Goal: Task Accomplishment & Management: Complete application form

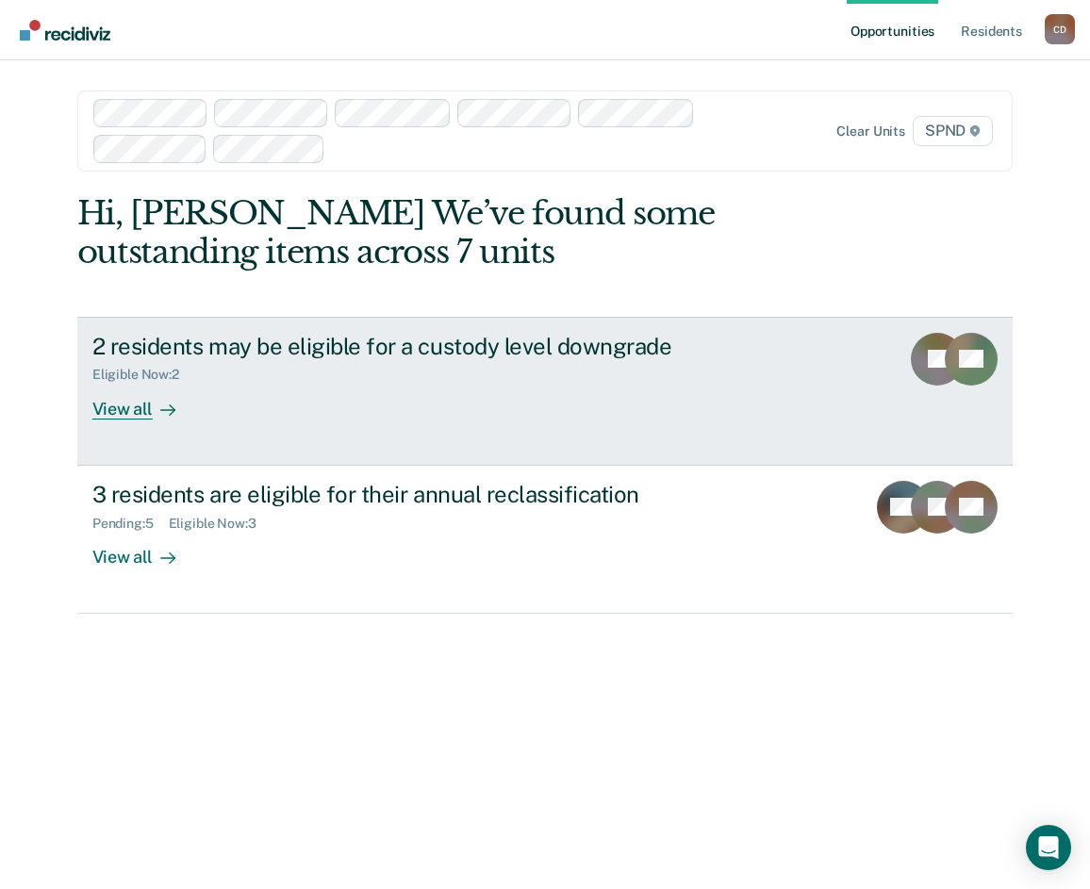
click at [108, 413] on div "View all" at bounding box center [145, 401] width 106 height 37
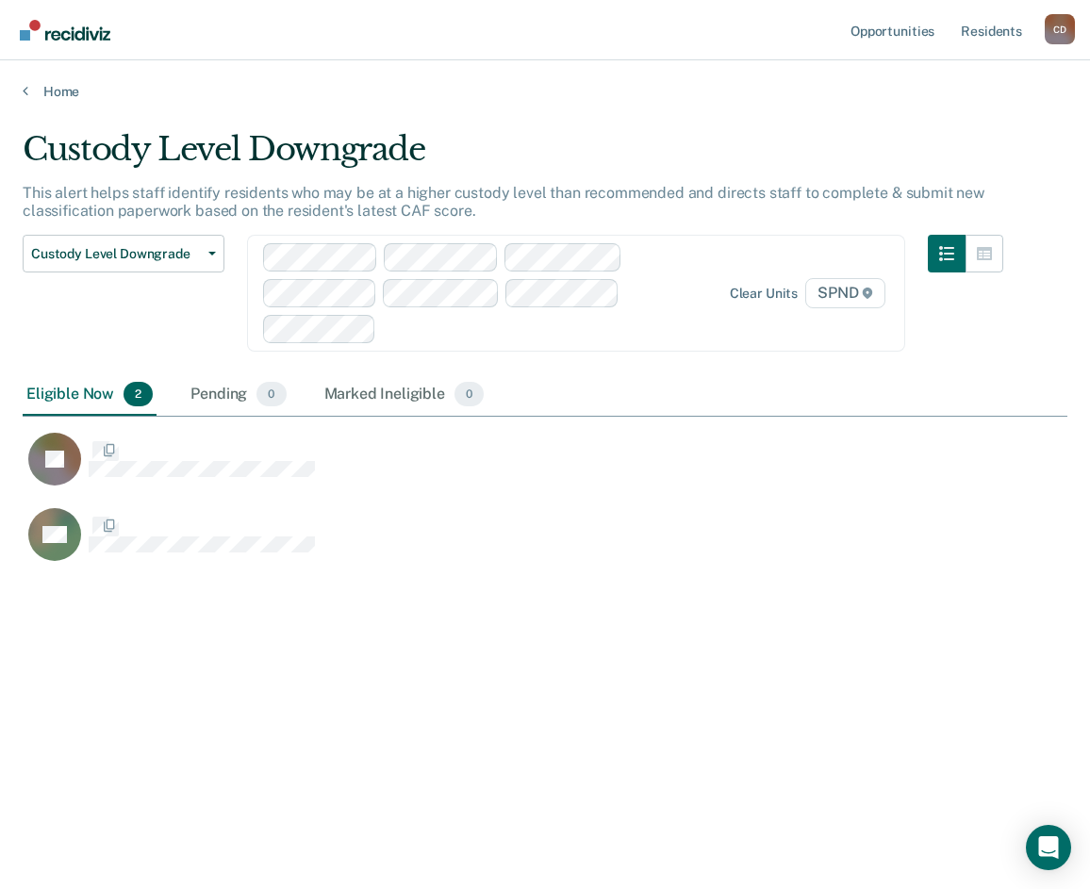
scroll to position [603, 1030]
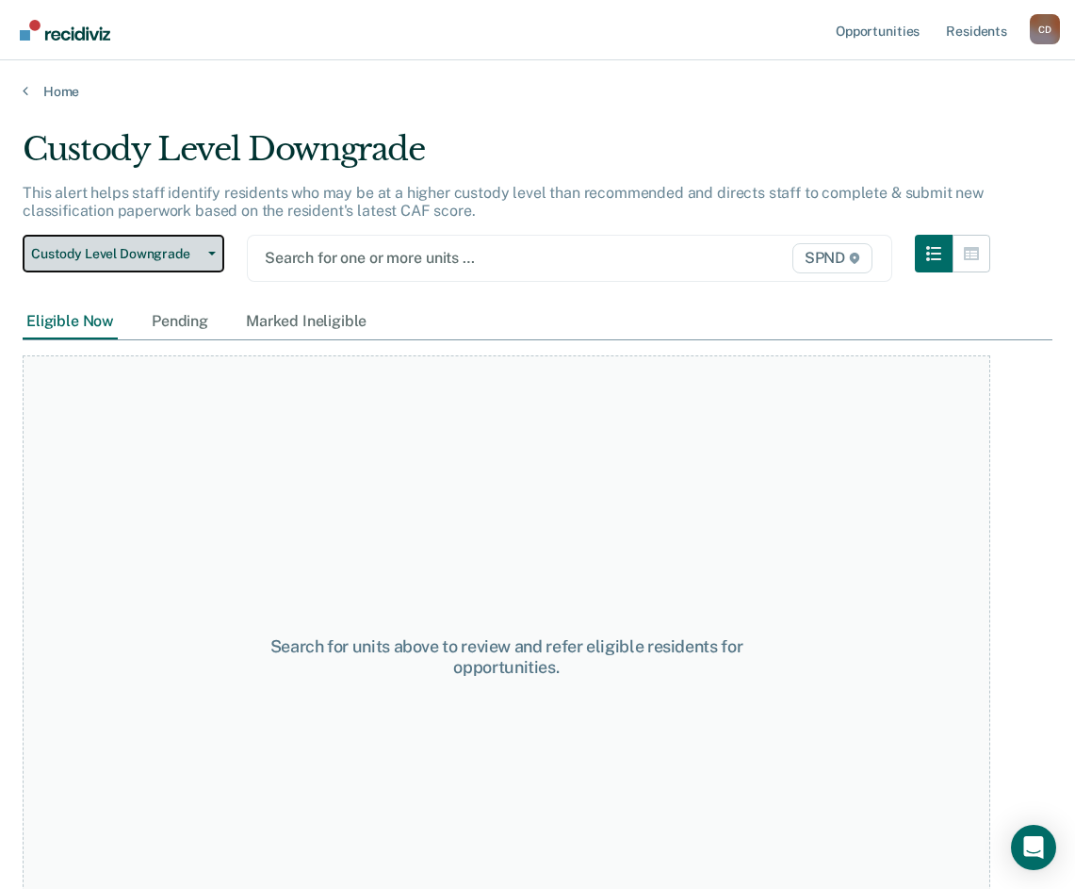
click at [198, 254] on span "Custody Level Downgrade" at bounding box center [116, 254] width 170 height 16
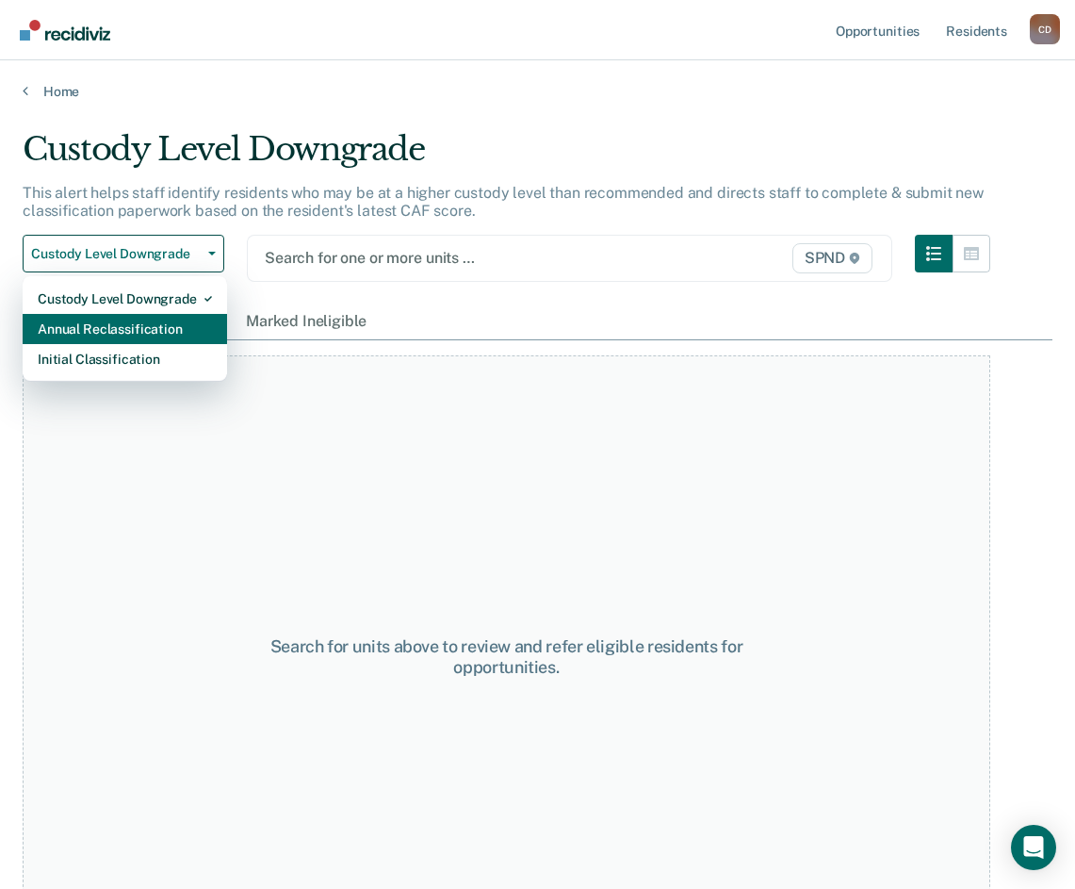
click at [69, 324] on div "Annual Reclassification" at bounding box center [125, 329] width 174 height 30
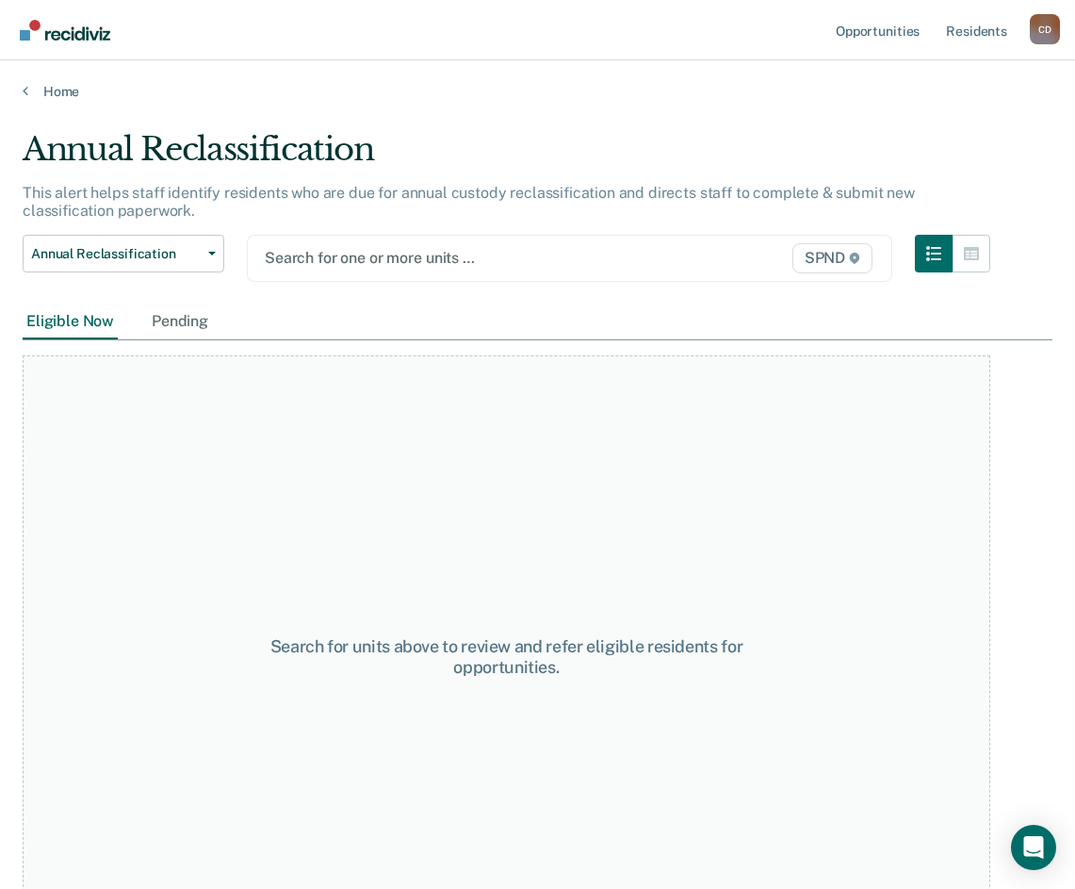
click at [860, 254] on icon at bounding box center [854, 258] width 9 height 11
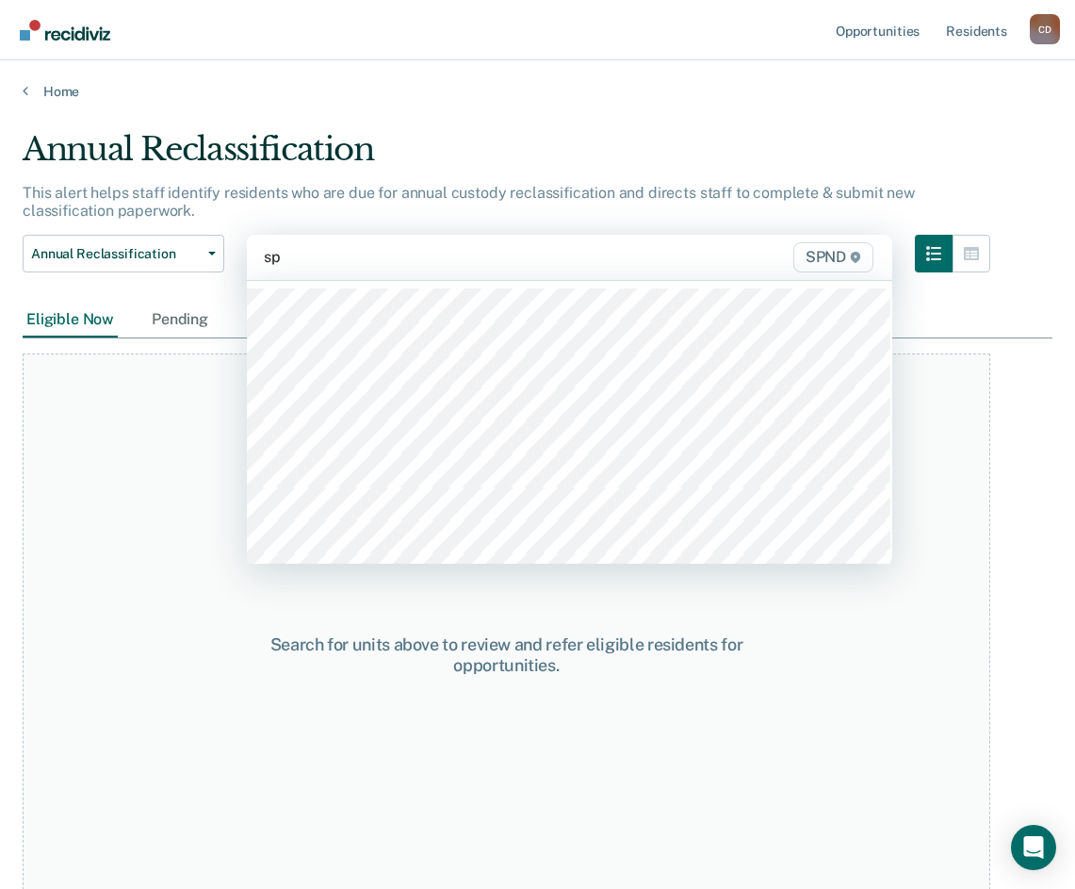
type input "spn"
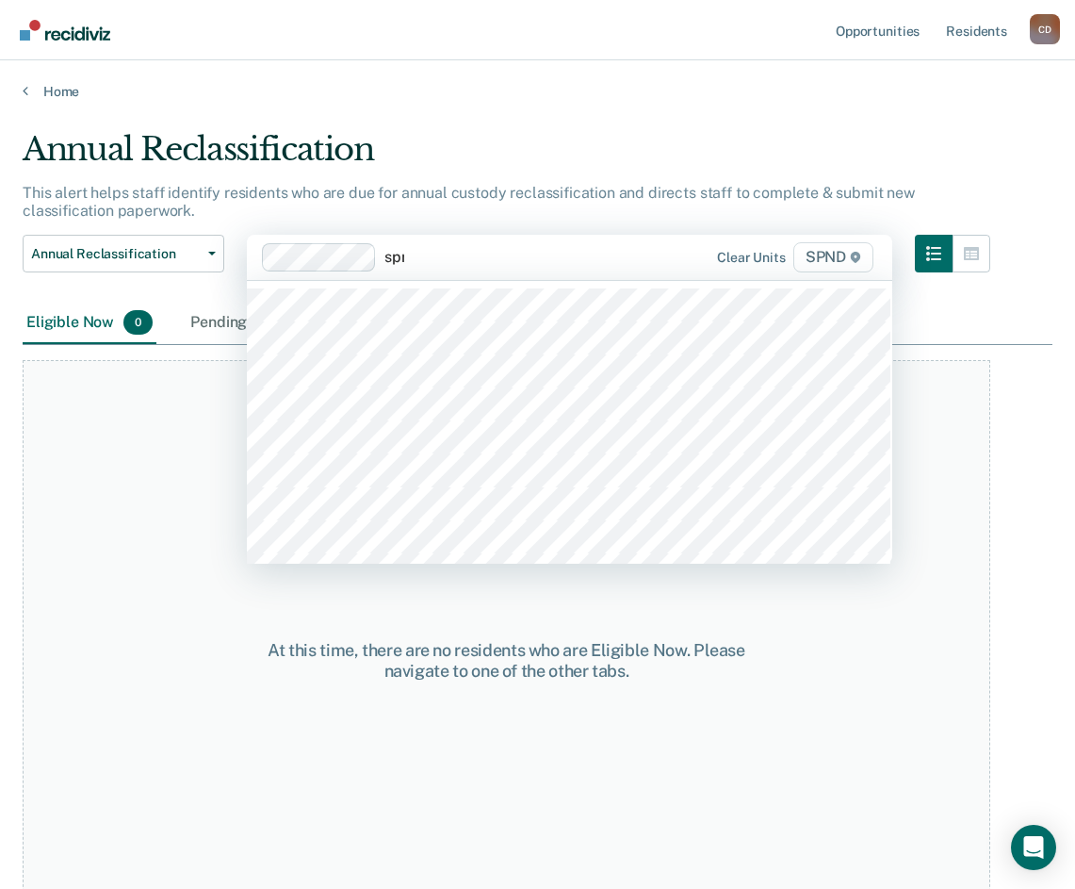
type input "spnd"
type input "spn"
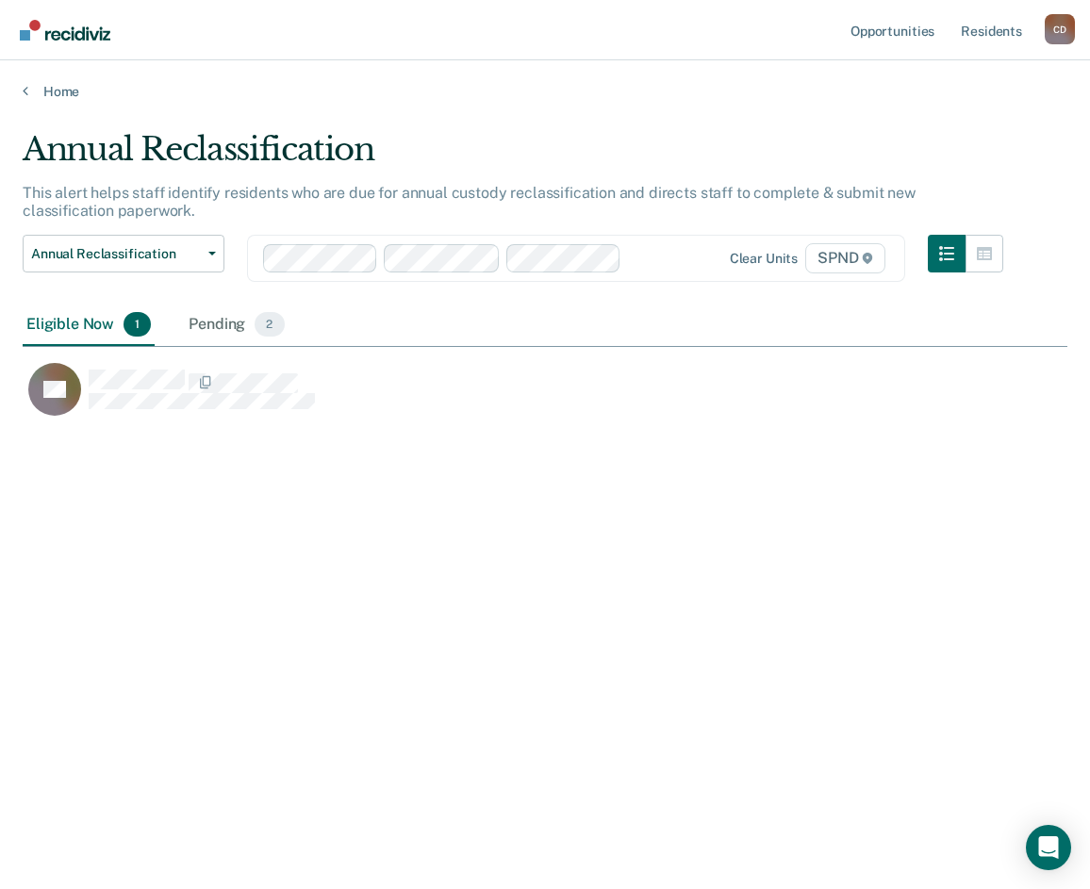
scroll to position [603, 1030]
type input "p"
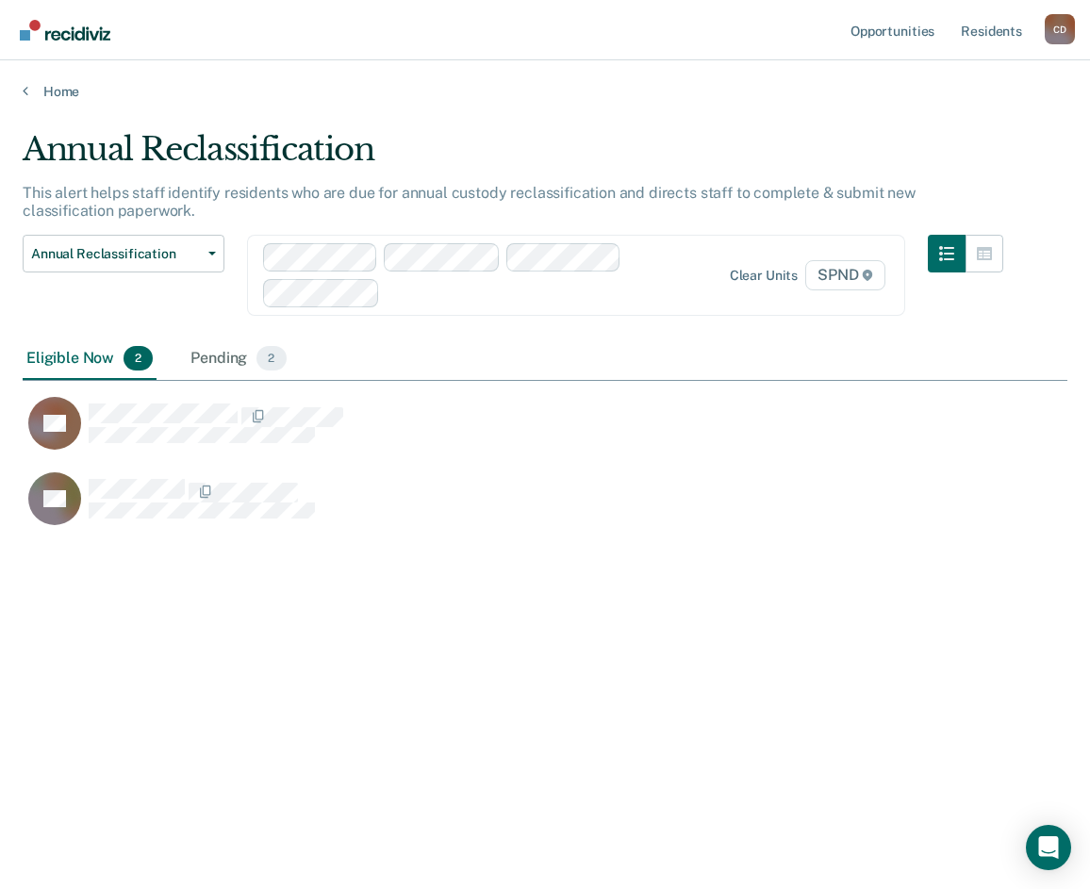
click at [471, 687] on div "Annual Reclassification This alert helps staff identify residents who are due f…" at bounding box center [545, 438] width 1044 height 617
click at [93, 358] on div "Eligible Now 2" at bounding box center [90, 358] width 134 height 41
click at [232, 364] on div "Pending 2" at bounding box center [238, 358] width 103 height 41
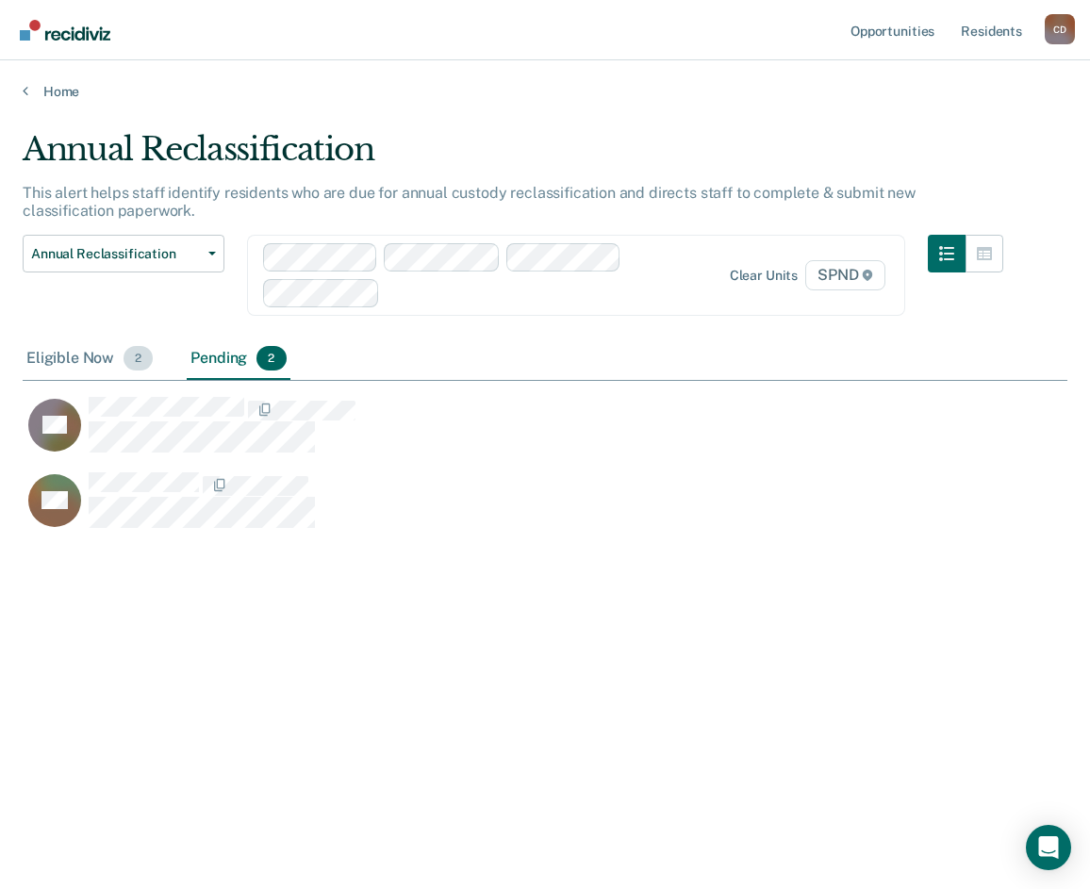
click at [87, 363] on div "Eligible Now 2" at bounding box center [90, 358] width 134 height 41
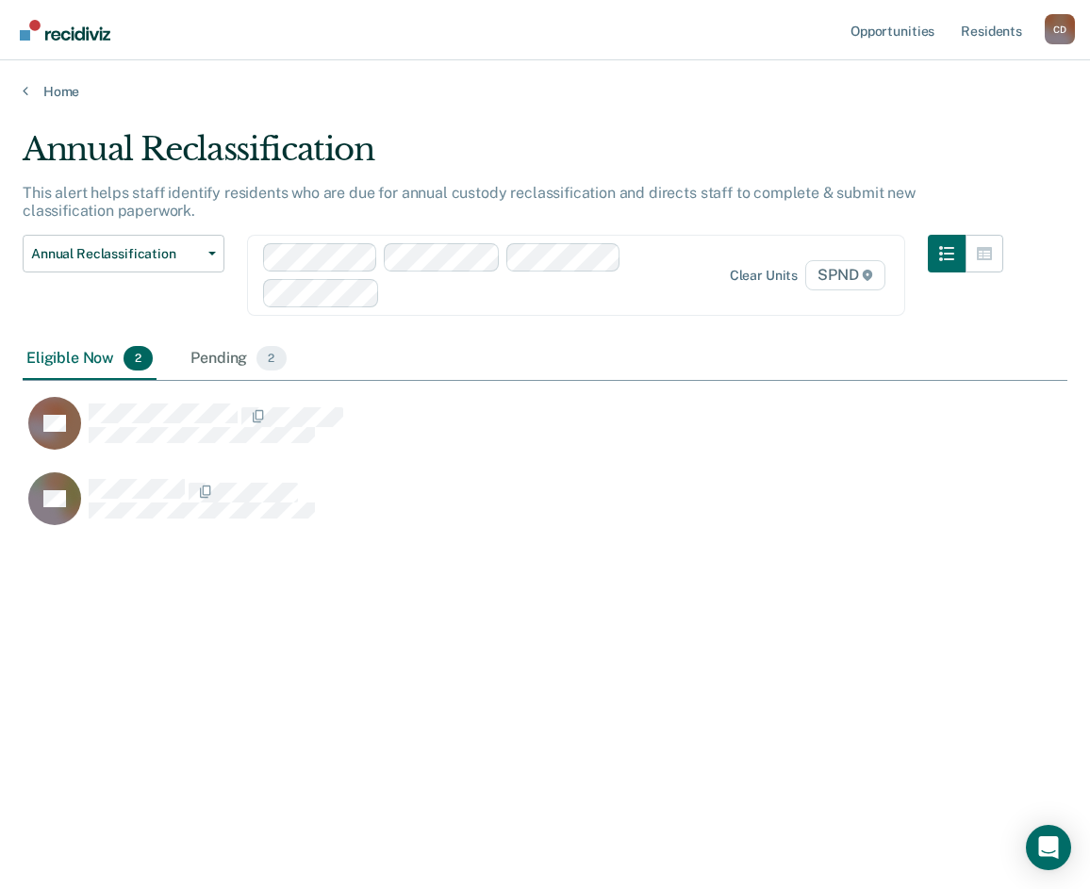
click at [650, 289] on div at bounding box center [543, 293] width 312 height 22
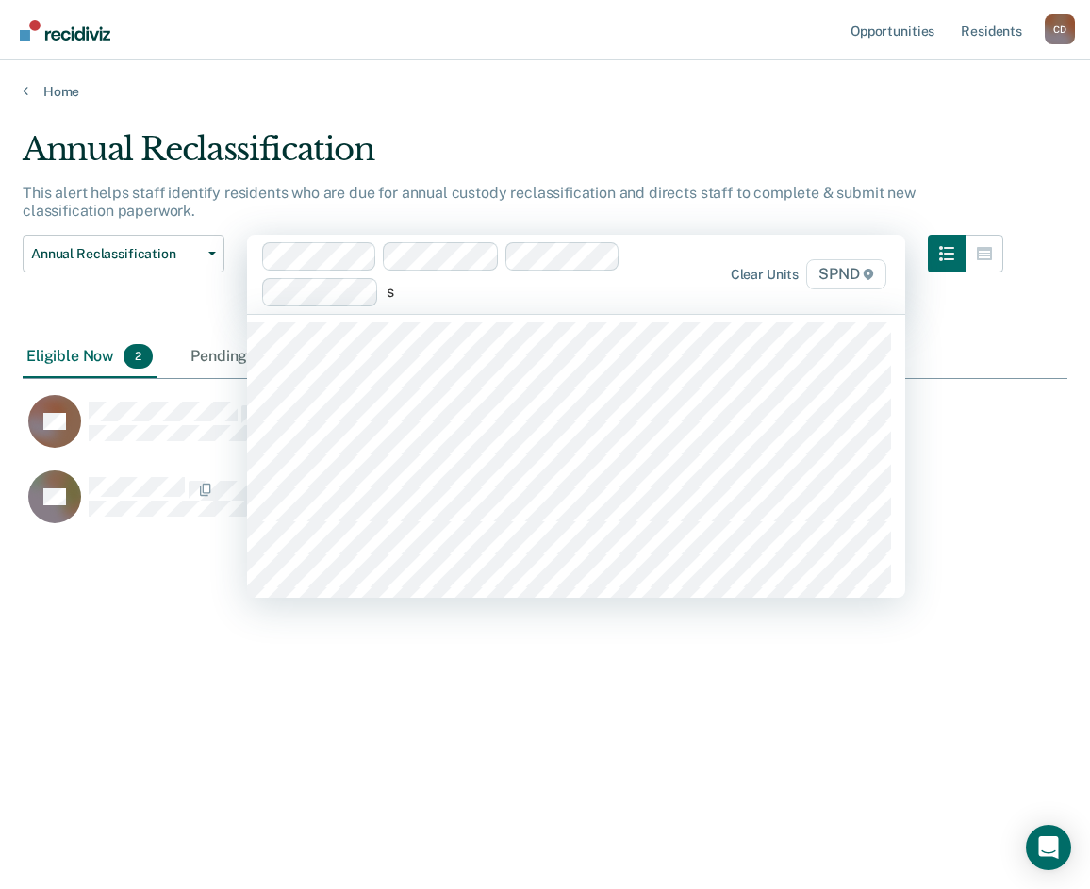
type input "sp"
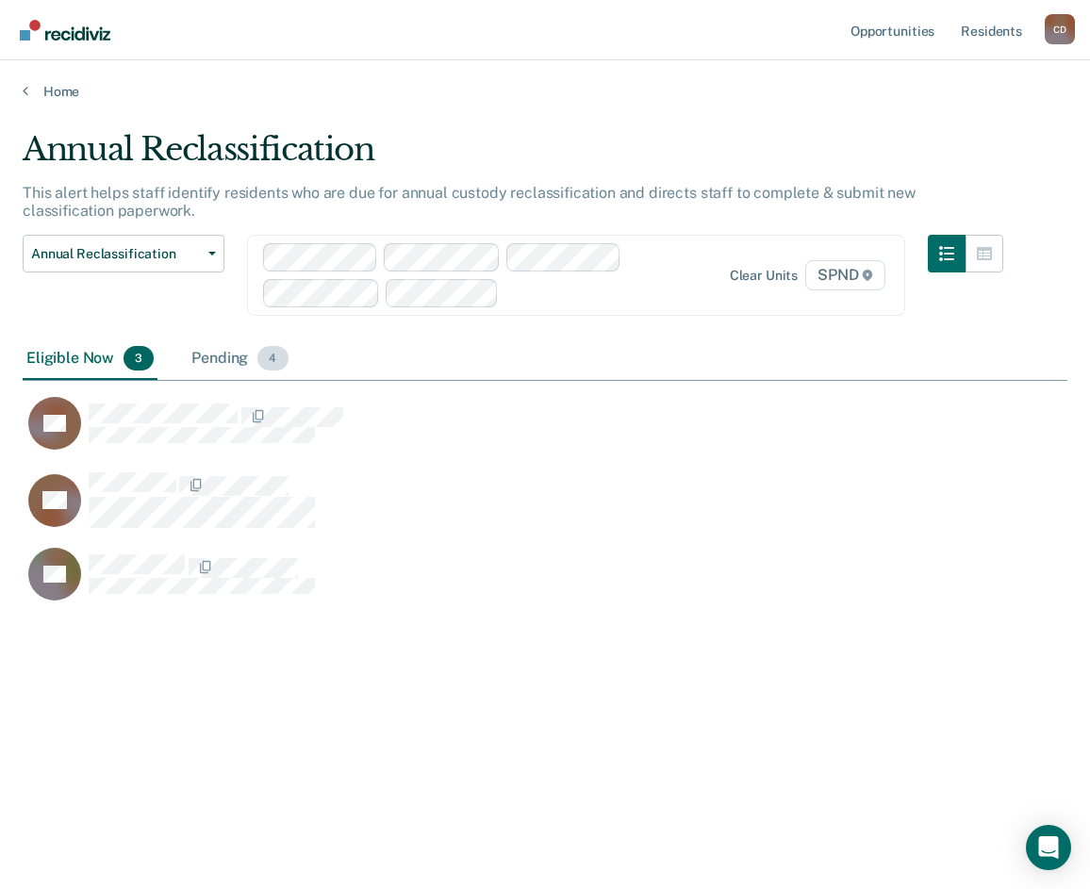
click at [214, 363] on div "Pending 4" at bounding box center [240, 358] width 104 height 41
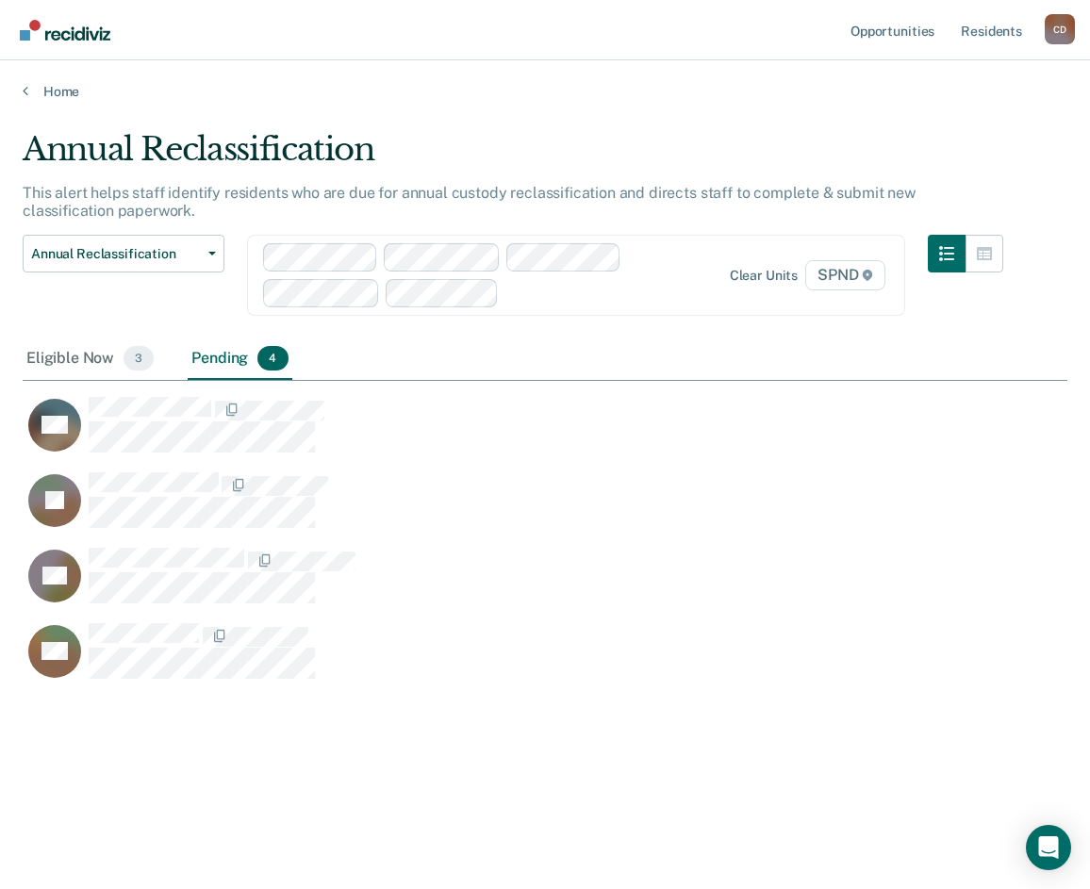
click at [231, 356] on div "Pending 4" at bounding box center [240, 358] width 104 height 41
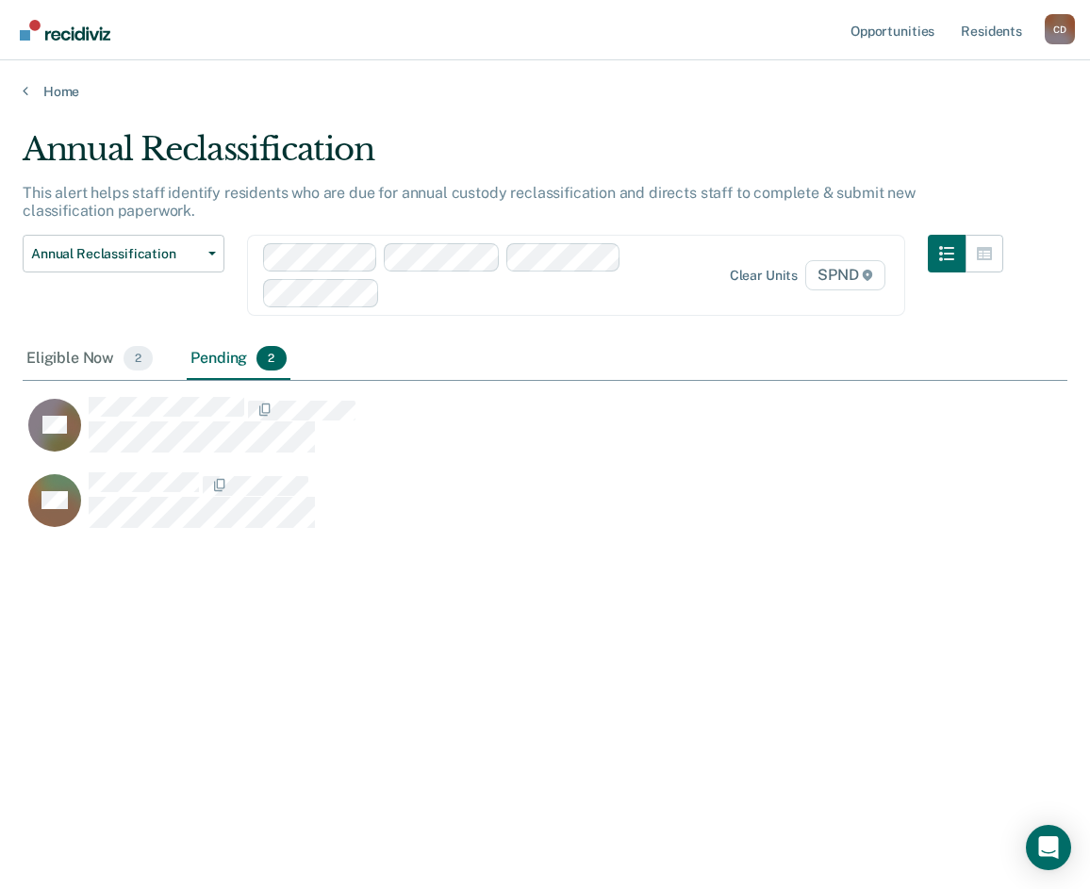
click at [604, 775] on div "Annual Reclassification This alert helps staff identify residents who are due f…" at bounding box center [545, 469] width 1044 height 678
click at [75, 365] on div "Eligible Now 2" at bounding box center [90, 358] width 134 height 41
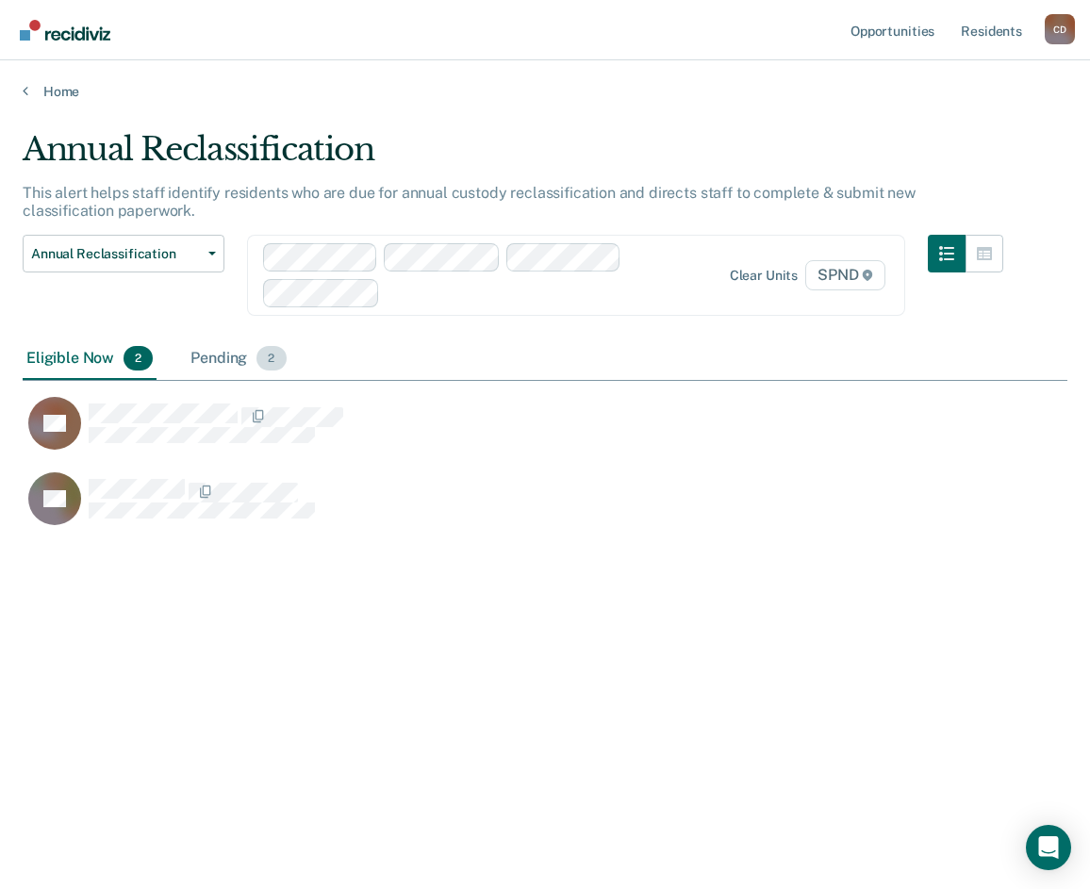
click at [221, 356] on div "Pending 2" at bounding box center [238, 358] width 103 height 41
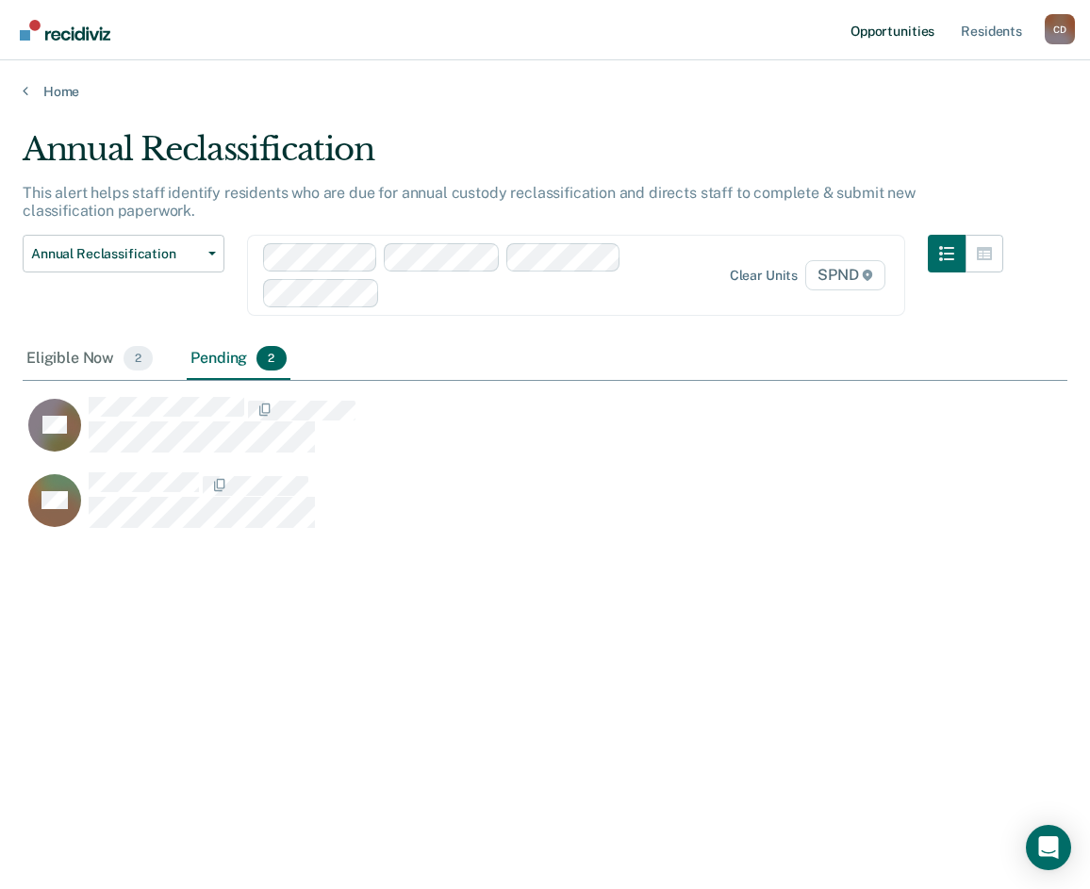
click at [899, 29] on link "Opportunities" at bounding box center [891, 30] width 91 height 60
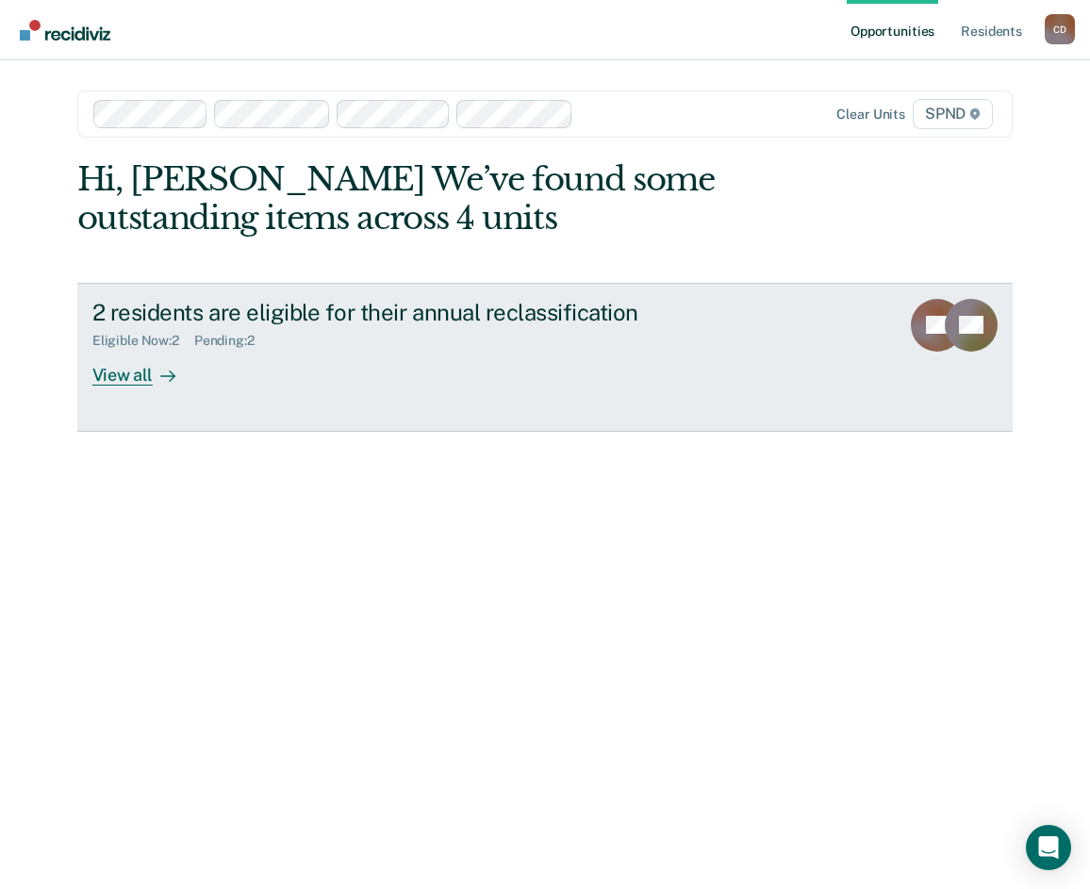
click at [121, 382] on div "View all" at bounding box center [145, 367] width 106 height 37
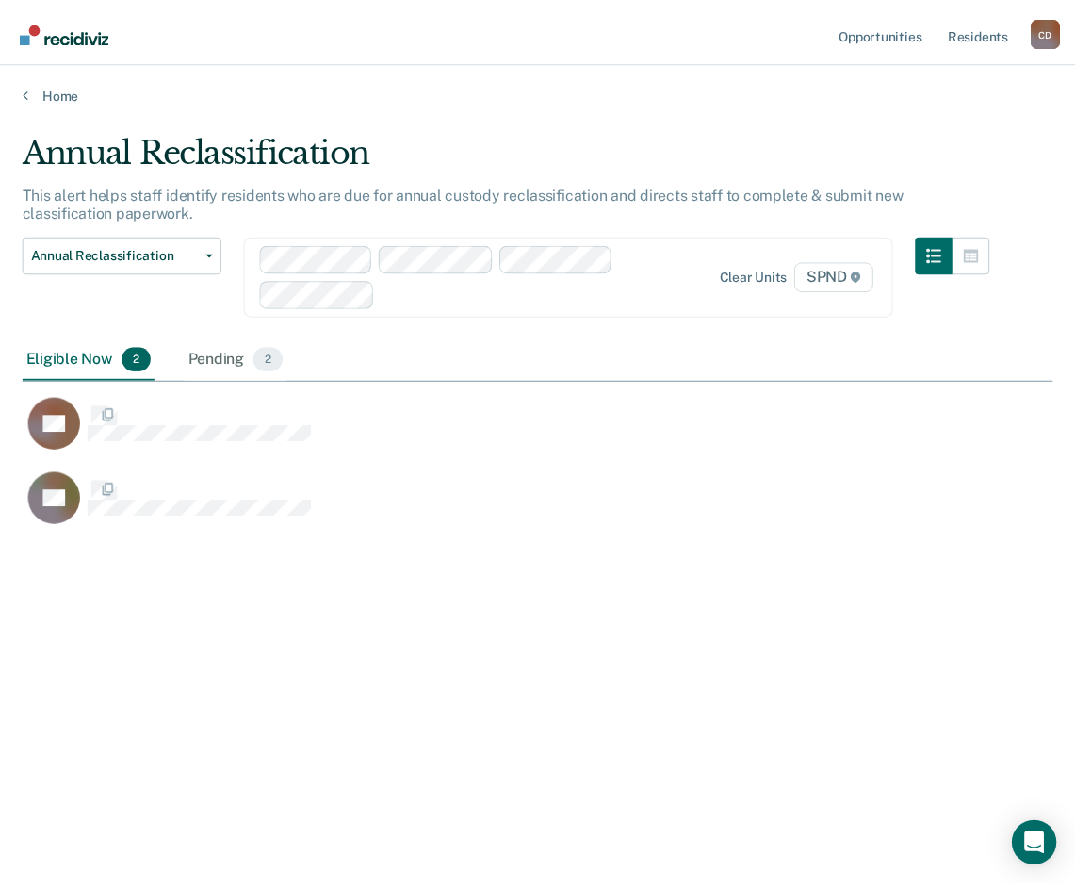
scroll to position [603, 1030]
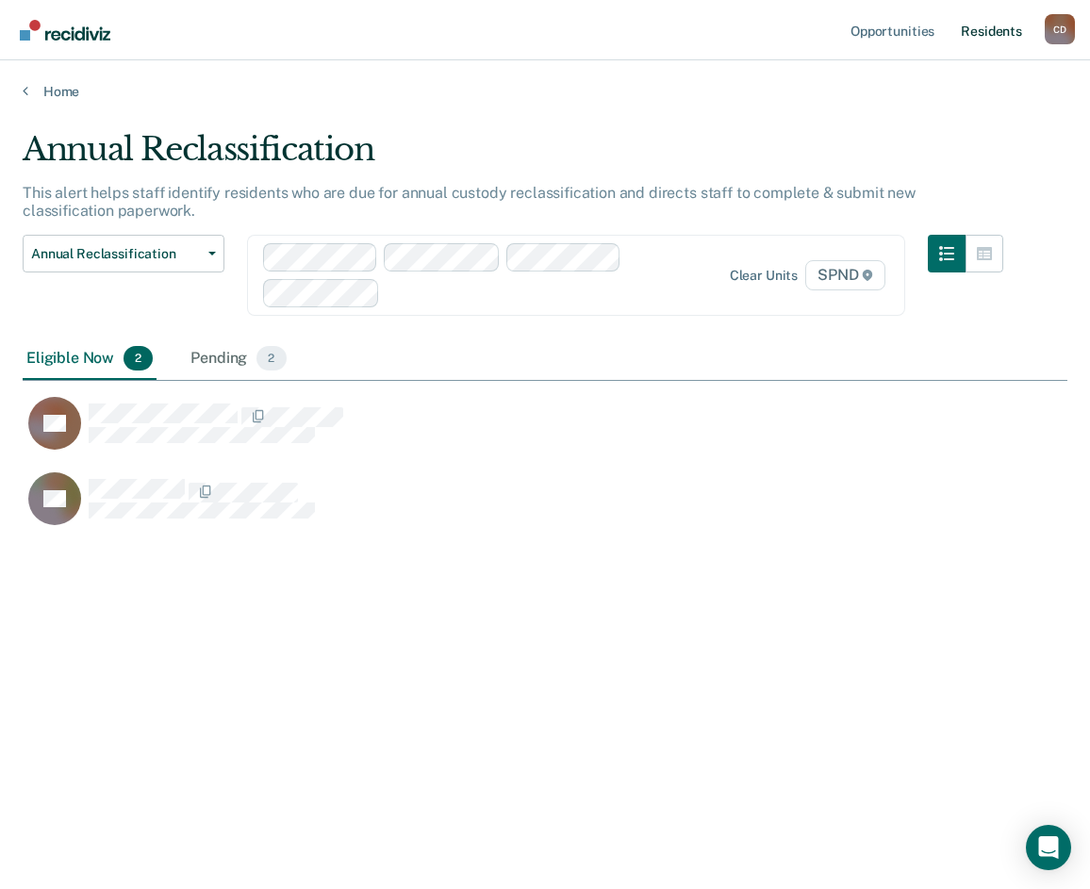
click at [1006, 28] on link "Resident s" at bounding box center [991, 30] width 69 height 60
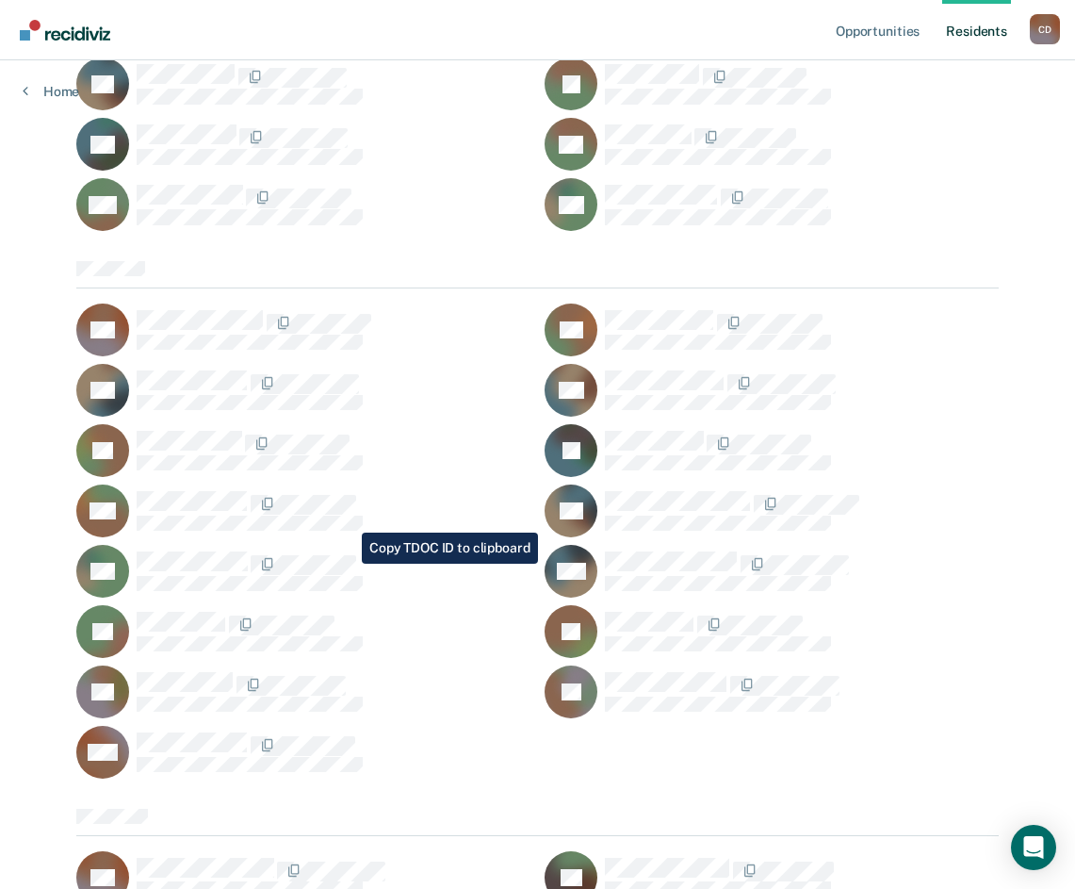
scroll to position [1458, 0]
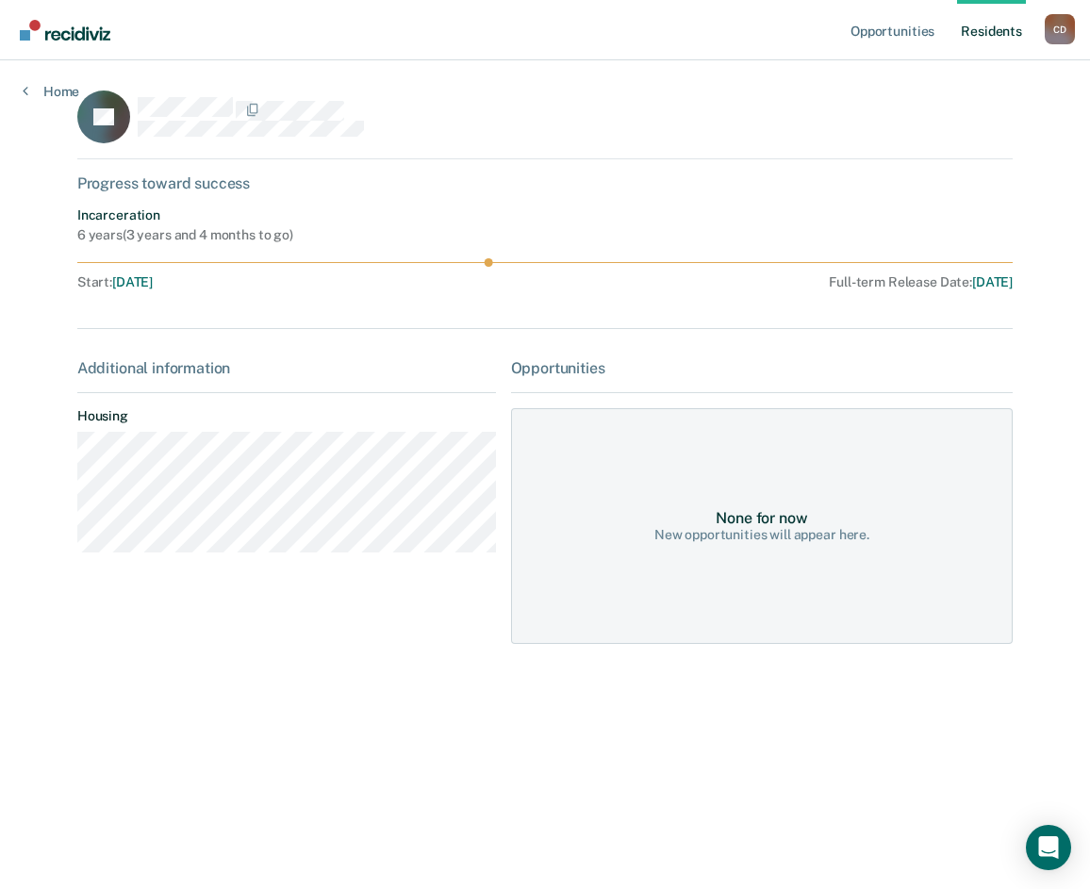
click at [153, 280] on span "Jan 19, 2023" at bounding box center [132, 281] width 41 height 15
click at [89, 215] on div "Incarceration" at bounding box center [185, 215] width 216 height 16
click at [712, 598] on div "None for now New opportunities will appear here." at bounding box center [762, 526] width 502 height 236
click at [1057, 837] on icon "Open Intercom Messenger" at bounding box center [1048, 847] width 25 height 25
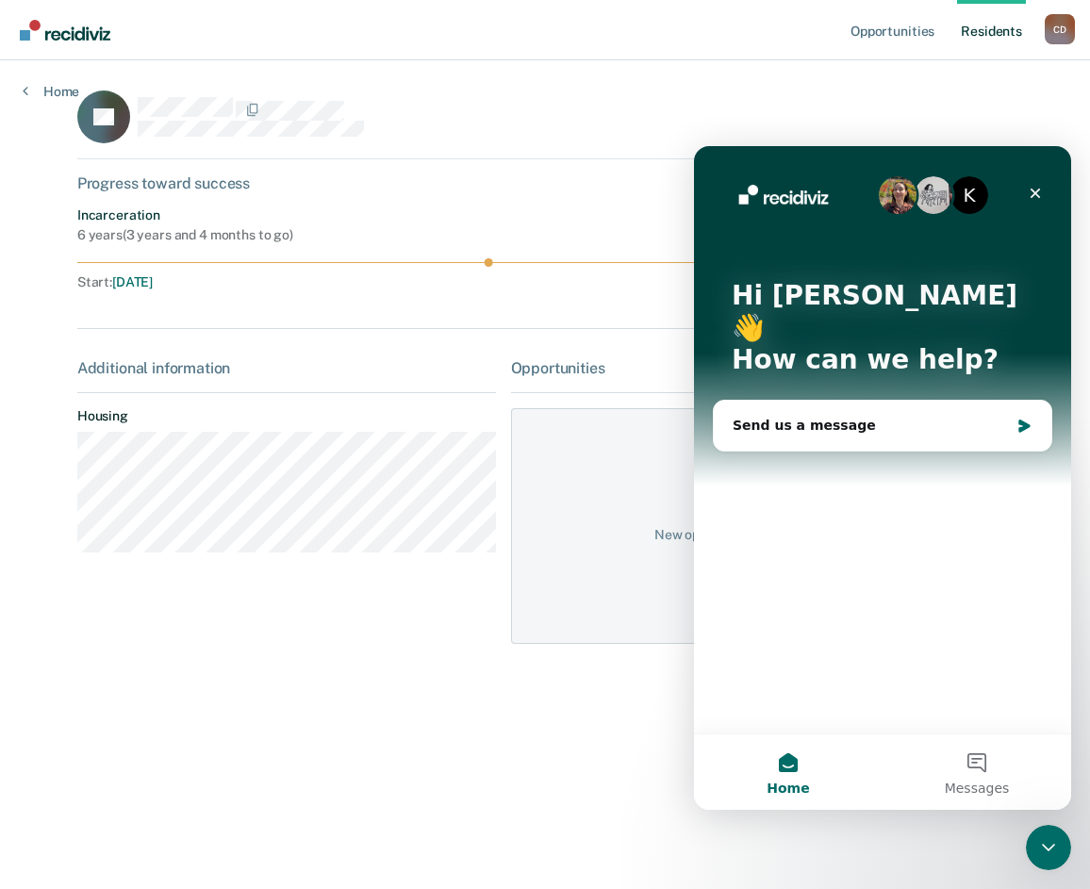
click at [213, 146] on div "IM" at bounding box center [544, 124] width 935 height 69
drag, startPoint x: 351, startPoint y: 109, endPoint x: 120, endPoint y: 107, distance: 230.9
click at [120, 107] on div "IM" at bounding box center [286, 116] width 418 height 53
click at [778, 416] on div "Send us a message" at bounding box center [870, 426] width 276 height 20
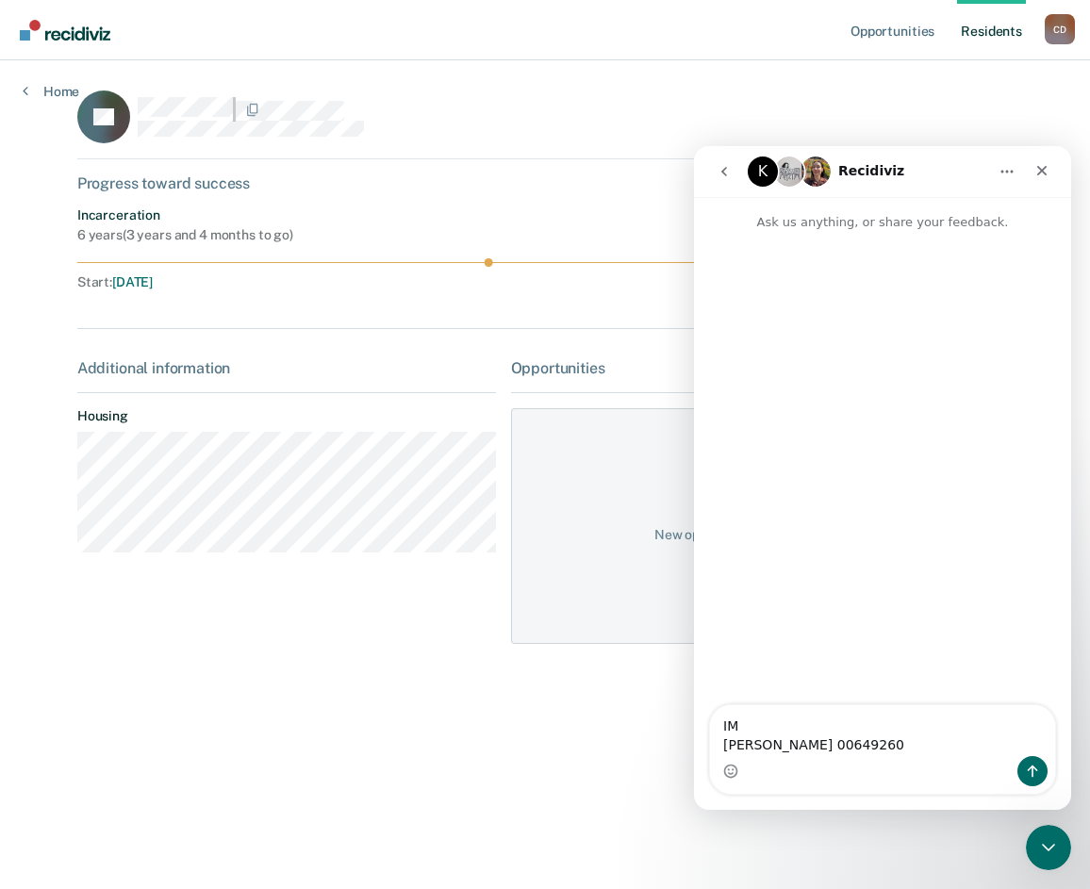
drag, startPoint x: 754, startPoint y: 727, endPoint x: 676, endPoint y: 723, distance: 78.3
click at [694, 723] on html "K Recidiviz Ask us anything, or share your feedback. IM Ira Minnefee 00649260 I…" at bounding box center [882, 478] width 377 height 664
drag, startPoint x: 1020, startPoint y: 740, endPoint x: 828, endPoint y: 722, distance: 192.2
click at [828, 722] on textarea "The offender is scheduled for his annual reclass Ira Minnefee 00649260" at bounding box center [882, 730] width 345 height 51
click at [826, 730] on textarea "The offender is scheduled for his annual reclass Ira Minnefee 00649260" at bounding box center [882, 730] width 345 height 51
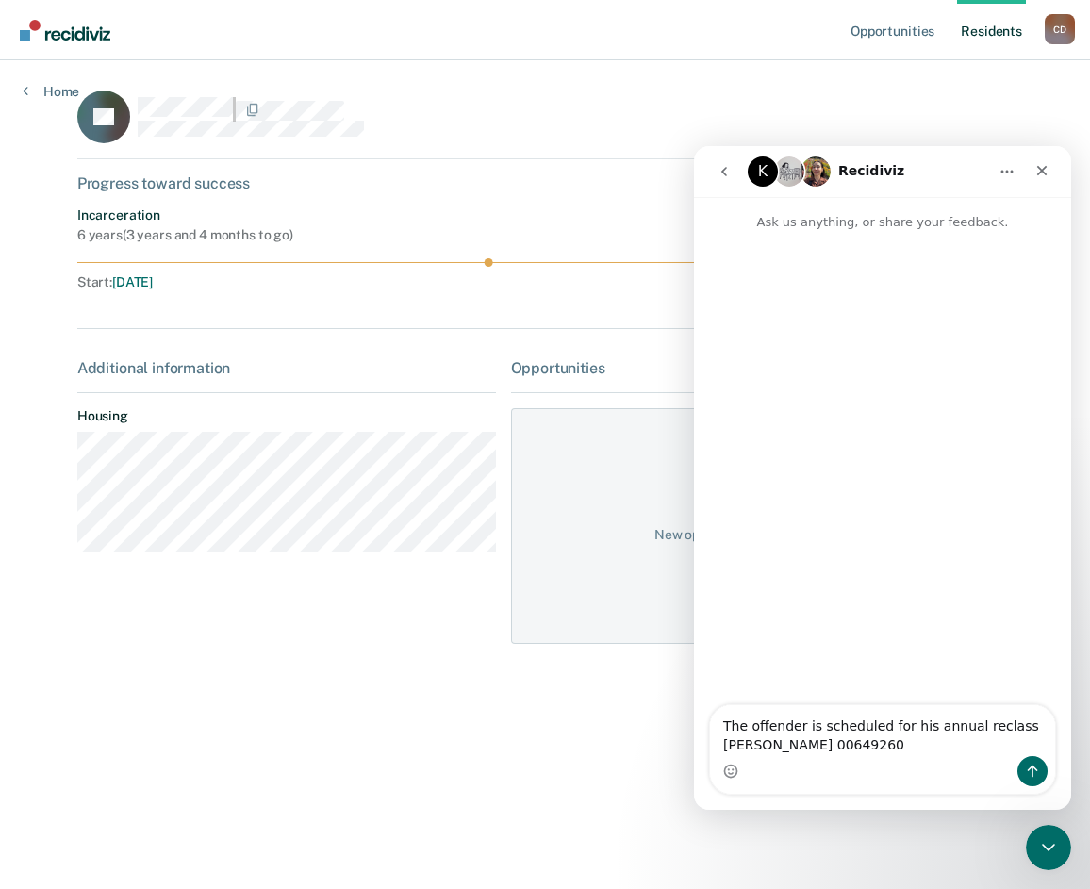
drag, startPoint x: 796, startPoint y: 730, endPoint x: 997, endPoint y: 724, distance: 201.8
click at [997, 724] on textarea "The offender is scheduled for his annual reclass Ira Minnefee 00649260" at bounding box center [882, 730] width 345 height 51
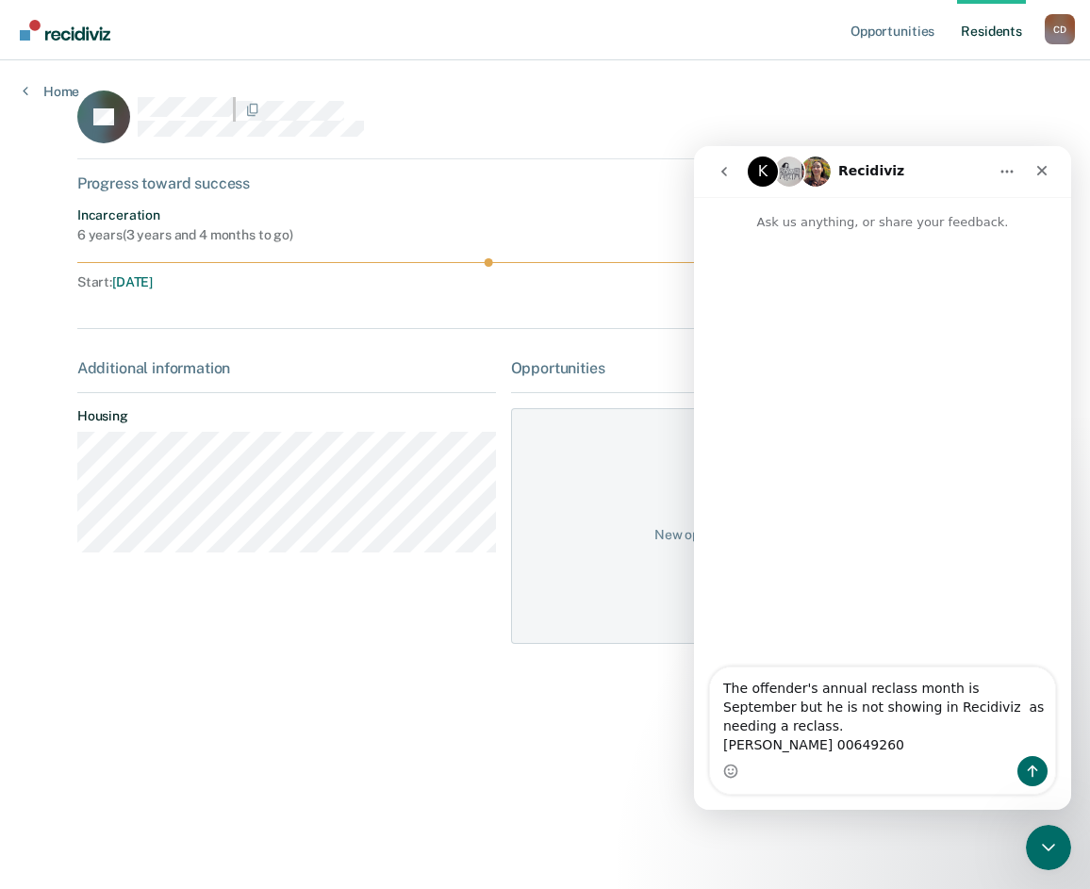
type textarea "The offender's annual reclass month is September but he is not showing in Recid…"
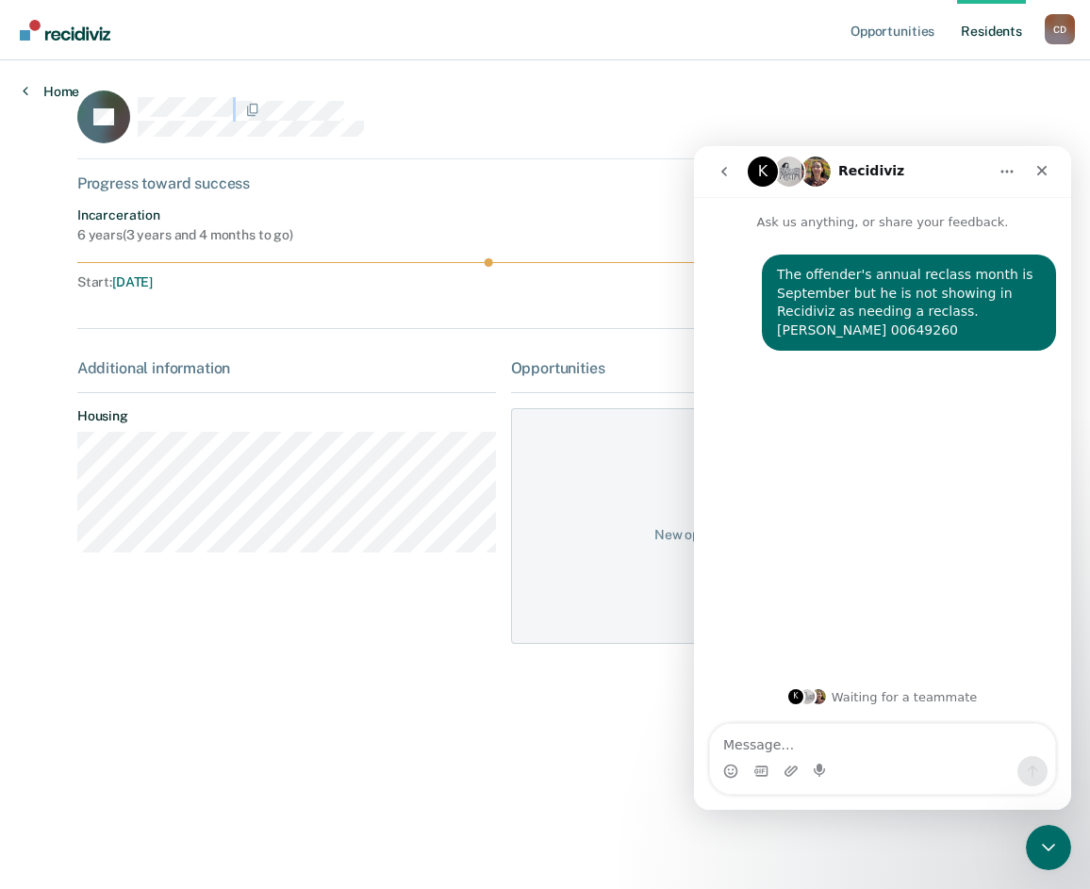
click at [25, 90] on icon at bounding box center [26, 90] width 6 height 15
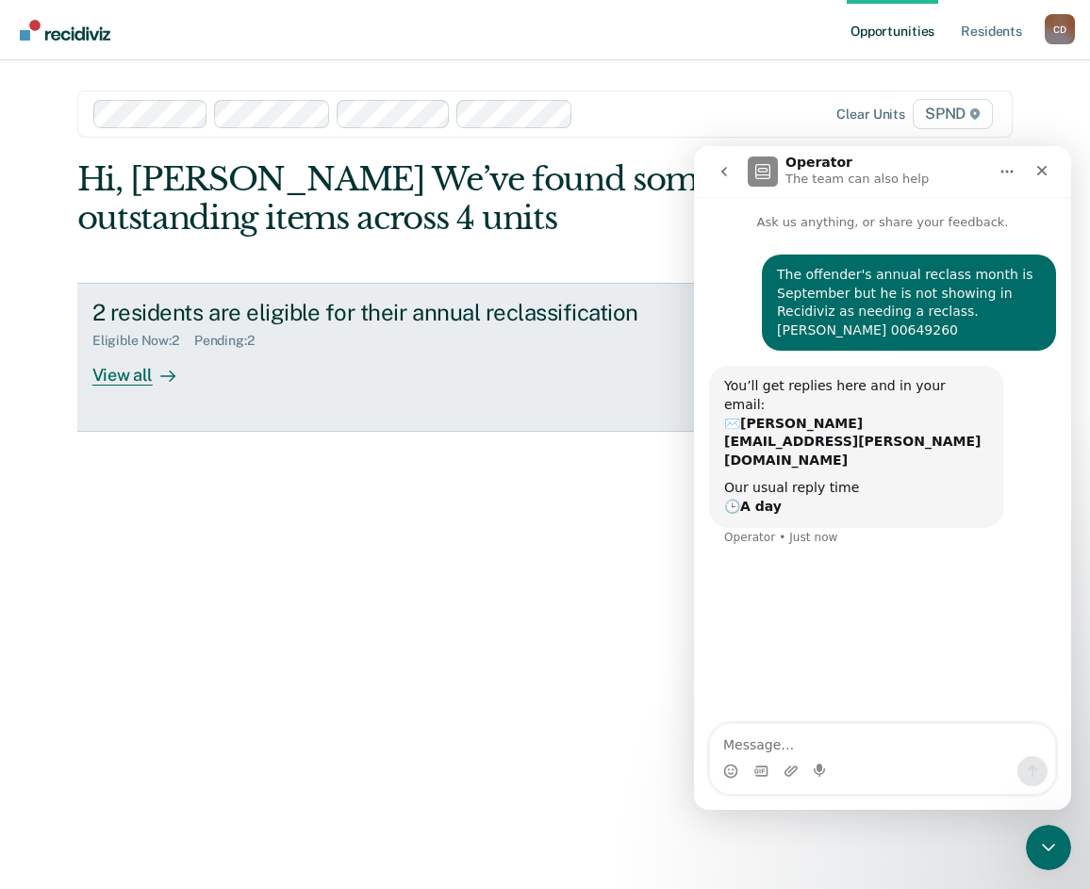
click at [128, 338] on div "Eligible Now : 2" at bounding box center [143, 341] width 102 height 16
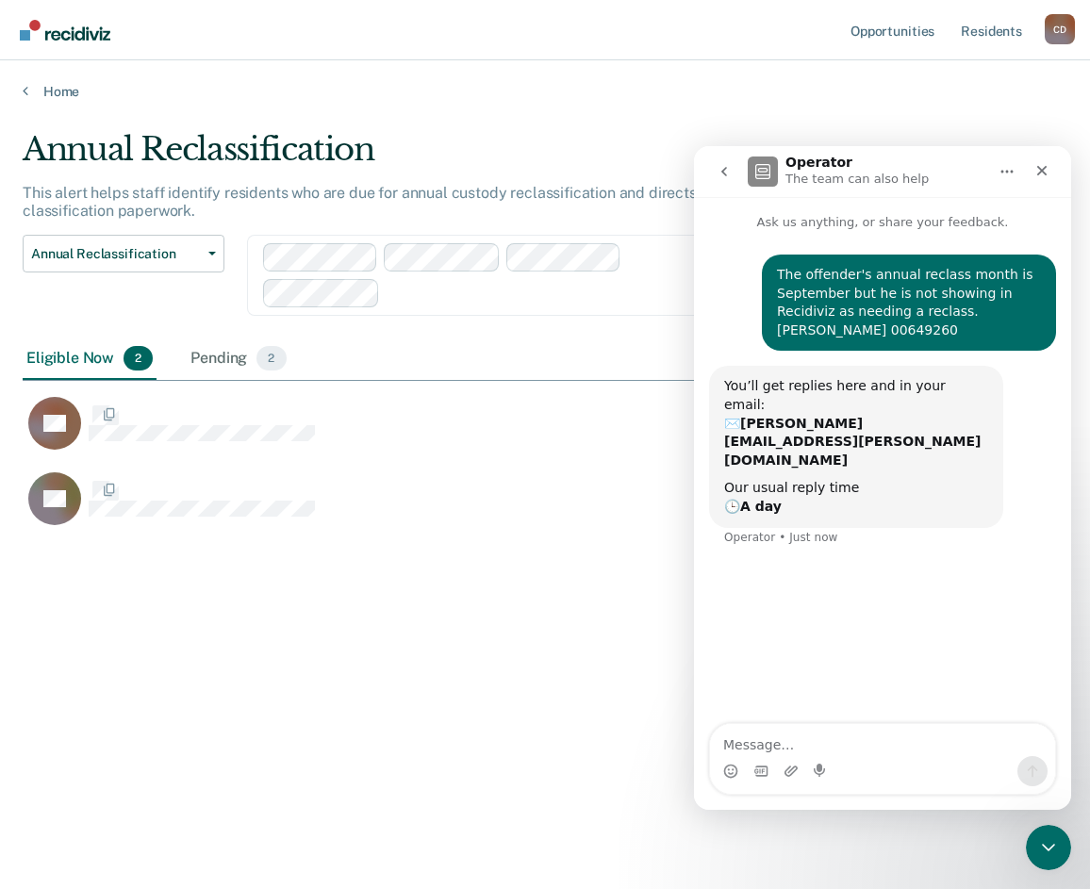
scroll to position [603, 1030]
click at [213, 358] on div "Pending 2" at bounding box center [238, 358] width 103 height 41
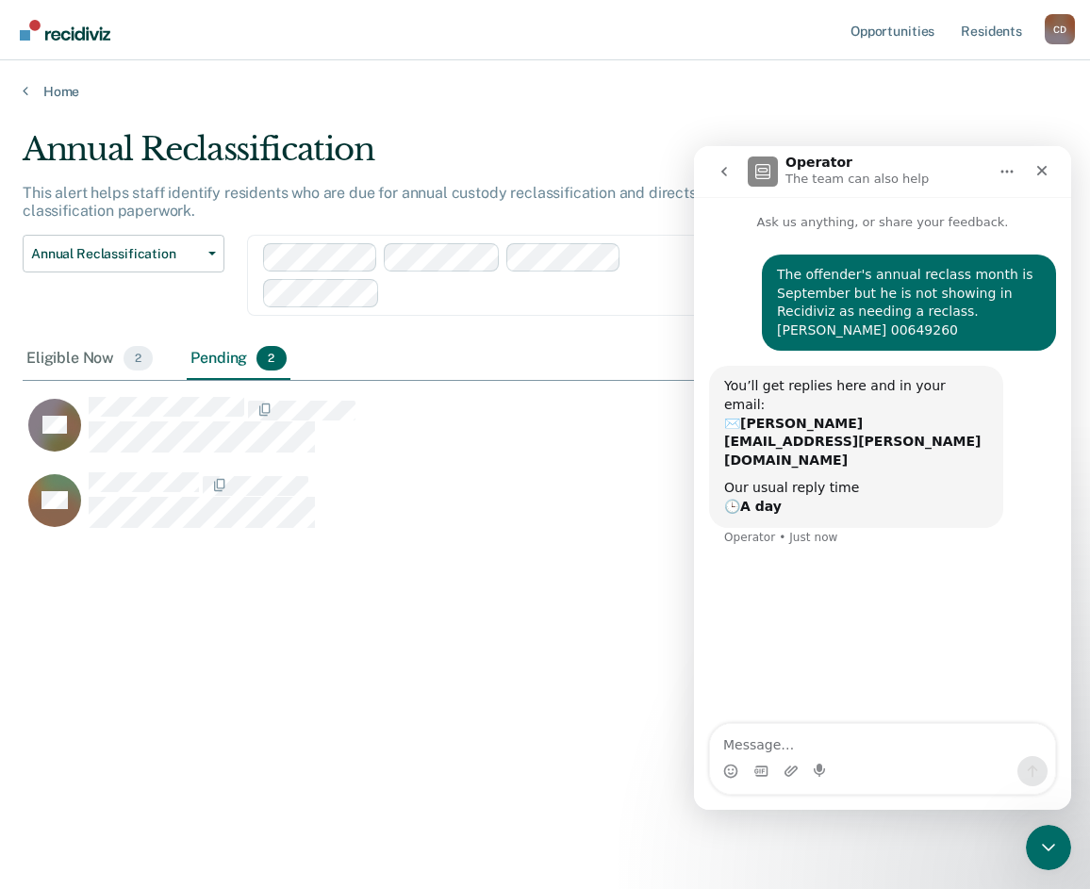
click at [451, 291] on div at bounding box center [543, 293] width 312 height 22
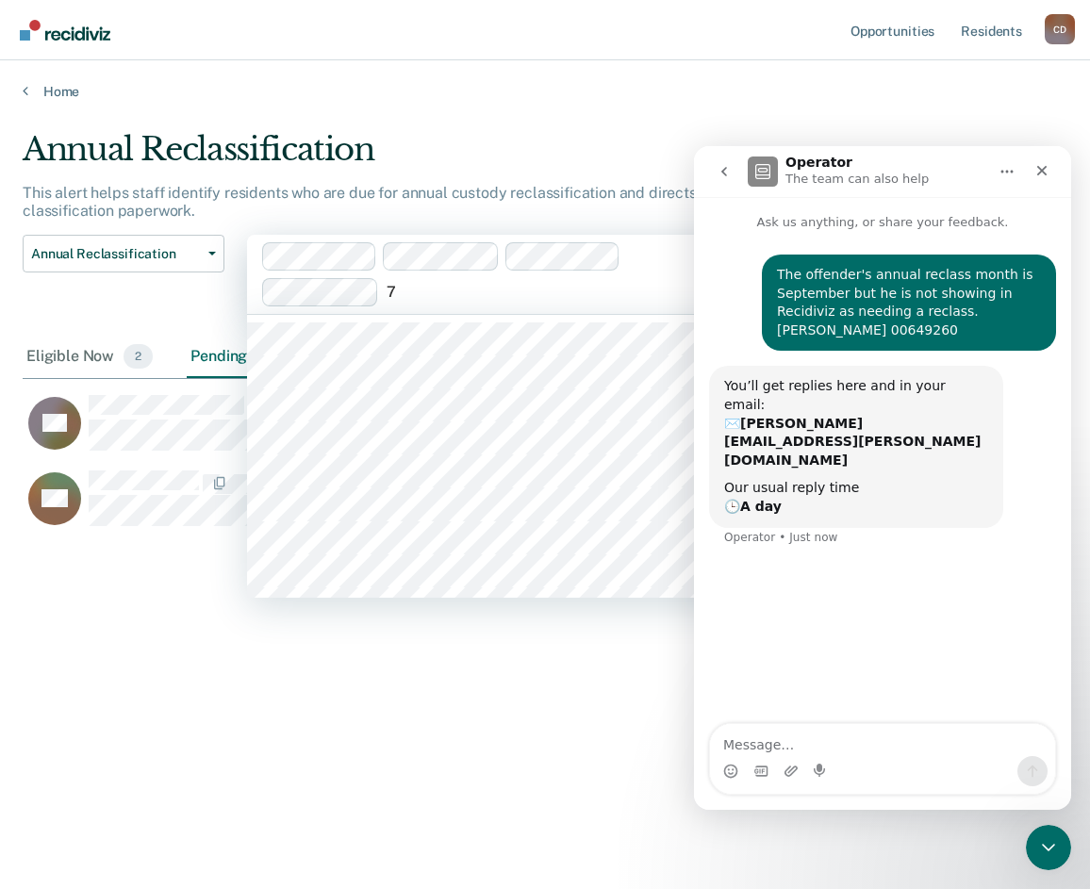
type input "7f"
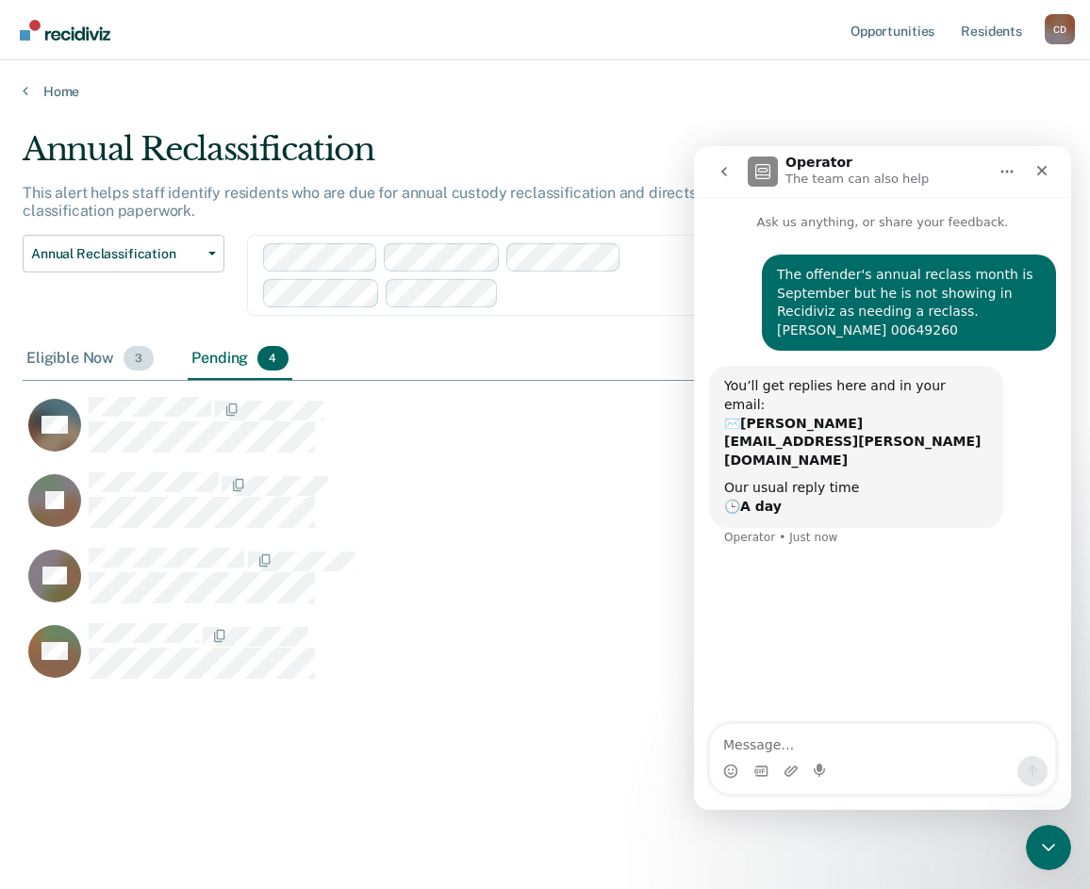
click at [47, 353] on div "Eligible Now 3" at bounding box center [90, 358] width 135 height 41
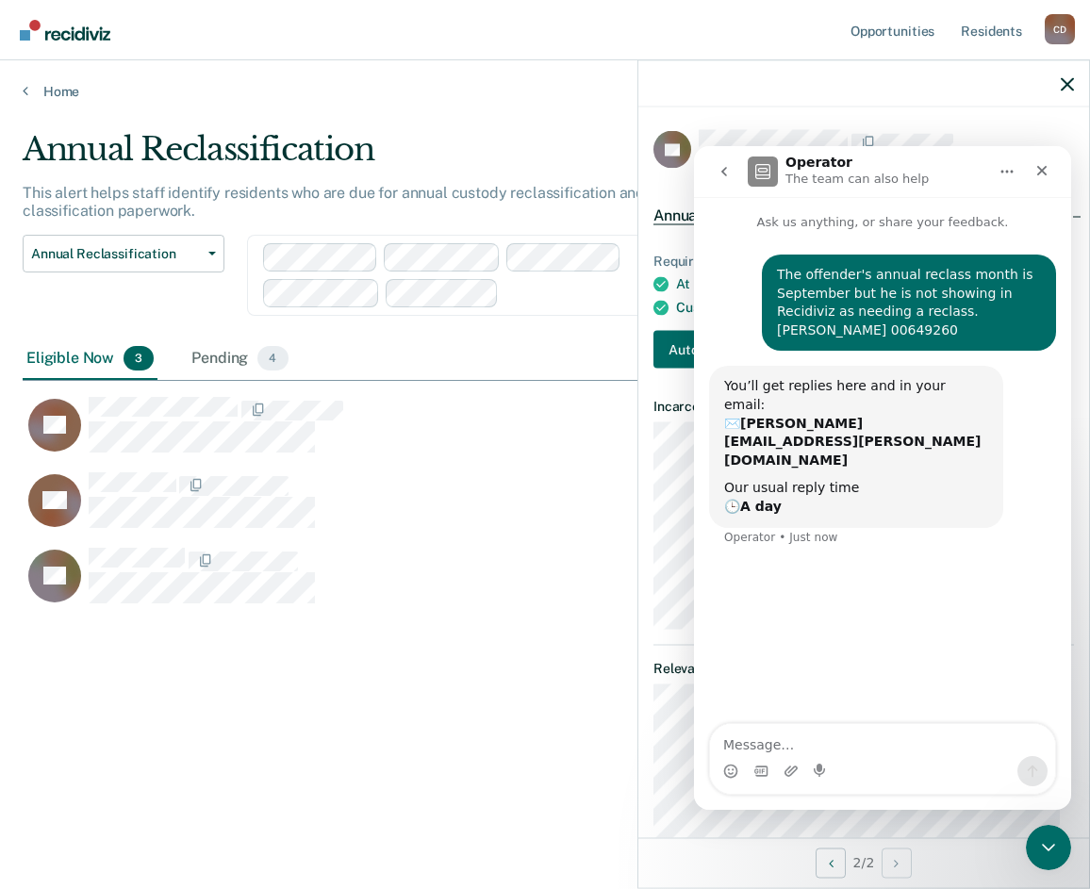
click at [730, 174] on icon "go back" at bounding box center [723, 171] width 15 height 15
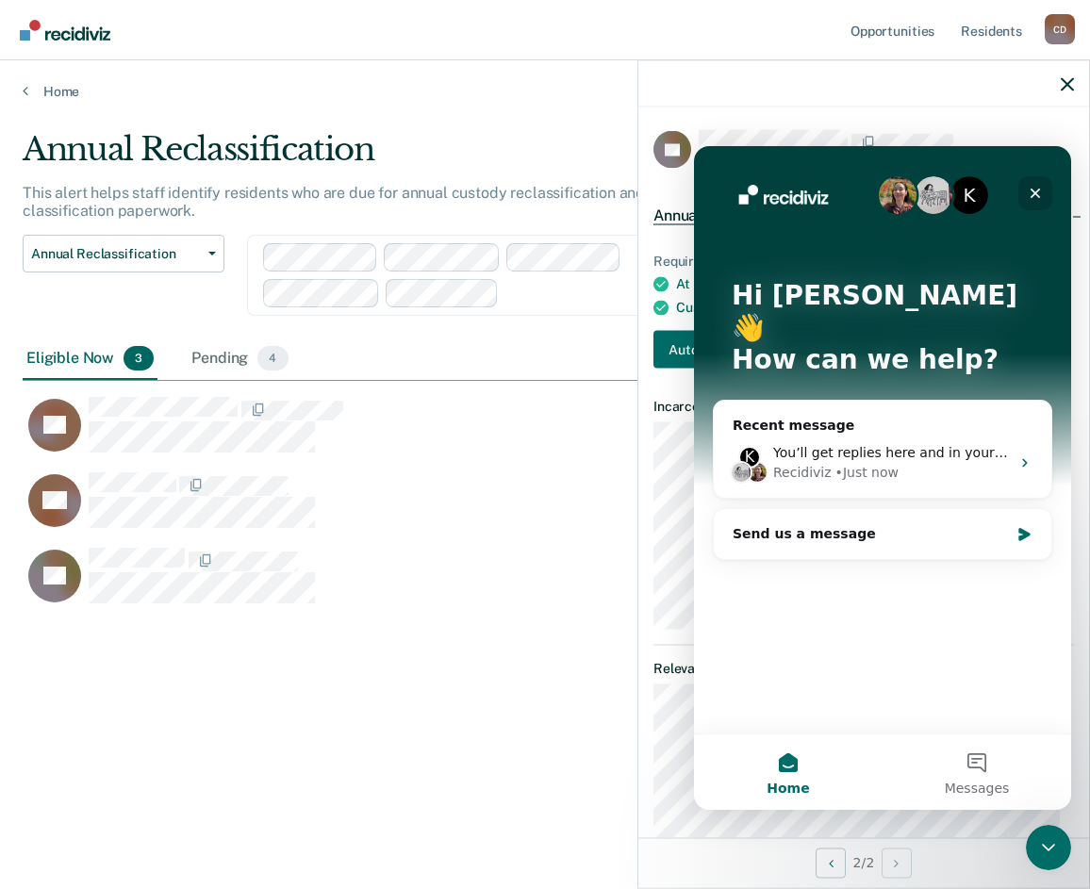
click at [1031, 195] on icon "Close" at bounding box center [1034, 193] width 15 height 15
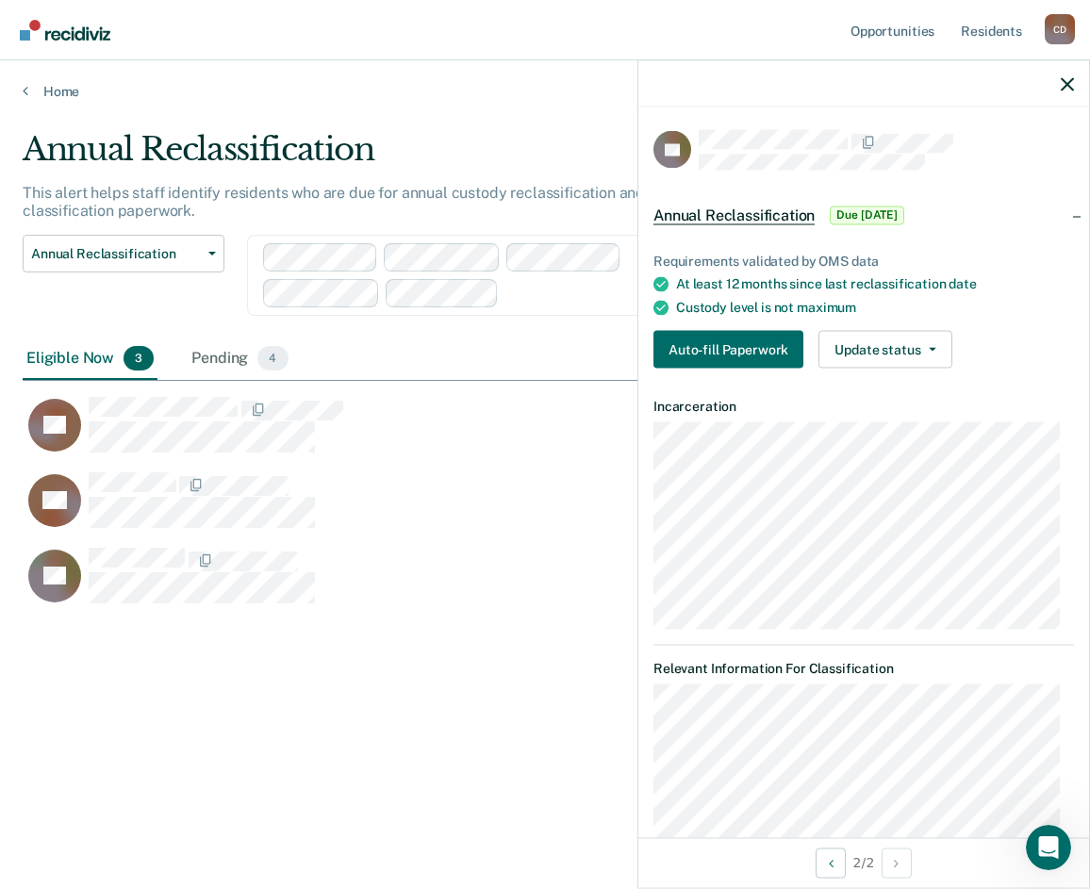
scroll to position [0, 0]
click at [222, 356] on div "Pending 4" at bounding box center [240, 358] width 104 height 41
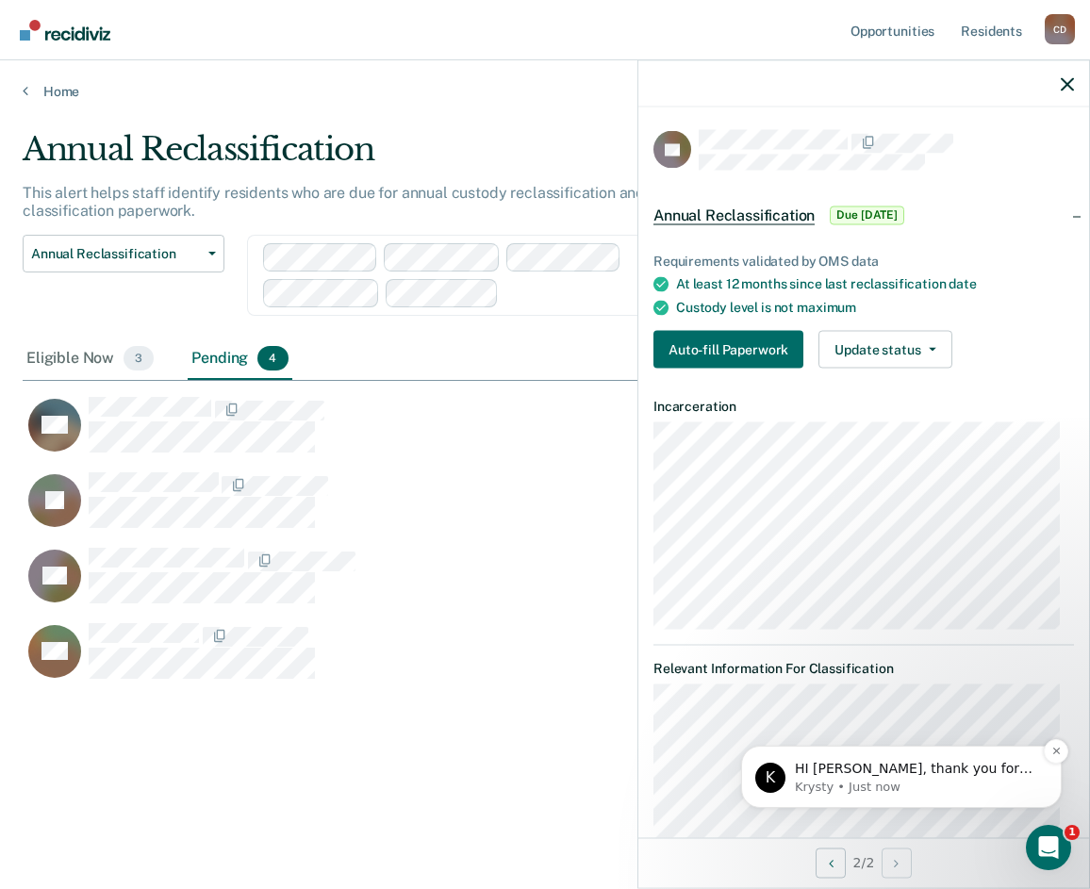
click at [904, 771] on p "HI Cicely, thank you for flagging this. When was their last reclassification re…" at bounding box center [916, 769] width 243 height 19
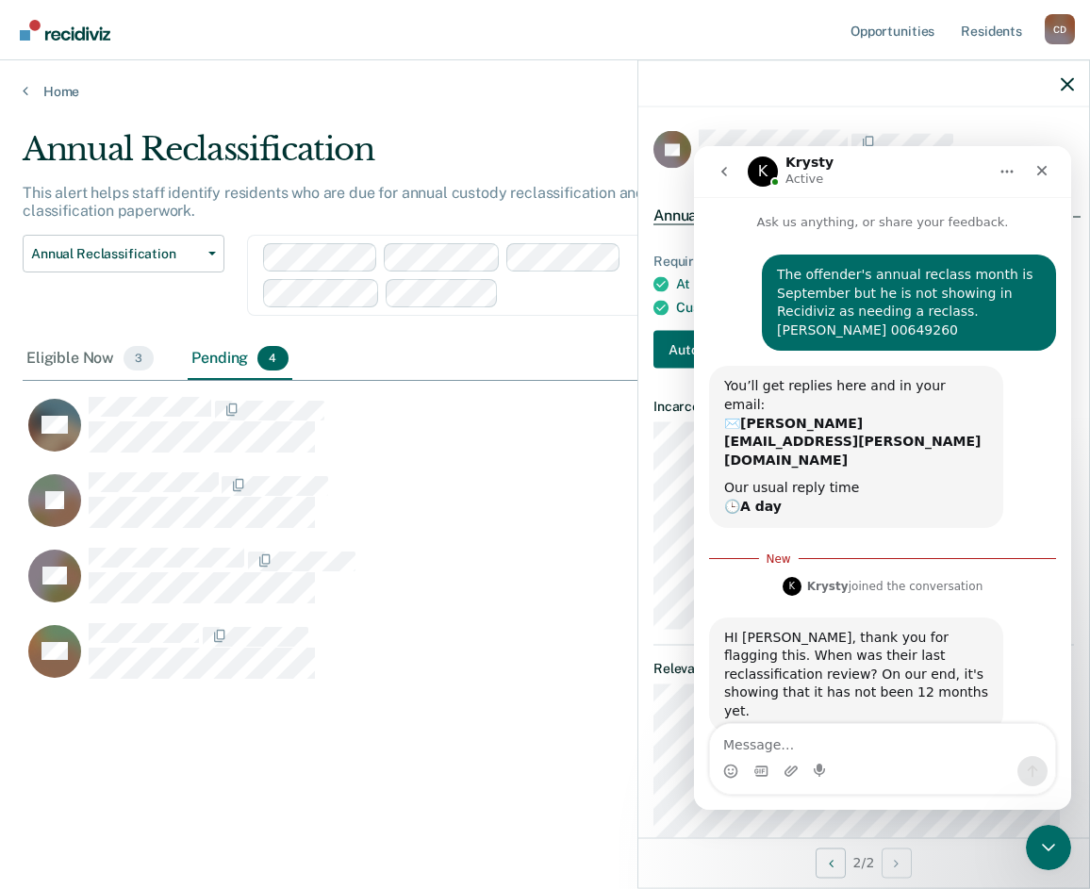
scroll to position [3, 0]
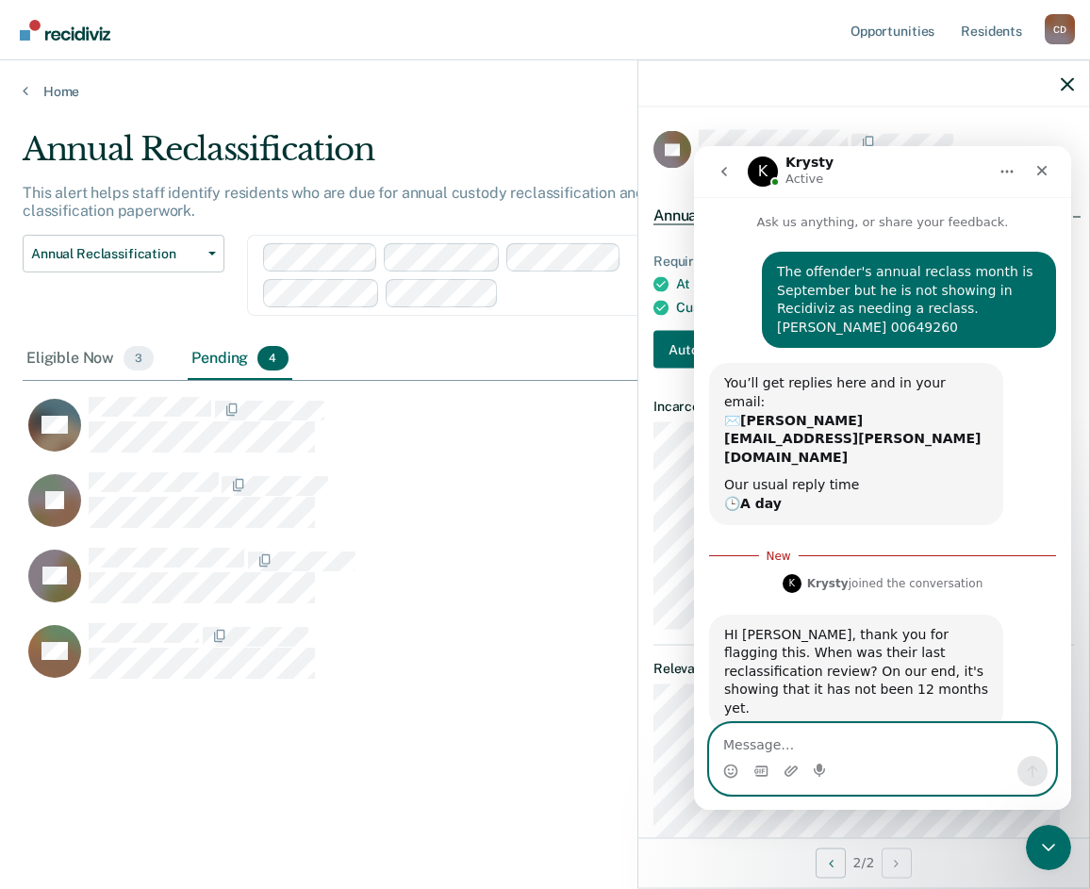
click at [791, 748] on textarea "Message…" at bounding box center [882, 740] width 345 height 32
type textarea "T"
type textarea "m"
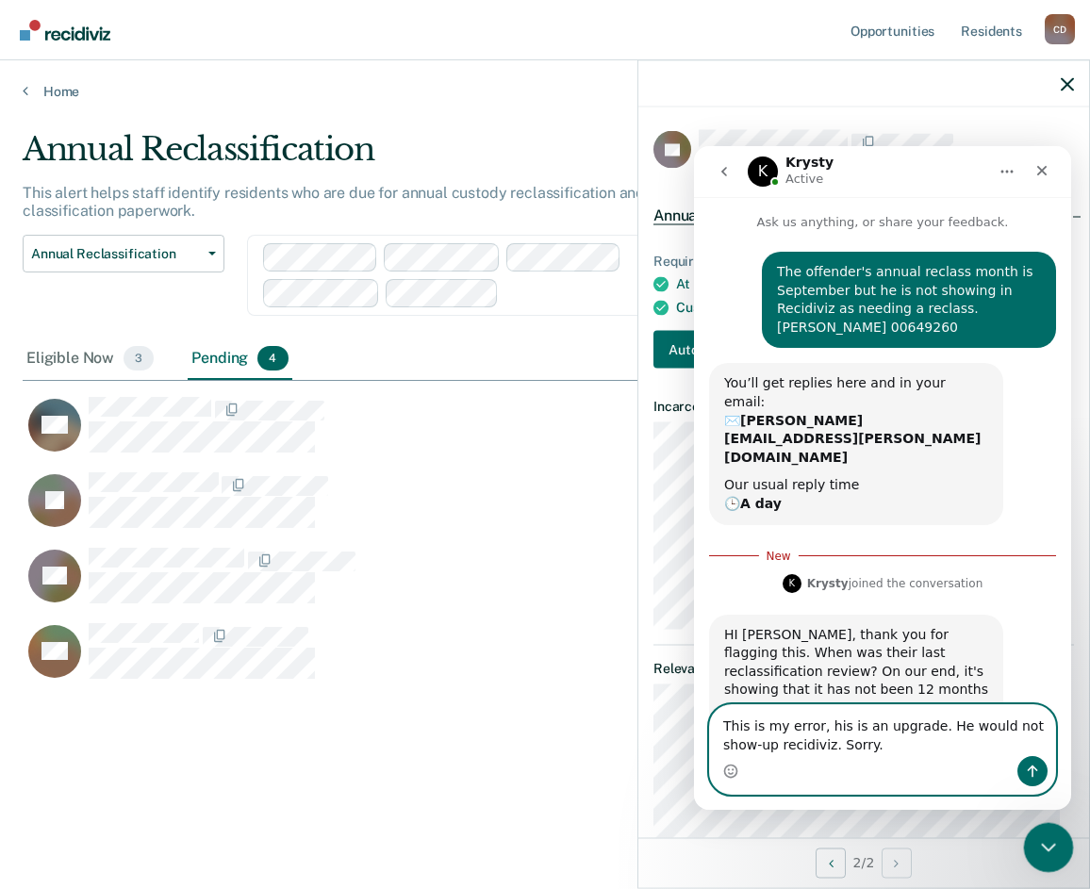
type textarea "This is my error, his is an upgrade. He would not show-up recidiviz. Sorry."
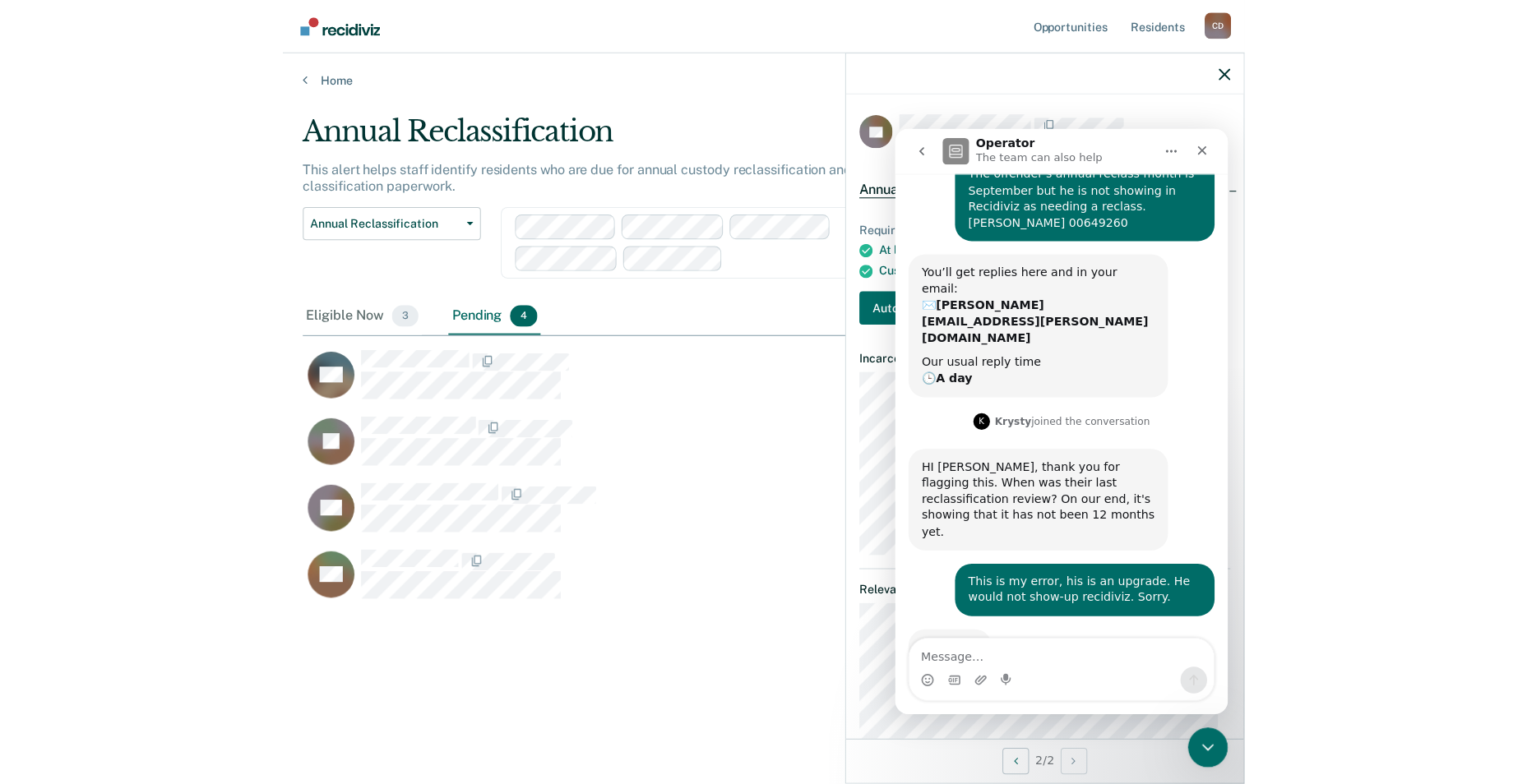
scroll to position [65, 0]
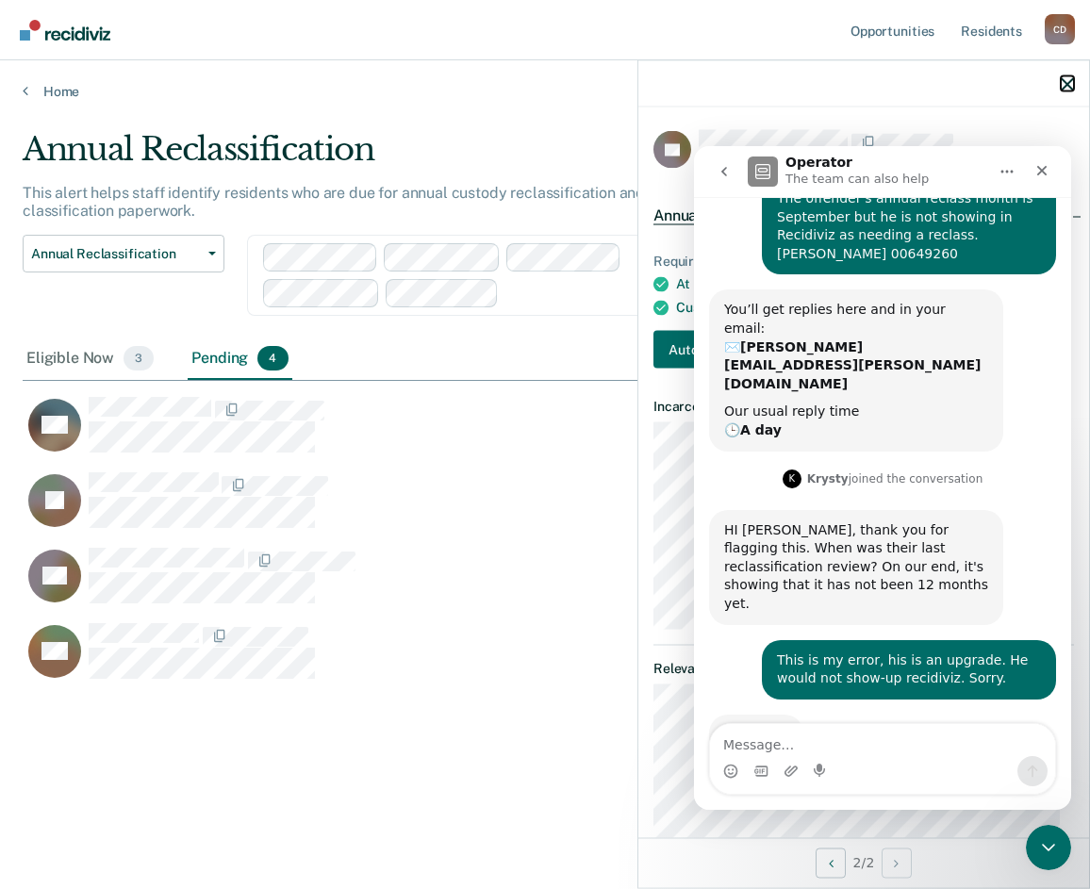
click at [1066, 85] on icon "button" at bounding box center [1066, 83] width 13 height 13
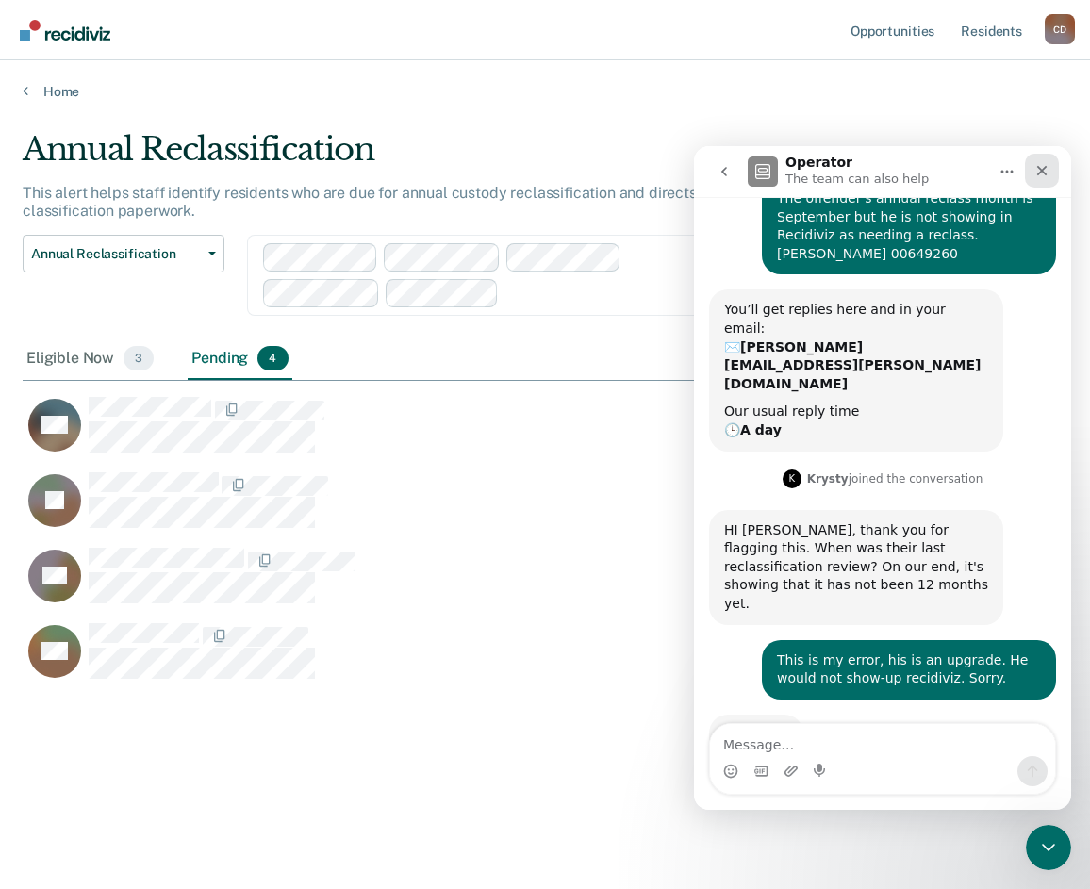
click at [1034, 165] on icon "Close" at bounding box center [1041, 170] width 15 height 15
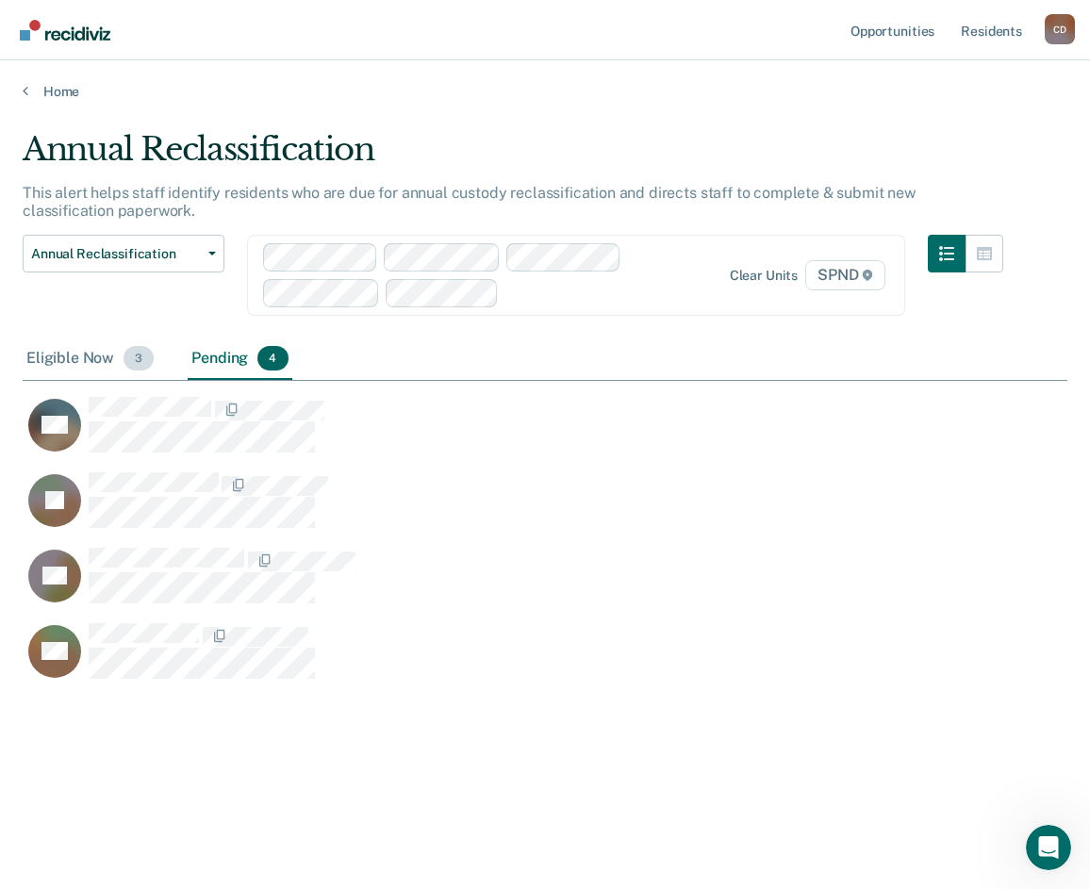
click at [72, 354] on div "Eligible Now 3" at bounding box center [90, 358] width 135 height 41
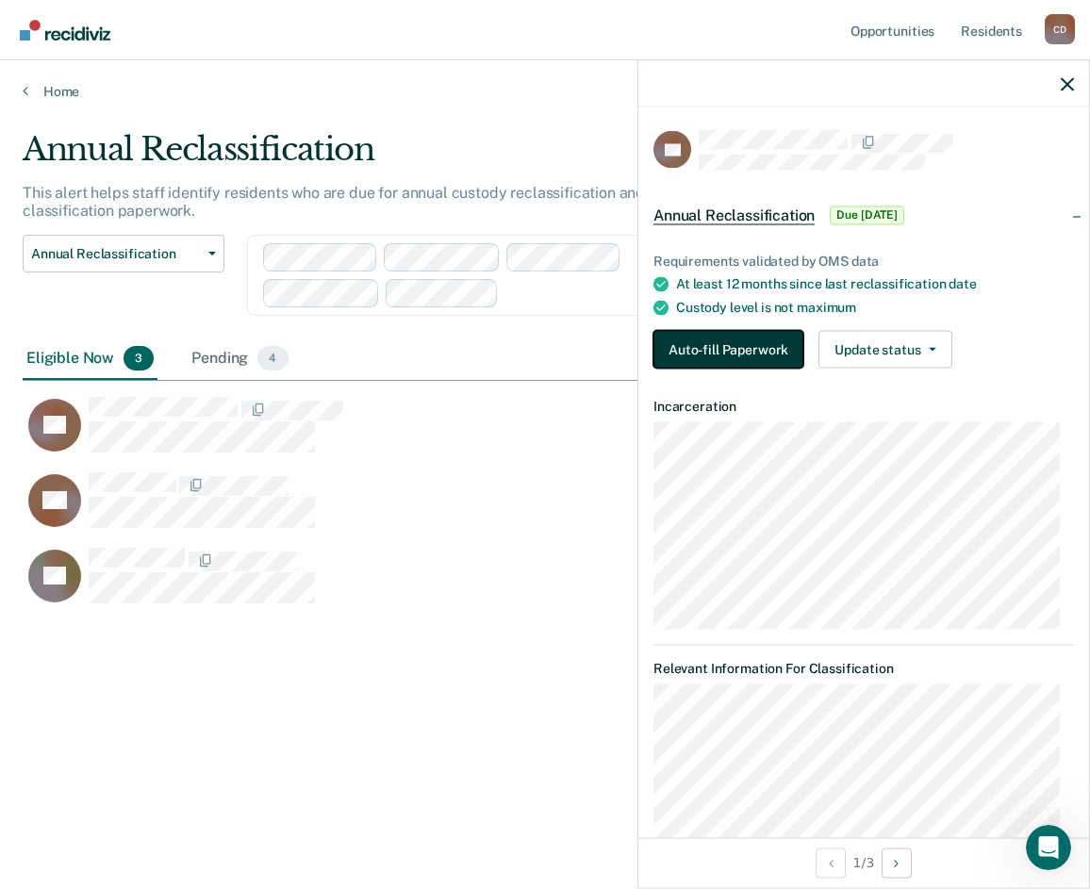
click at [749, 342] on button "Auto-fill Paperwork" at bounding box center [728, 350] width 150 height 38
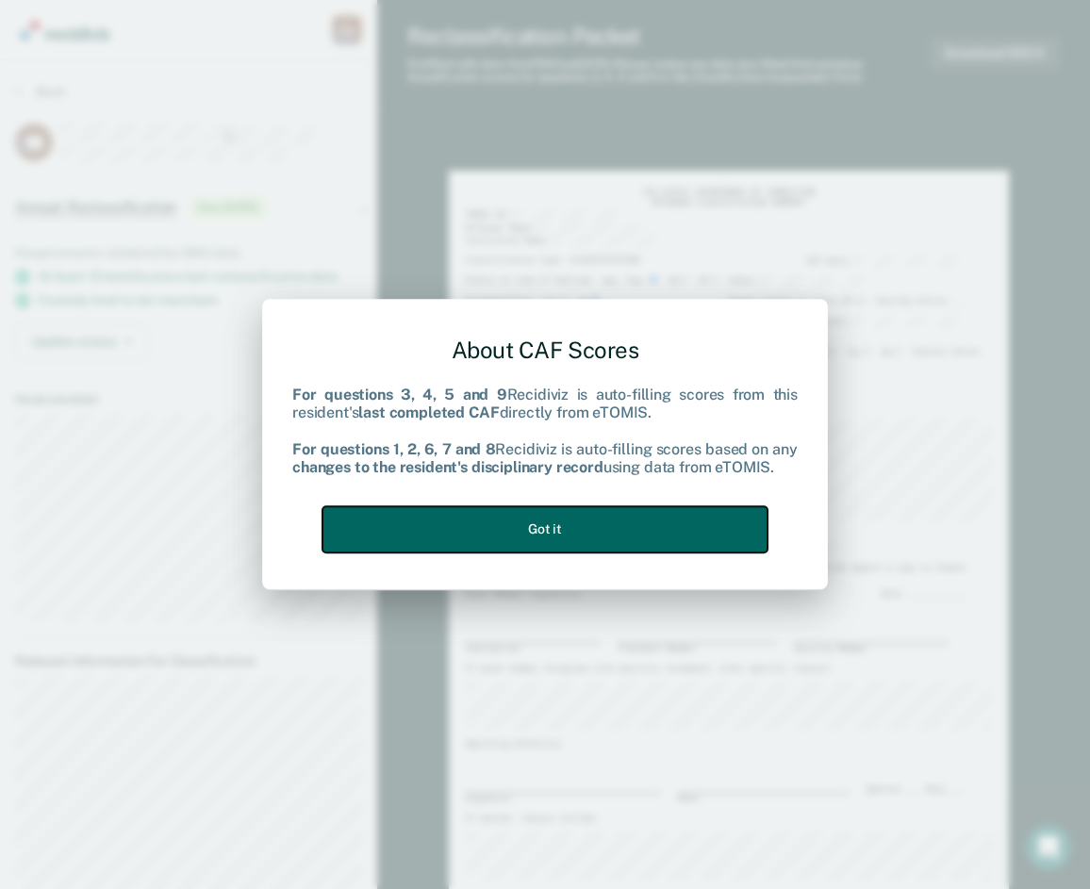
click at [543, 523] on button "Got it" at bounding box center [544, 529] width 445 height 46
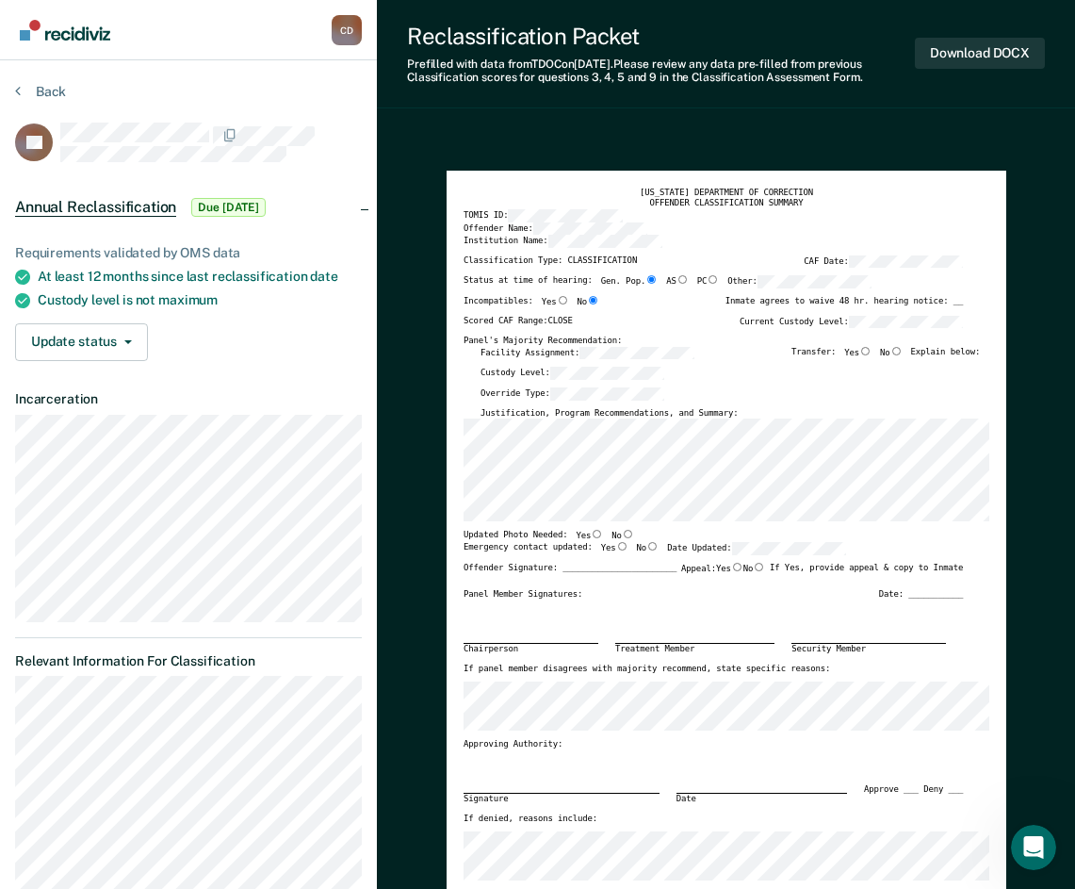
click at [462, 505] on div "TENNESSEE DEPARTMENT OF CORRECTION OFFENDER CLASSIFICATION SUMMARY TOMIS ID: Of…" at bounding box center [727, 536] width 560 height 730
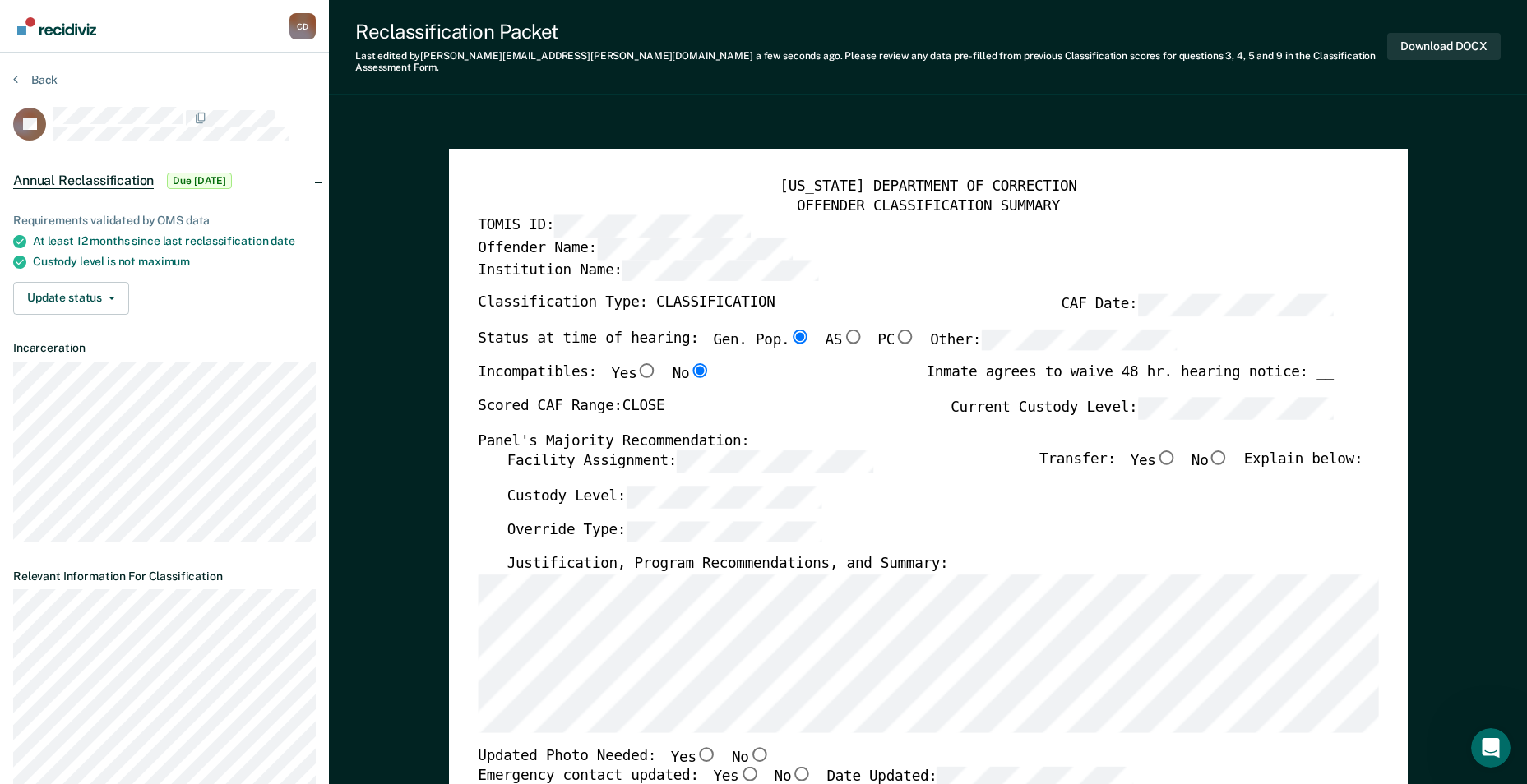
click at [503, 553] on div "TENNESSEE DEPARTMENT OF CORRECTION OFFENDER CLASSIFICATION SUMMARY TOMIS ID: Of…" at bounding box center [928, 762] width 900 height 1169
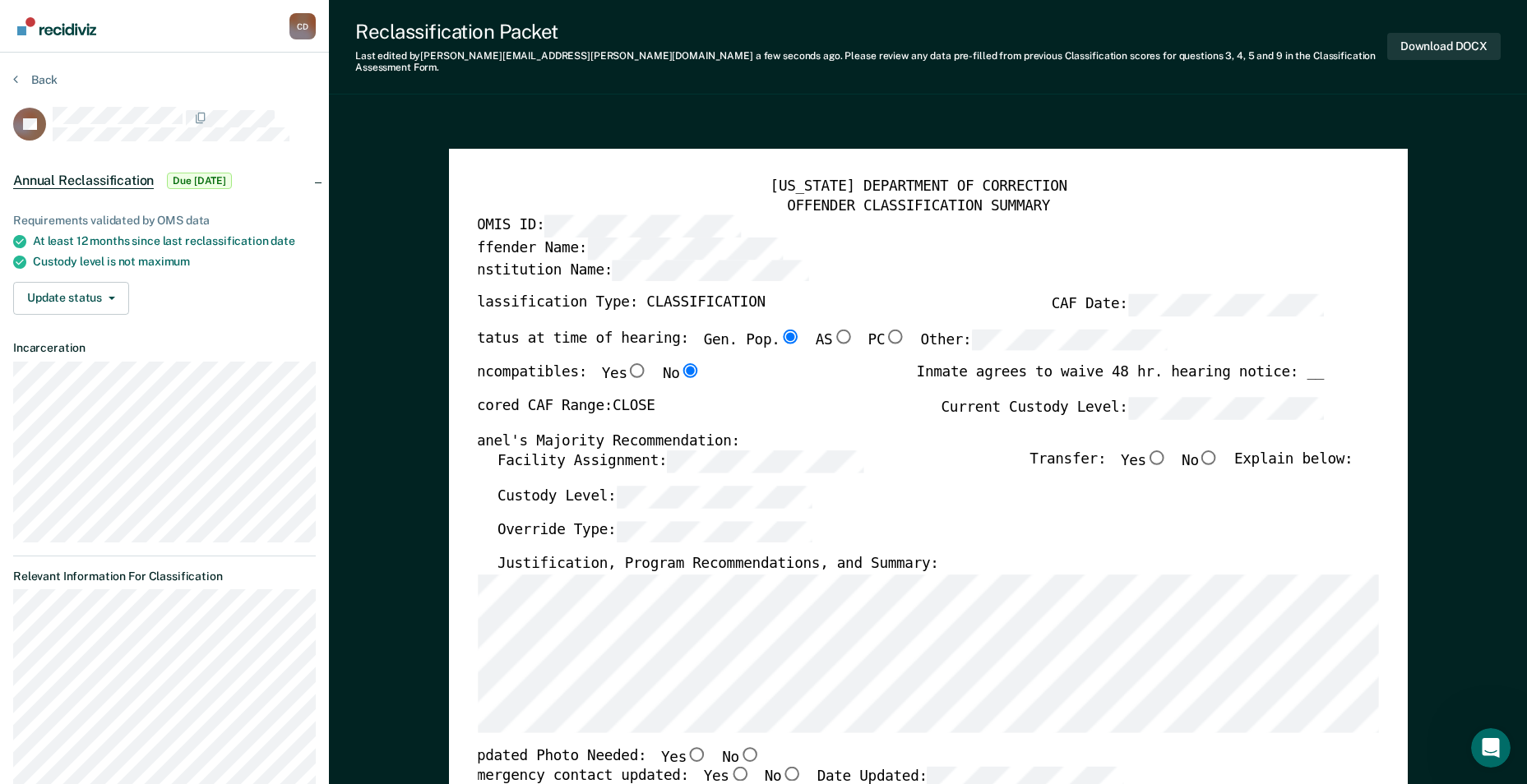
scroll to position [0, 9]
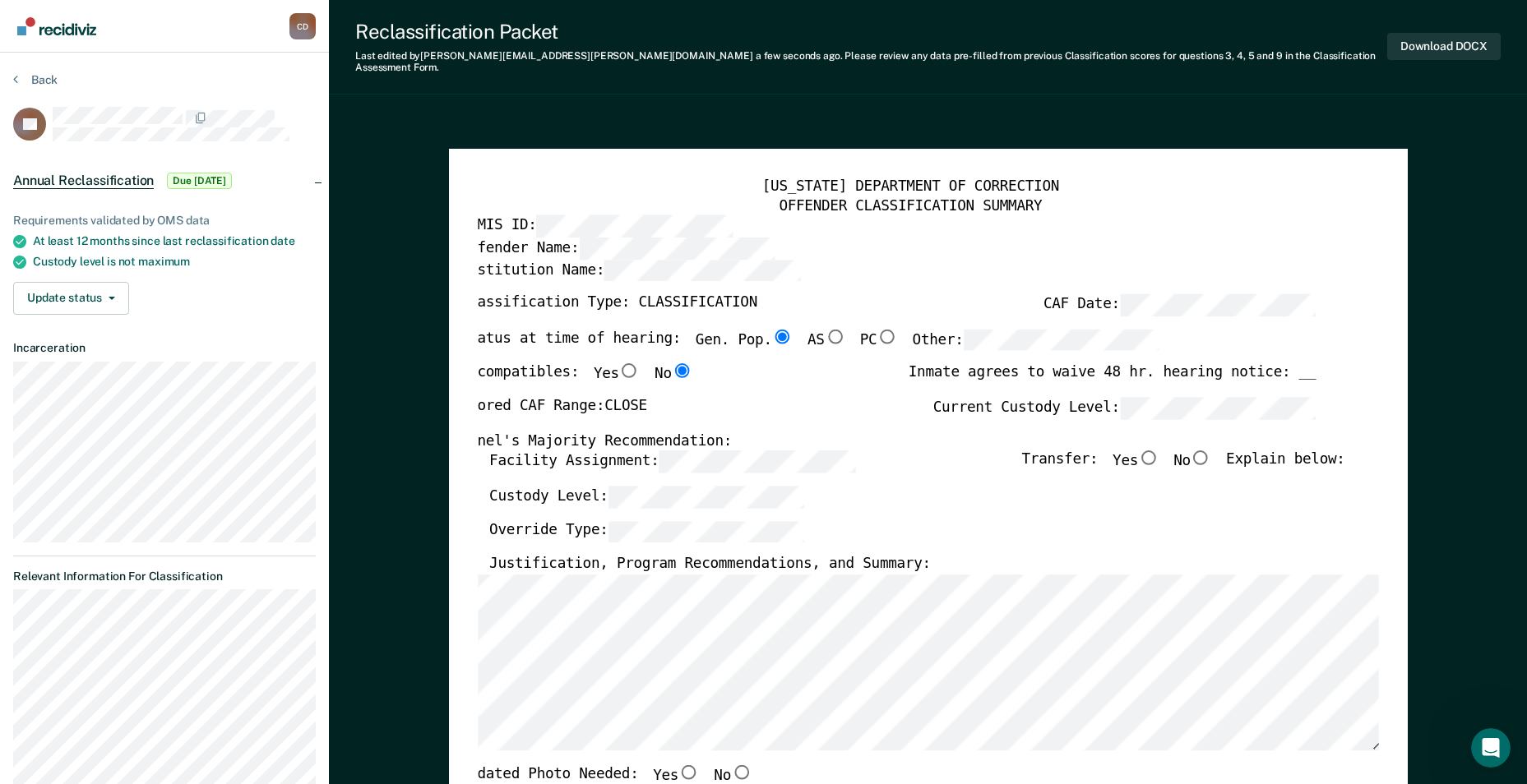
type textarea "x"
click at [476, 576] on div "TENNESSEE DEPARTMENT OF CORRECTION OFFENDER CLASSIFICATION SUMMARY TOMIS ID: Of…" at bounding box center [928, 774] width 959 height 1249
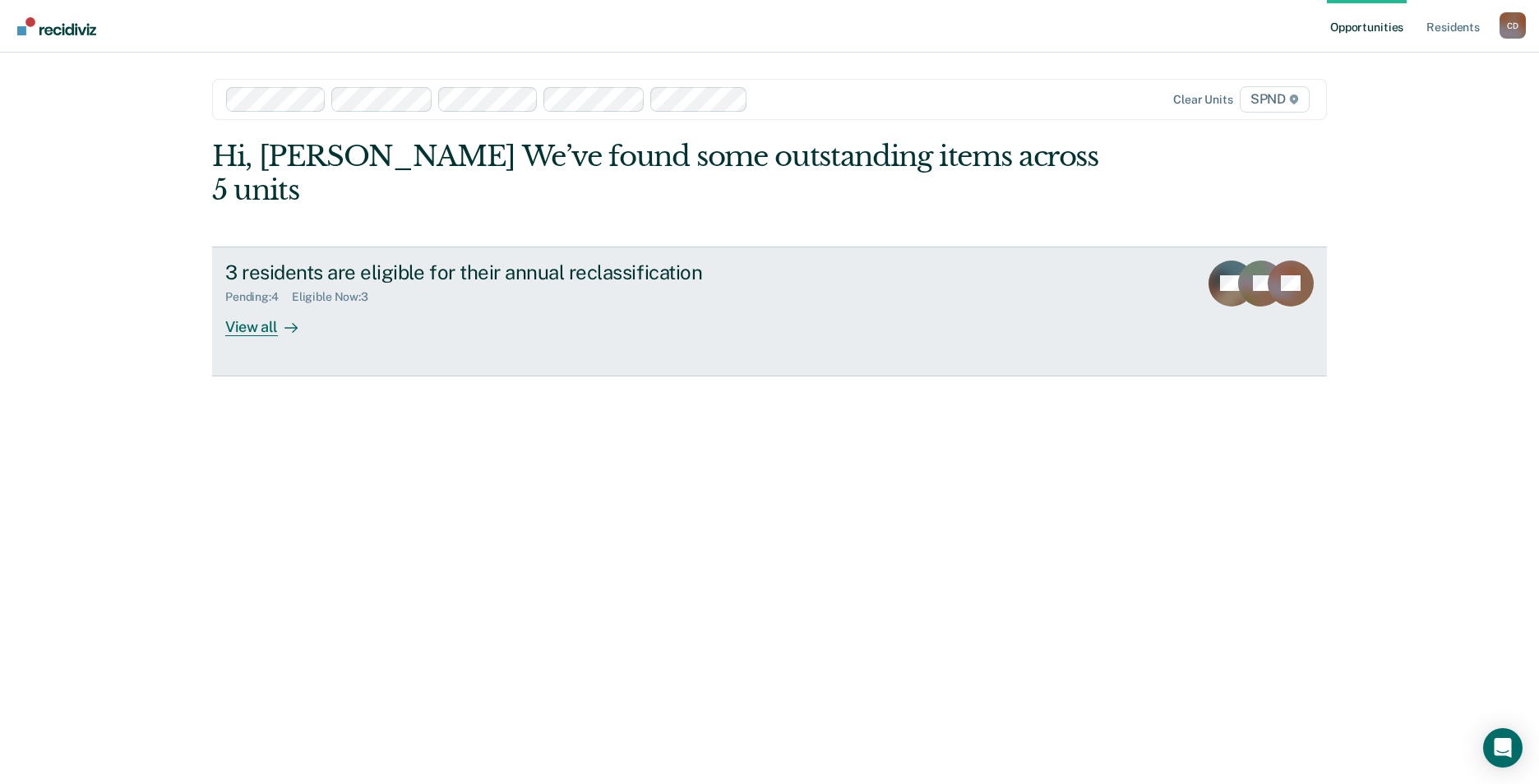
click at [256, 304] on div "View all" at bounding box center [271, 320] width 92 height 32
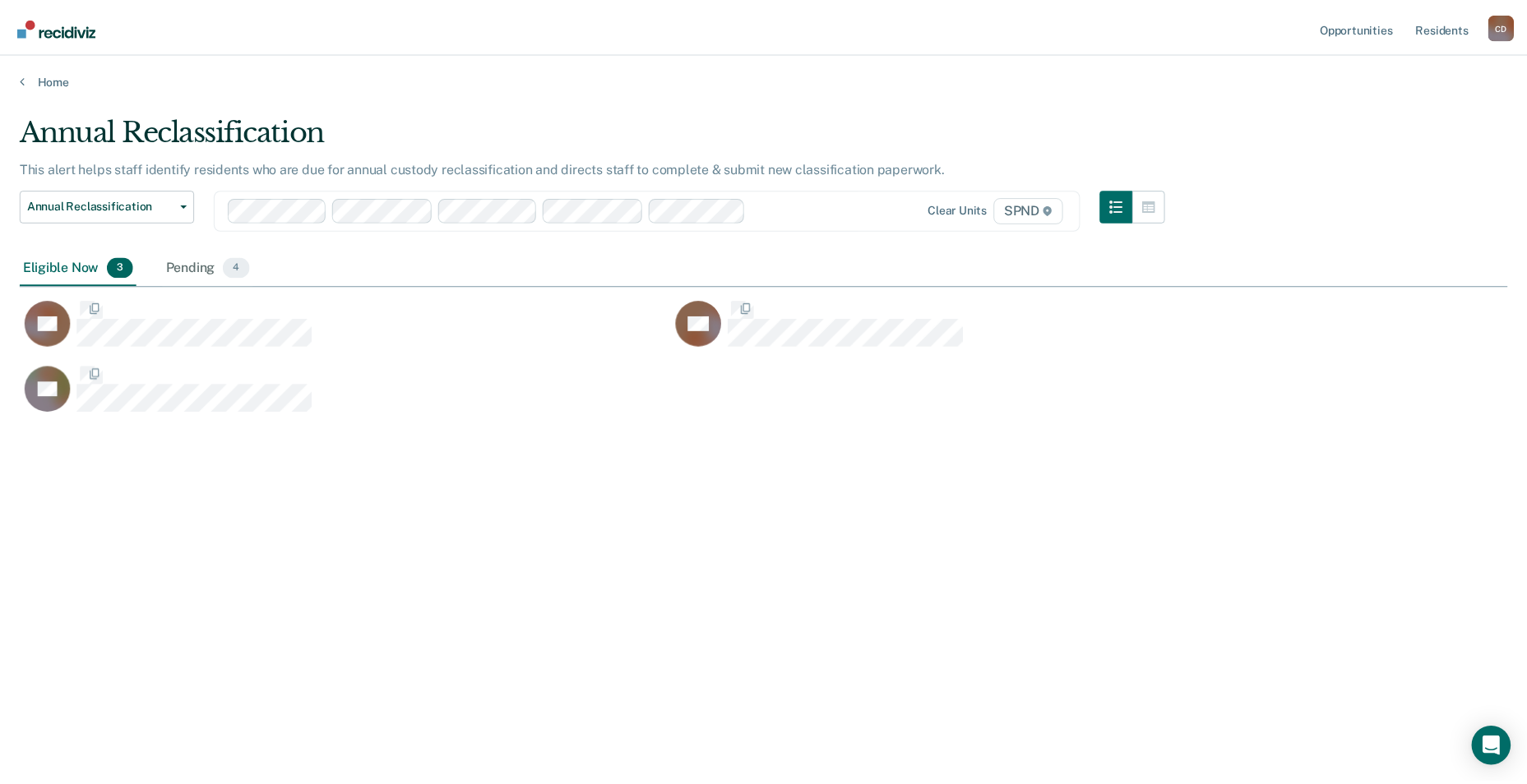
scroll to position [535, 1488]
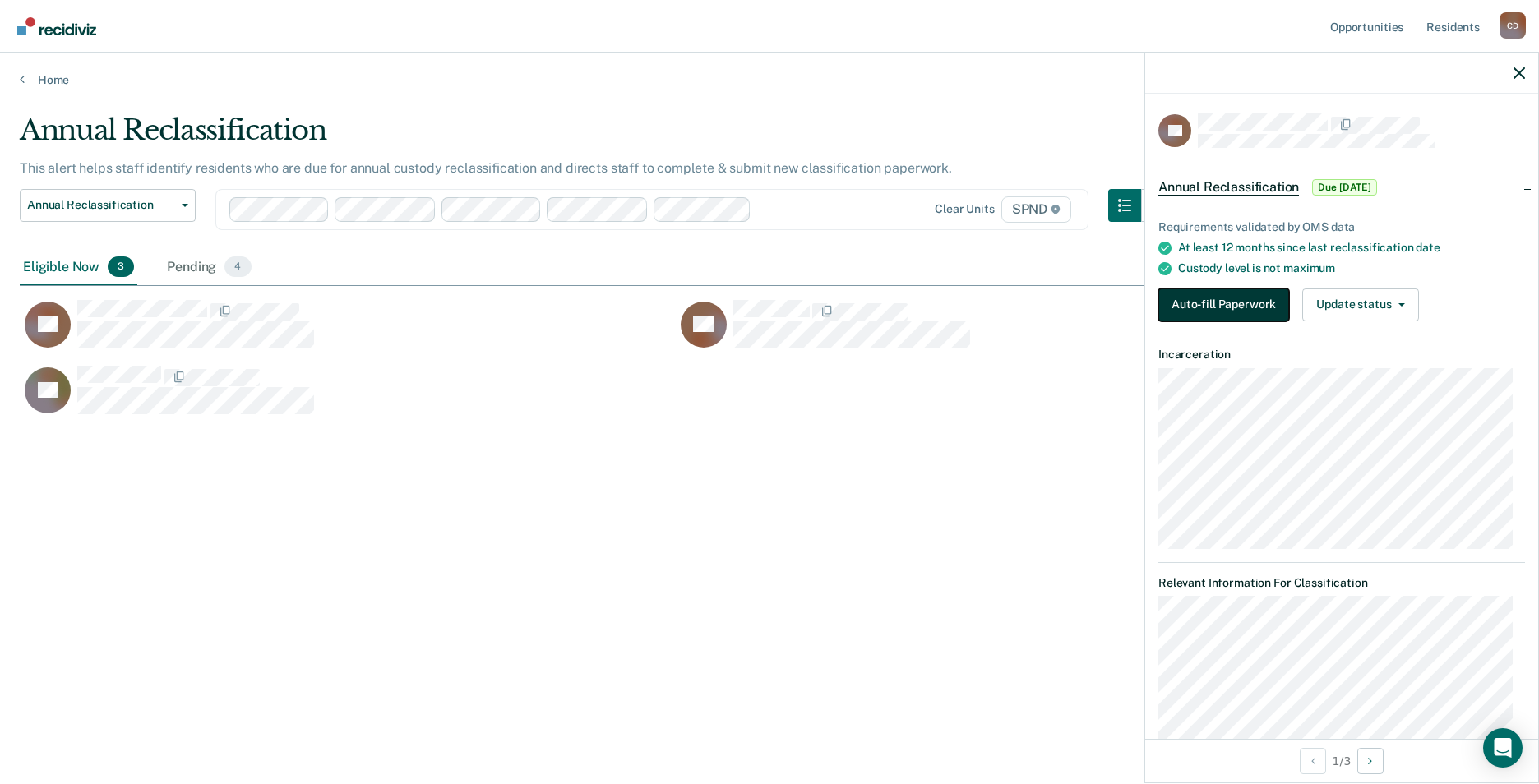
click at [1258, 305] on button "Auto-fill Paperwork" at bounding box center [1224, 305] width 131 height 33
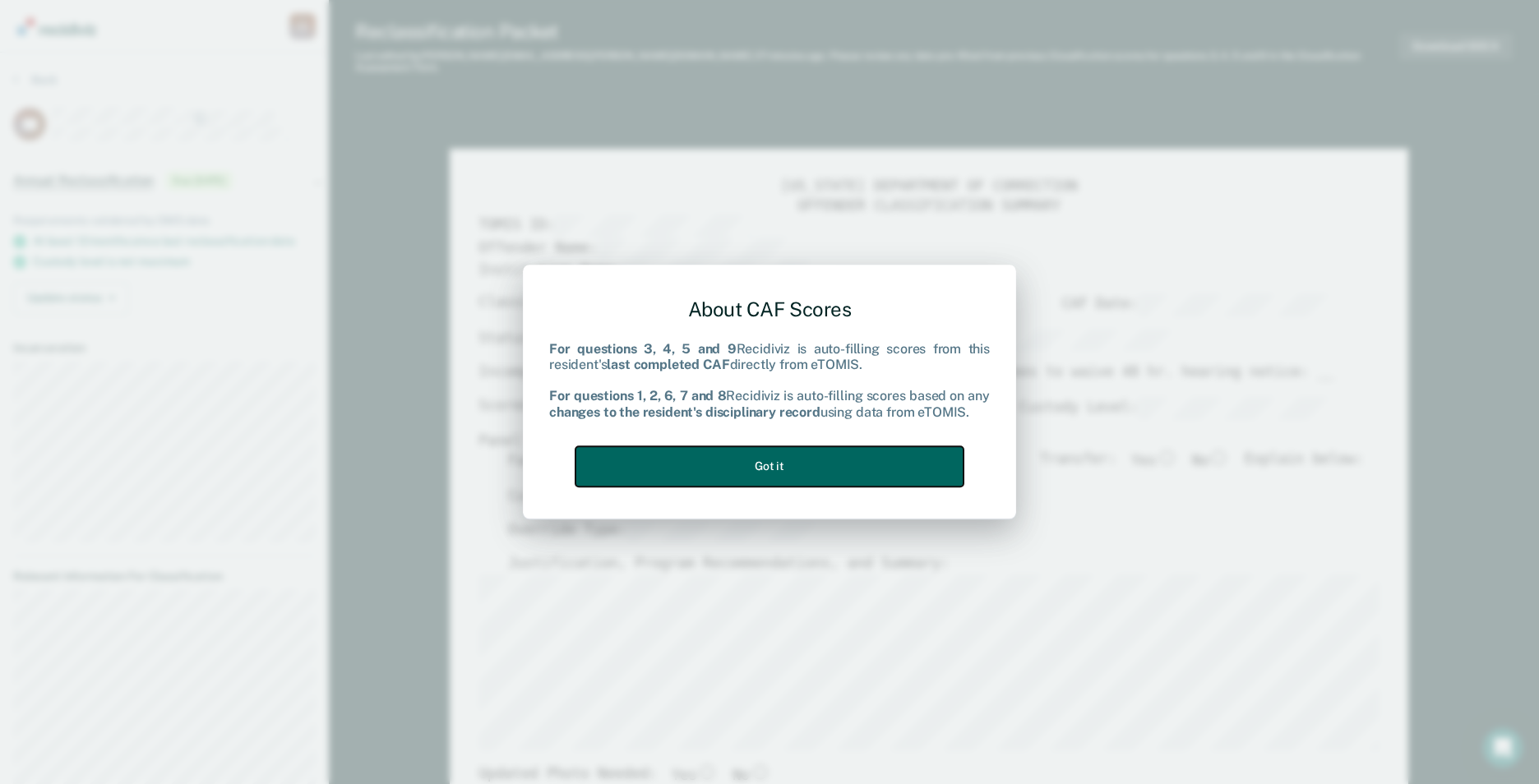
click at [788, 453] on button "Got it" at bounding box center [770, 467] width 388 height 40
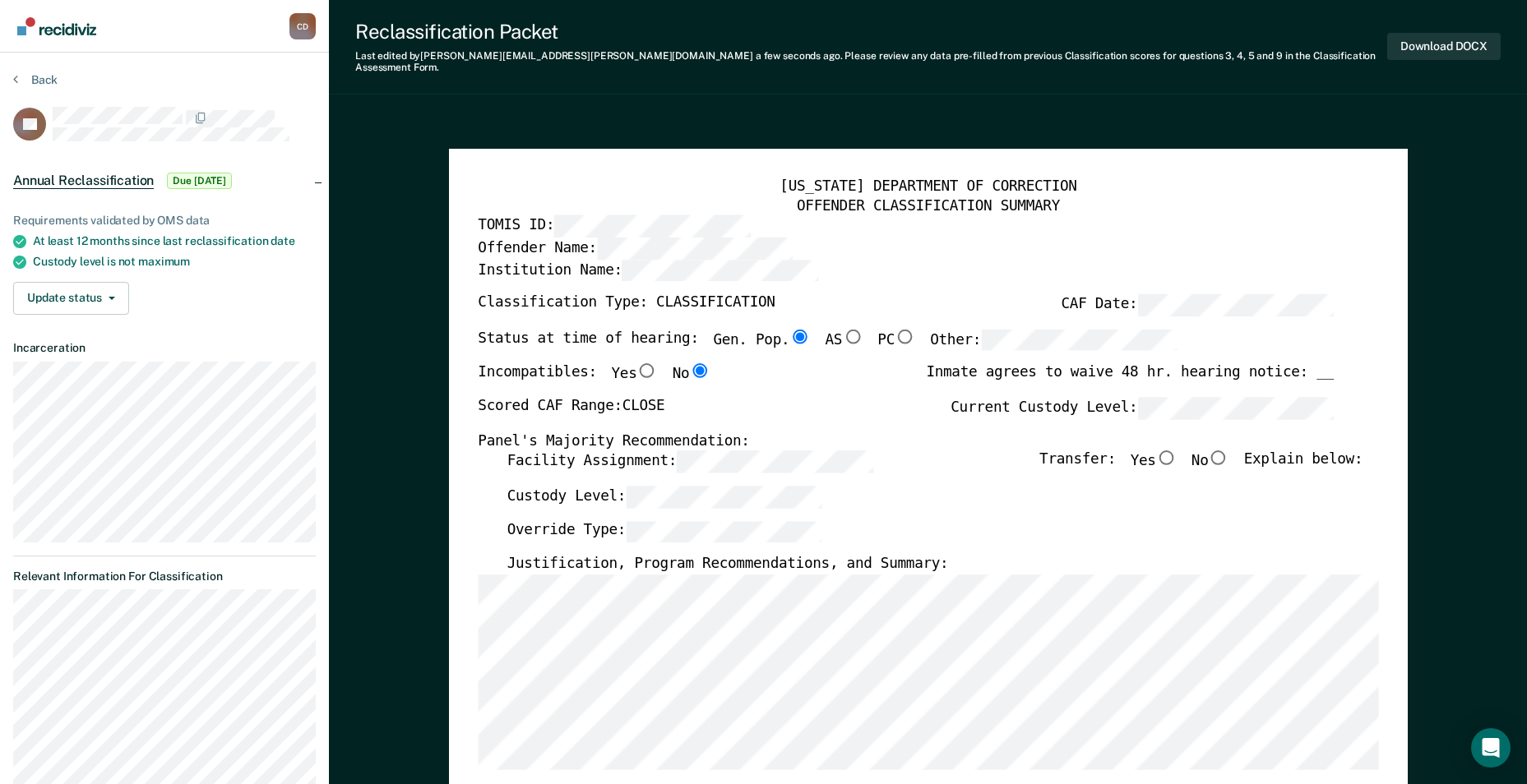
click at [1229, 451] on input "No" at bounding box center [1219, 458] width 22 height 15
type textarea "x"
radio input "true"
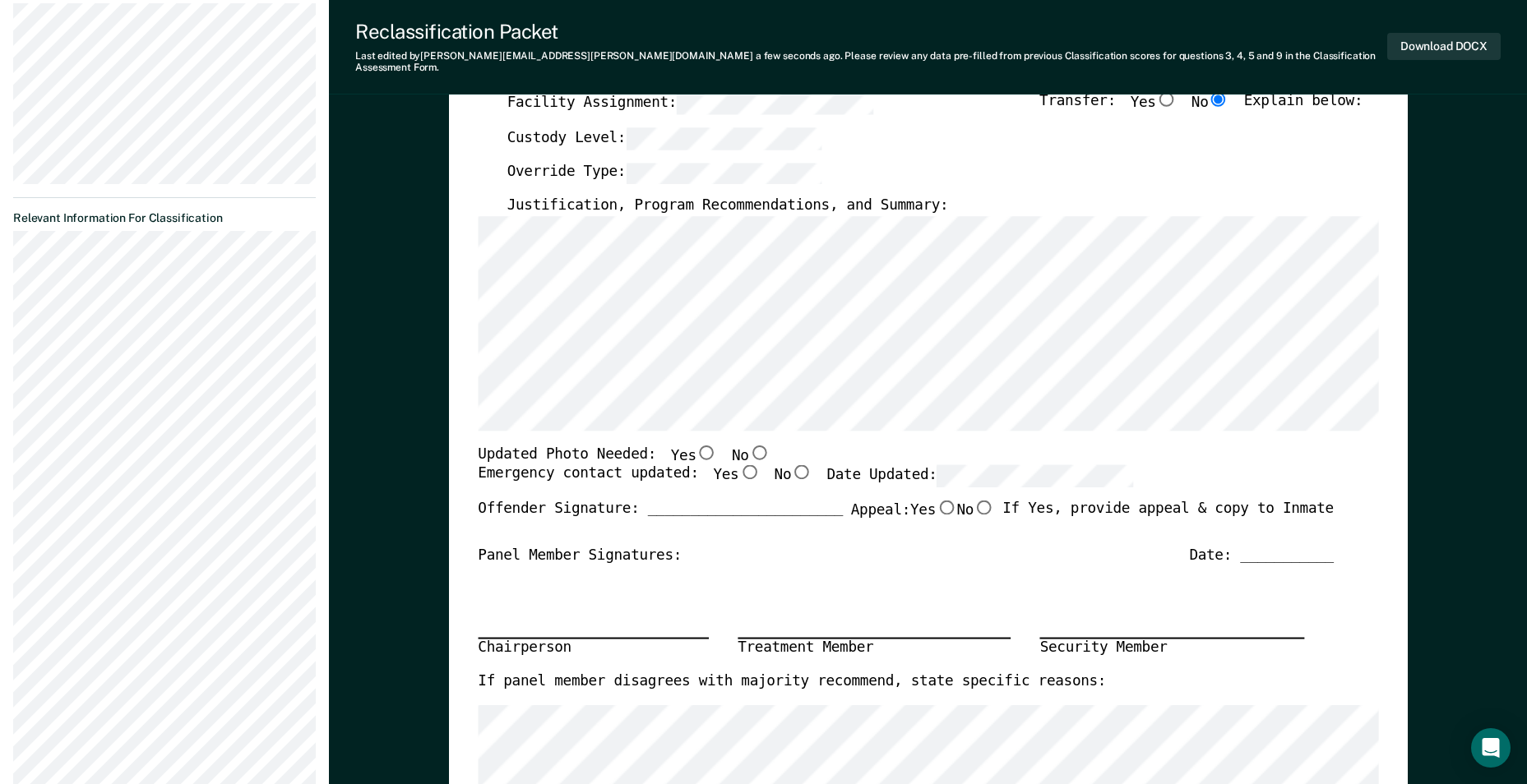
scroll to position [411, 0]
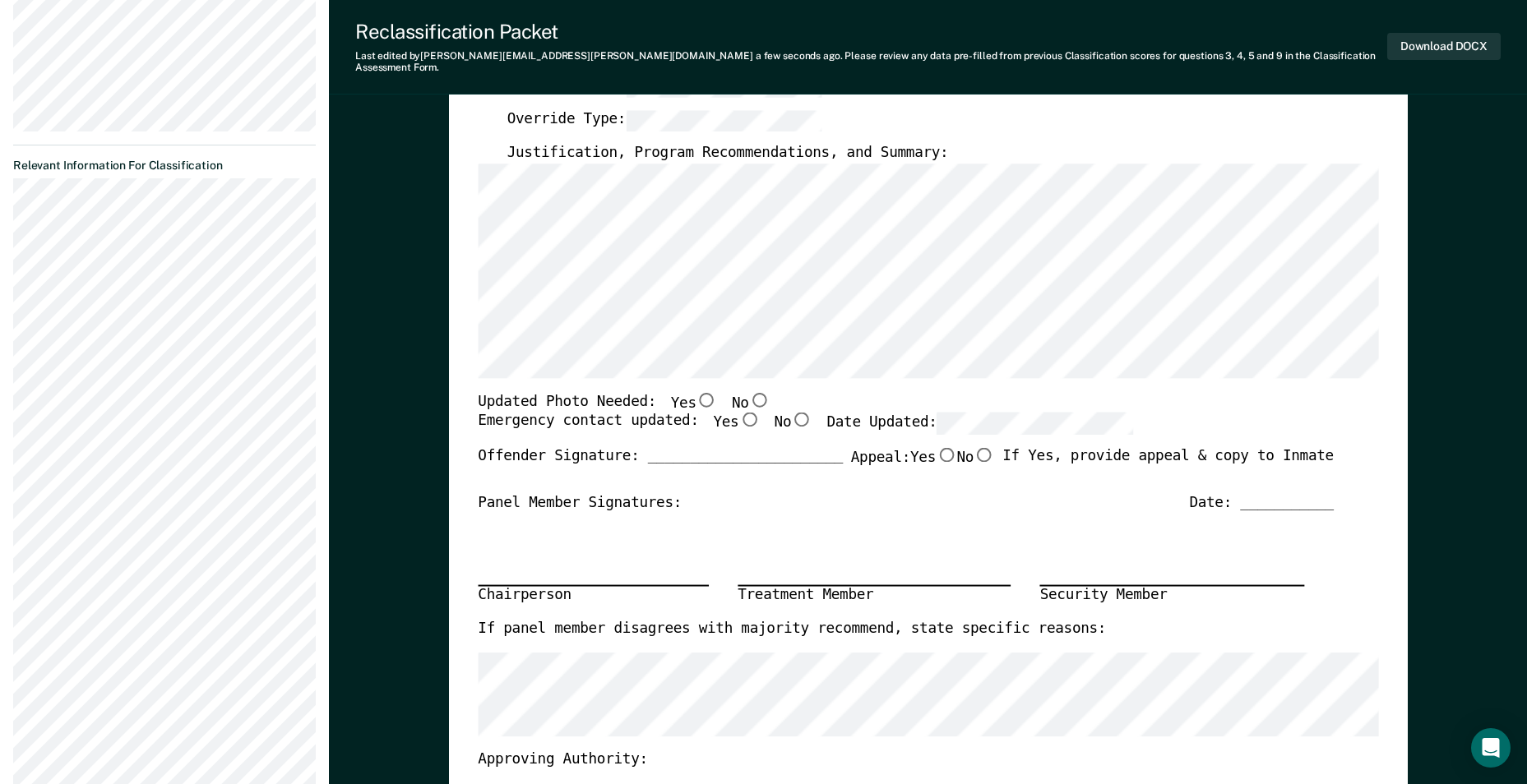
click at [749, 392] on input "No" at bounding box center [759, 399] width 22 height 15
type textarea "x"
radio input "true"
click at [738, 415] on input "Yes" at bounding box center [749, 419] width 22 height 15
type textarea "x"
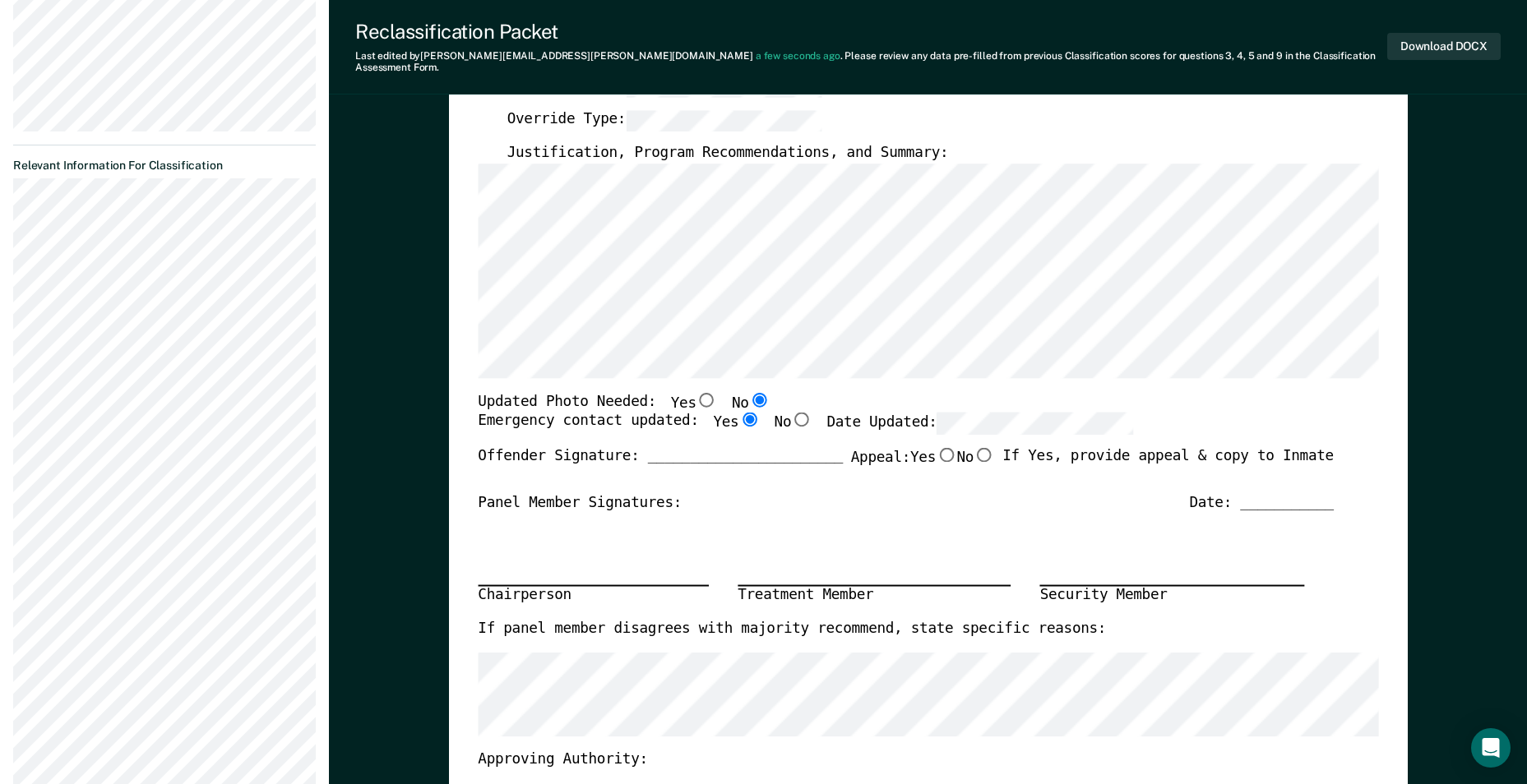
radio input "true"
click at [738, 412] on input "Yes" at bounding box center [749, 419] width 22 height 15
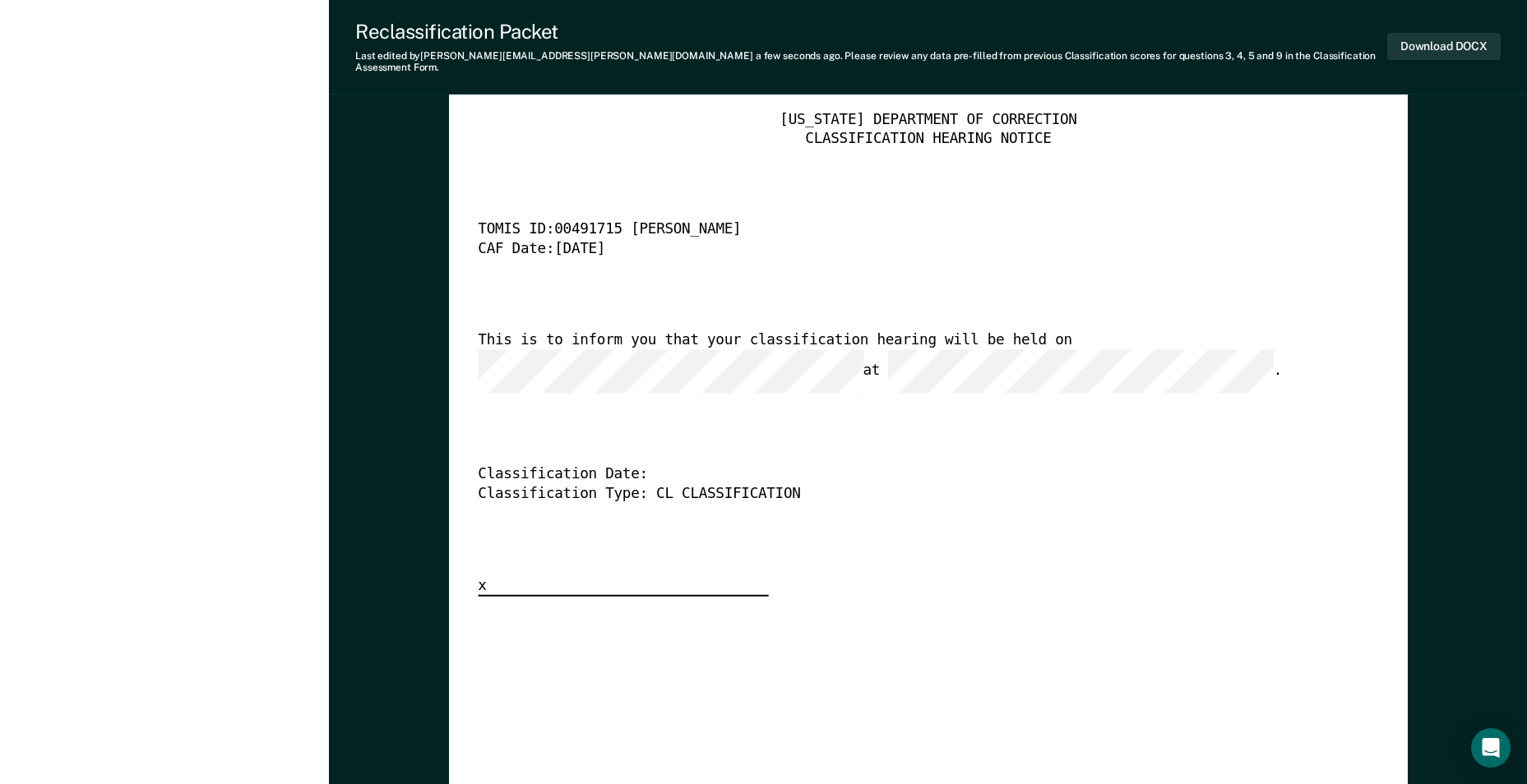
scroll to position [4110, 0]
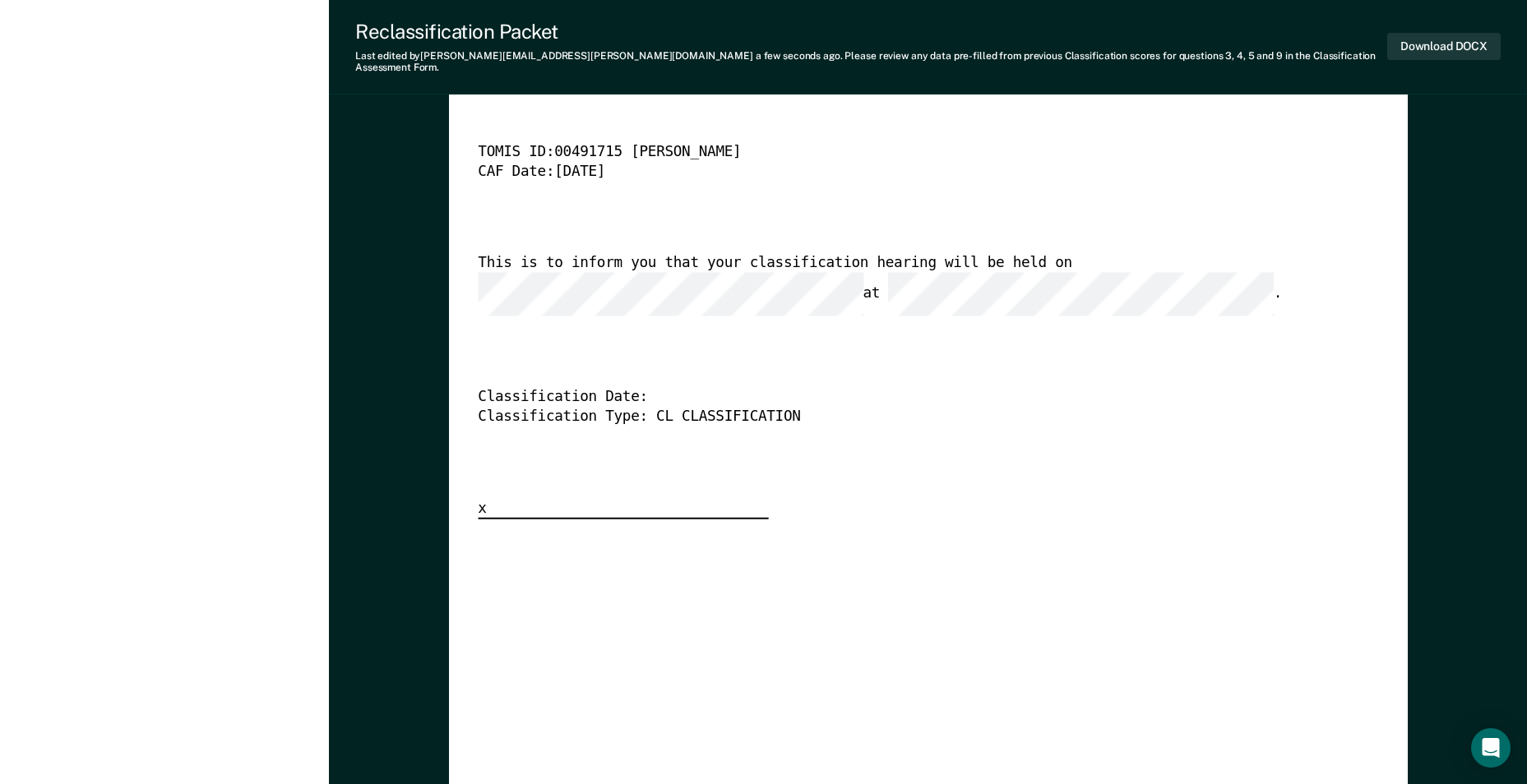
click at [581, 262] on div "This is to inform you that your classification hearing will be held on at ." at bounding box center [906, 285] width 856 height 63
click at [1456, 47] on button "Download DOCX" at bounding box center [1444, 46] width 113 height 27
type textarea "x"
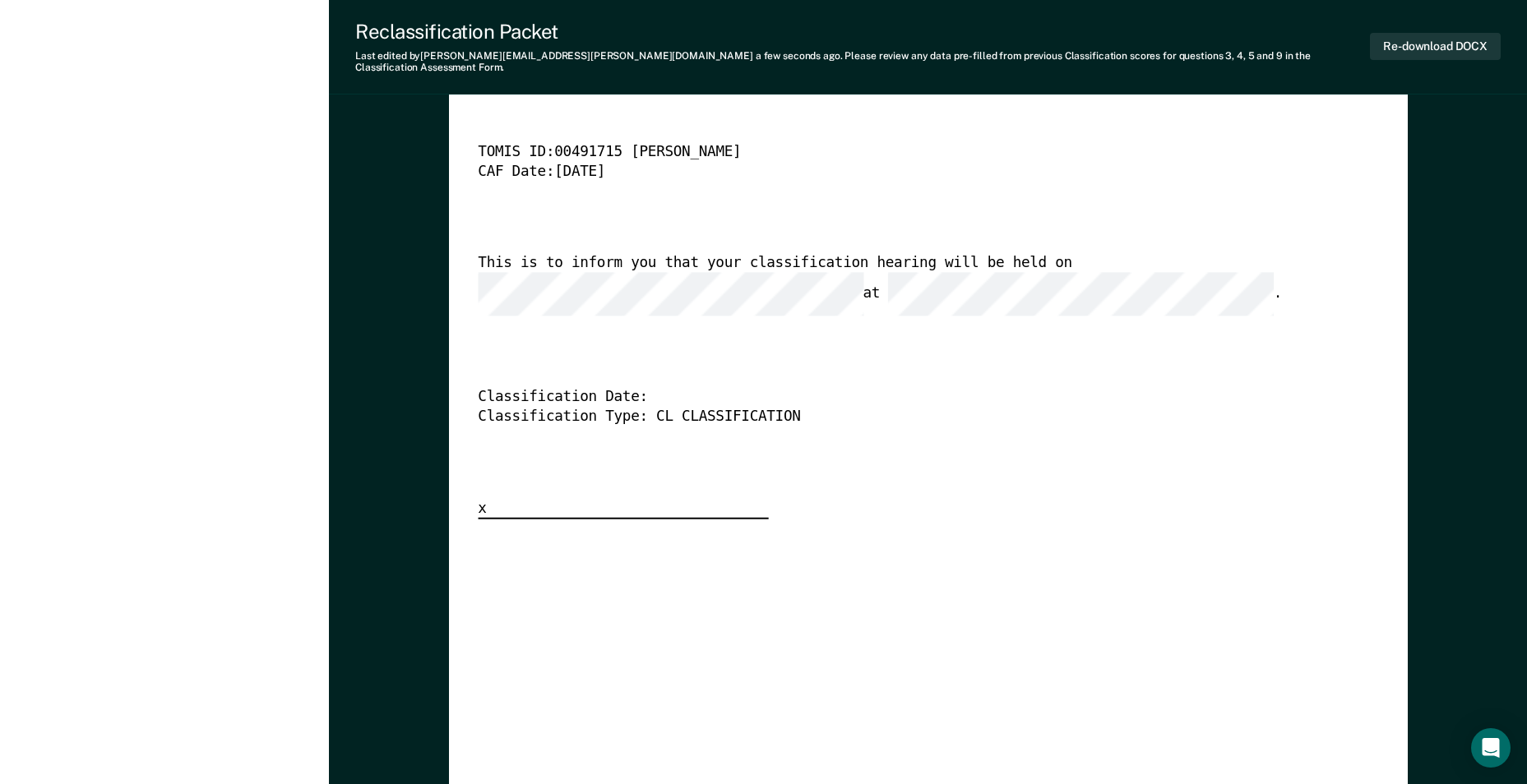
click at [1010, 441] on div "TENNESSEE DEPARTMENT OF CORRECTION CLASSIFICATION HEARING NOTICE TOMIS ID: 0049…" at bounding box center [928, 276] width 900 height 486
click at [1153, 437] on div "TENNESSEE DEPARTMENT OF CORRECTION CLASSIFICATION HEARING NOTICE TOMIS ID: 0049…" at bounding box center [928, 276] width 900 height 486
click at [1449, 33] on button "Re-download DOCX" at bounding box center [1435, 46] width 131 height 27
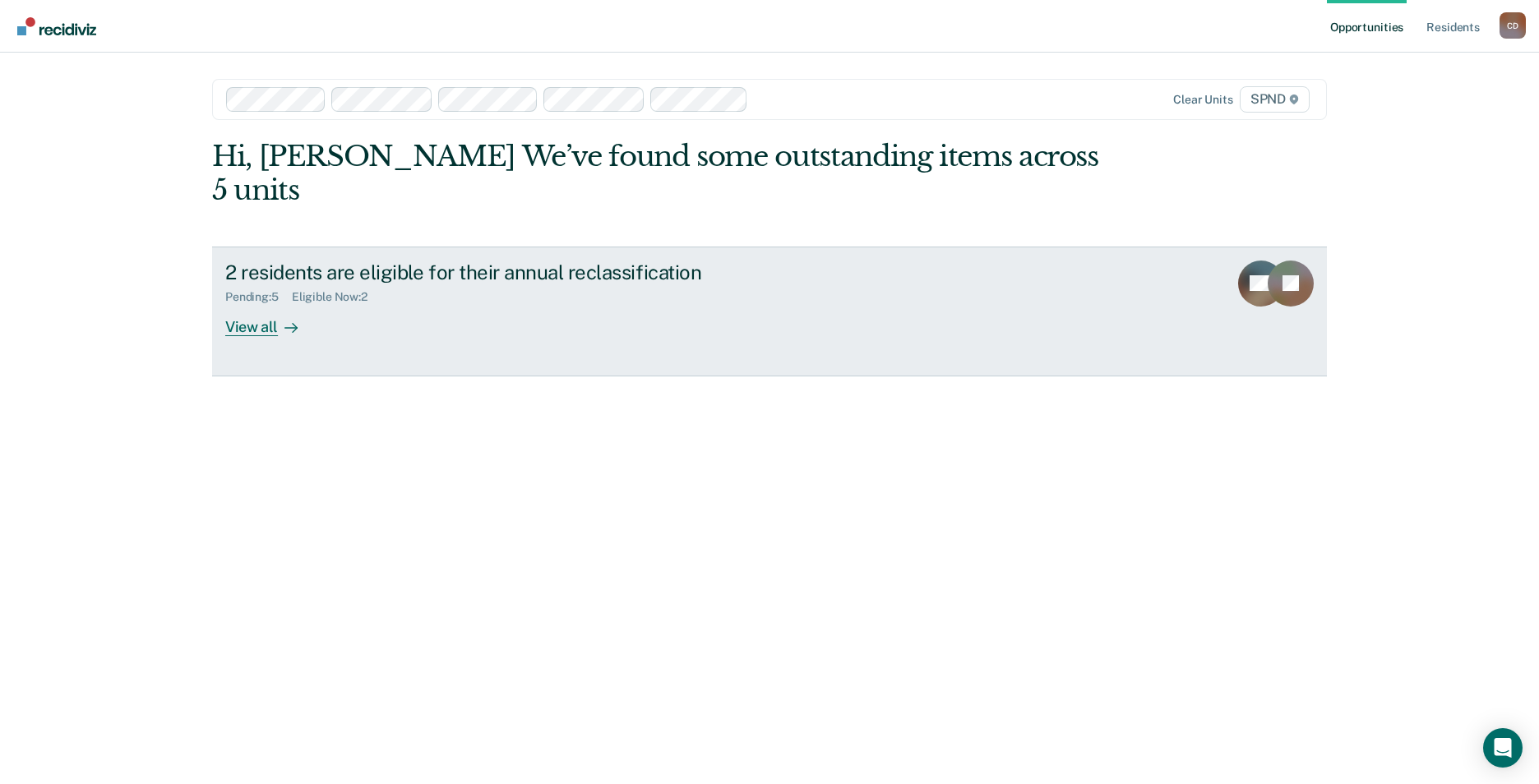
click at [250, 304] on div "View all" at bounding box center [271, 320] width 92 height 32
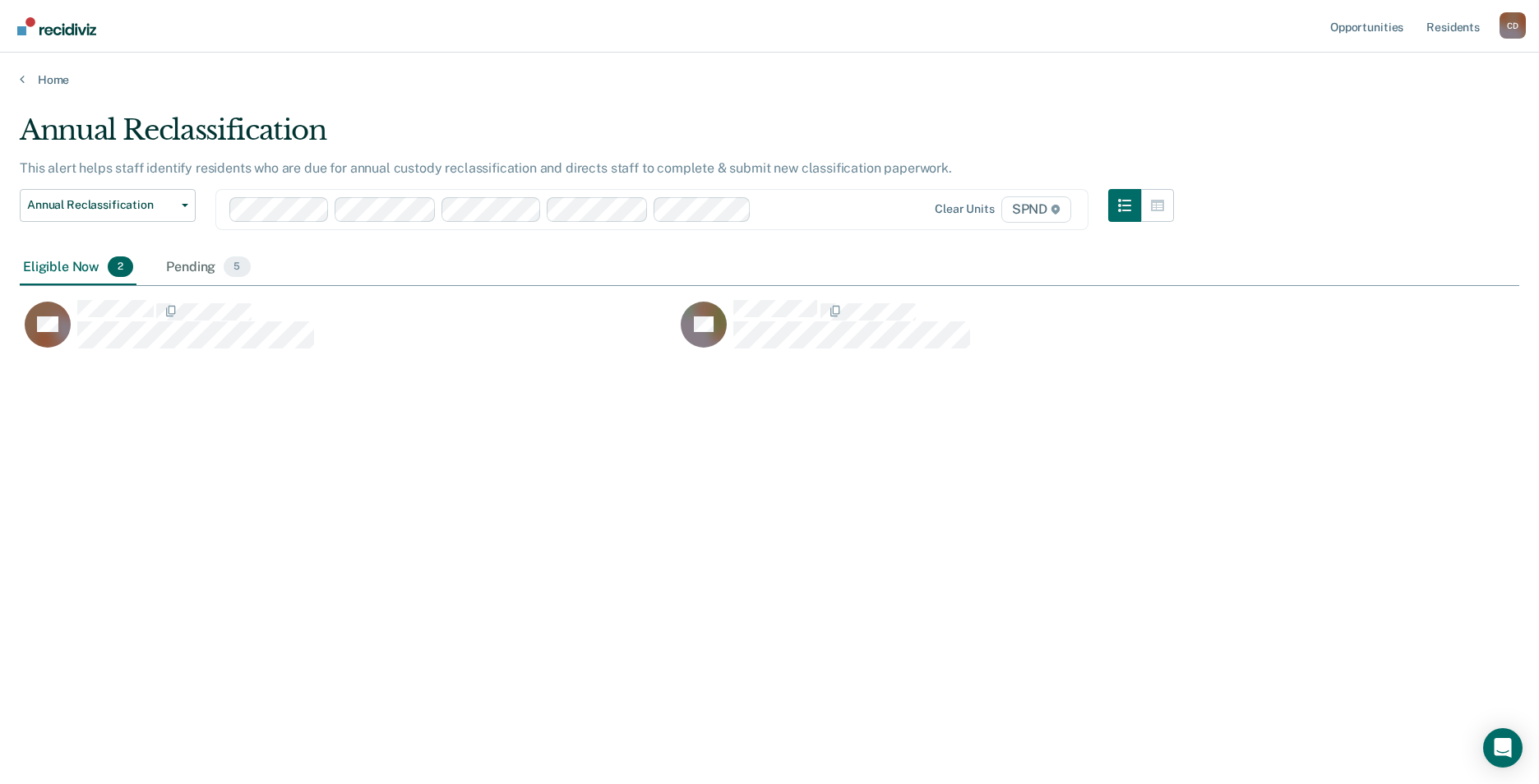
scroll to position [535, 1488]
click at [200, 264] on div "Pending 5" at bounding box center [209, 268] width 91 height 36
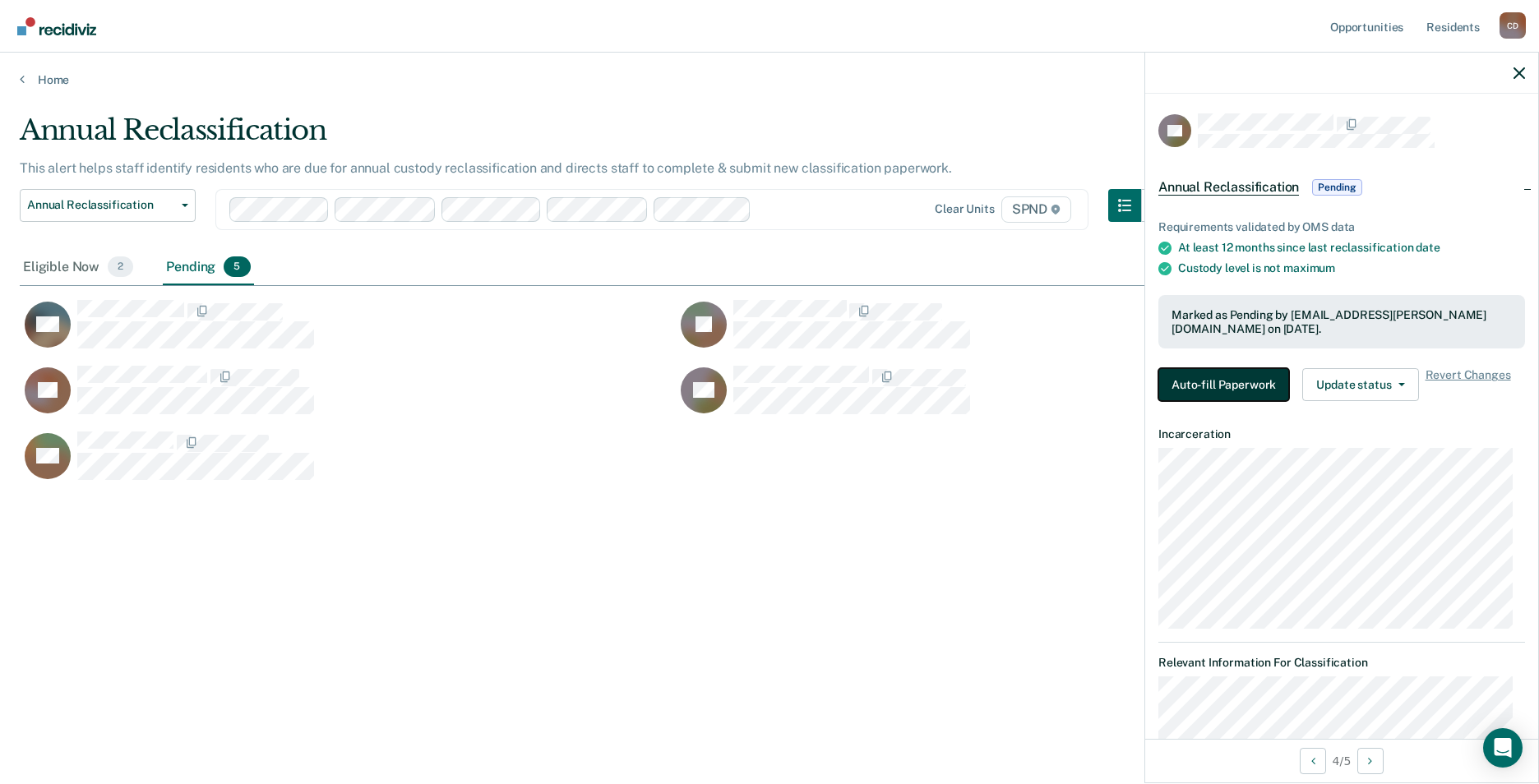
click at [1201, 375] on button "Auto-fill Paperwork" at bounding box center [1224, 385] width 131 height 33
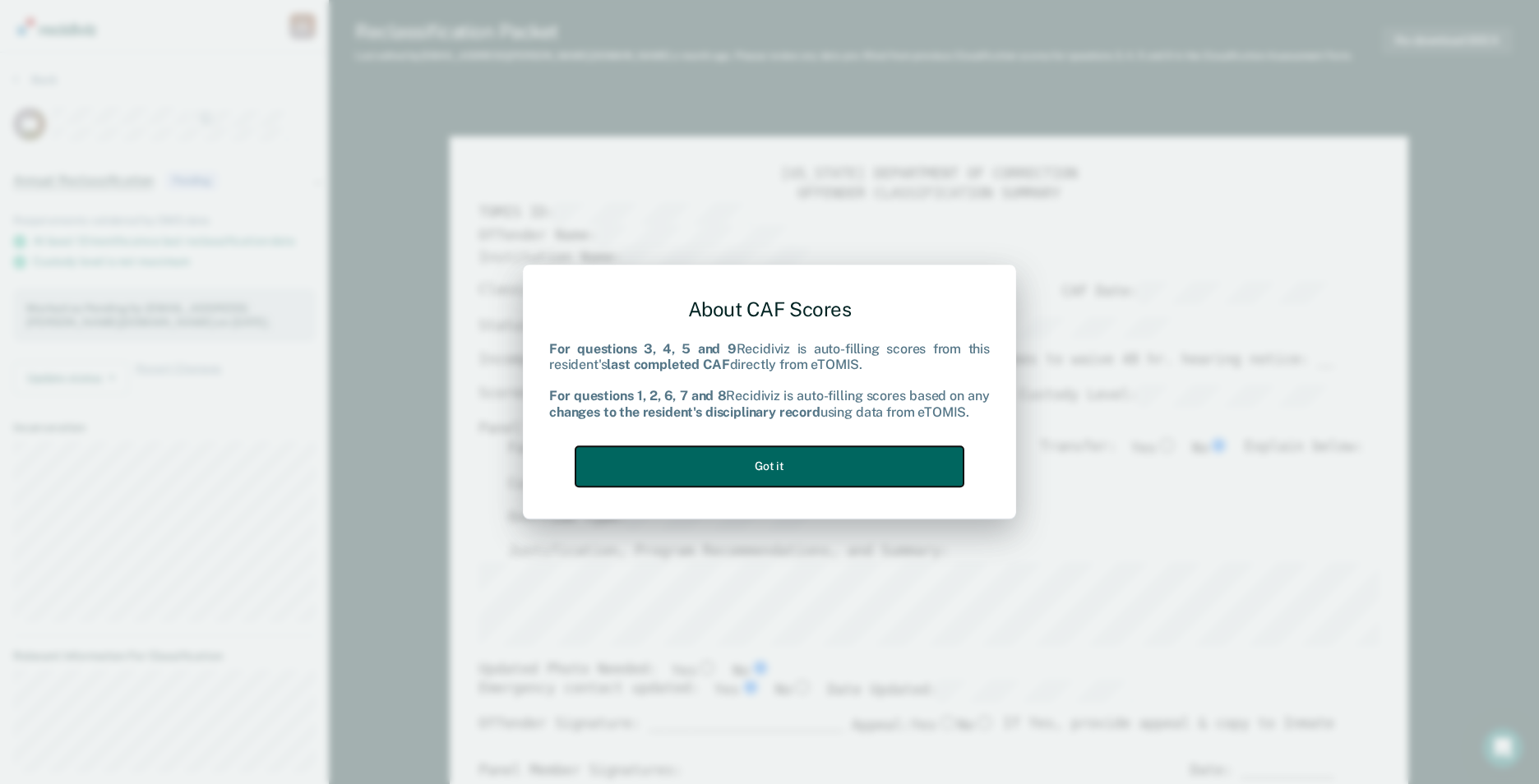
click at [797, 460] on button "Got it" at bounding box center [770, 467] width 388 height 40
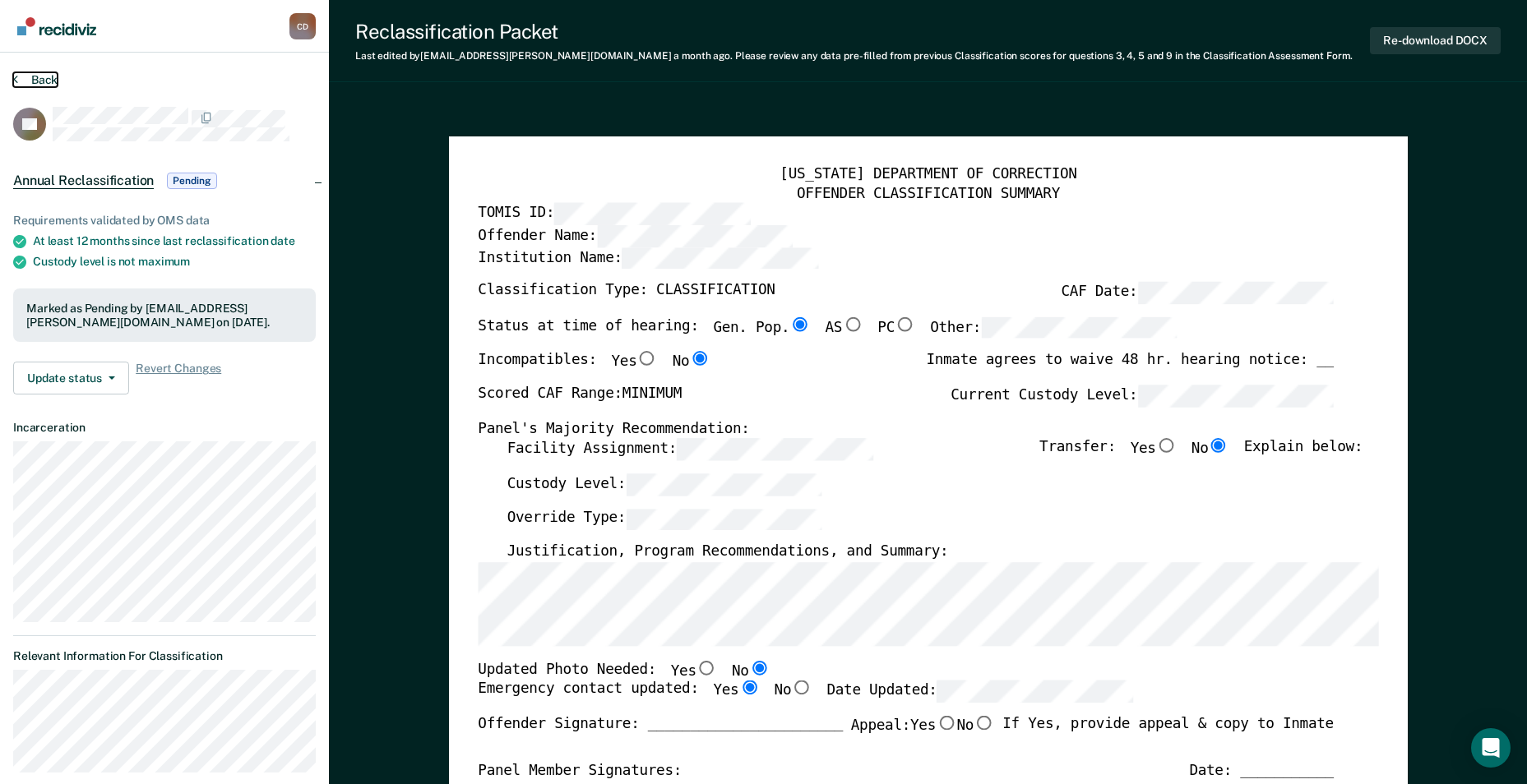
click at [15, 78] on icon at bounding box center [16, 78] width 5 height 13
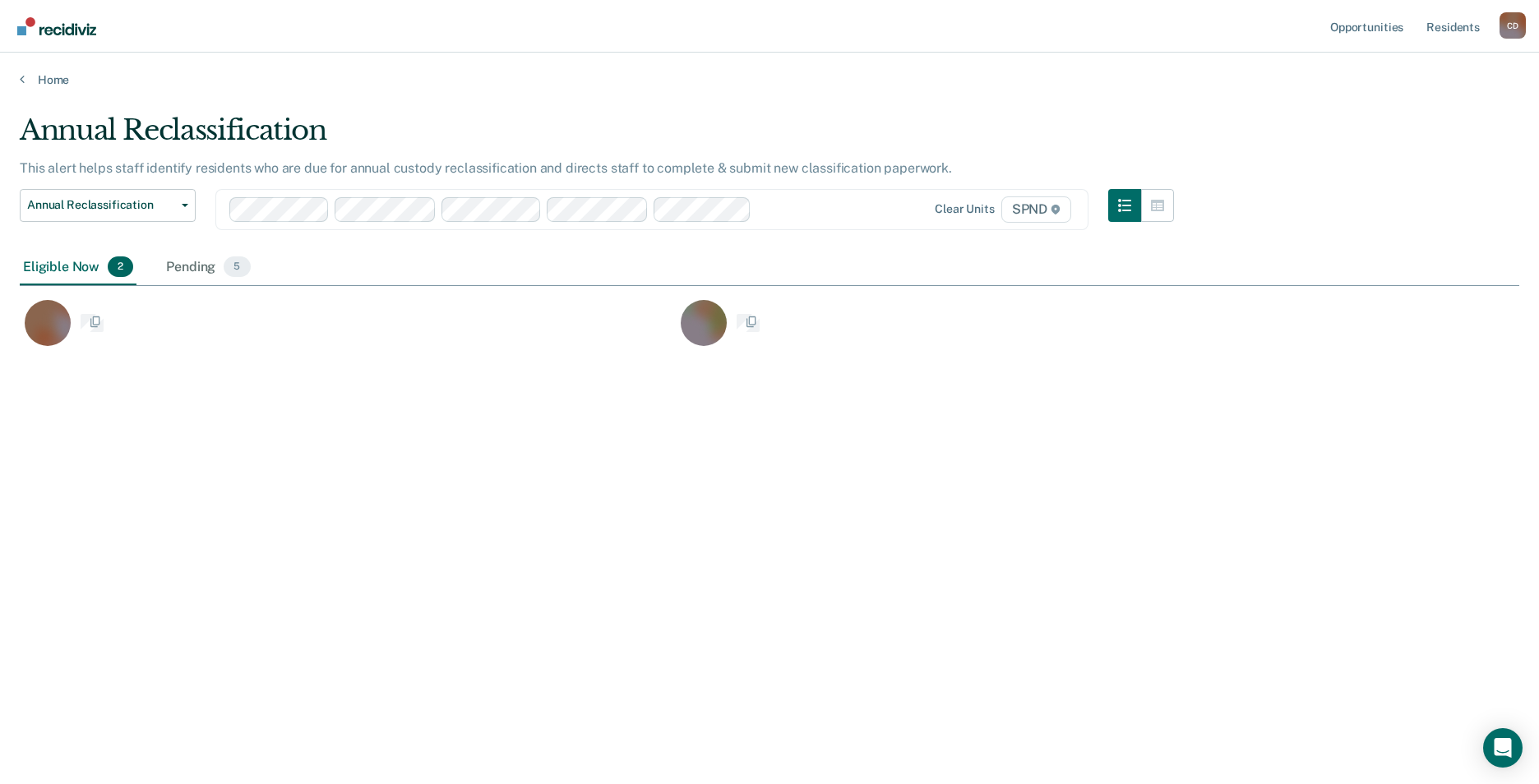
scroll to position [535, 1488]
click at [19, 78] on div "Home" at bounding box center [770, 70] width 1539 height 35
click at [24, 76] on link "Home" at bounding box center [770, 79] width 1500 height 15
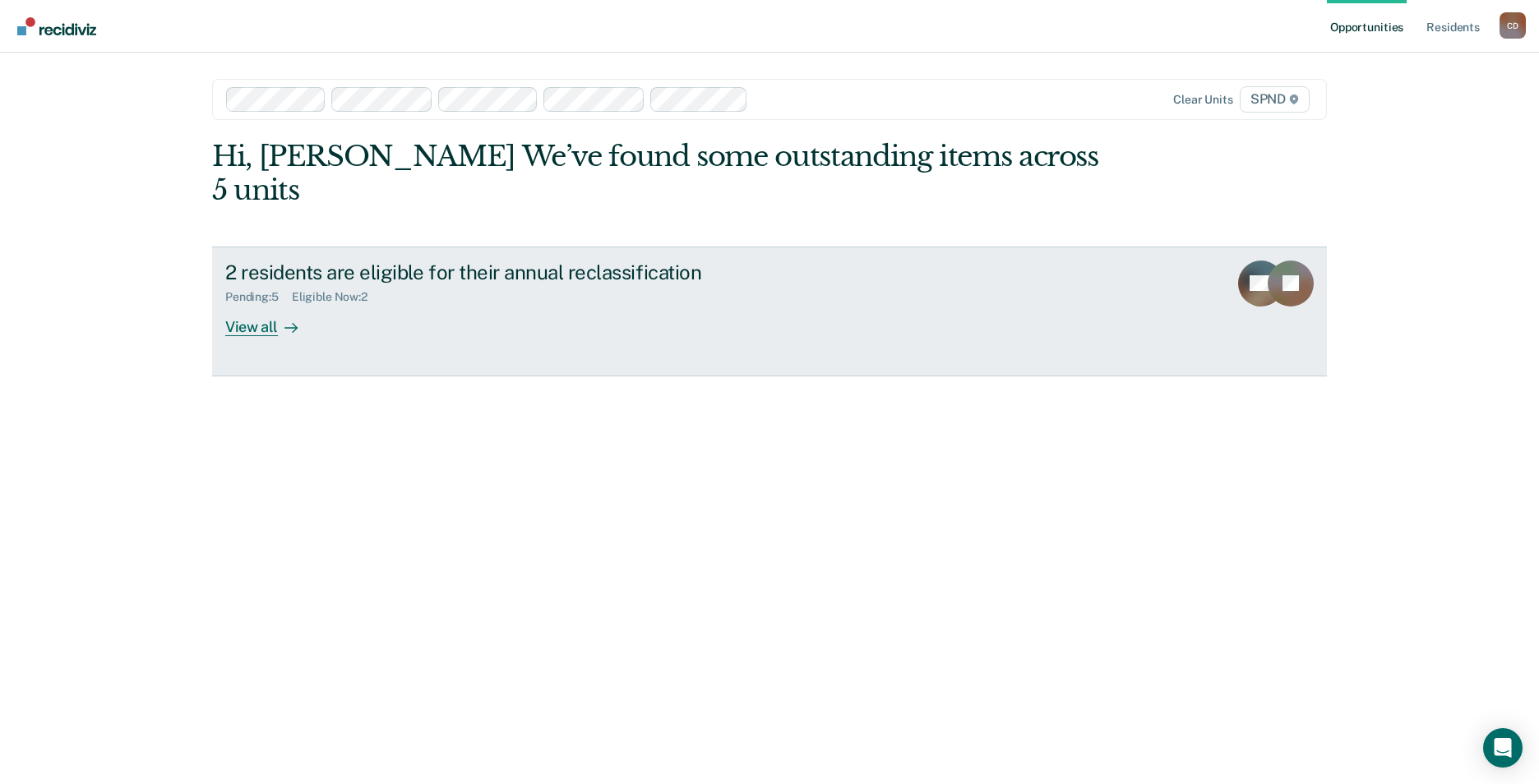
click at [275, 304] on div "View all" at bounding box center [271, 320] width 92 height 32
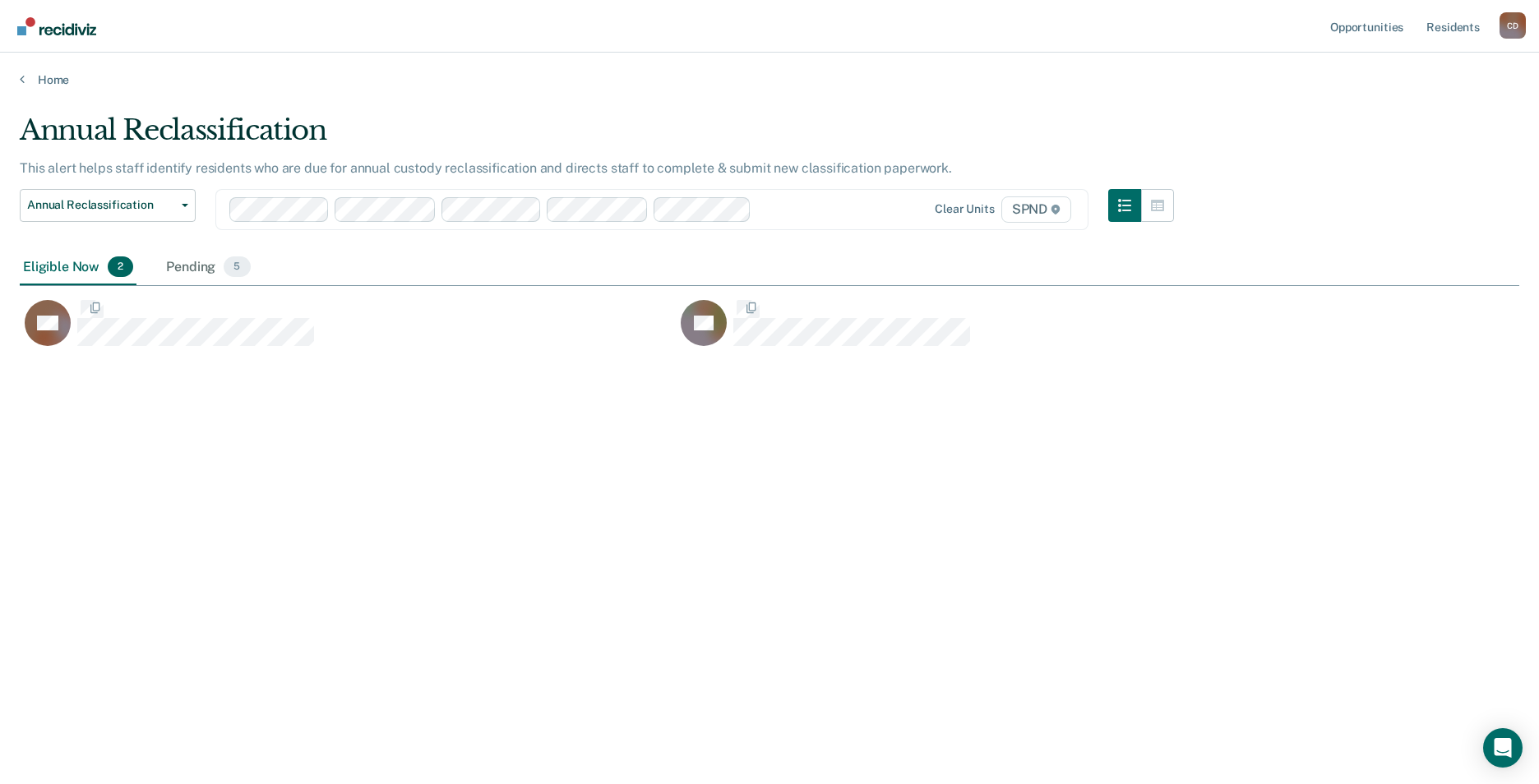
scroll to position [535, 1488]
click at [202, 265] on div "Pending 5" at bounding box center [209, 268] width 91 height 36
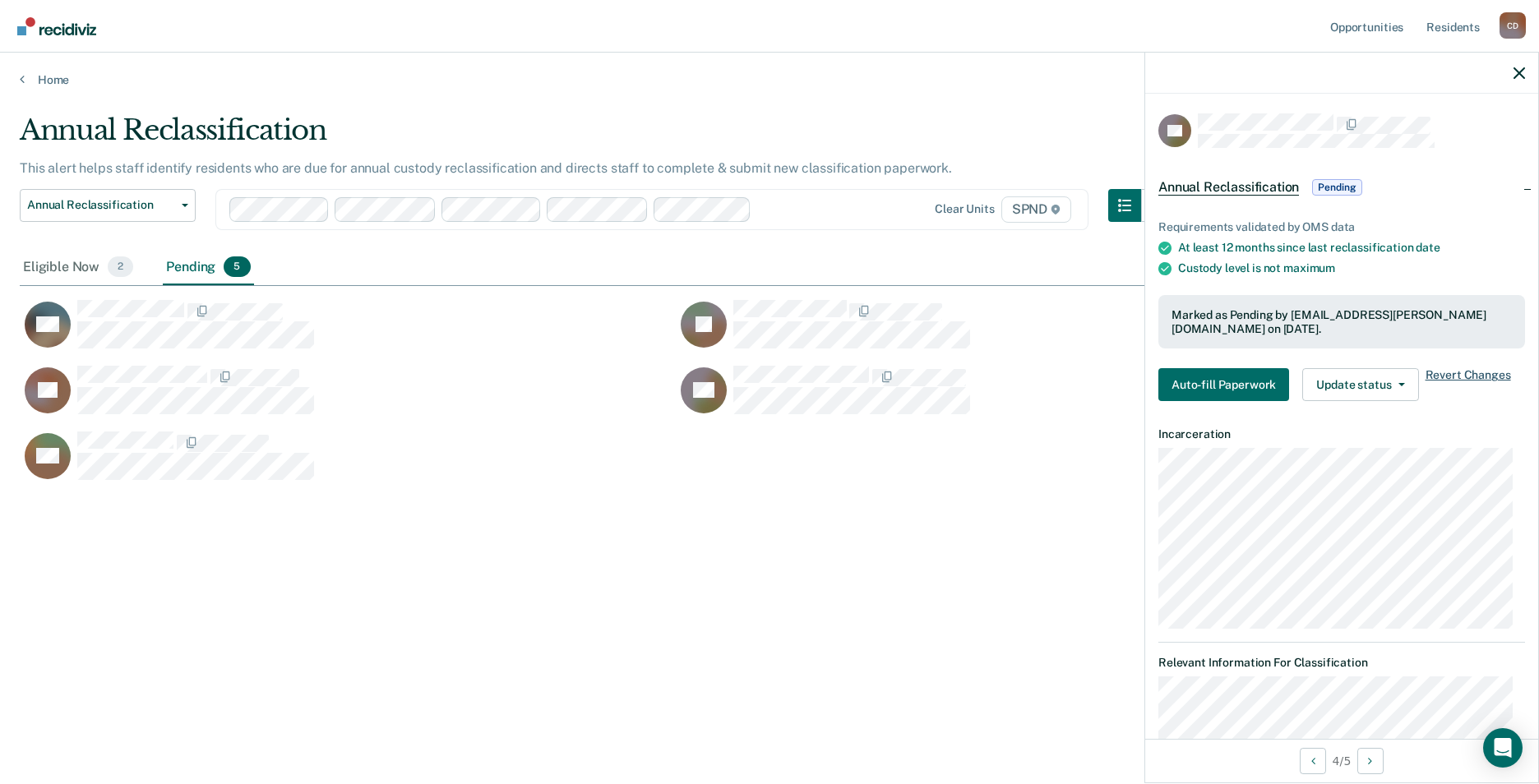
click at [1488, 374] on span "Revert Changes" at bounding box center [1468, 385] width 86 height 33
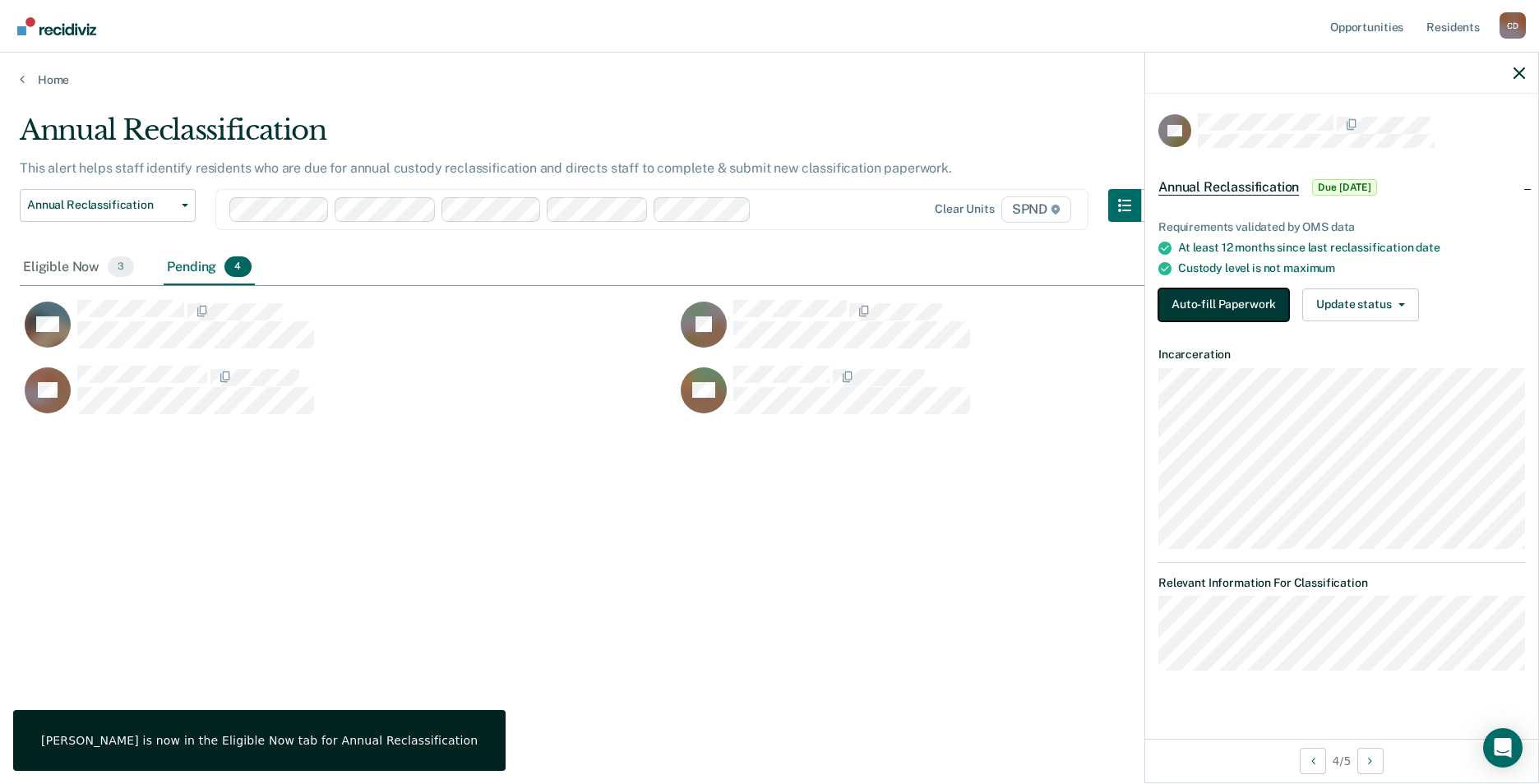
click at [1214, 302] on button "Auto-fill Paperwork" at bounding box center [1224, 305] width 131 height 33
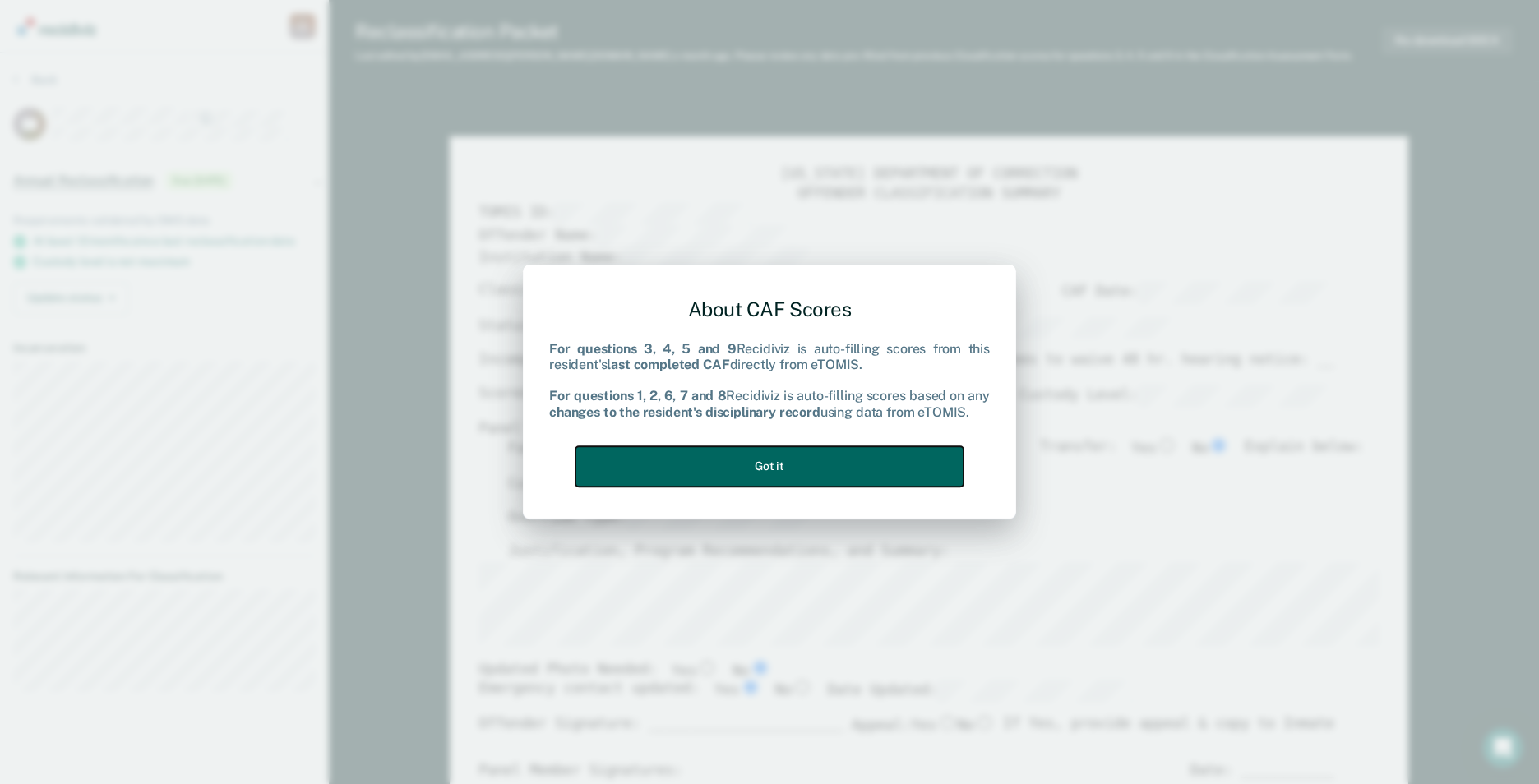
click at [776, 459] on button "Got it" at bounding box center [770, 467] width 388 height 40
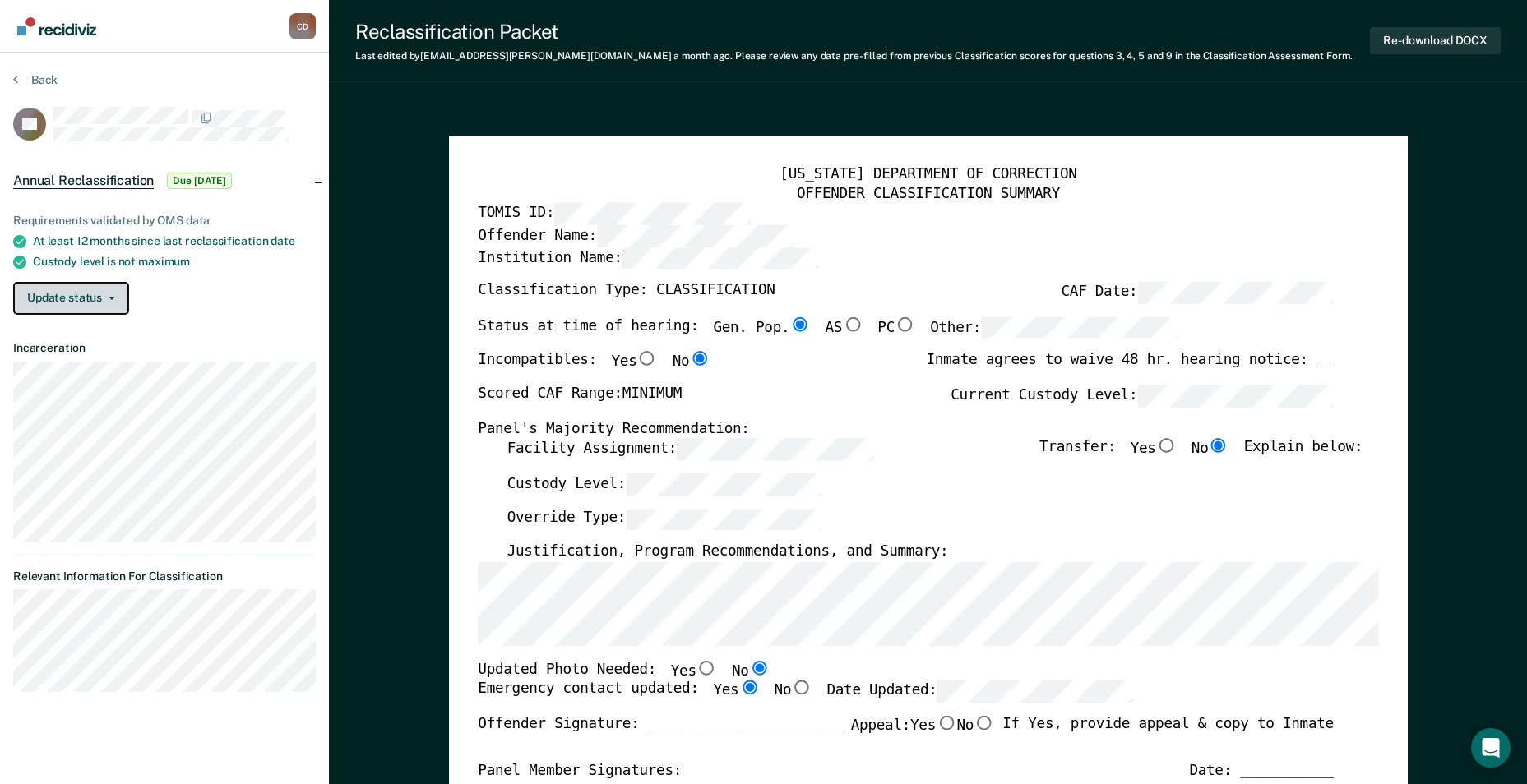
click at [109, 297] on icon "button" at bounding box center [112, 298] width 7 height 3
click at [17, 83] on icon at bounding box center [16, 78] width 5 height 13
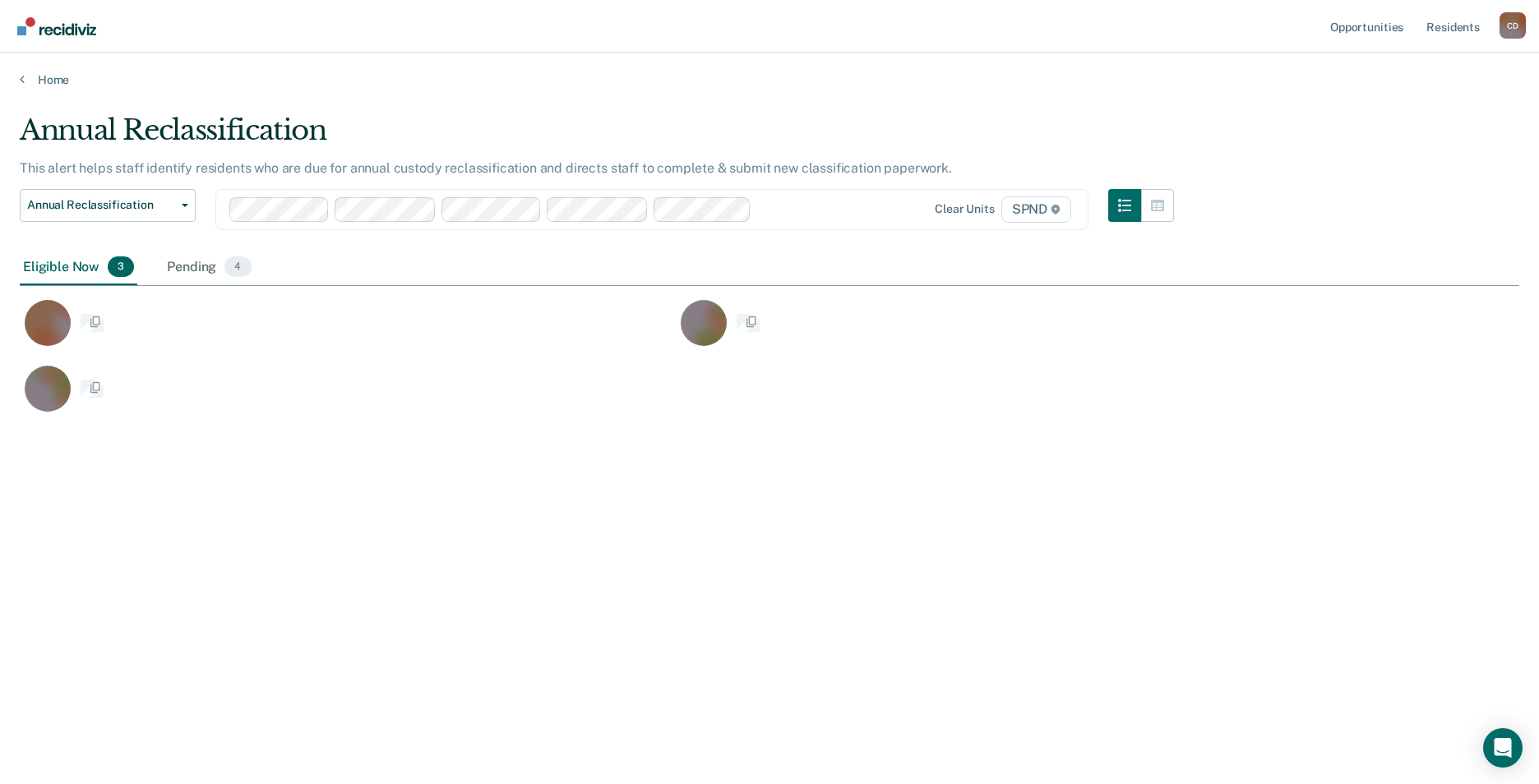
scroll to position [535, 1488]
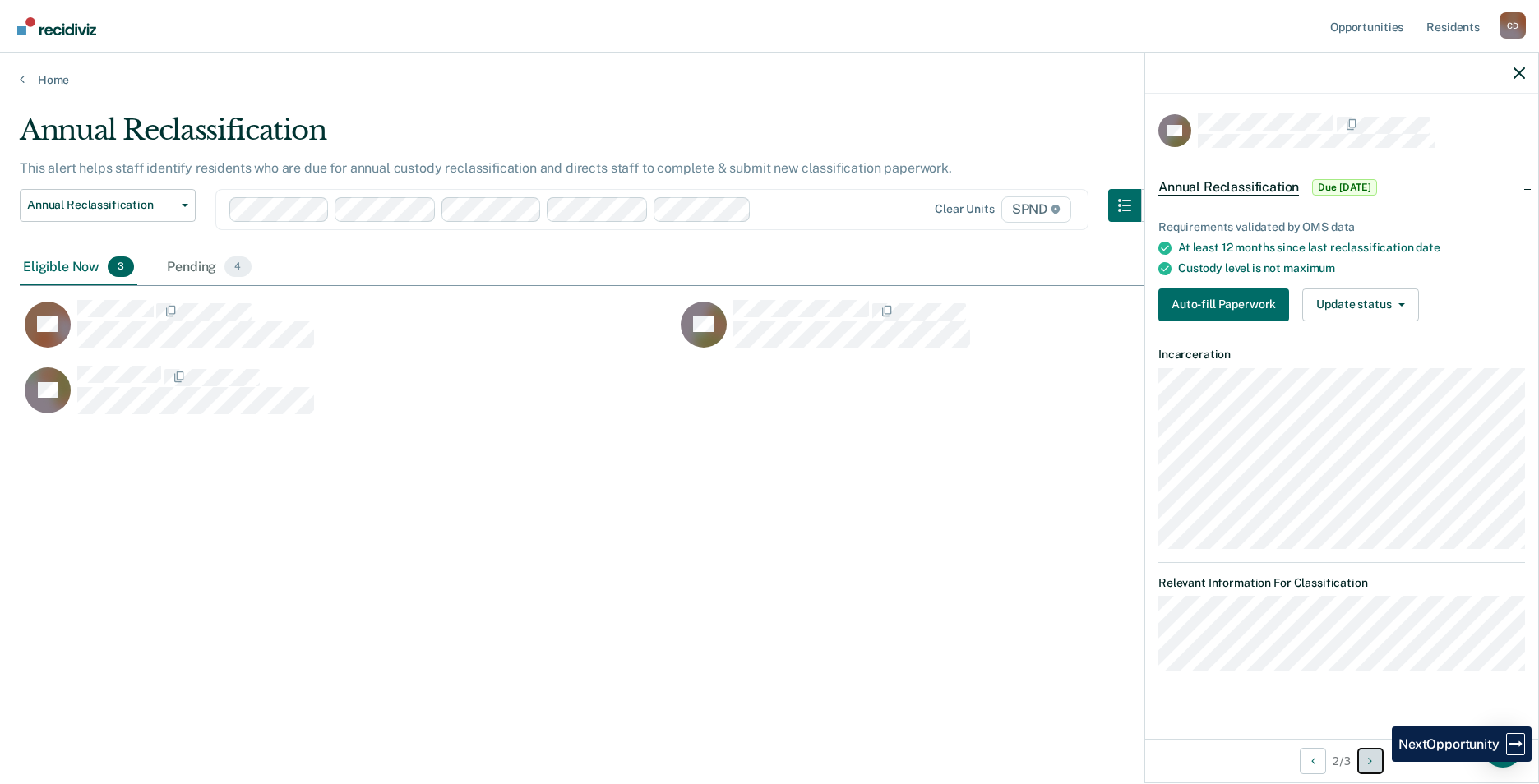
click at [1380, 762] on button "Next Opportunity" at bounding box center [1371, 761] width 26 height 26
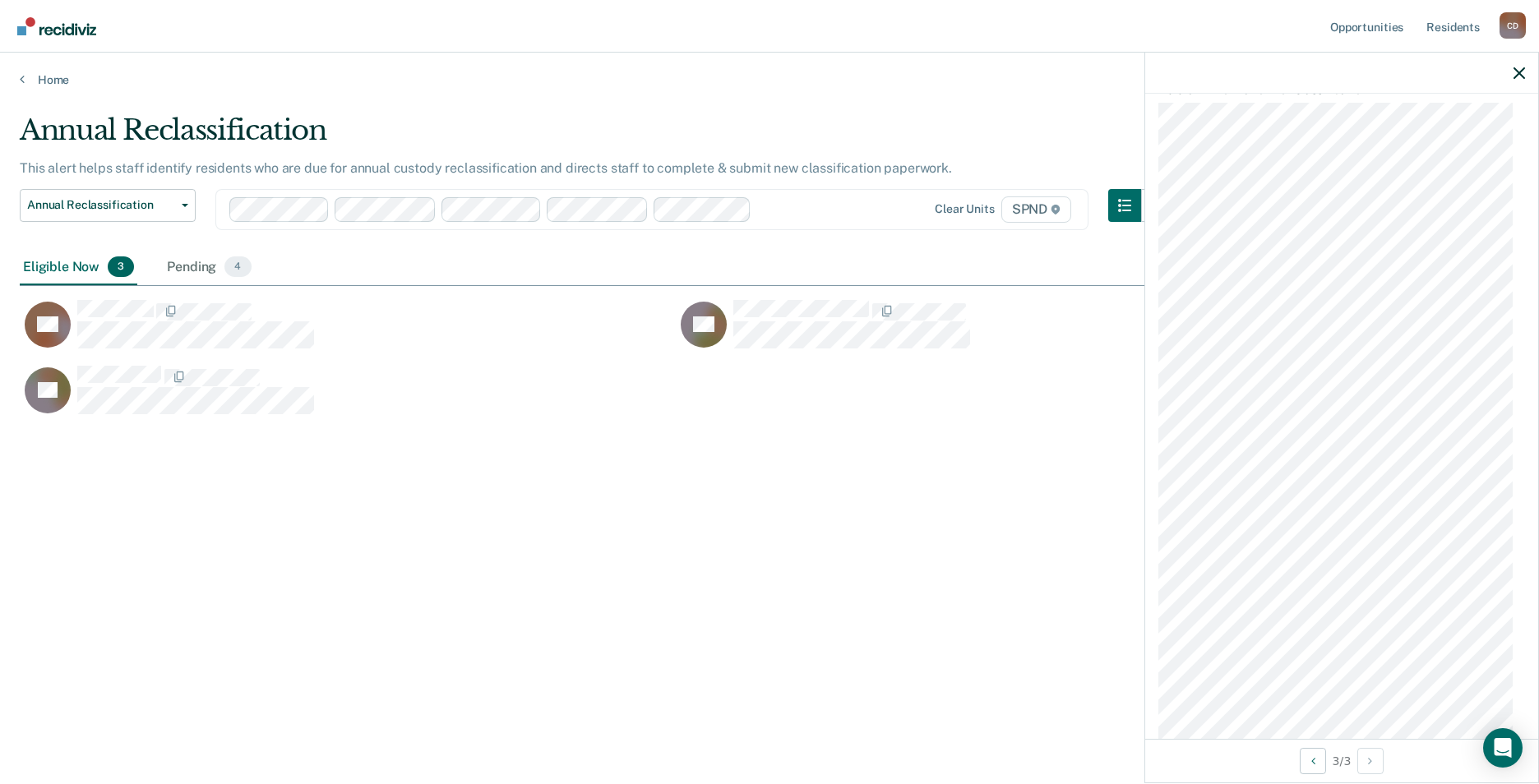
scroll to position [574, 0]
click at [1308, 766] on button "Previous Opportunity" at bounding box center [1313, 761] width 26 height 26
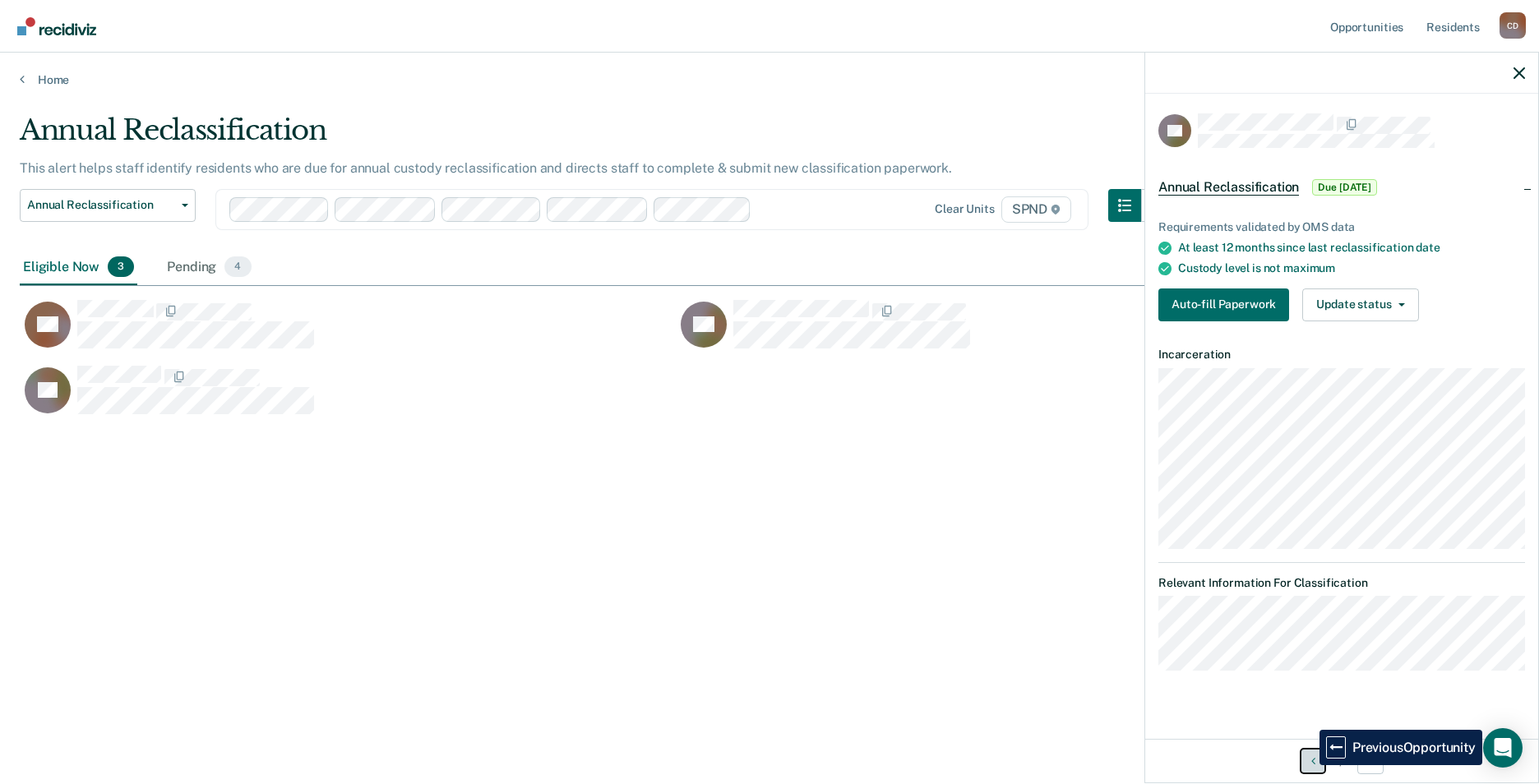
click at [1308, 766] on button "Previous Opportunity" at bounding box center [1313, 761] width 26 height 26
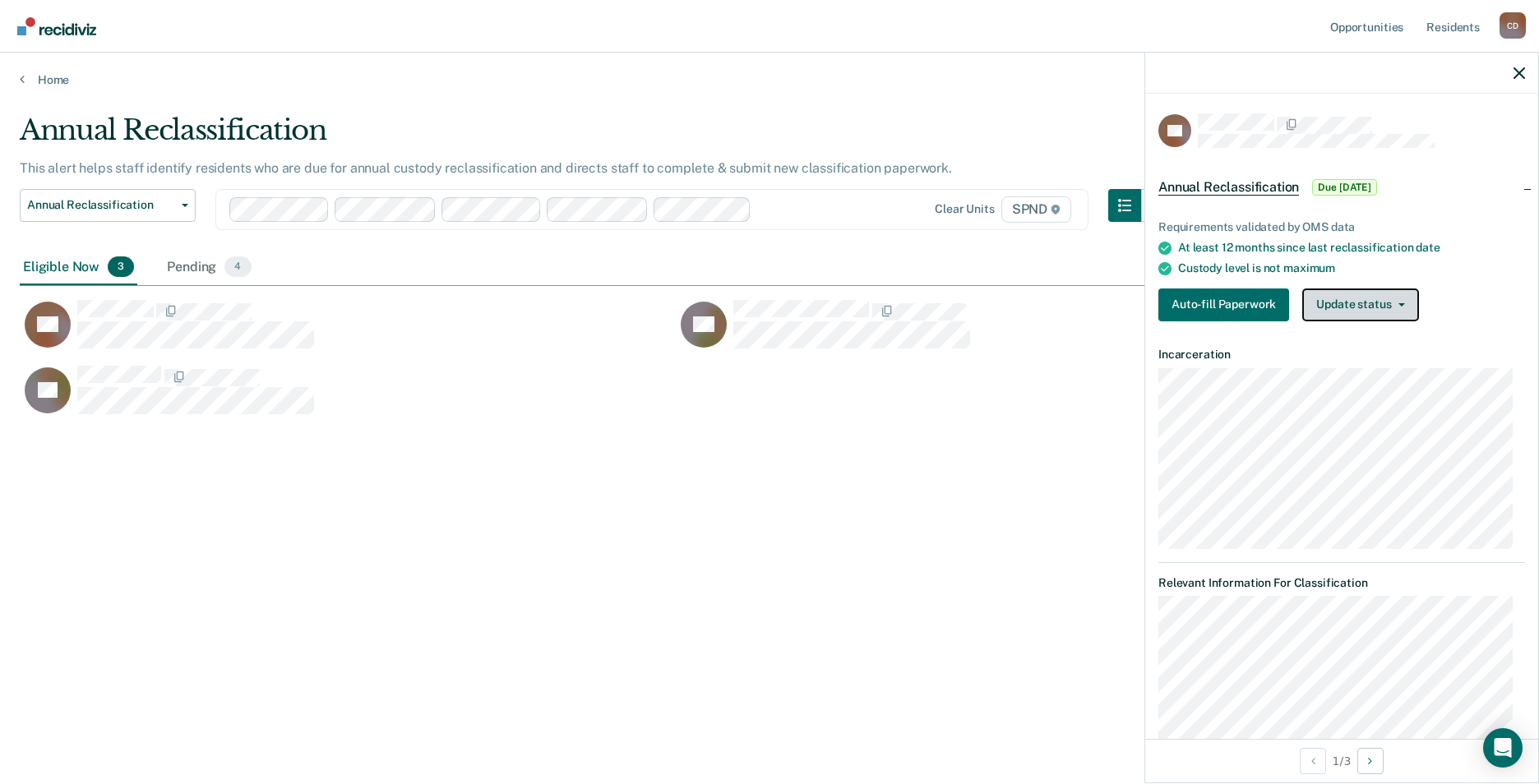
click at [1406, 306] on button "Update status" at bounding box center [1360, 305] width 116 height 33
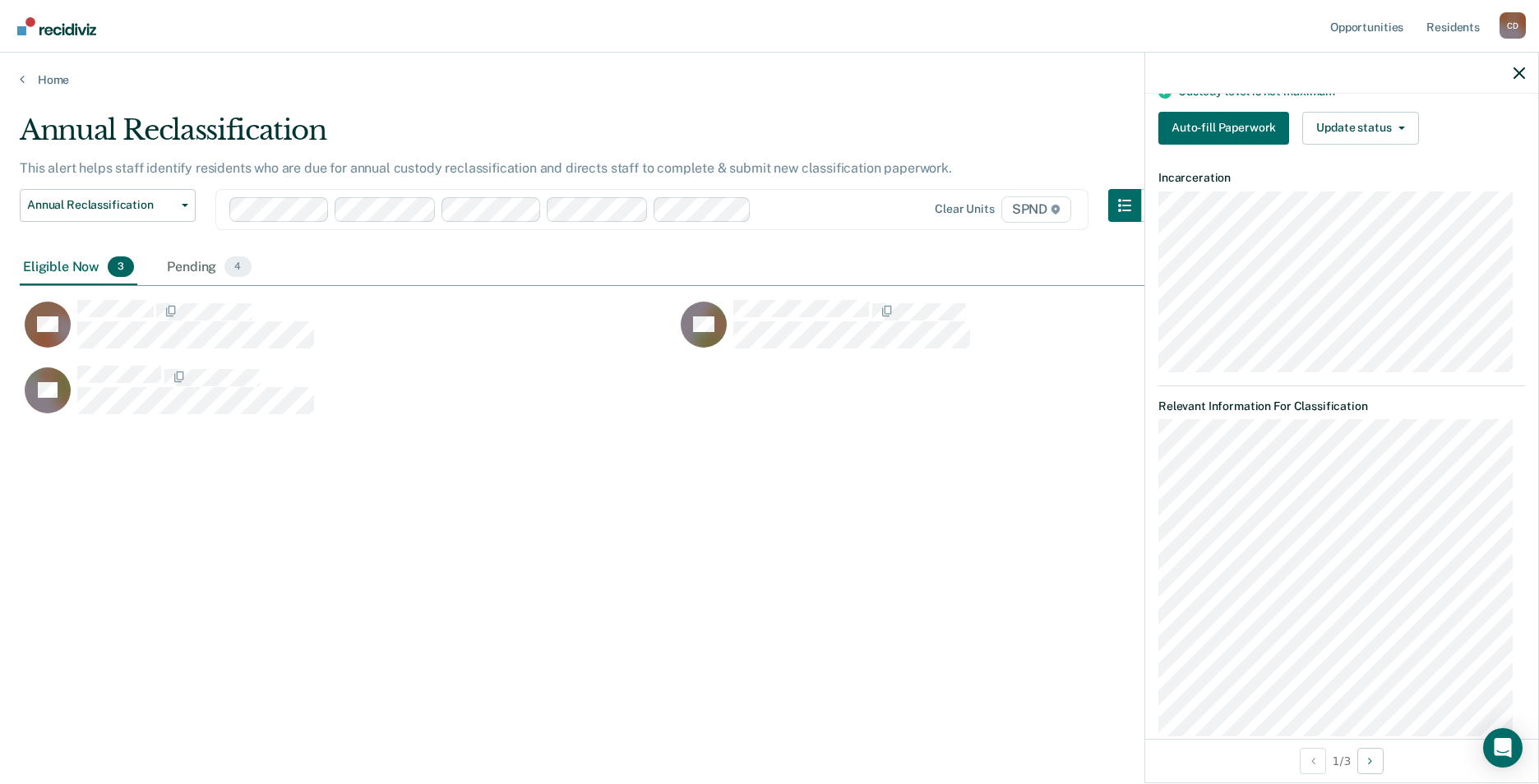
scroll to position [206, 0]
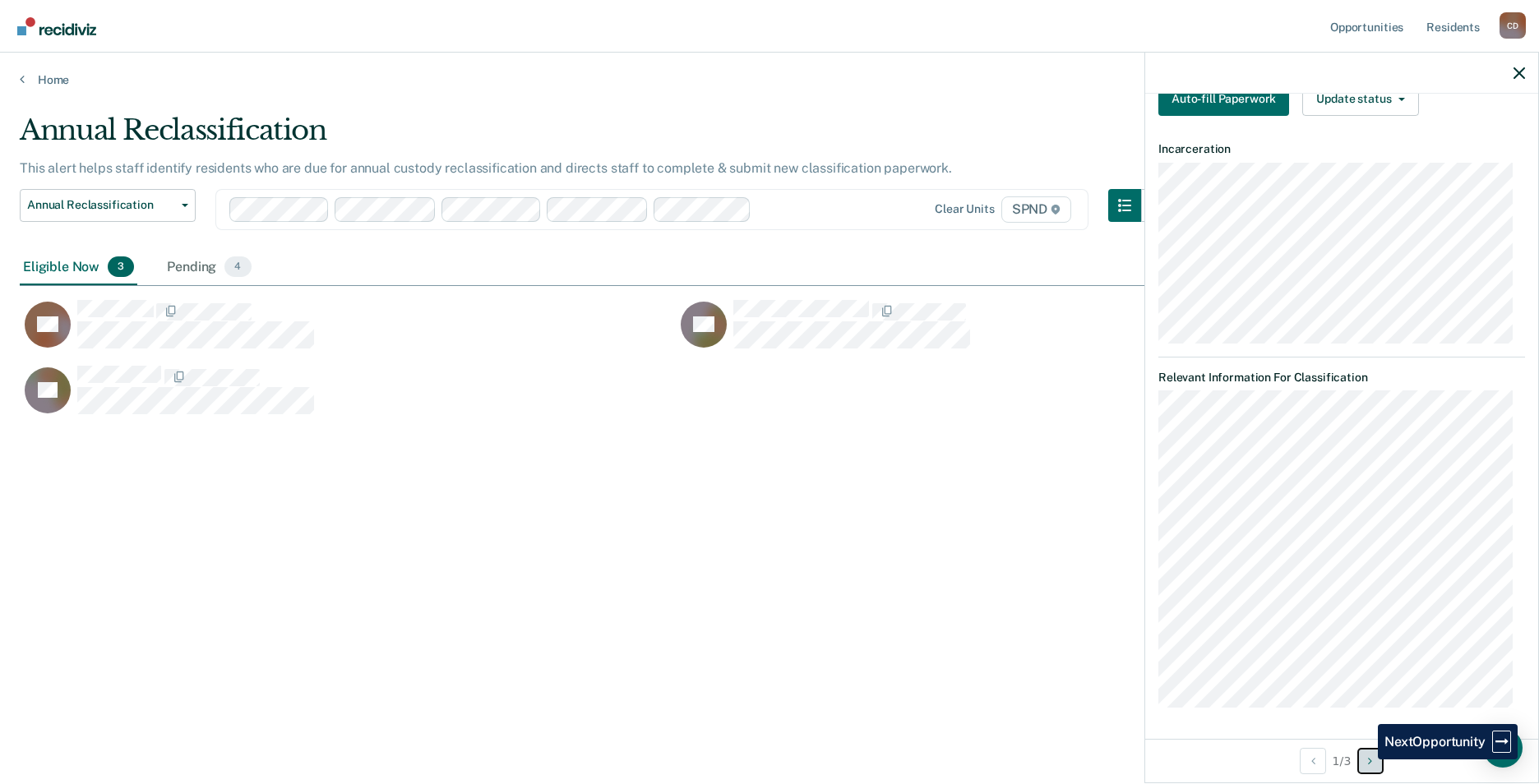
click at [1366, 760] on button "Next Opportunity" at bounding box center [1371, 761] width 26 height 26
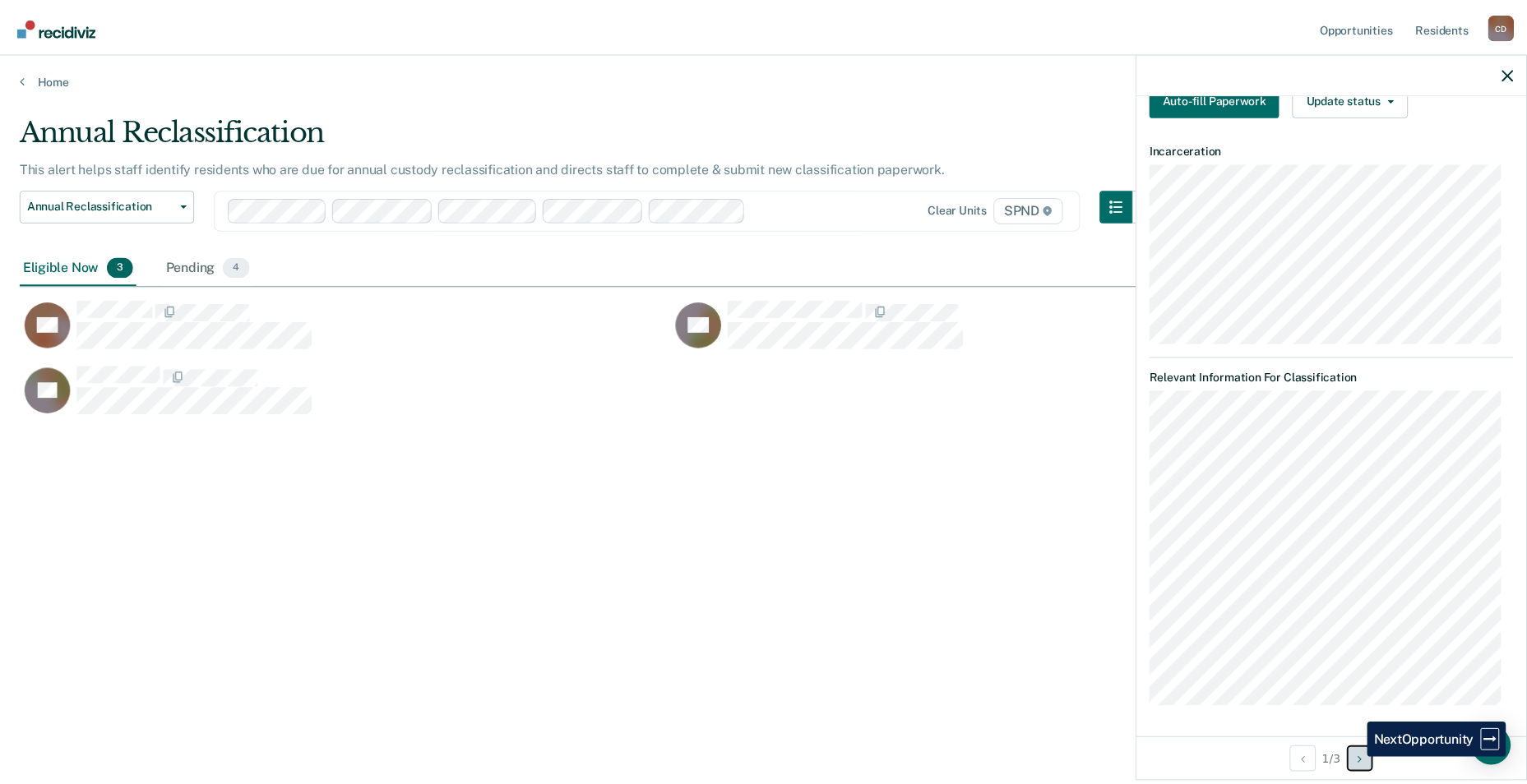
scroll to position [0, 0]
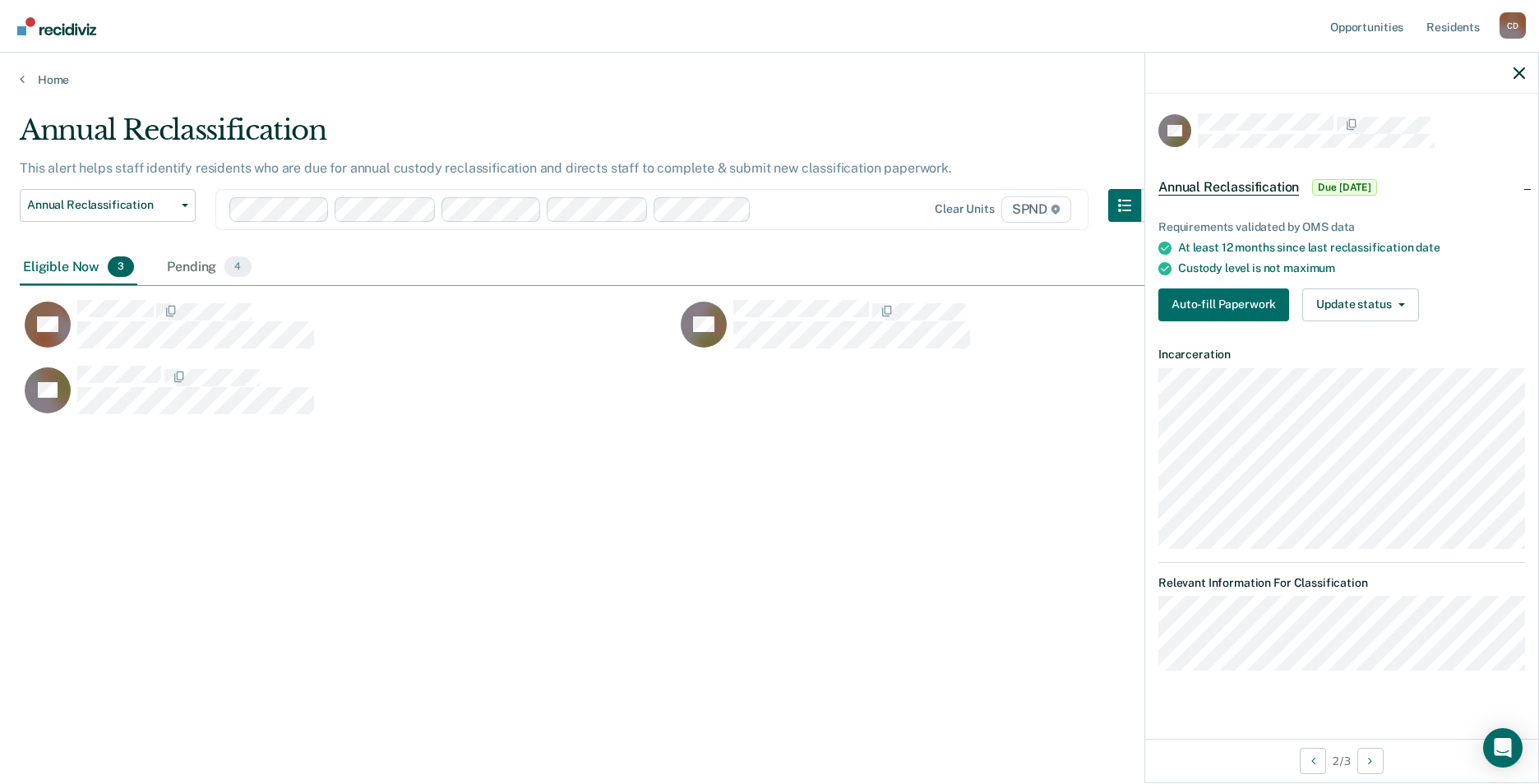
click at [1346, 187] on span "Due [DATE]" at bounding box center [1344, 187] width 65 height 17
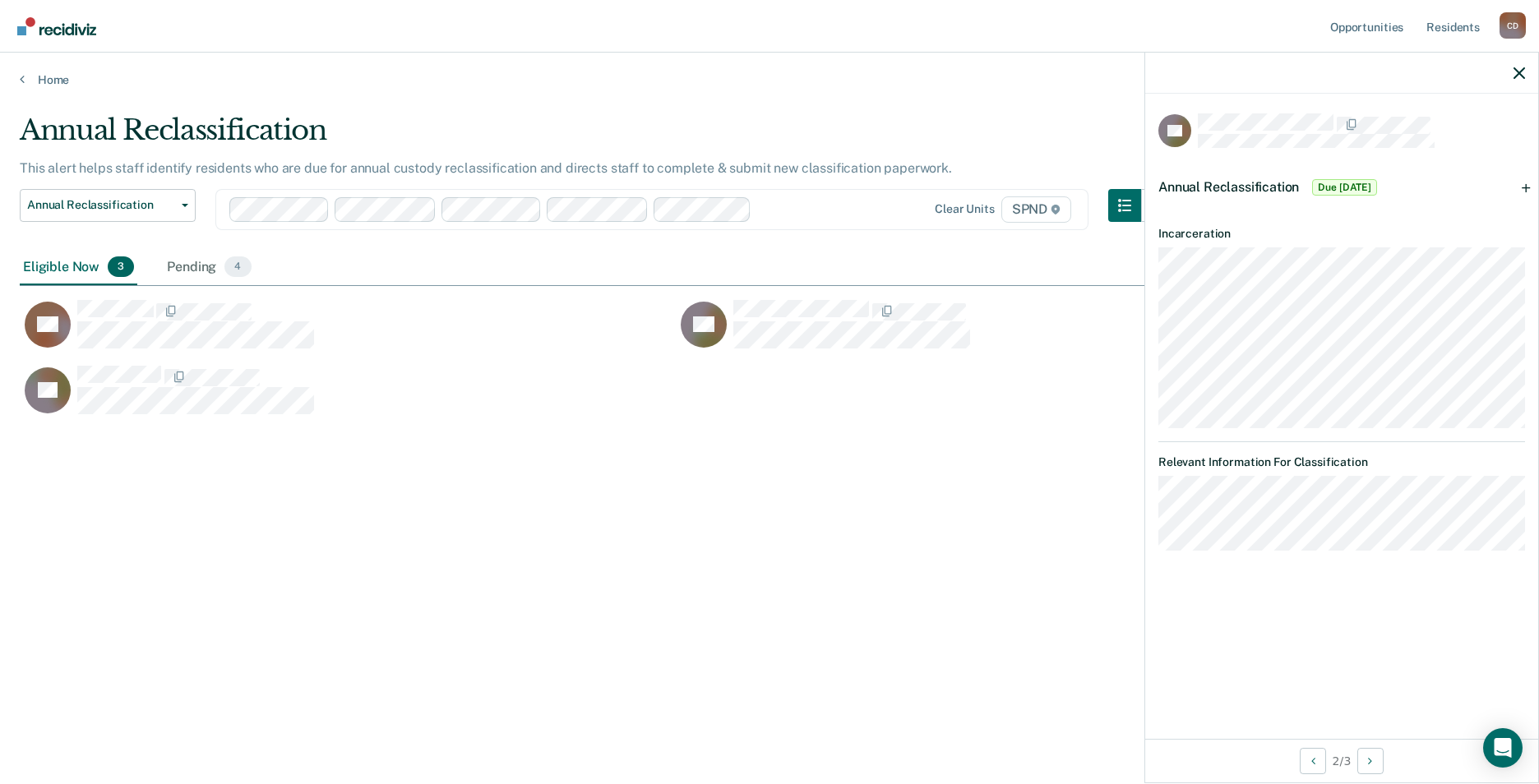
click at [1346, 187] on span "Due [DATE]" at bounding box center [1344, 187] width 65 height 17
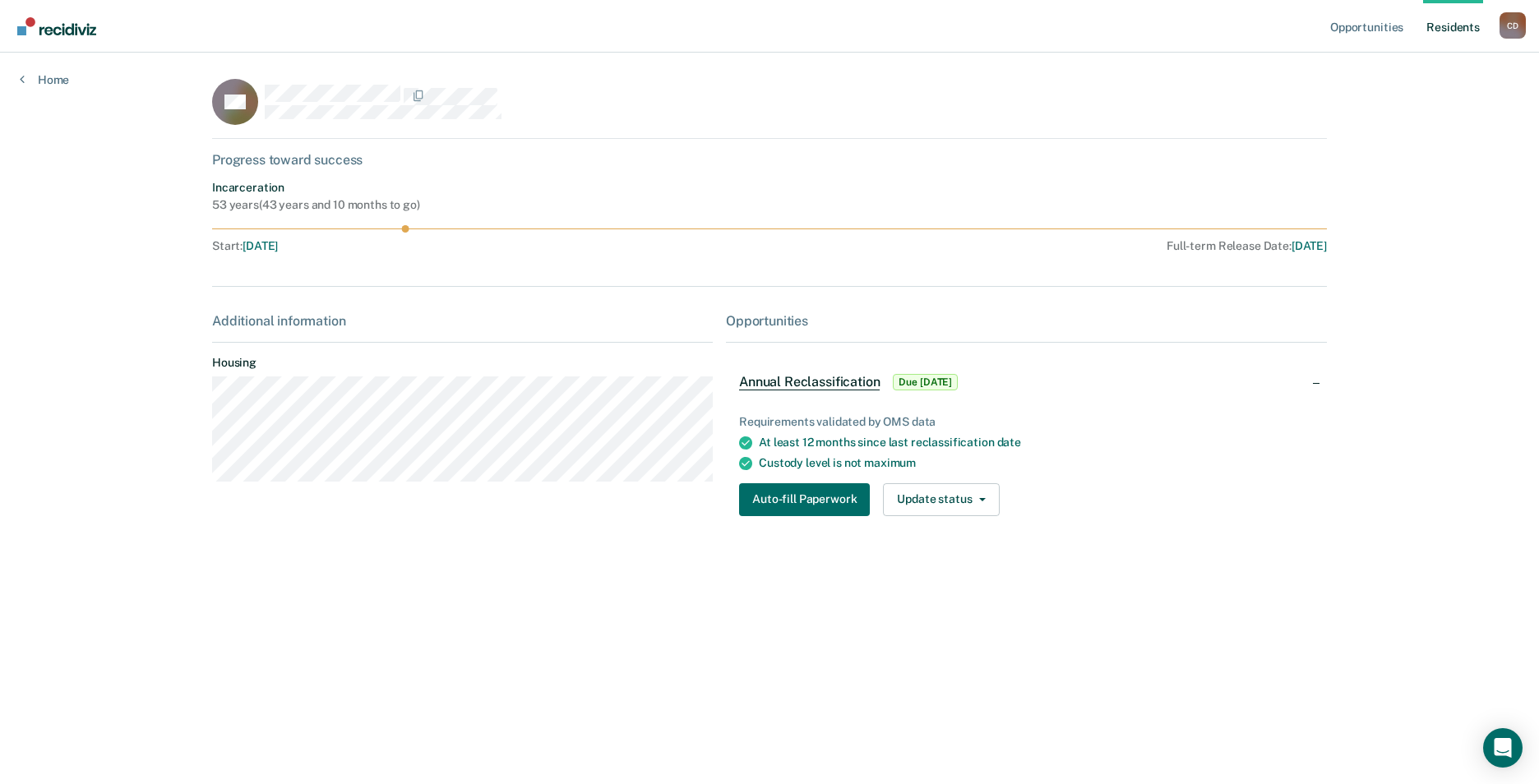
click at [402, 227] on icon at bounding box center [770, 228] width 1115 height 7
click at [224, 340] on div "Additional information Housing" at bounding box center [462, 404] width 501 height 182
click at [811, 379] on span "Annual Reclassification" at bounding box center [809, 382] width 140 height 17
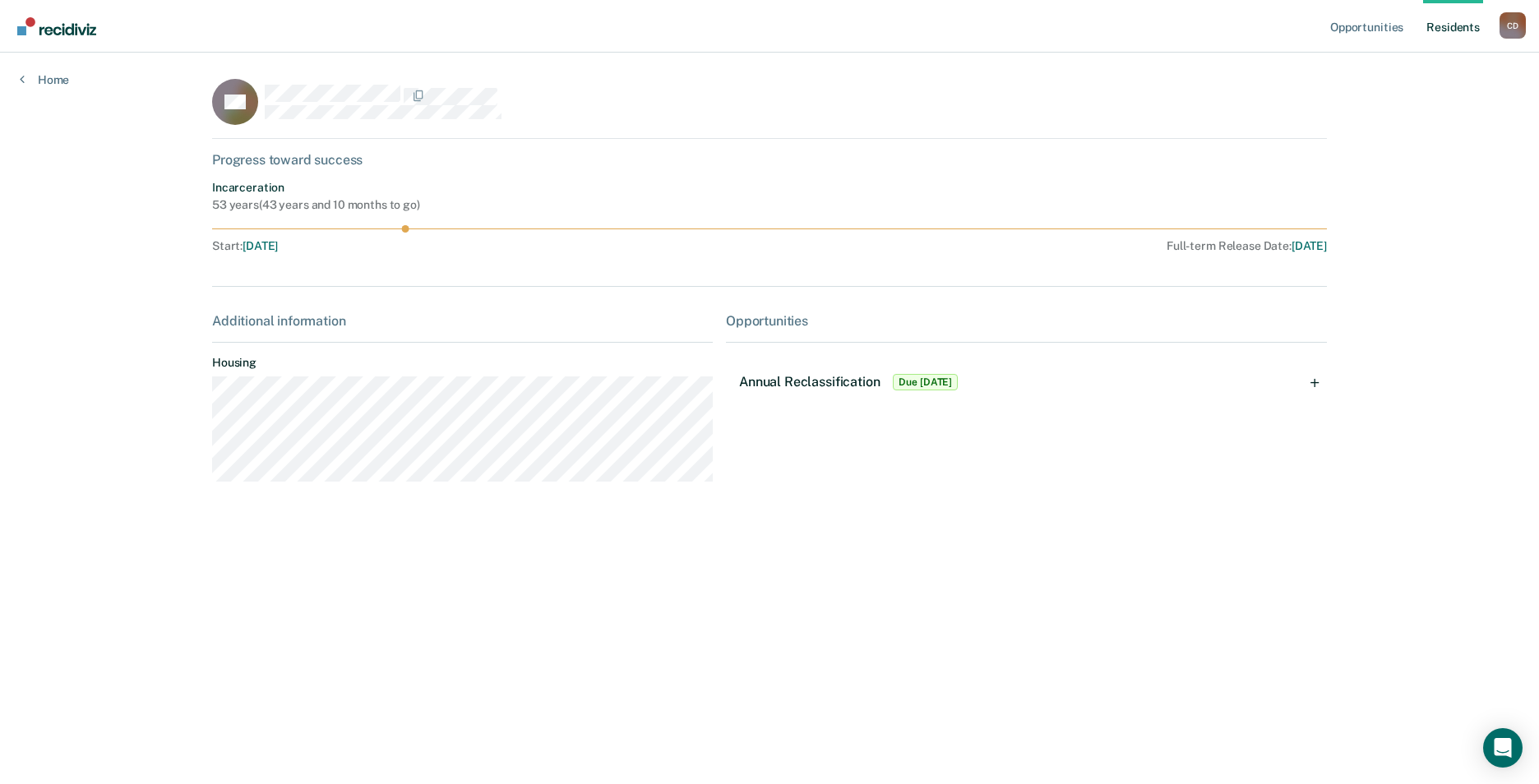
click at [811, 379] on span "Annual Reclassification" at bounding box center [809, 382] width 140 height 16
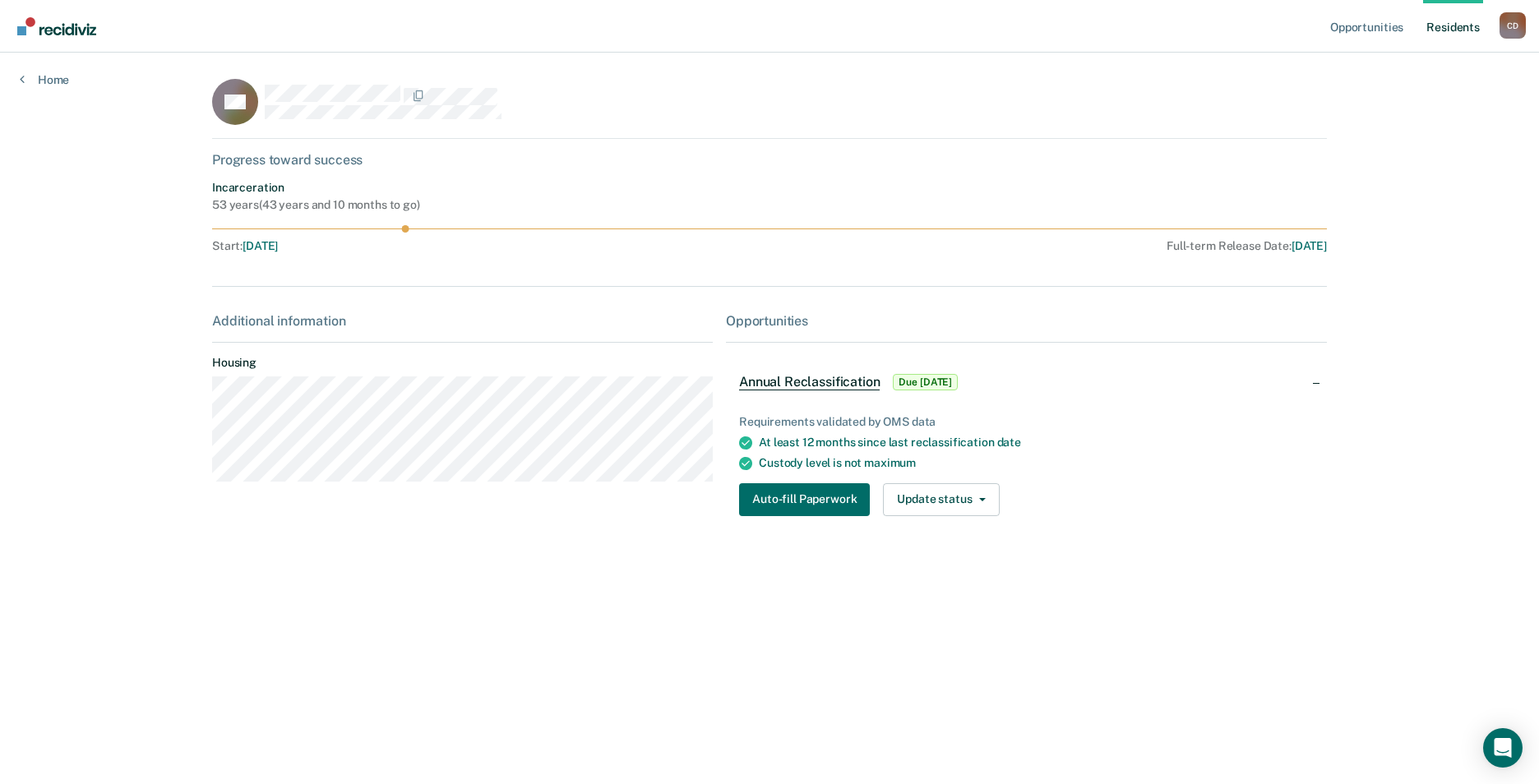
click at [943, 379] on span "Due [DATE]" at bounding box center [926, 382] width 65 height 17
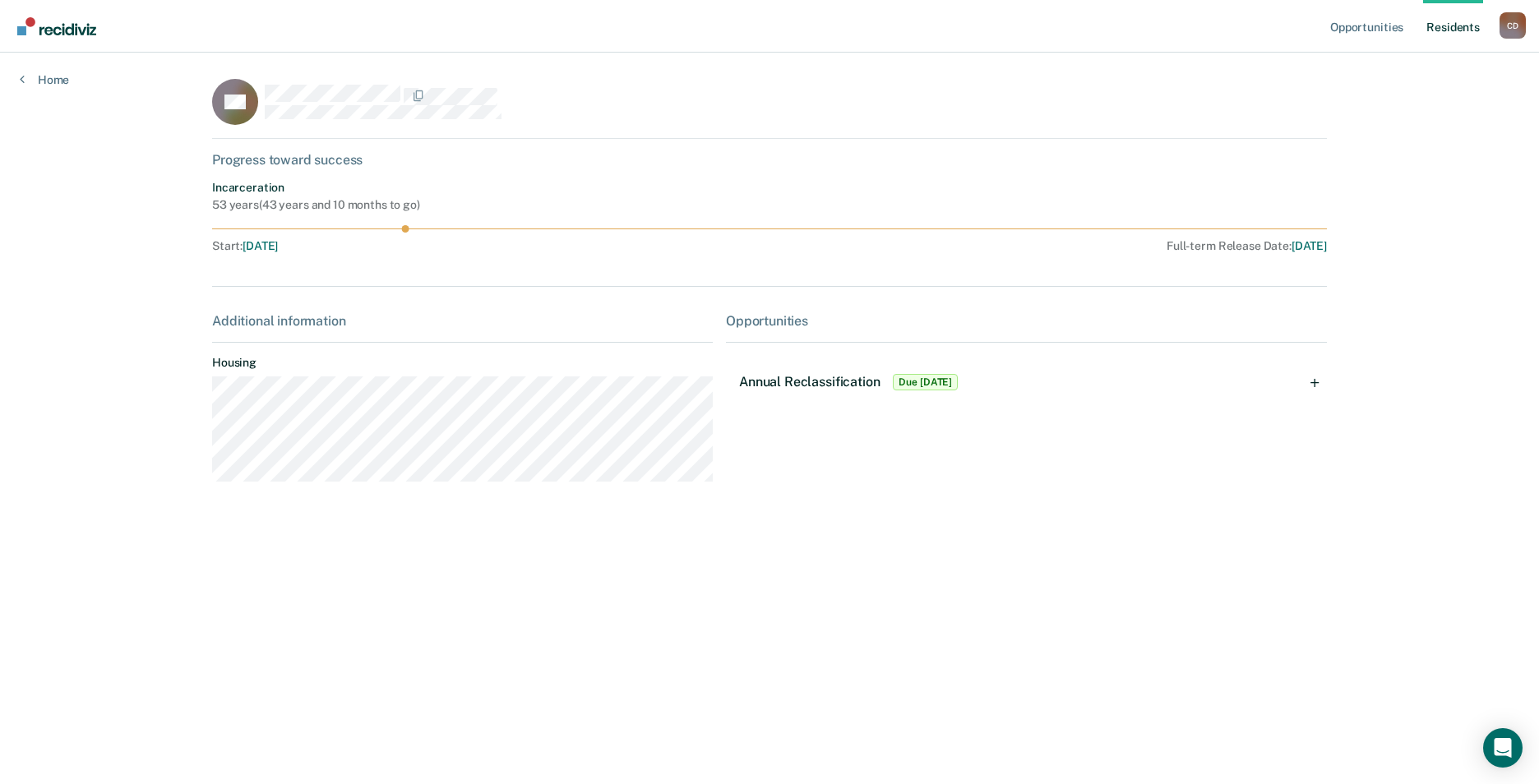
click at [943, 379] on span "Due [DATE]" at bounding box center [926, 382] width 65 height 17
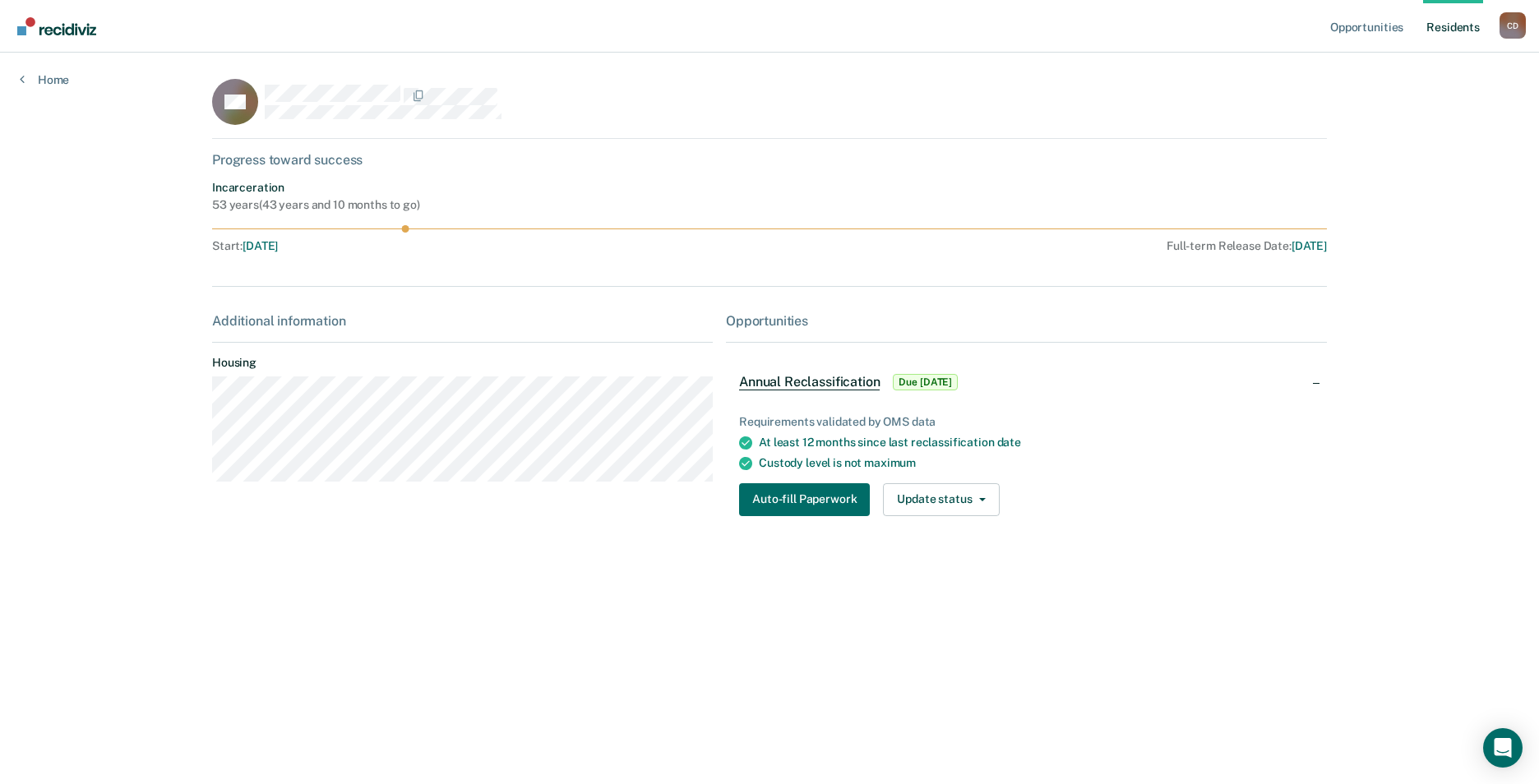
click at [748, 463] on icon at bounding box center [745, 463] width 13 height 13
click at [749, 446] on icon at bounding box center [745, 442] width 13 height 13
click at [785, 504] on button "Auto-fill Paperwork" at bounding box center [804, 500] width 131 height 33
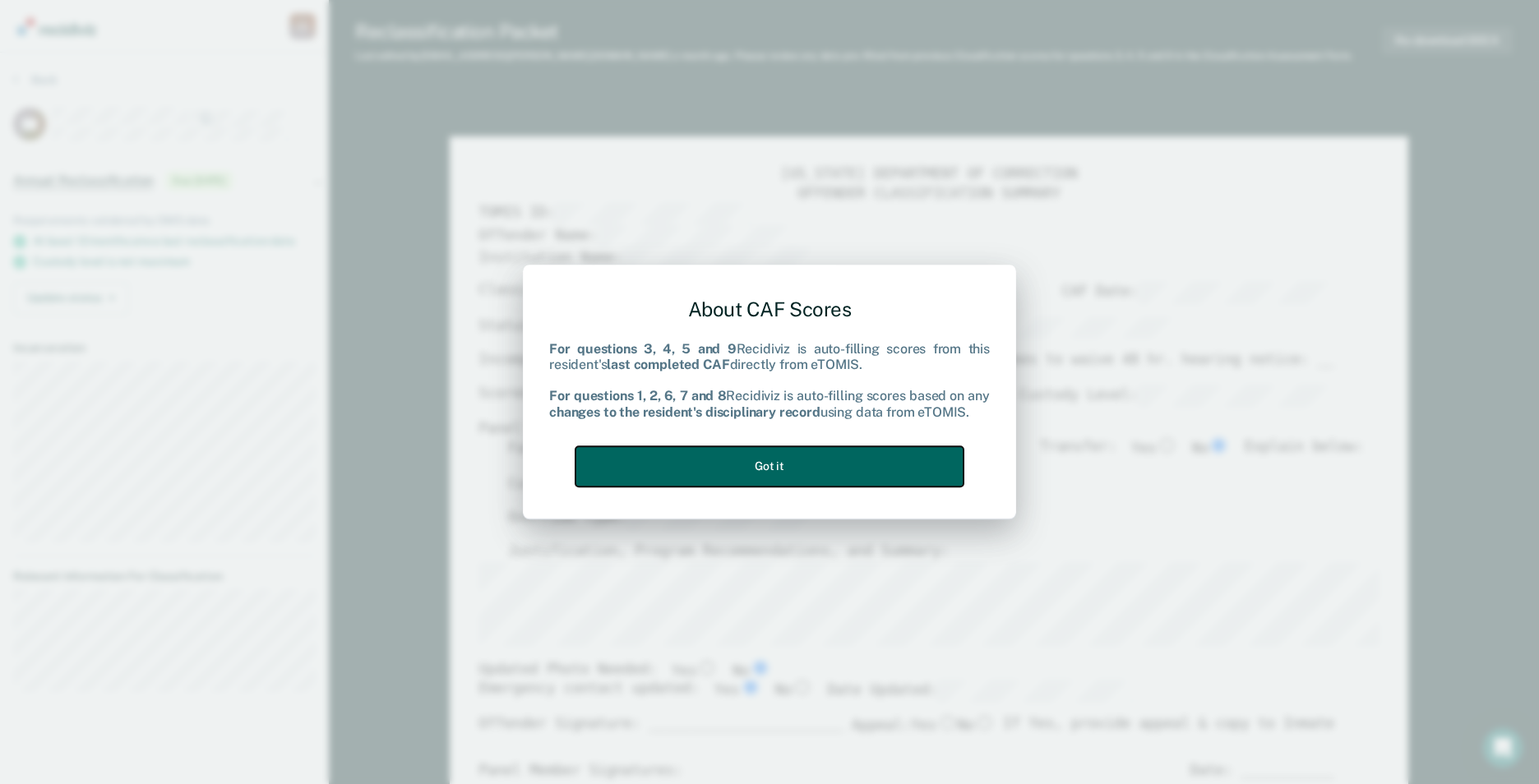
click at [788, 460] on button "Got it" at bounding box center [770, 467] width 388 height 40
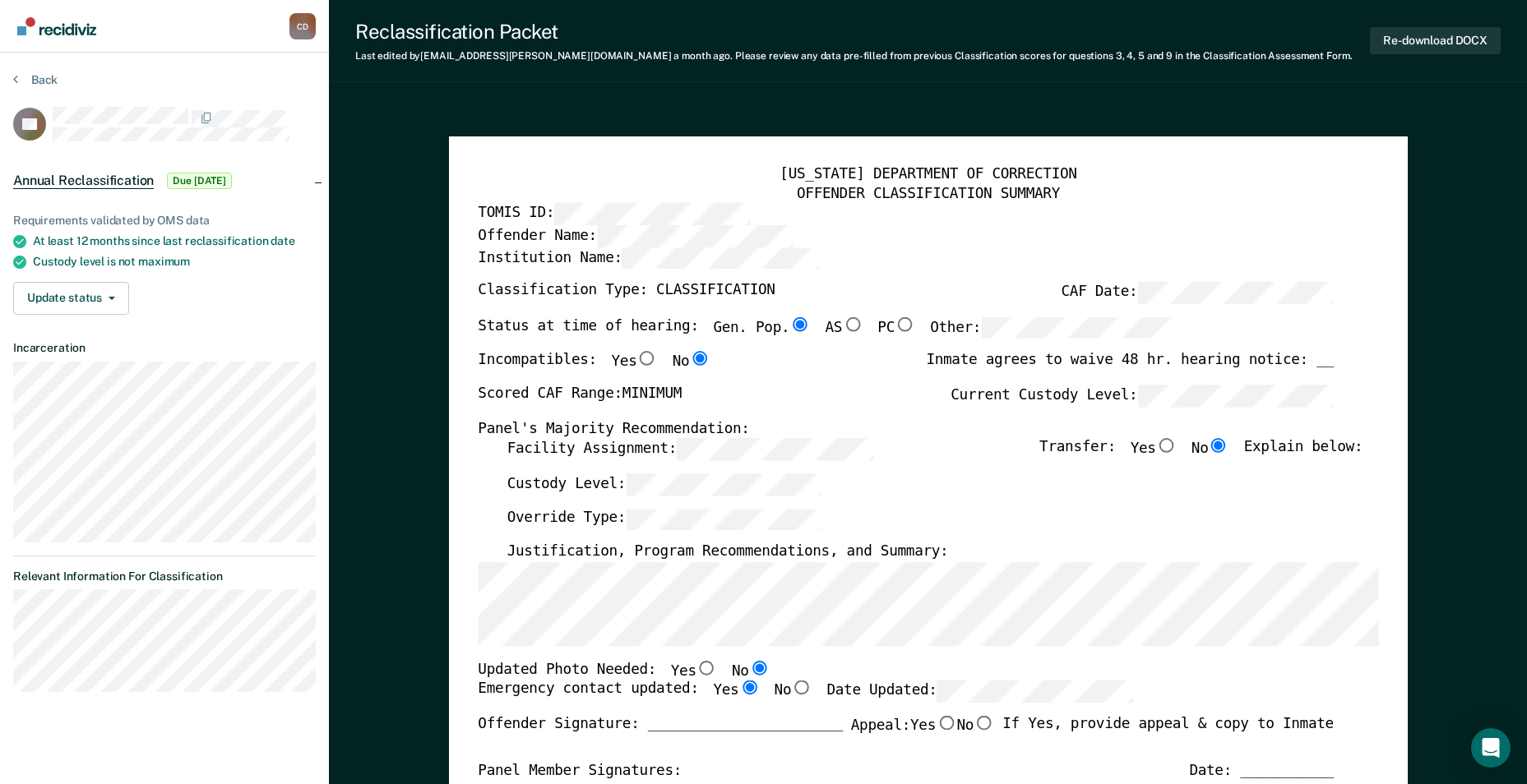
click at [828, 701] on label "Date Updated:" at bounding box center [980, 692] width 307 height 22
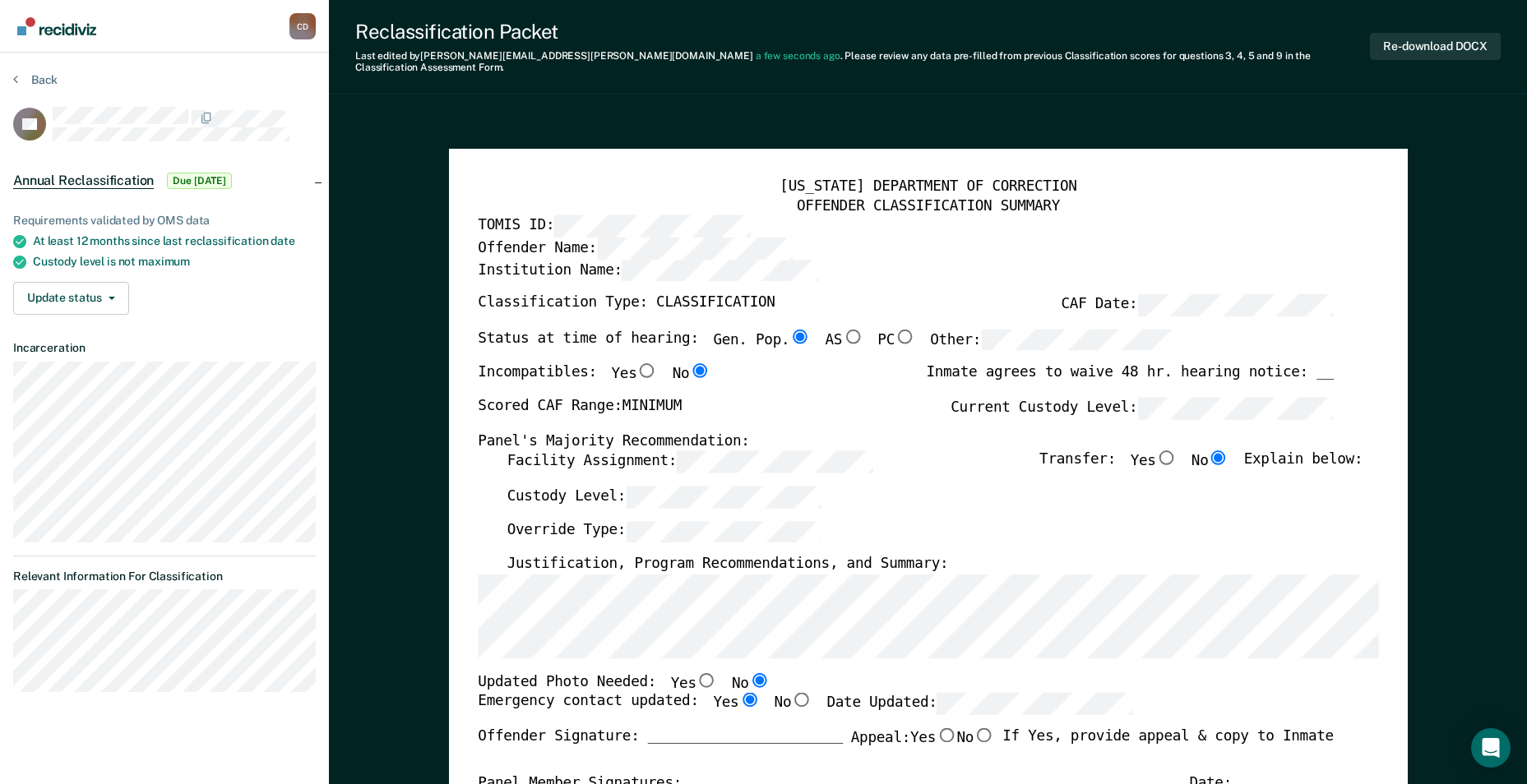
click at [493, 560] on div "[US_STATE] DEPARTMENT OF CORRECTION OFFENDER CLASSIFICATION SUMMARY TOMIS ID: O…" at bounding box center [928, 726] width 900 height 1095
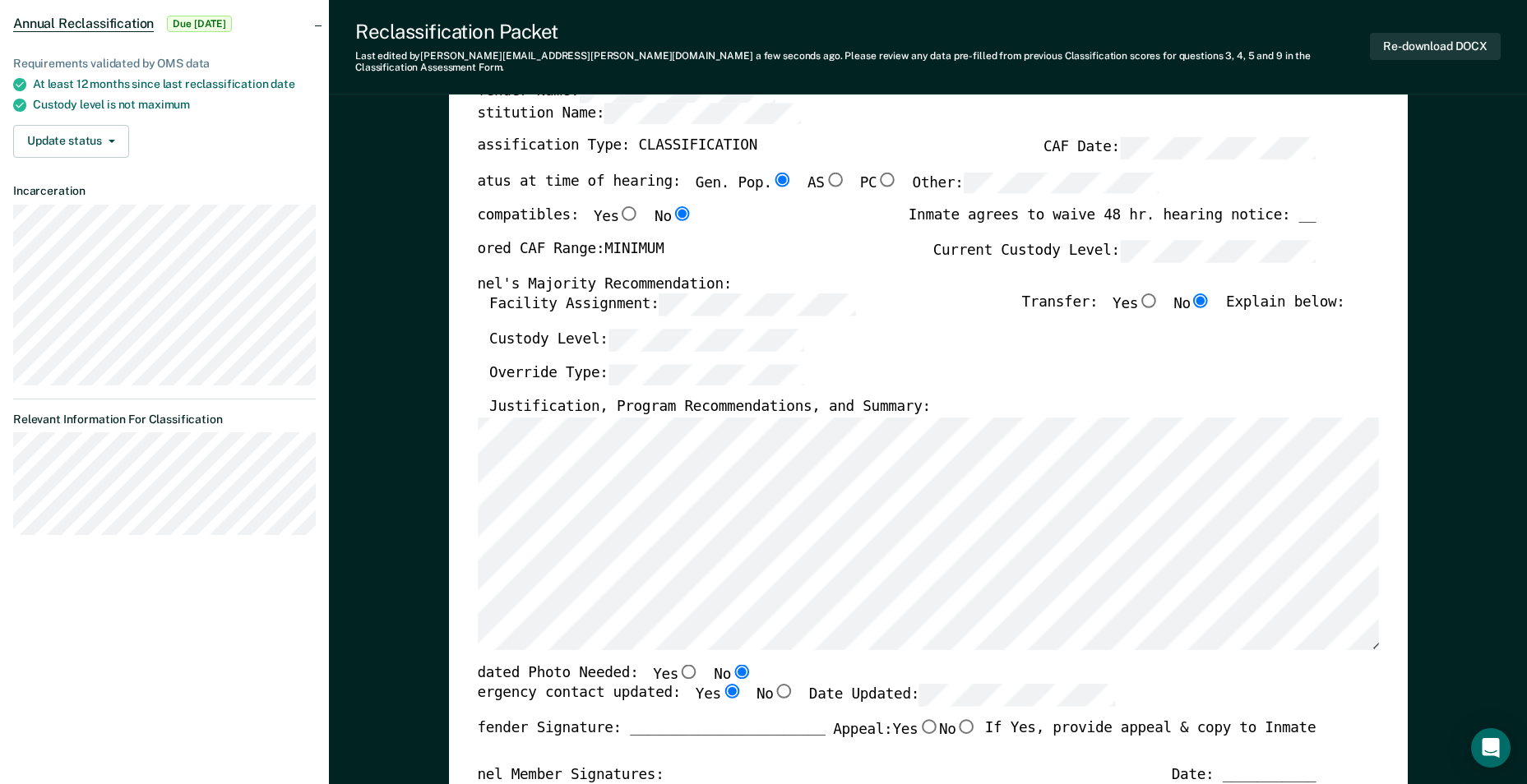
scroll to position [165, 0]
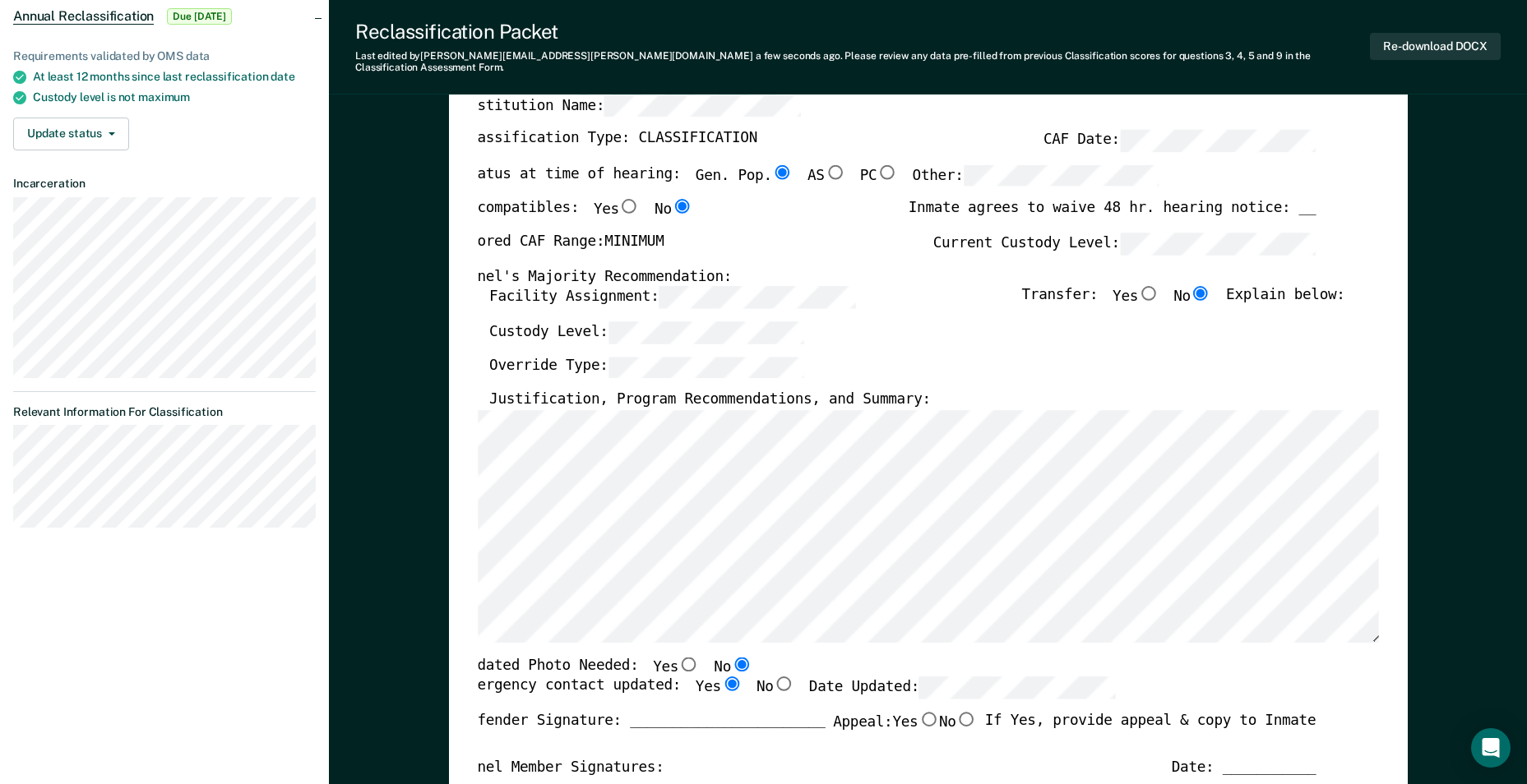
click at [476, 408] on div "[US_STATE] DEPARTMENT OF CORRECTION OFFENDER CLASSIFICATION SUMMARY TOMIS ID: O…" at bounding box center [928, 609] width 959 height 1249
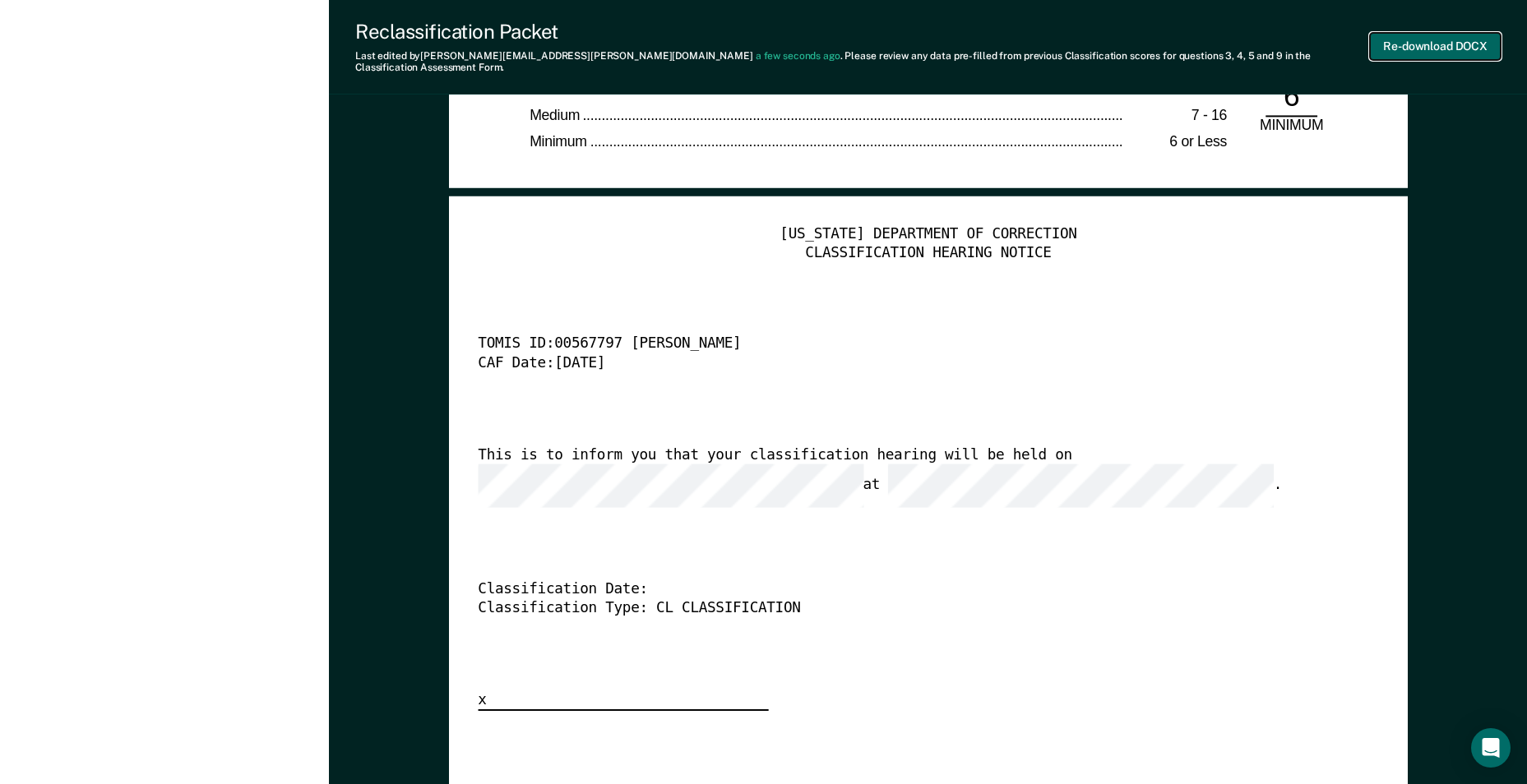
scroll to position [0, 0]
click at [1441, 44] on button "Re-download DOCX" at bounding box center [1435, 46] width 131 height 27
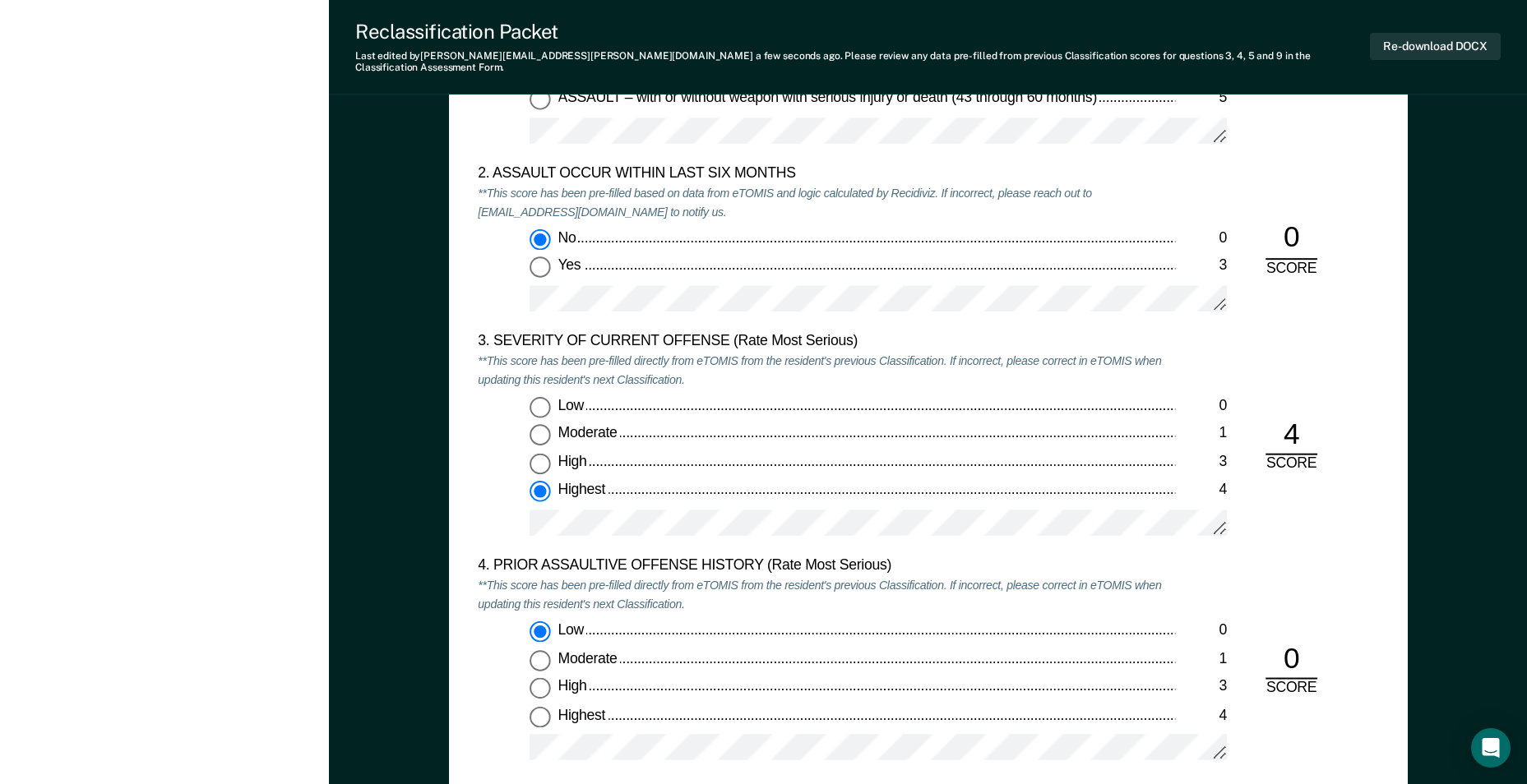
scroll to position [1397, 0]
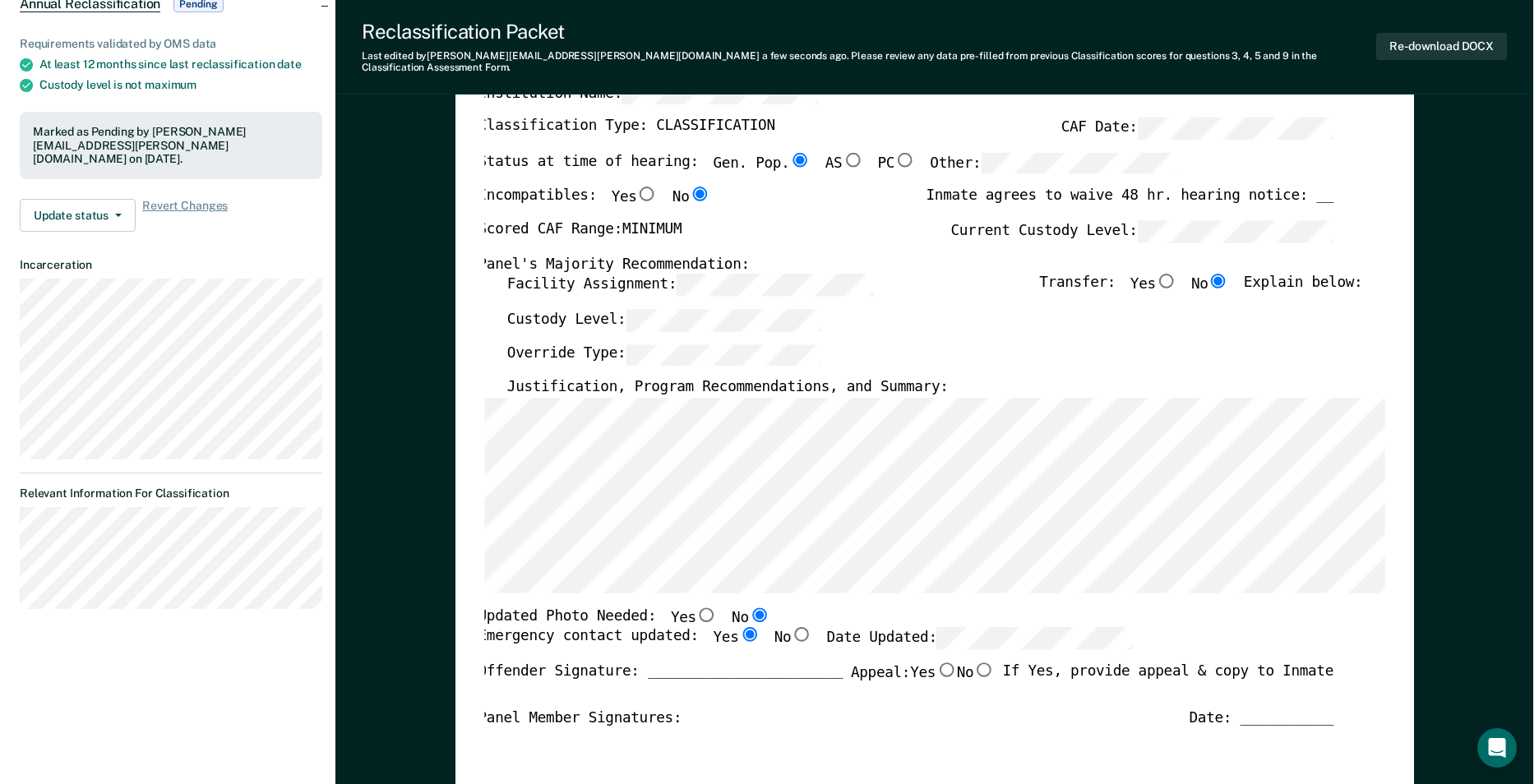
scroll to position [0, 0]
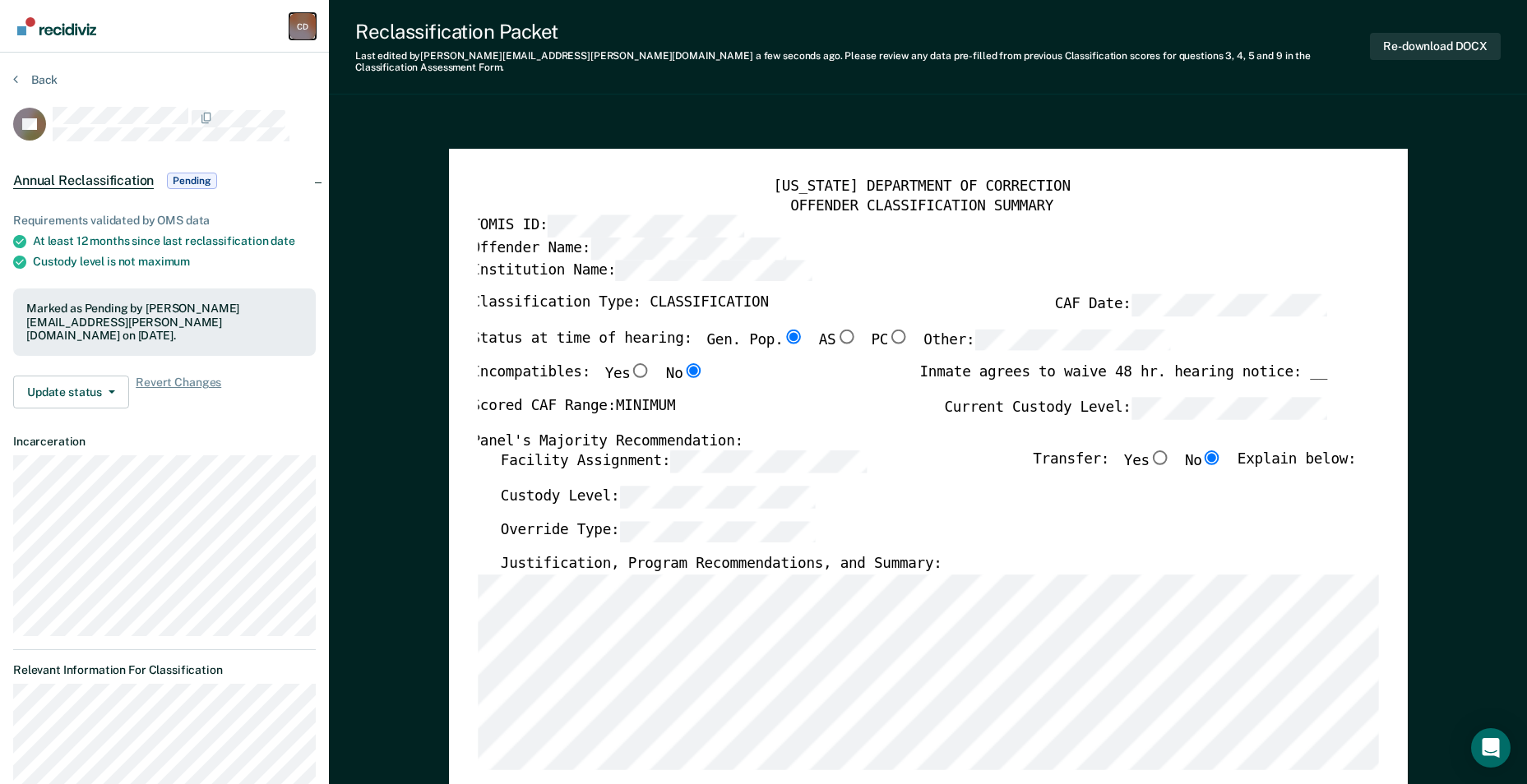
click at [307, 33] on div "C D" at bounding box center [303, 26] width 26 height 26
click at [13, 82] on icon at bounding box center [16, 78] width 5 height 13
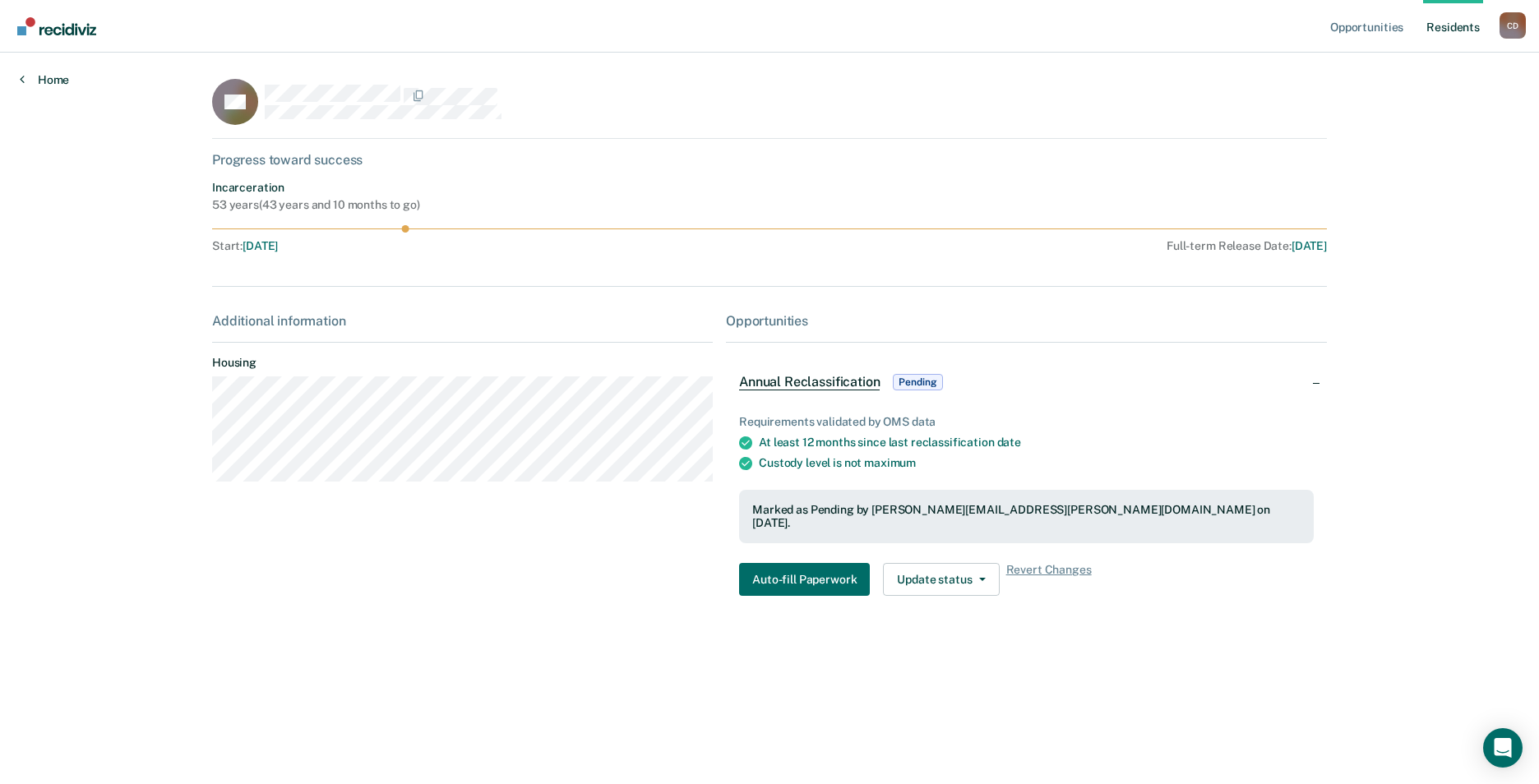
click at [26, 82] on link "Home" at bounding box center [44, 79] width 50 height 15
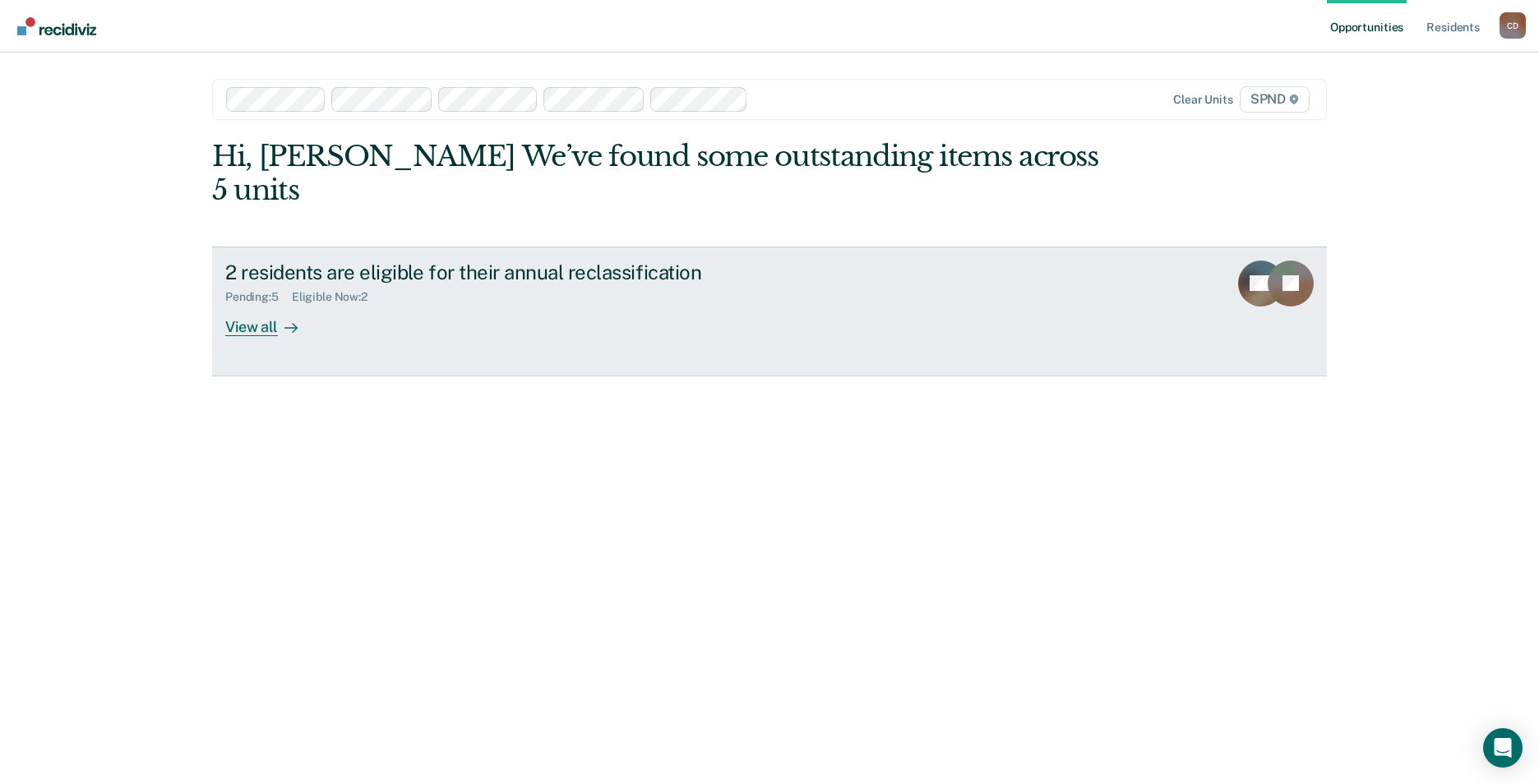
click at [260, 290] on div "Pending : 5" at bounding box center [258, 297] width 66 height 14
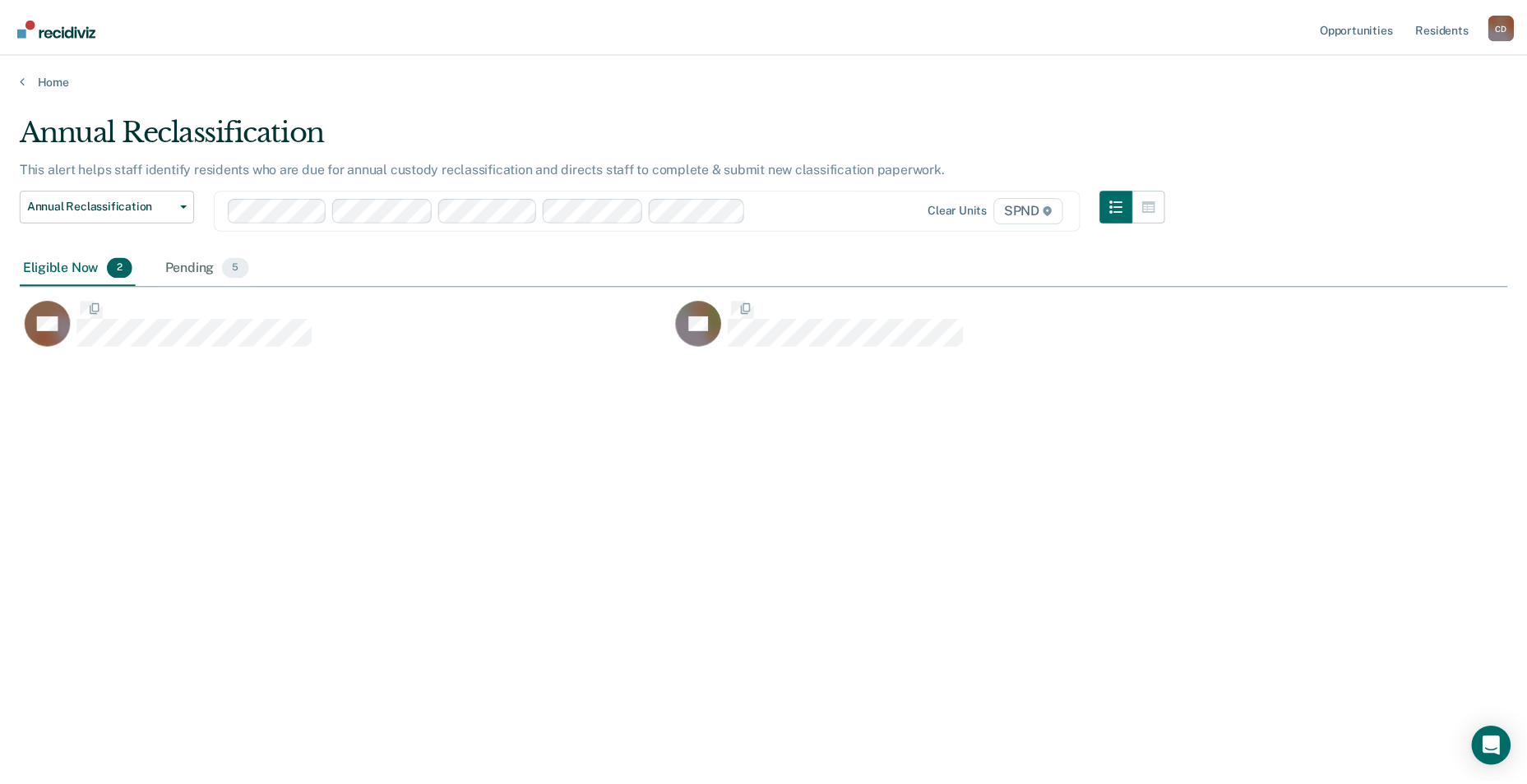
scroll to position [535, 1488]
click at [189, 267] on div "Pending 5" at bounding box center [209, 268] width 91 height 36
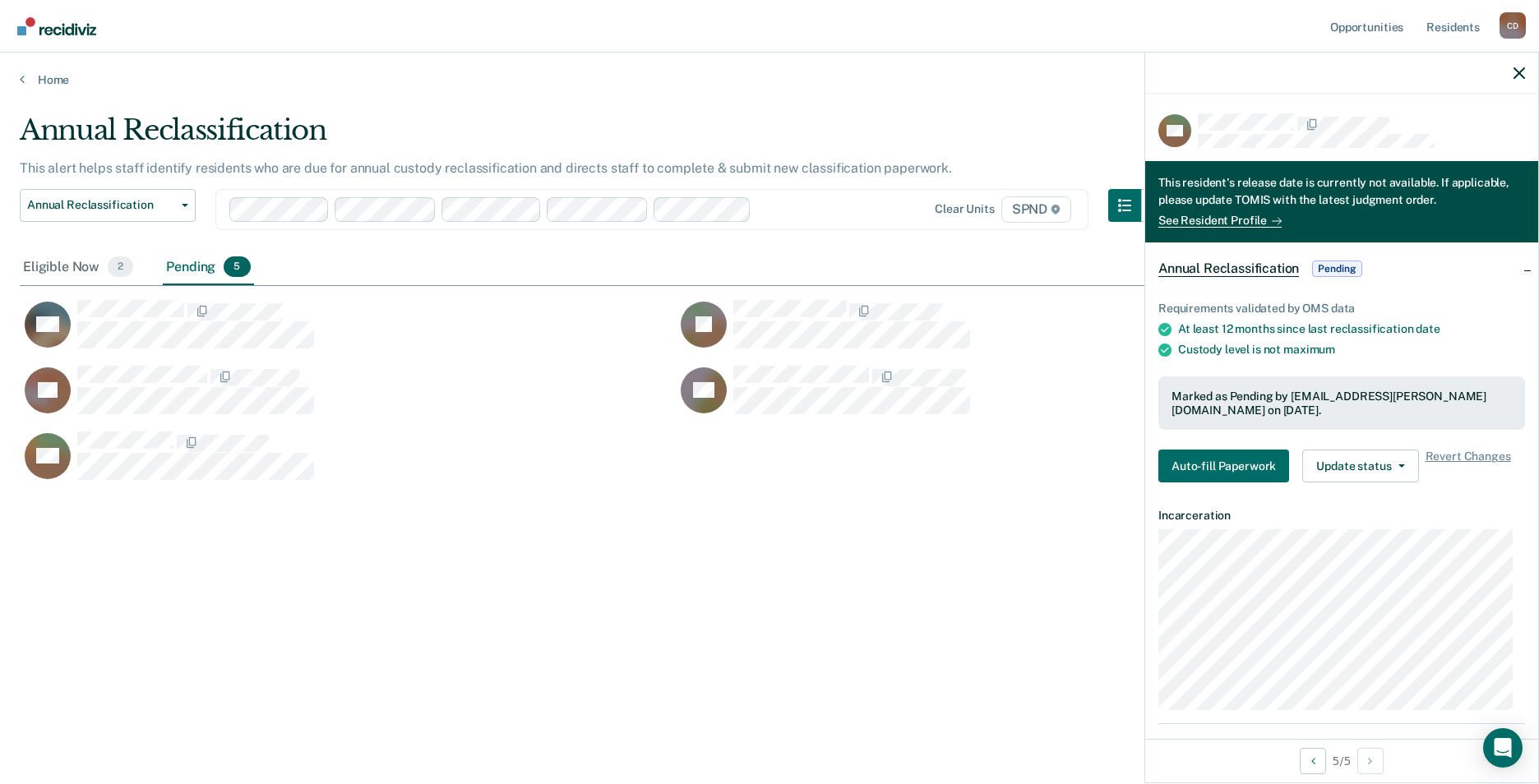
click at [1342, 264] on span "Pending" at bounding box center [1337, 269] width 50 height 17
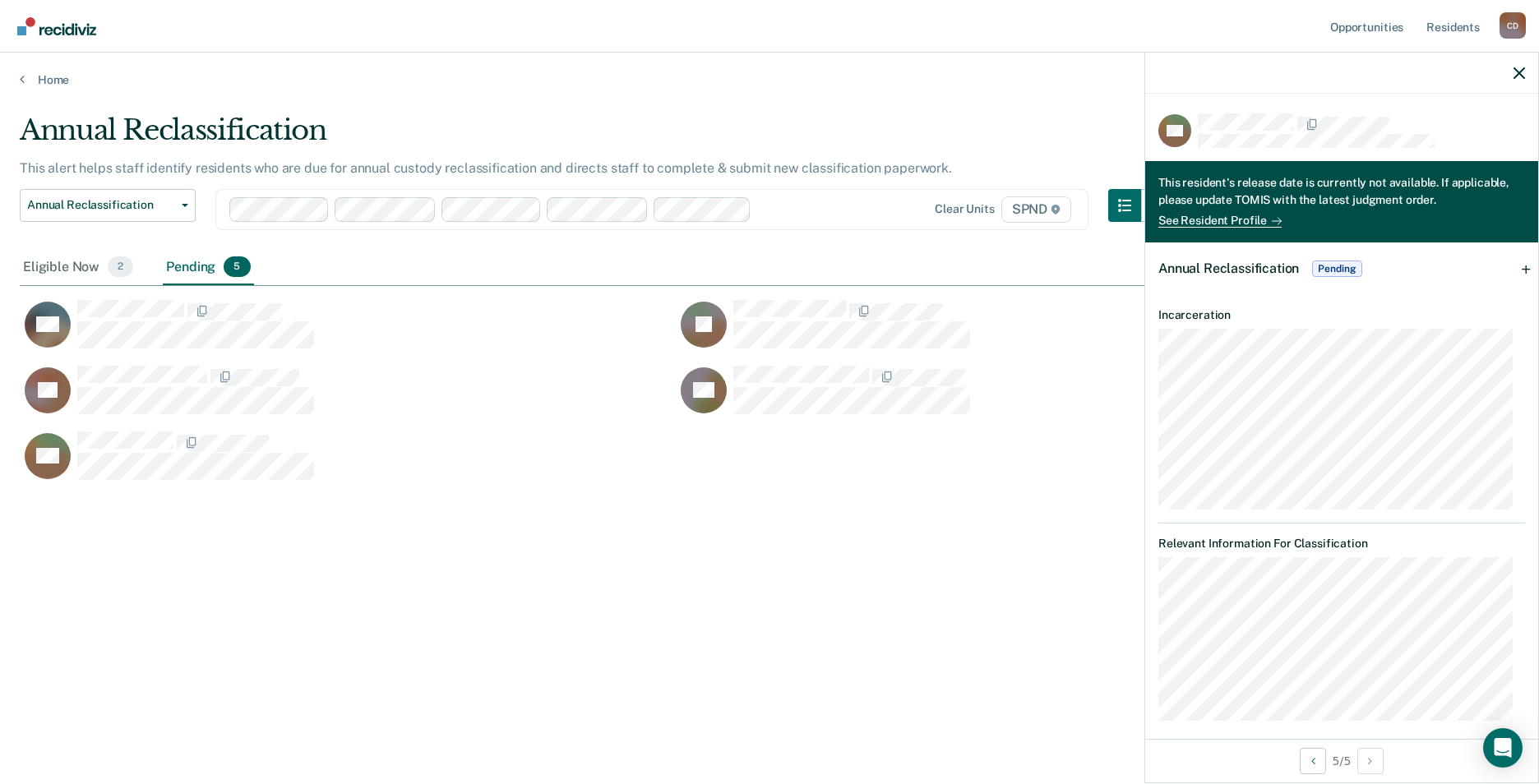
click at [1342, 264] on span "Pending" at bounding box center [1337, 269] width 50 height 17
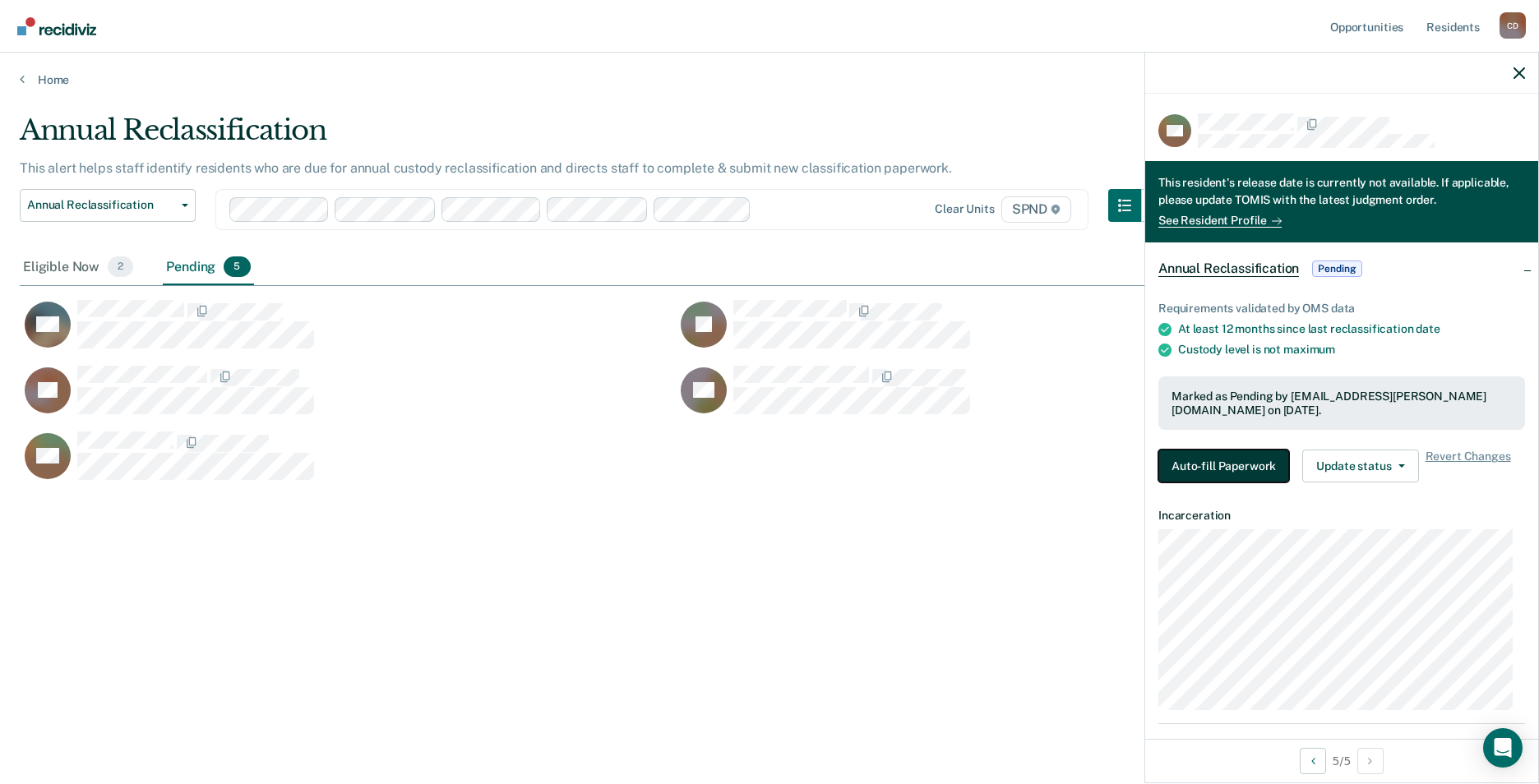
click at [1211, 471] on button "Auto-fill Paperwork" at bounding box center [1224, 467] width 131 height 33
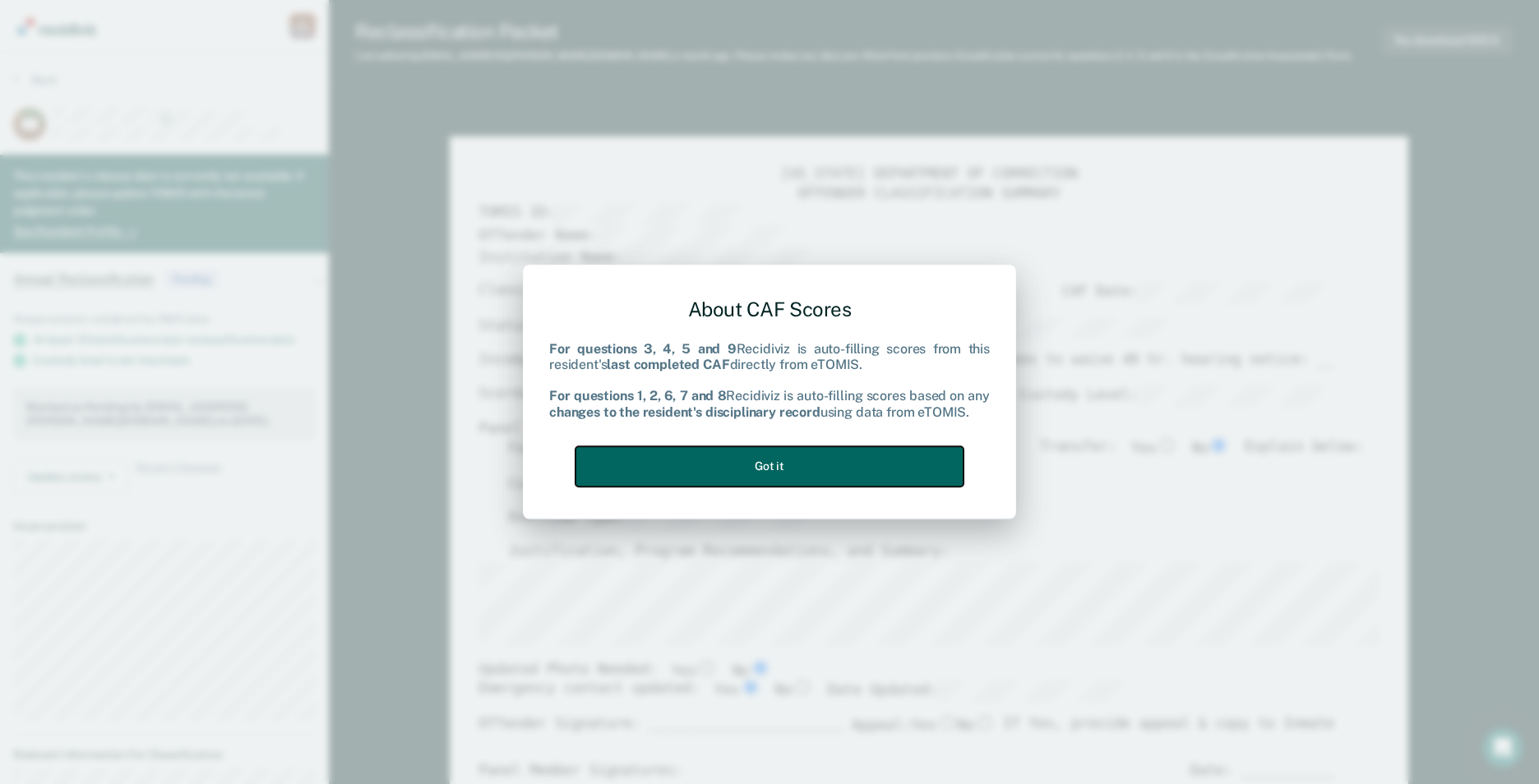
click at [771, 467] on button "Got it" at bounding box center [770, 467] width 388 height 40
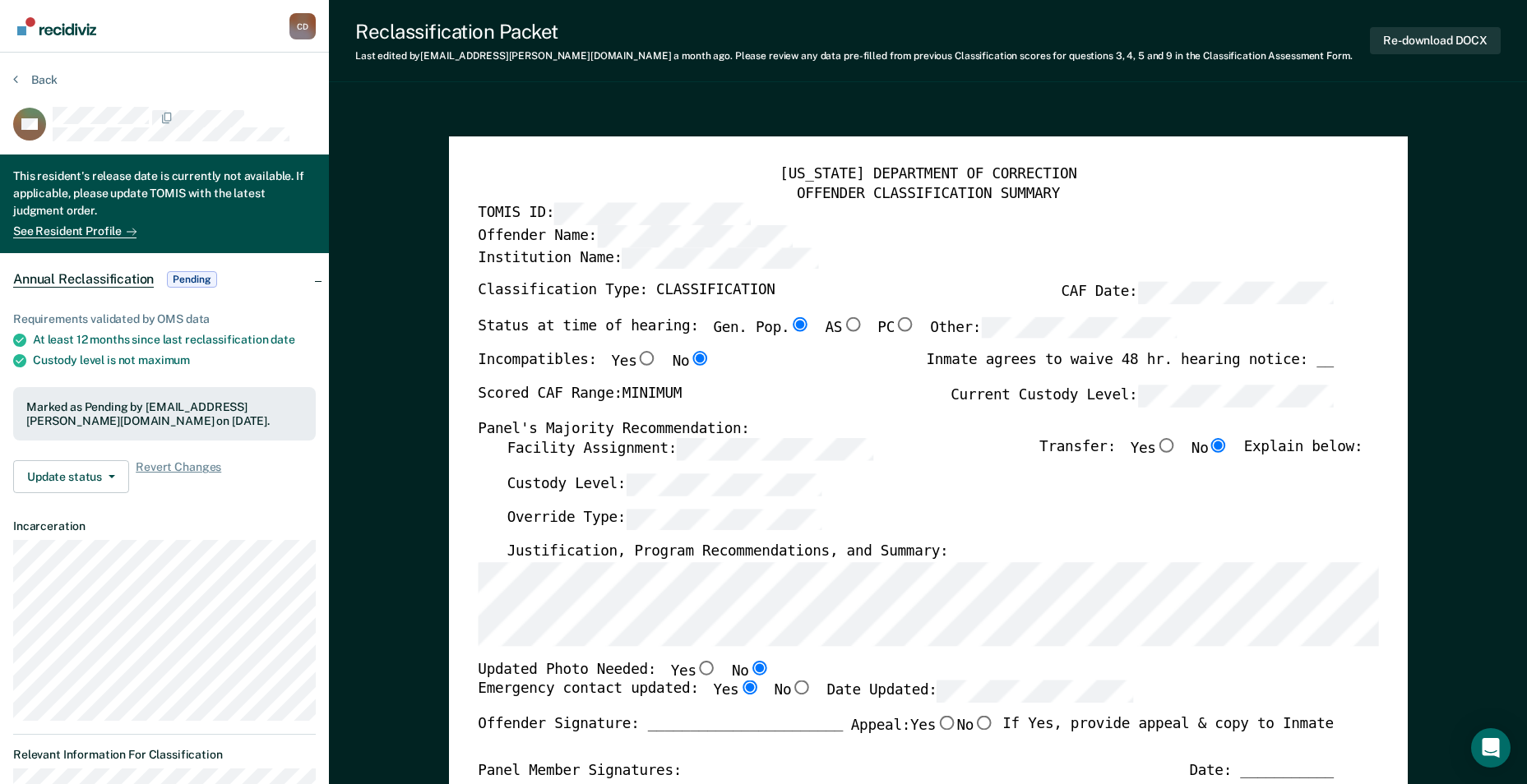
click at [496, 551] on div "[US_STATE] DEPARTMENT OF CORRECTION OFFENDER CLASSIFICATION SUMMARY TOMIS ID: O…" at bounding box center [928, 713] width 900 height 1095
click at [875, 687] on label "Date Updated:" at bounding box center [980, 692] width 307 height 22
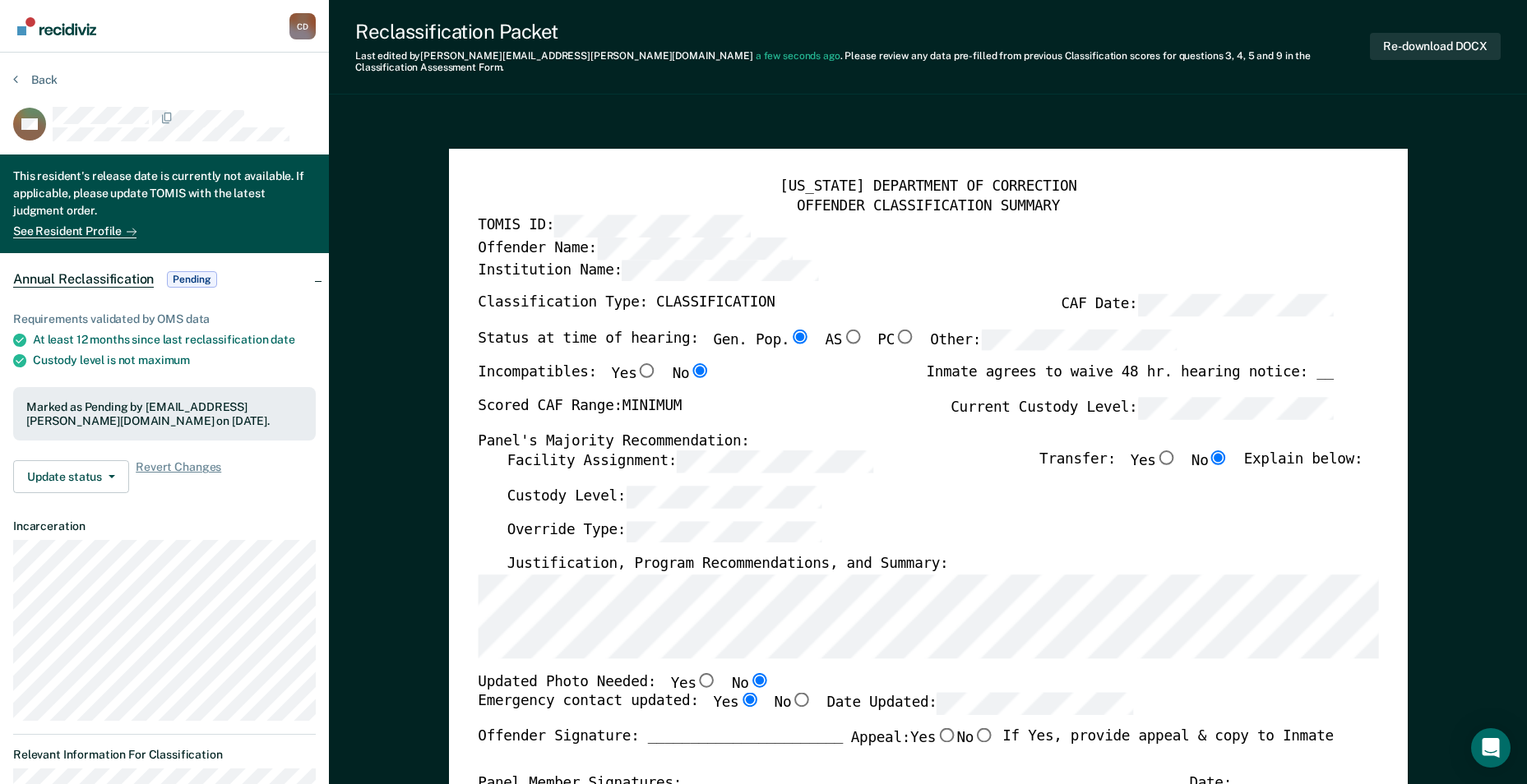
click at [738, 693] on input "Yes" at bounding box center [749, 700] width 22 height 15
click at [791, 693] on input "No" at bounding box center [802, 700] width 22 height 15
type textarea "x"
radio input "false"
radio input "true"
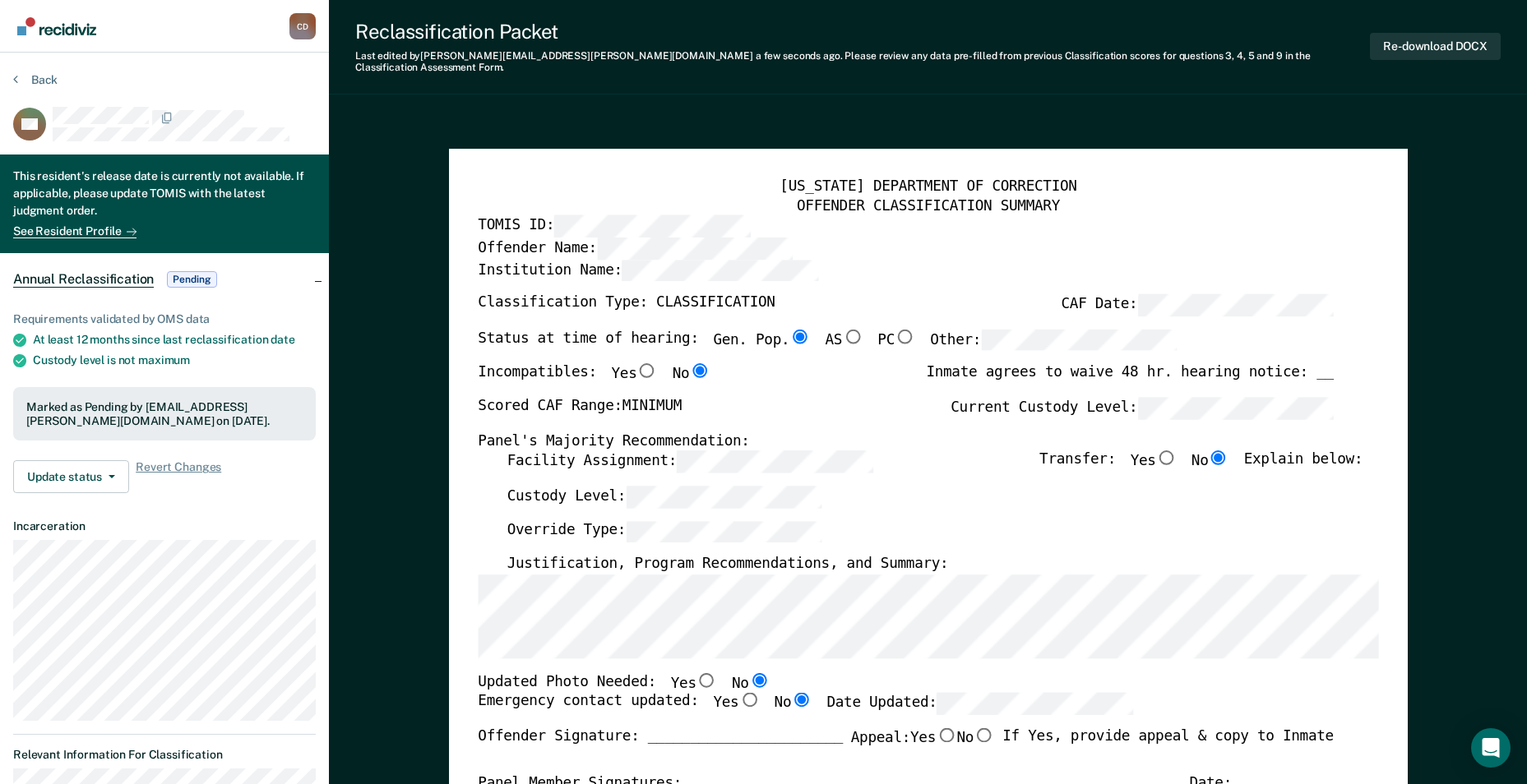
click at [738, 693] on input "Yes" at bounding box center [749, 700] width 22 height 15
type textarea "x"
radio input "true"
radio input "false"
click at [750, 672] on input "No" at bounding box center [759, 679] width 22 height 15
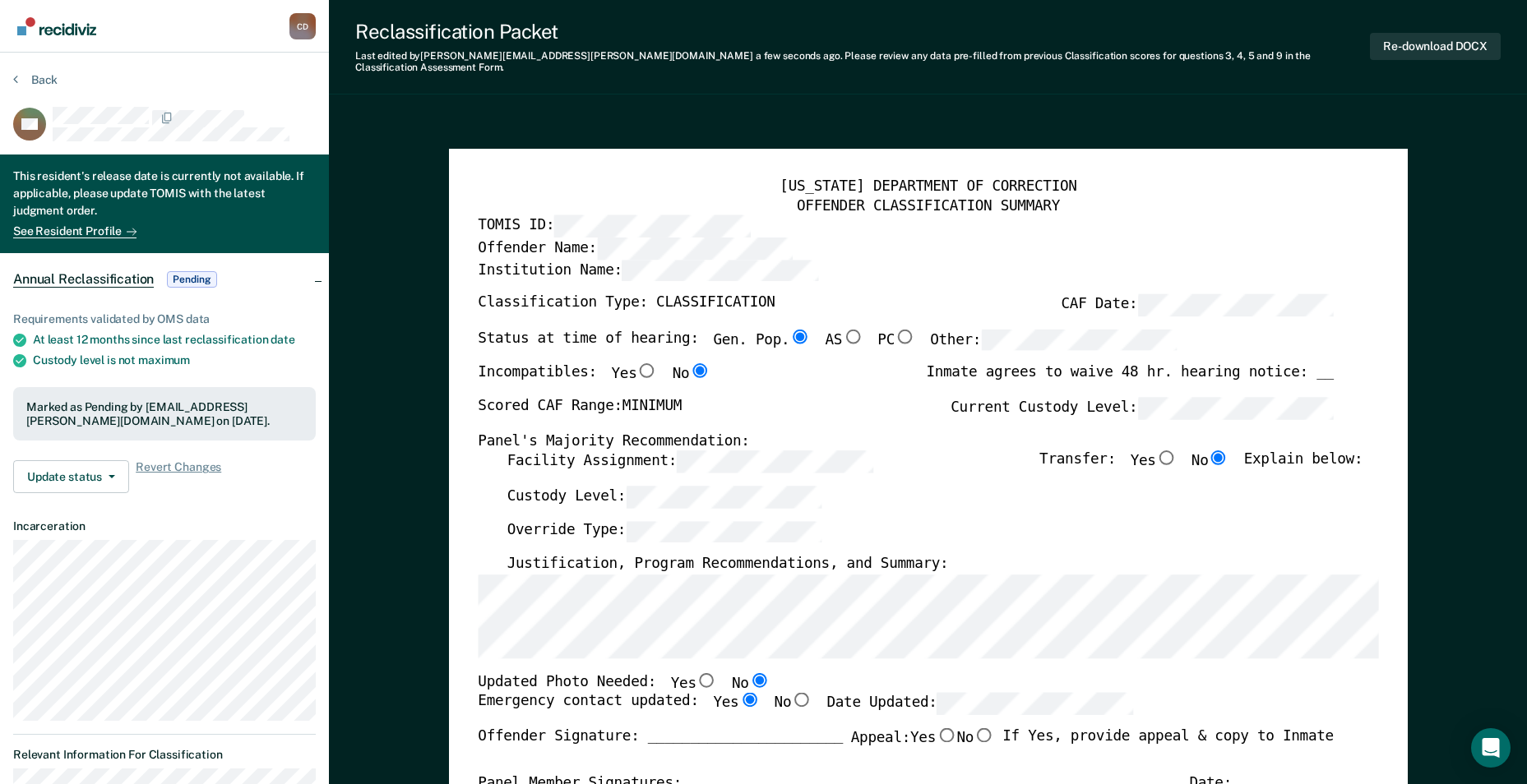
drag, startPoint x: 684, startPoint y: 669, endPoint x: 693, endPoint y: 666, distance: 9.5
click at [695, 672] on input "Yes" at bounding box center [706, 679] width 22 height 15
type textarea "x"
radio input "true"
radio input "false"
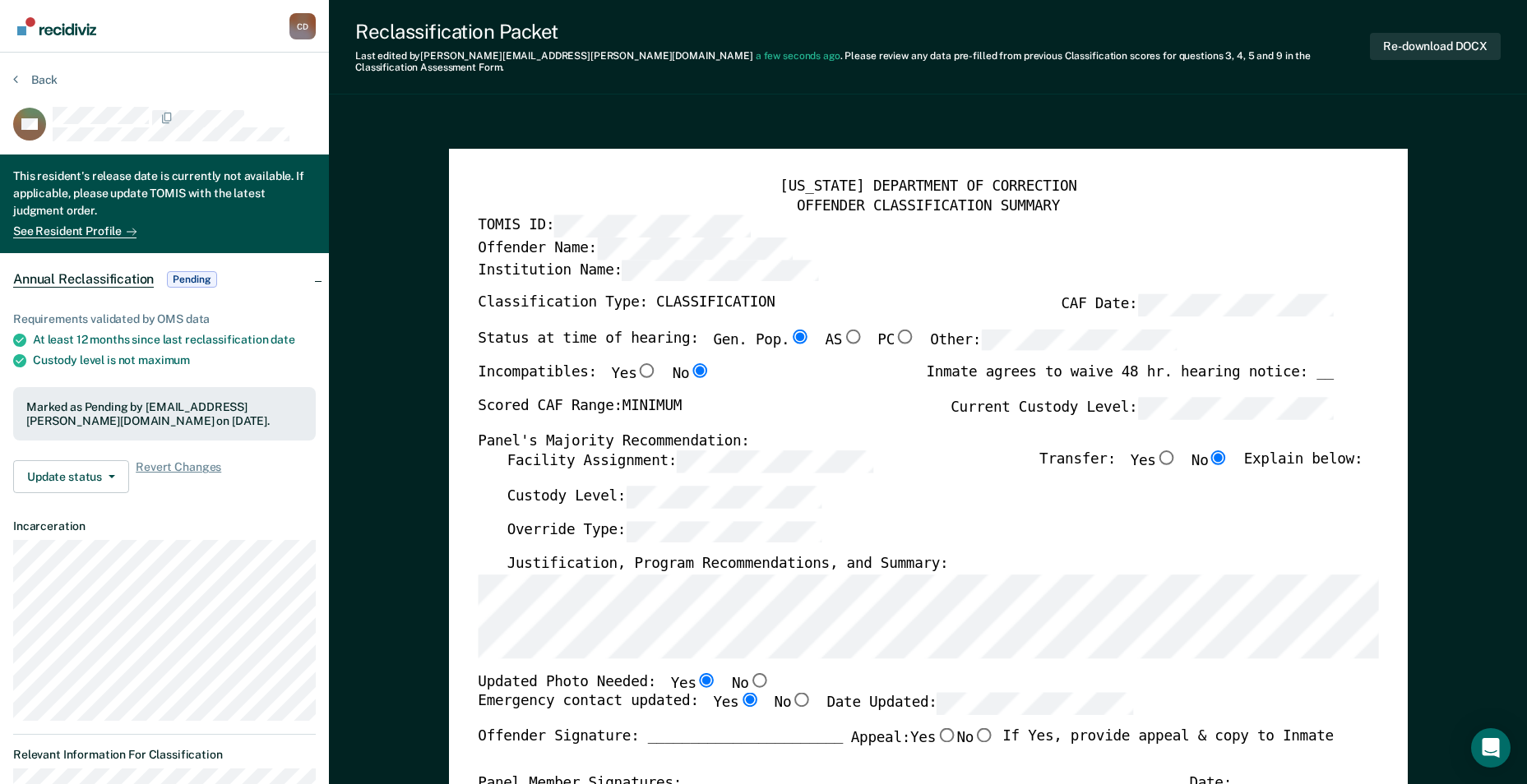
click at [749, 672] on input "No" at bounding box center [759, 679] width 22 height 15
type textarea "x"
radio input "false"
radio input "true"
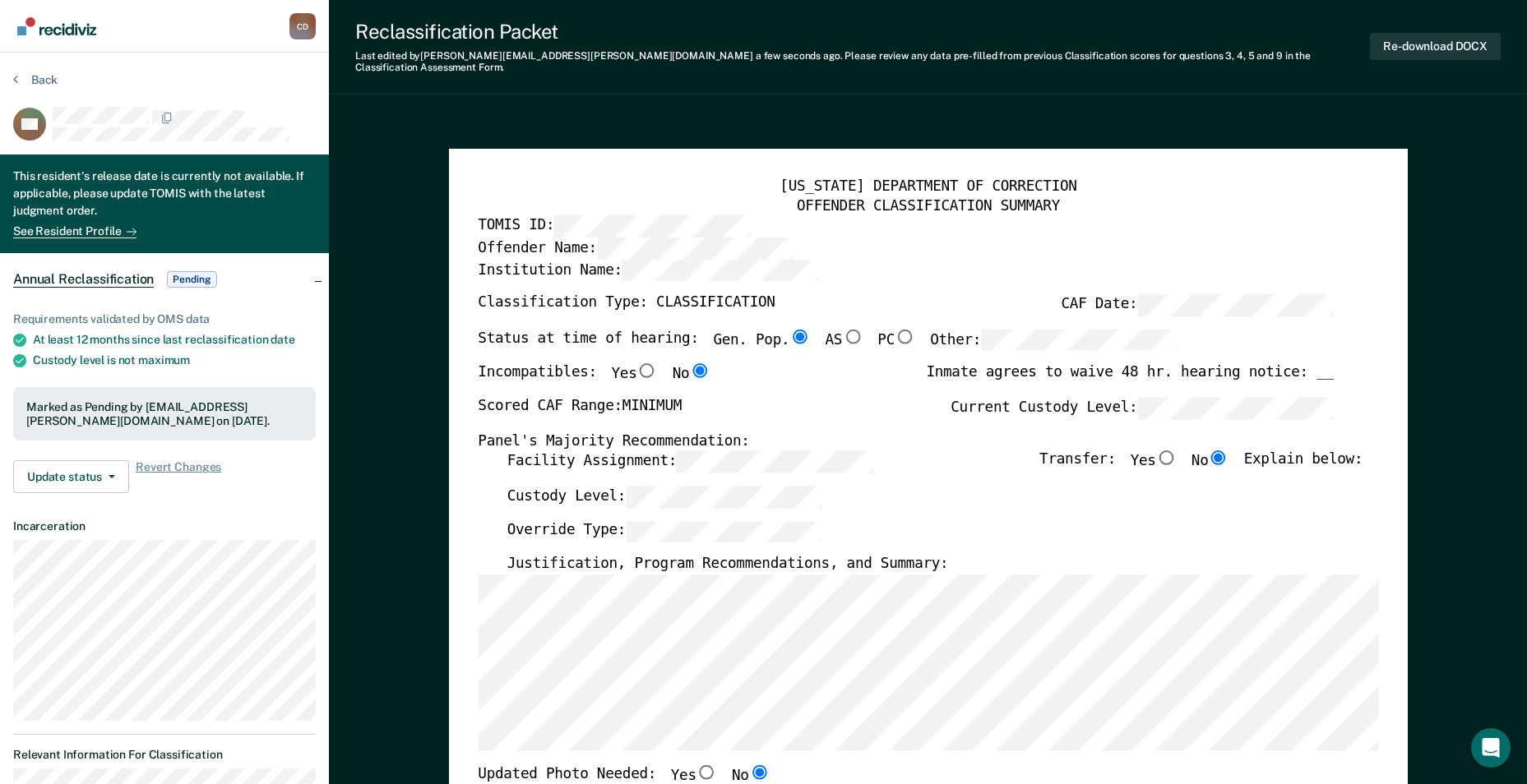
click at [867, 486] on div "Custody Level:" at bounding box center [935, 503] width 856 height 35
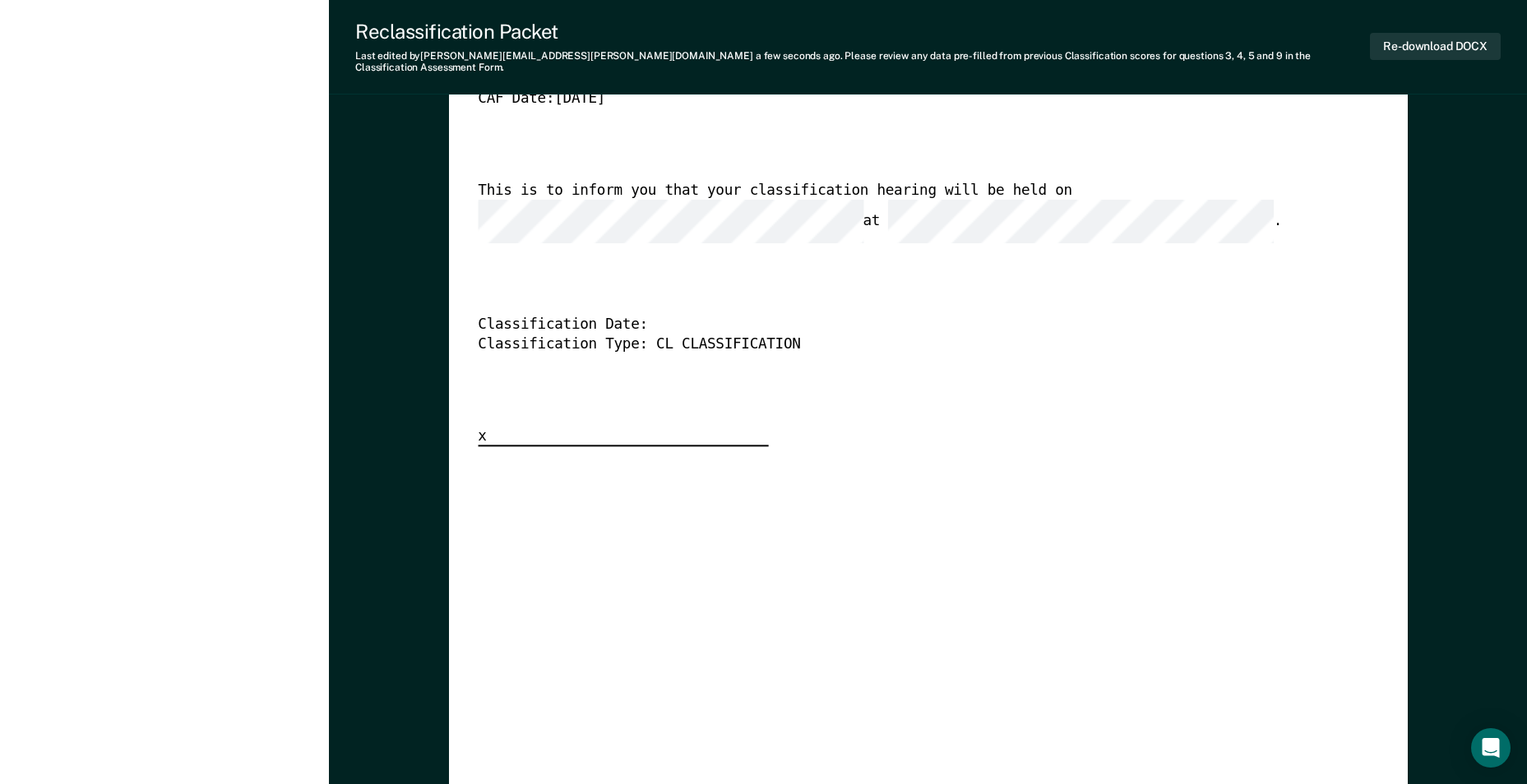
scroll to position [0, 15]
click at [1410, 43] on button "Re-download DOCX" at bounding box center [1435, 46] width 131 height 27
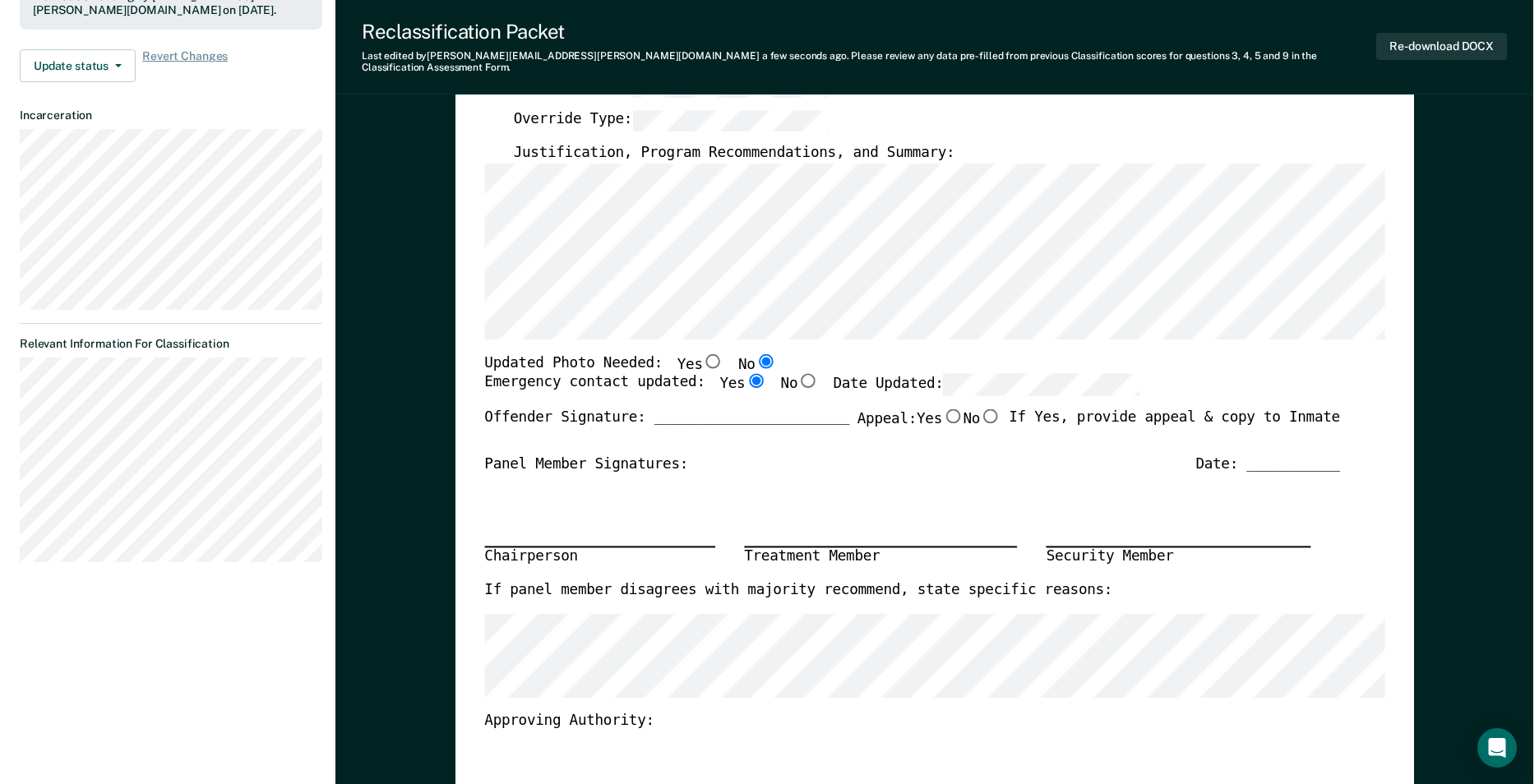
scroll to position [0, 0]
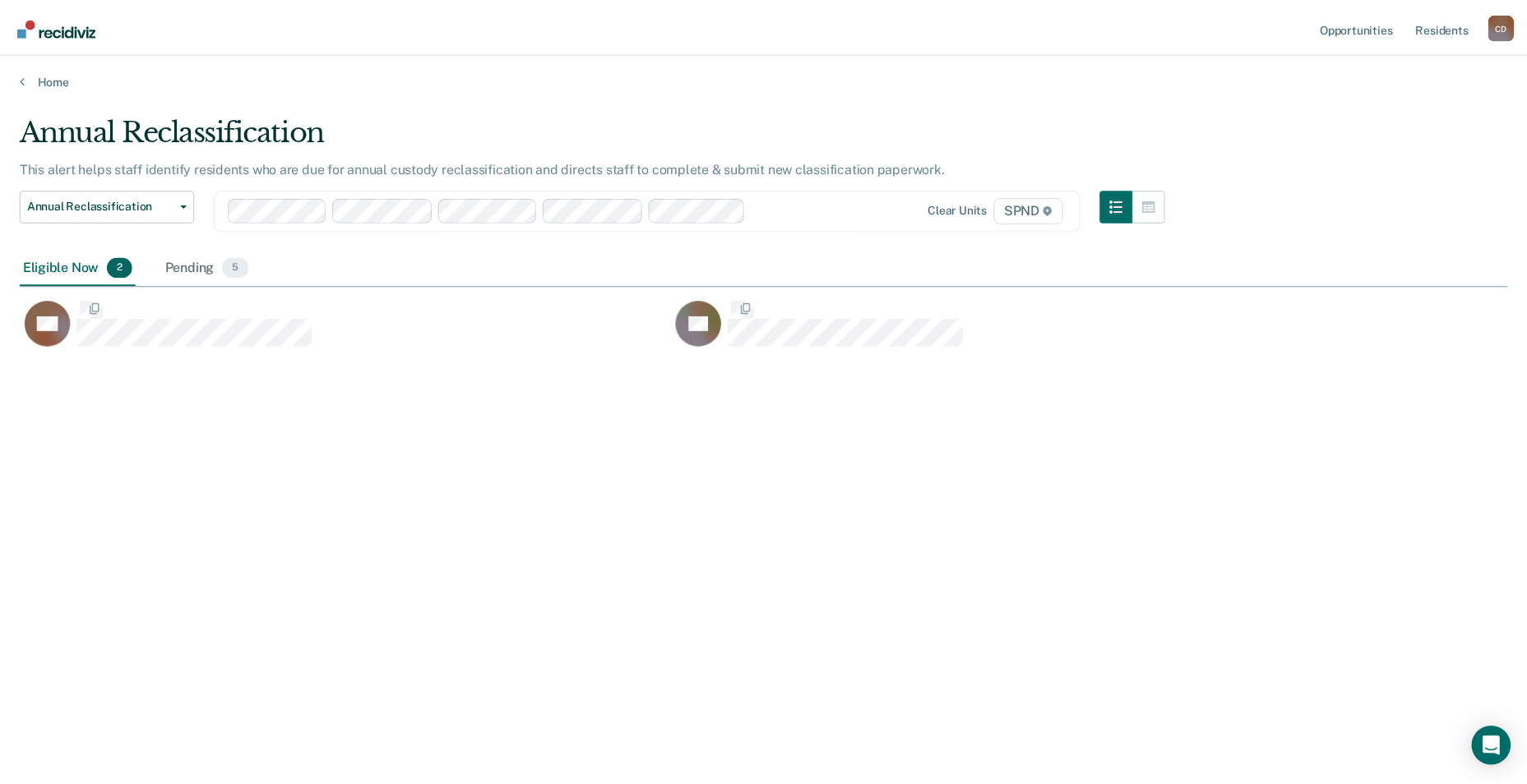
scroll to position [535, 1488]
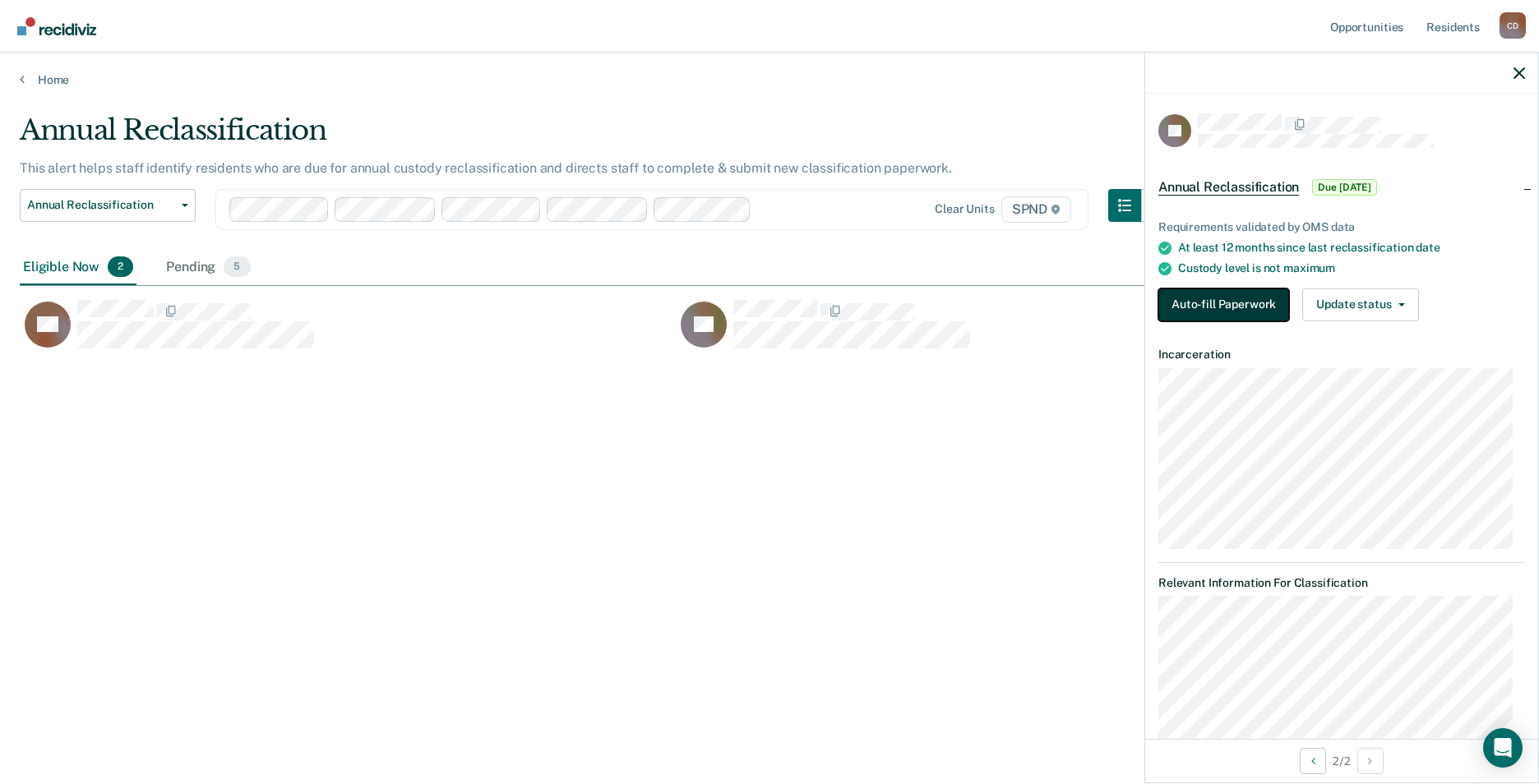
click at [1222, 291] on button "Auto-fill Paperwork" at bounding box center [1224, 305] width 131 height 33
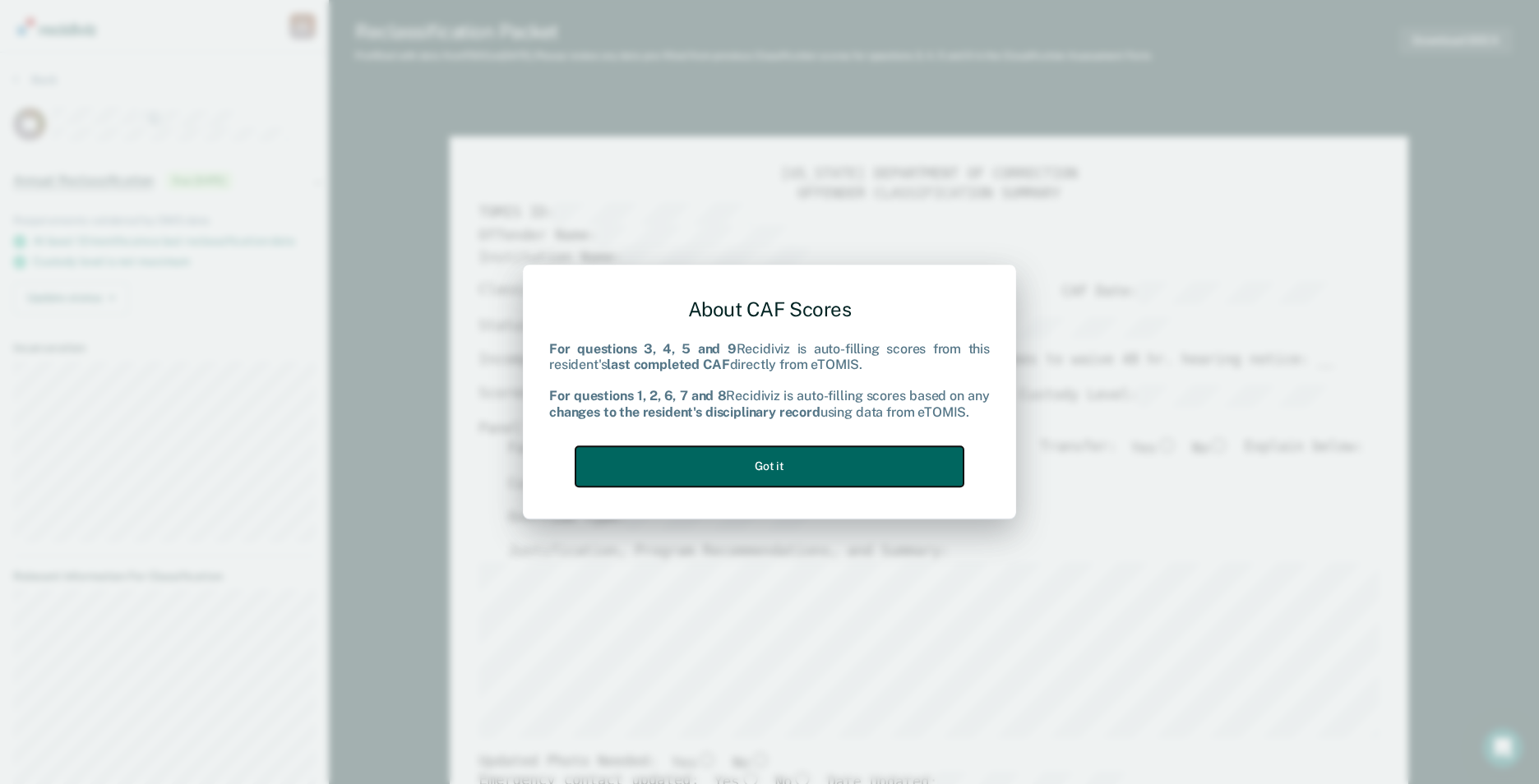
click at [788, 469] on button "Got it" at bounding box center [770, 467] width 388 height 40
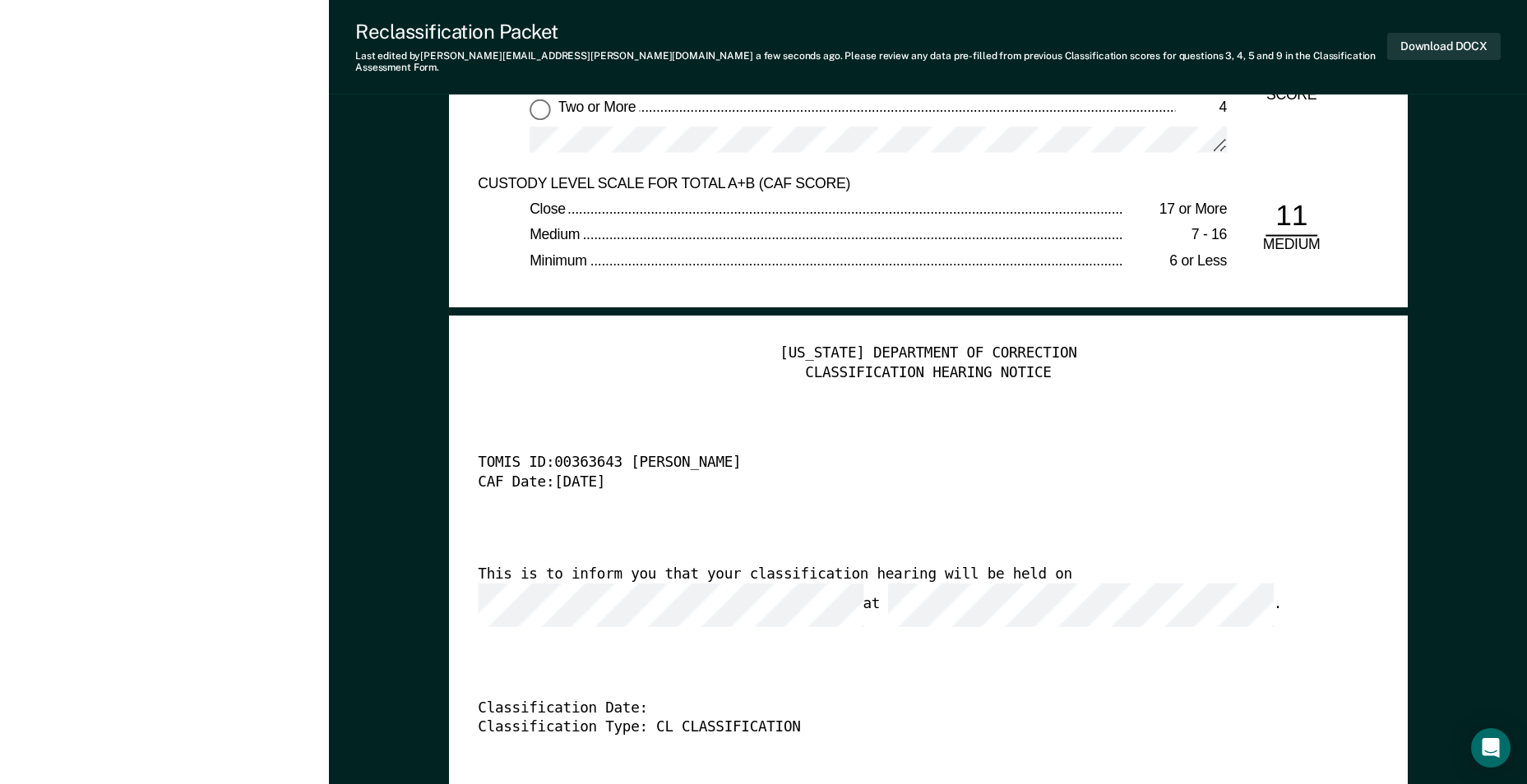
click at [1060, 621] on div "[US_STATE] DEPARTMENT OF CORRECTION CLASSIFICATION HEARING NOTICE TOMIS ID: 003…" at bounding box center [928, 587] width 900 height 486
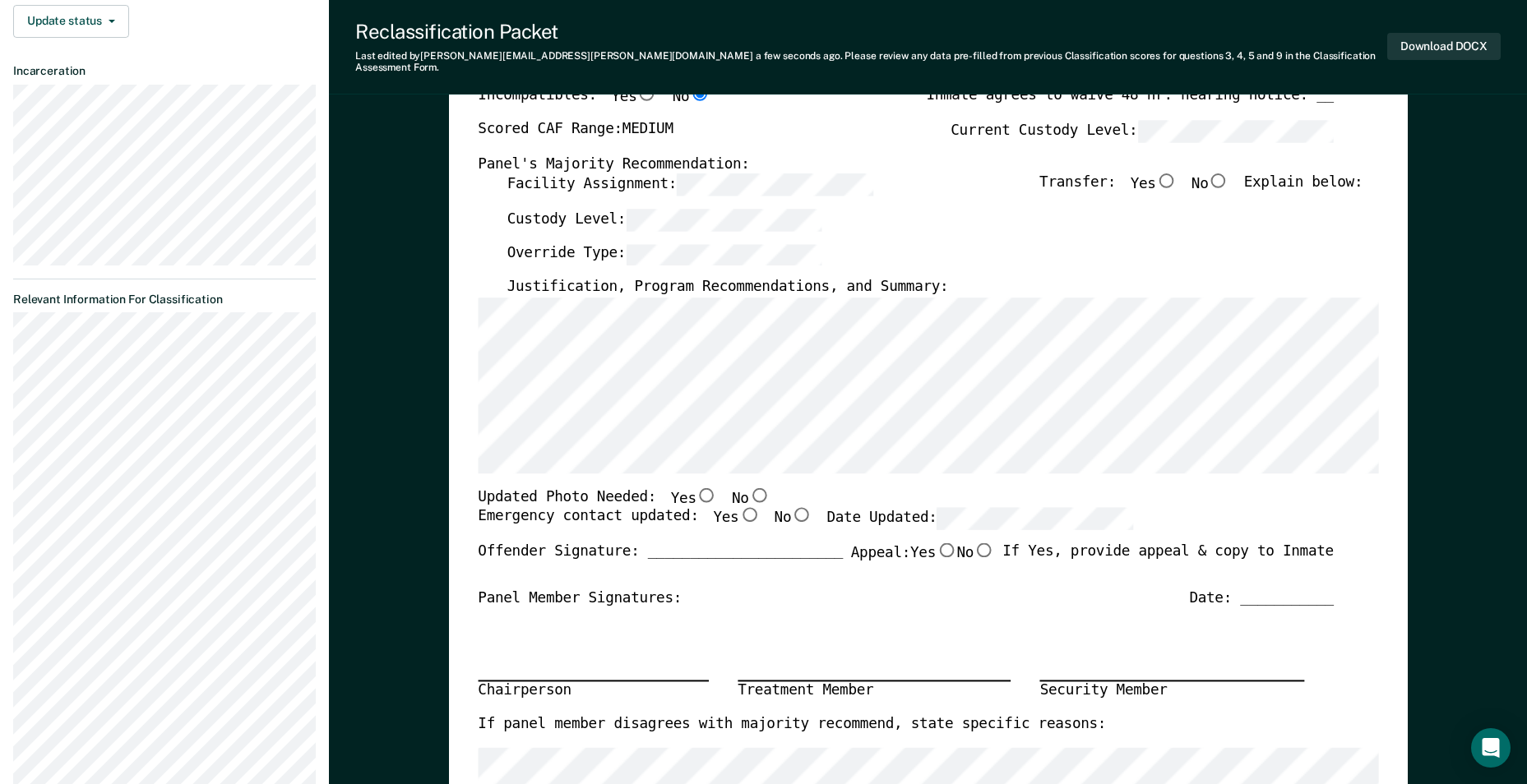
scroll to position [165, 0]
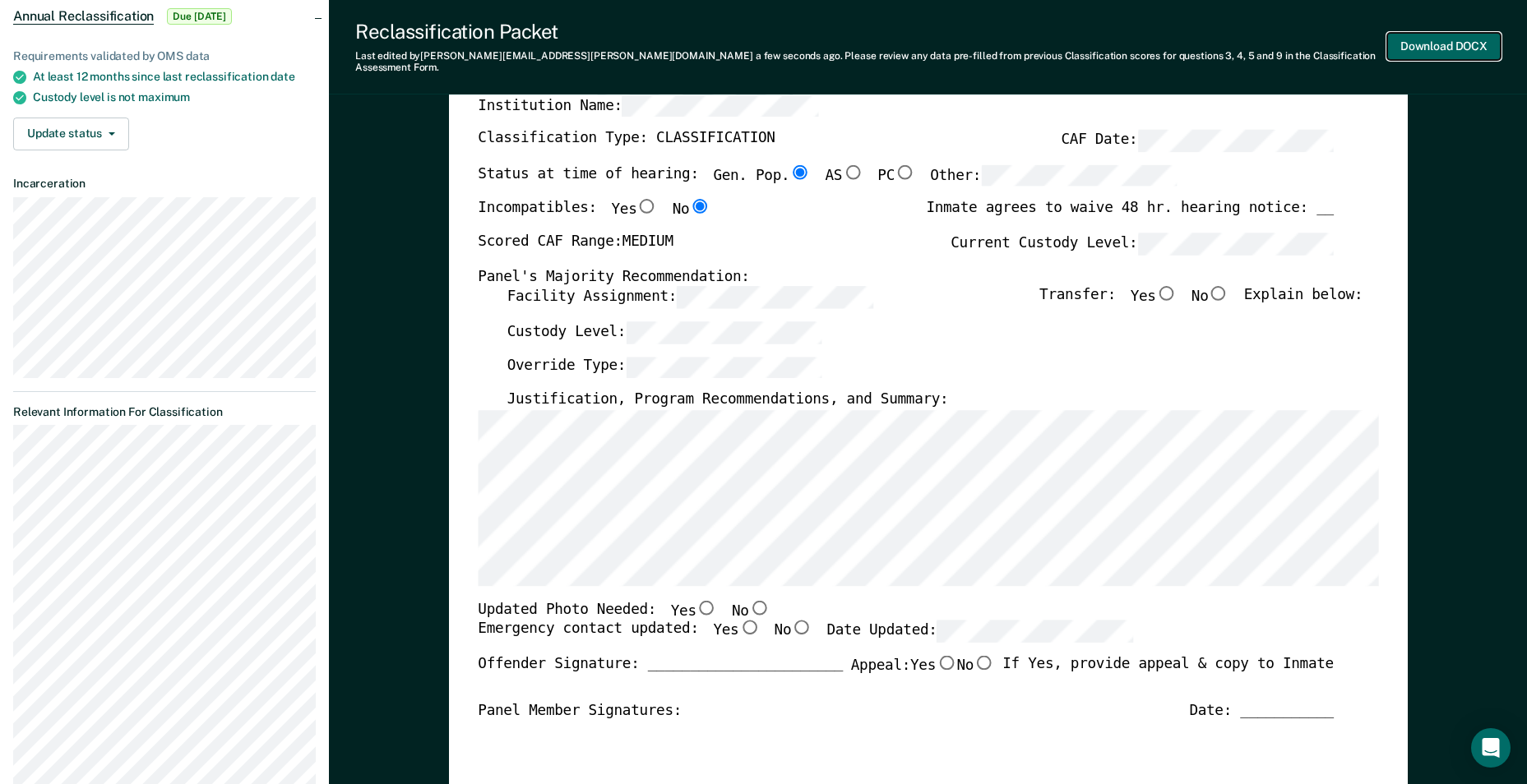
click at [1446, 41] on button "Download DOCX" at bounding box center [1444, 46] width 113 height 27
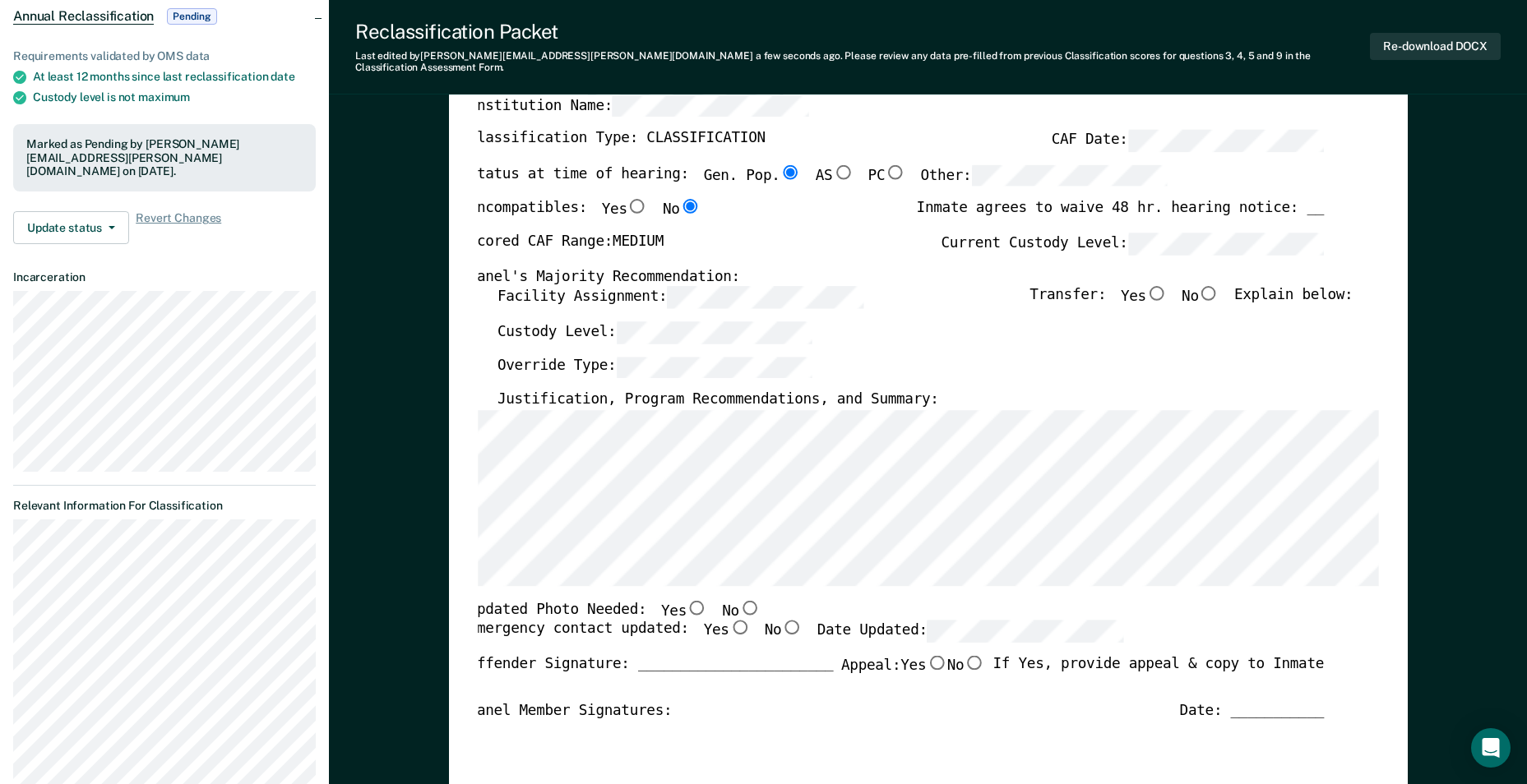
scroll to position [0, 9]
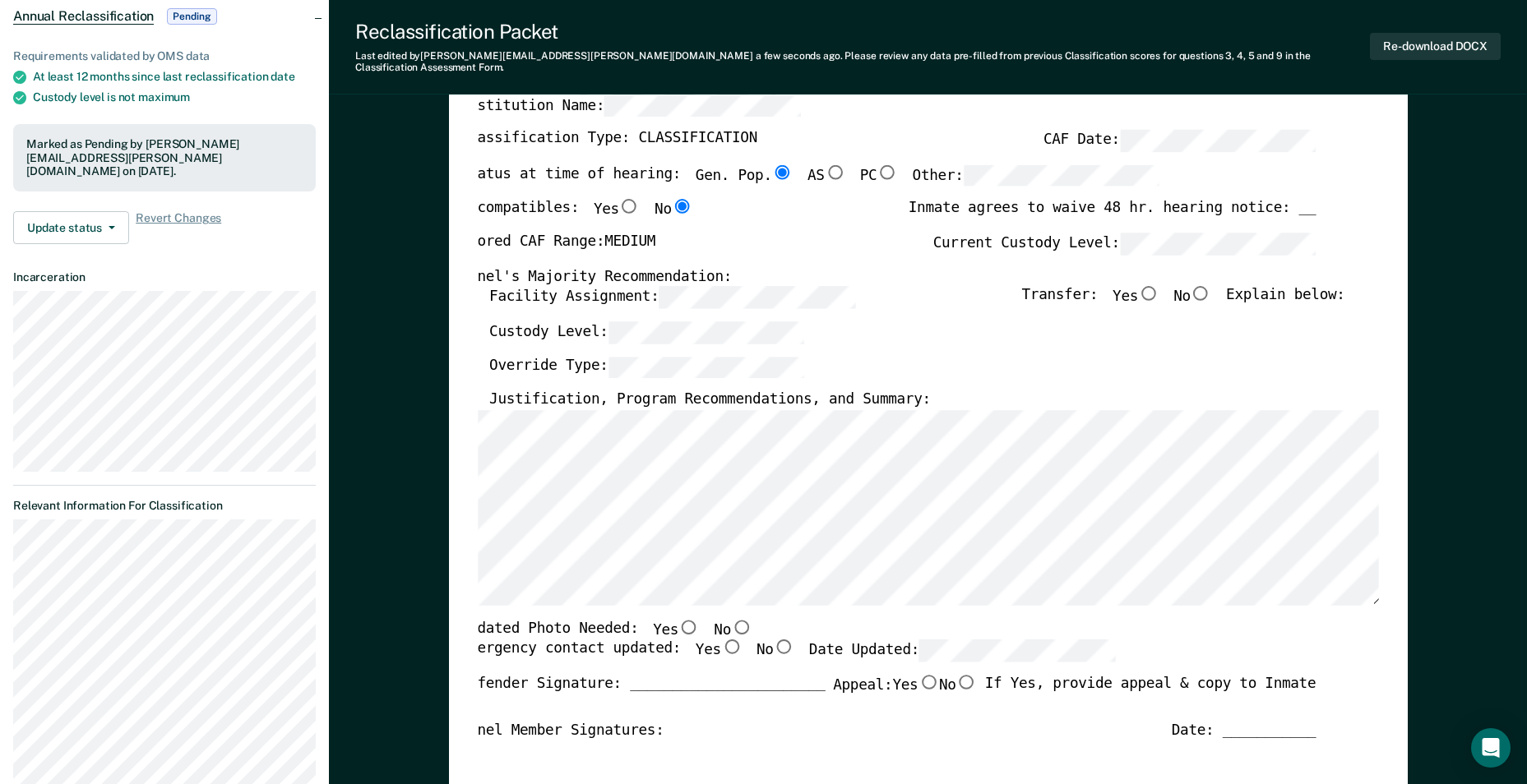
click at [474, 433] on div "[US_STATE] DEPARTMENT OF CORRECTION OFFENDER CLASSIFICATION SUMMARY TOMIS ID: O…" at bounding box center [928, 609] width 959 height 1249
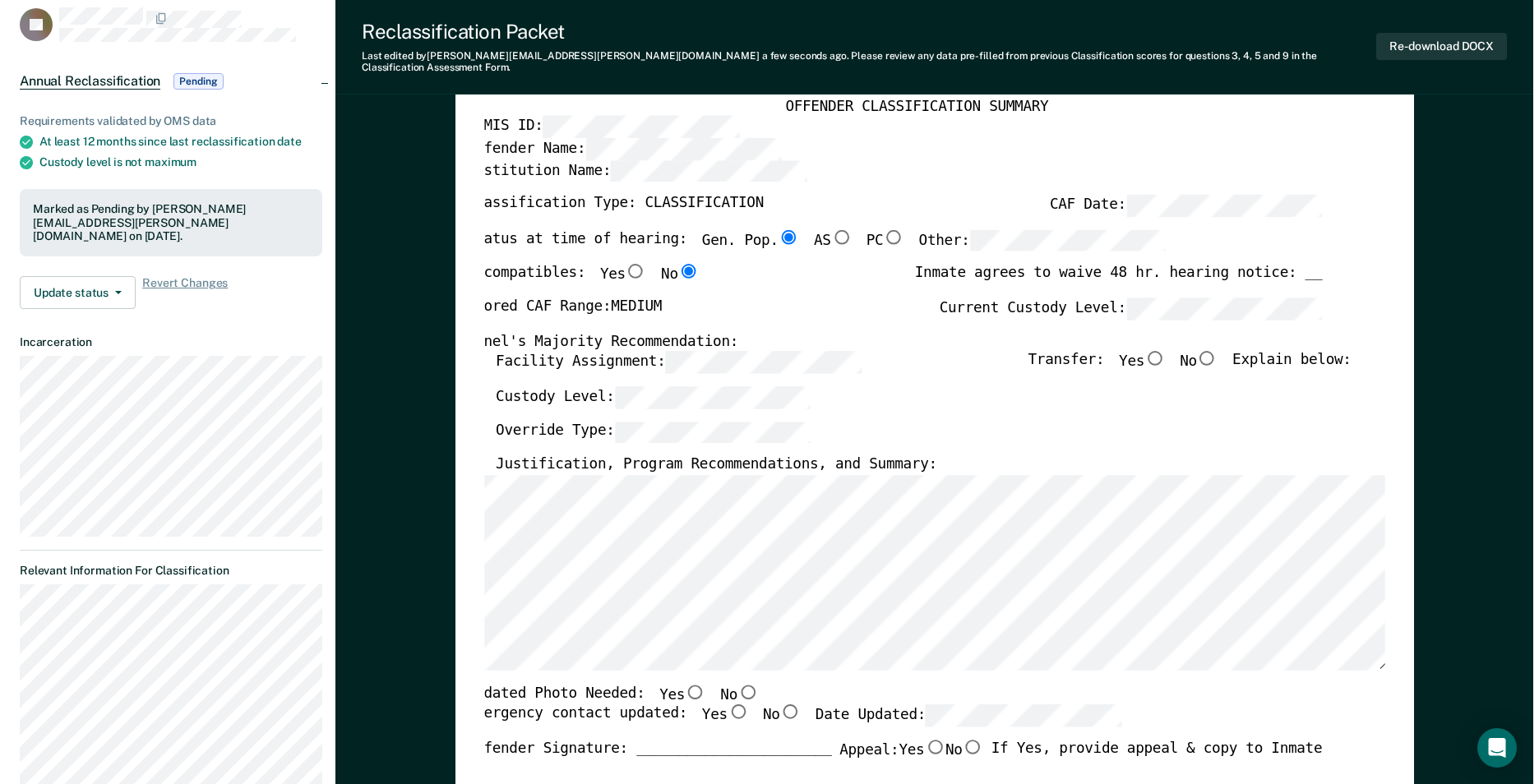
scroll to position [0, 0]
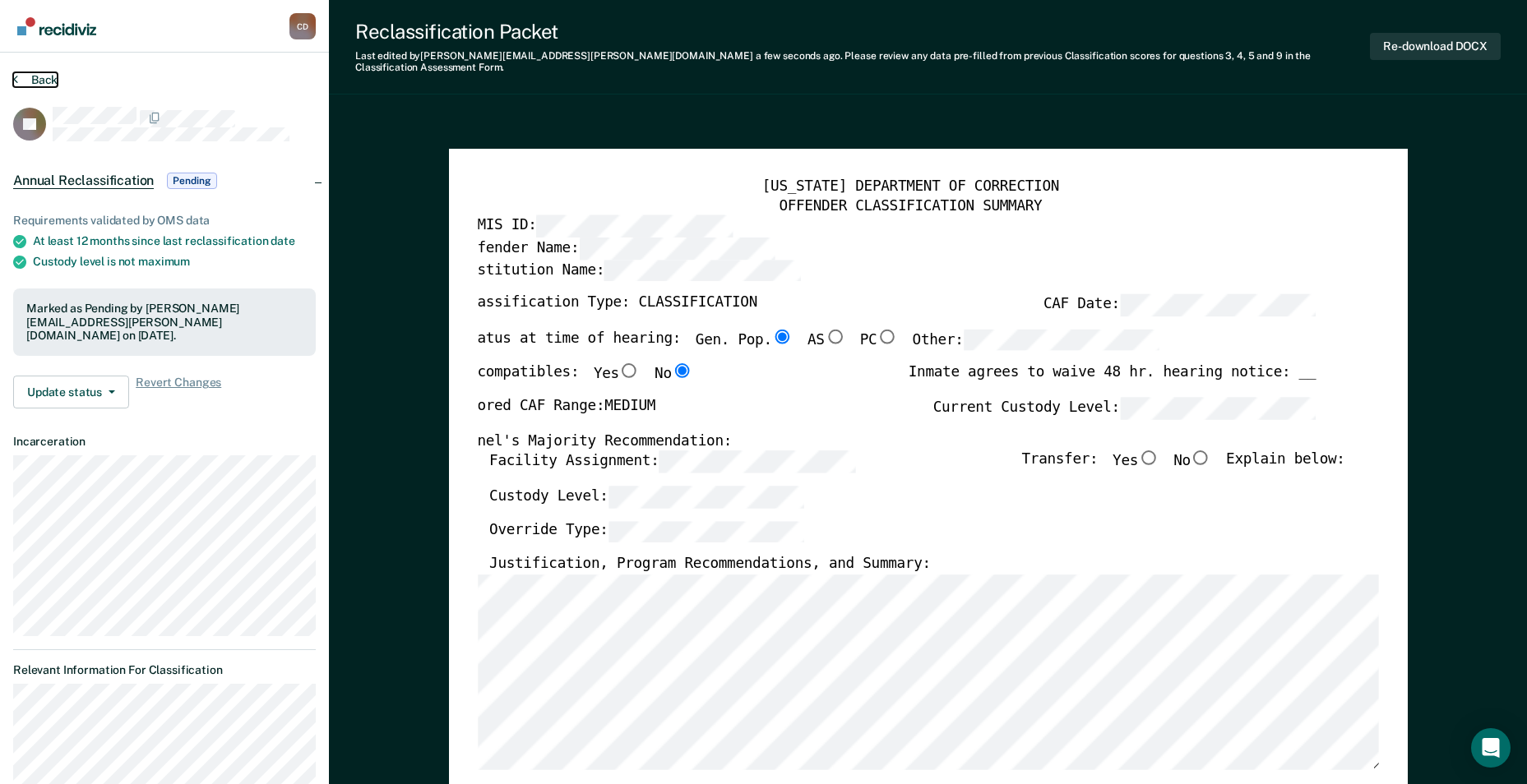
click at [13, 78] on icon at bounding box center [16, 78] width 5 height 13
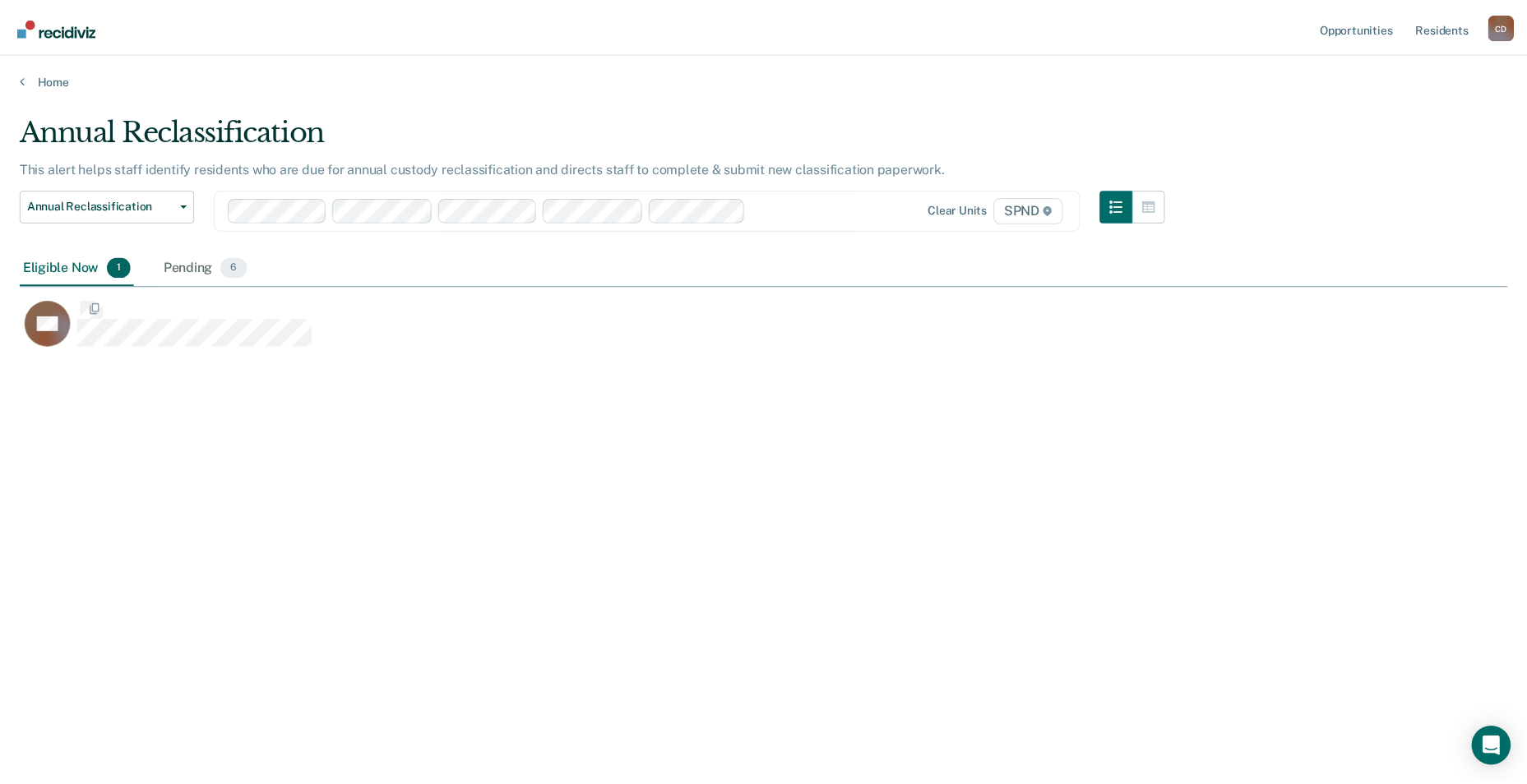
scroll to position [535, 1488]
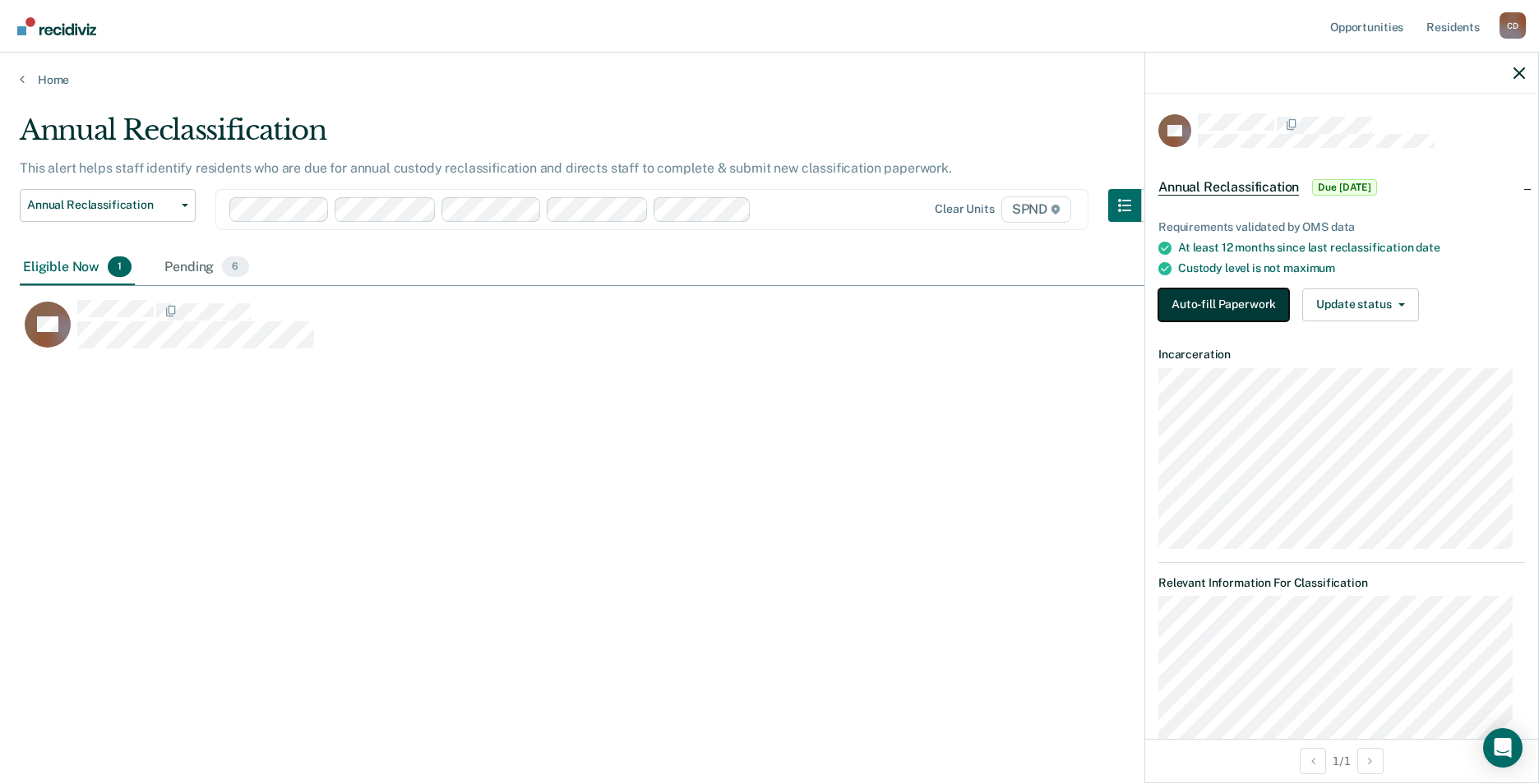
click at [1194, 297] on button "Auto-fill Paperwork" at bounding box center [1224, 305] width 131 height 33
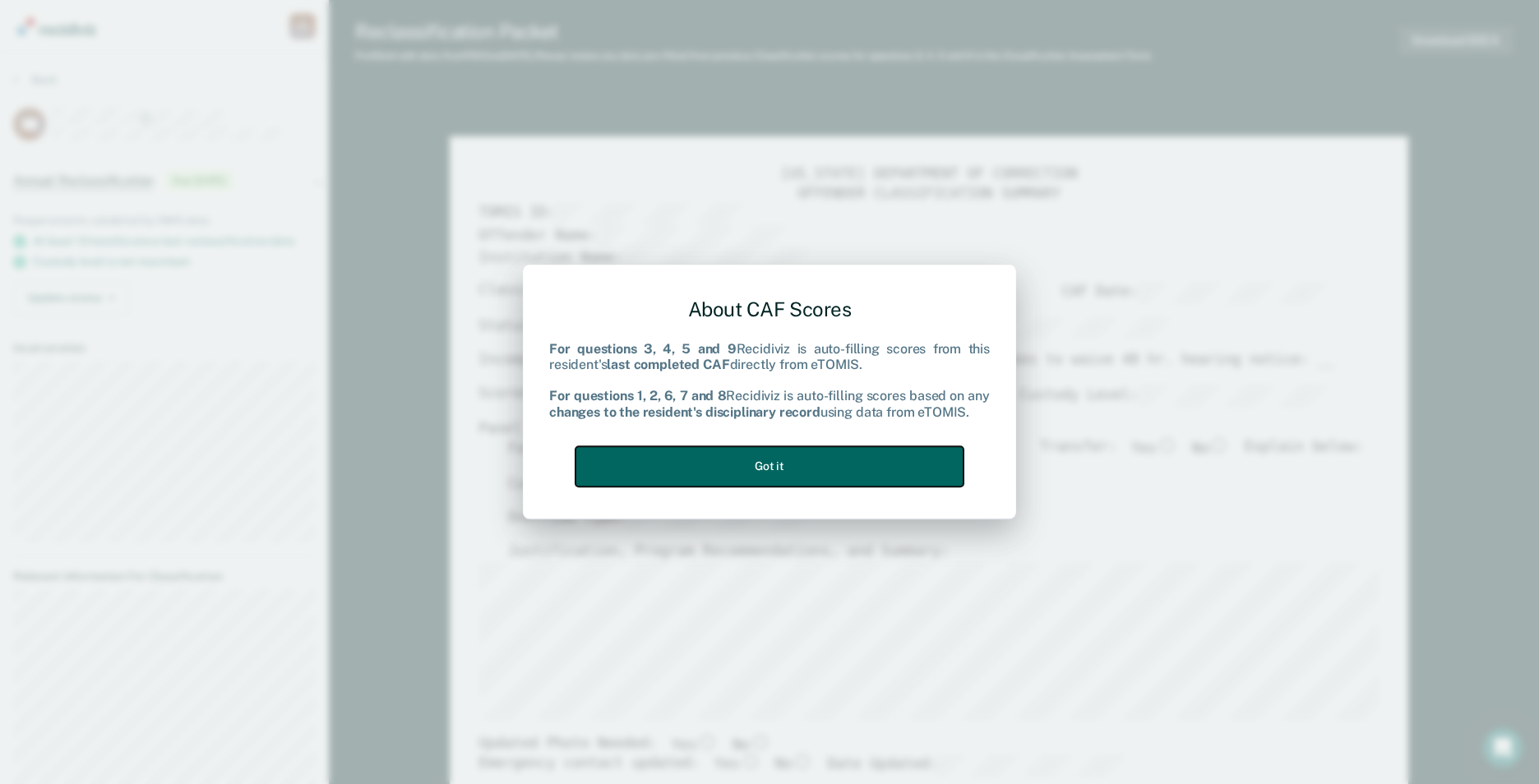
click at [759, 467] on button "Got it" at bounding box center [770, 467] width 388 height 40
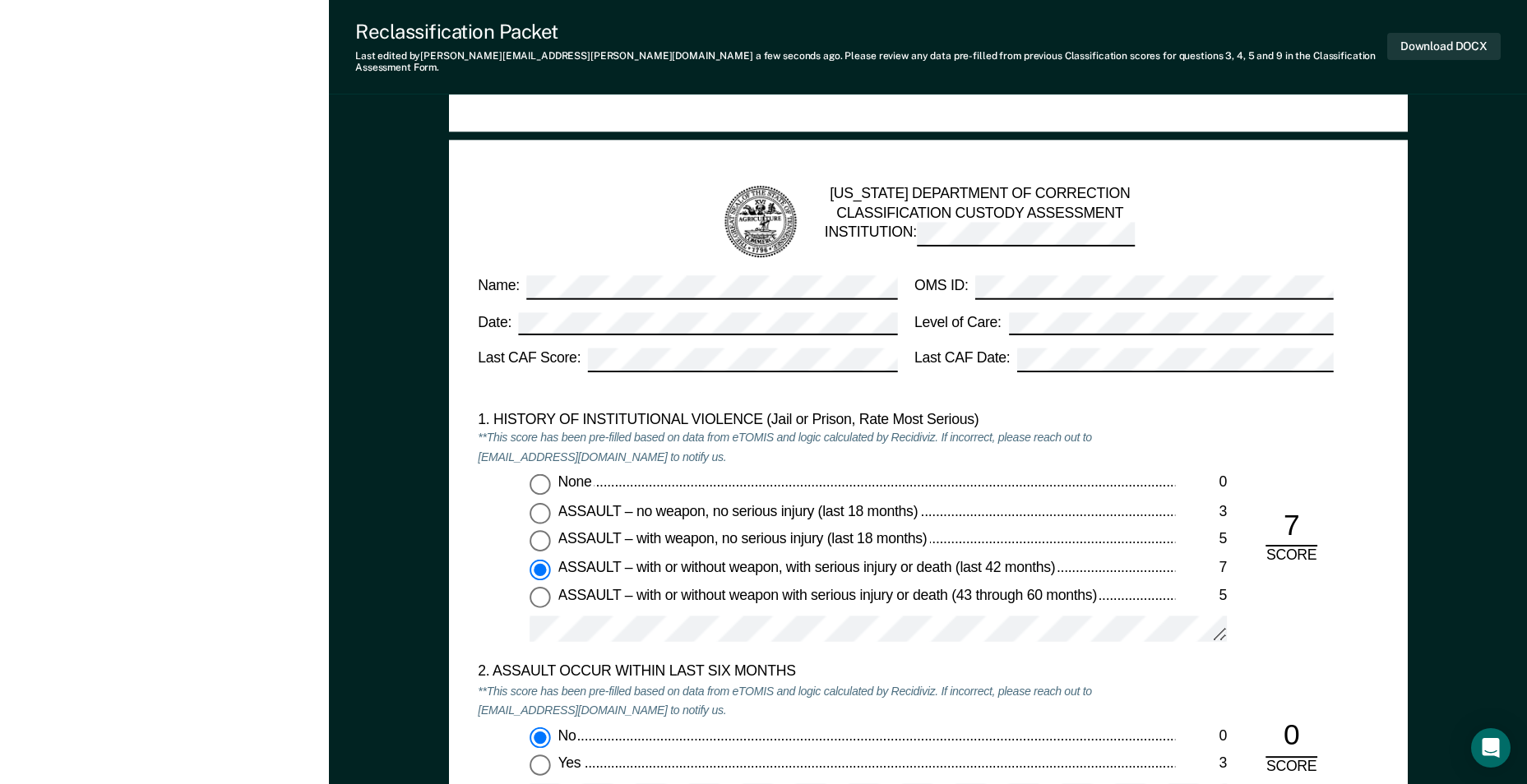
scroll to position [1233, 0]
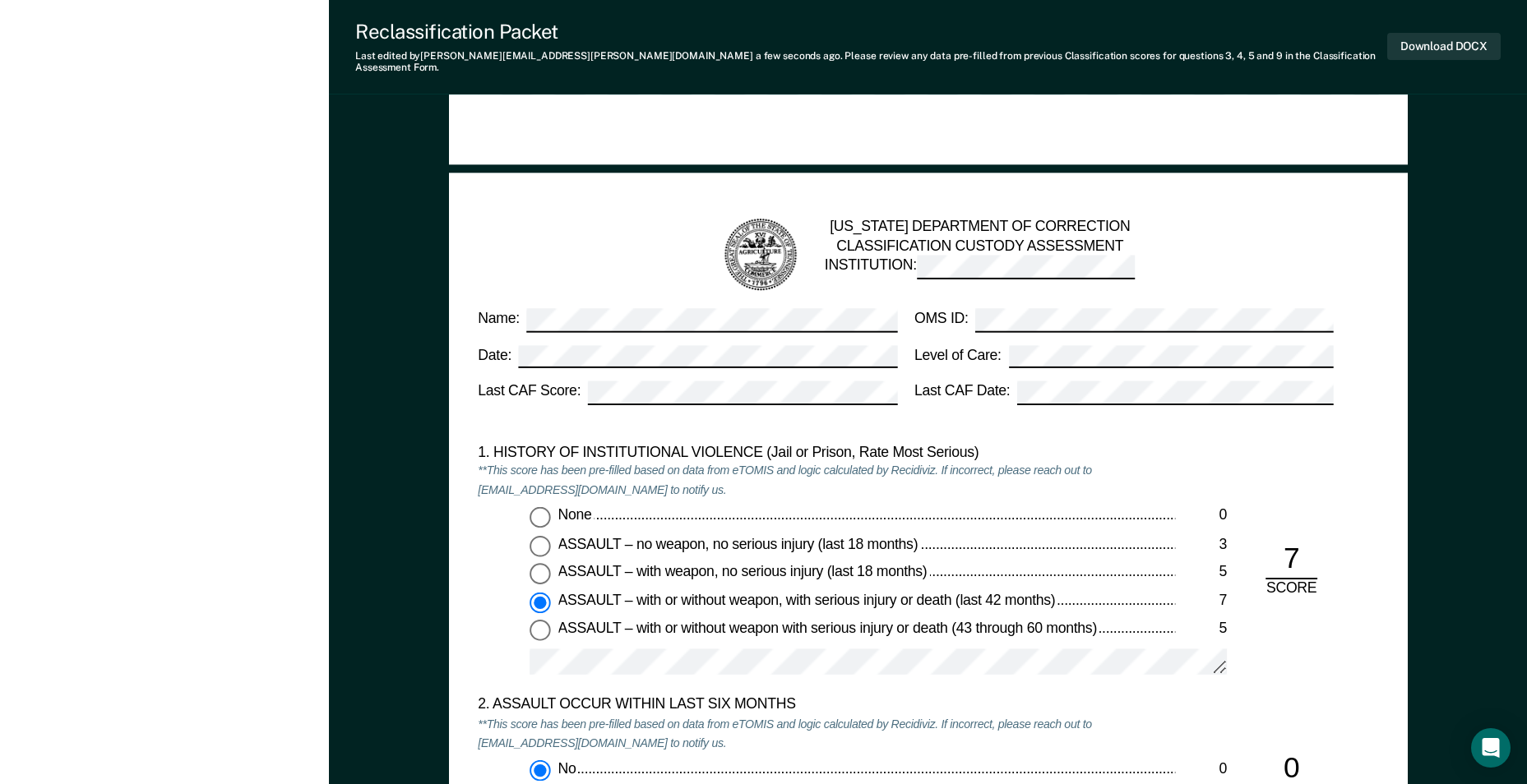
click at [1229, 595] on div "1. HISTORY OF INSTITUTIONAL VIOLENCE (Jail or Prison, Rate Most Serious) **This…" at bounding box center [928, 569] width 900 height 252
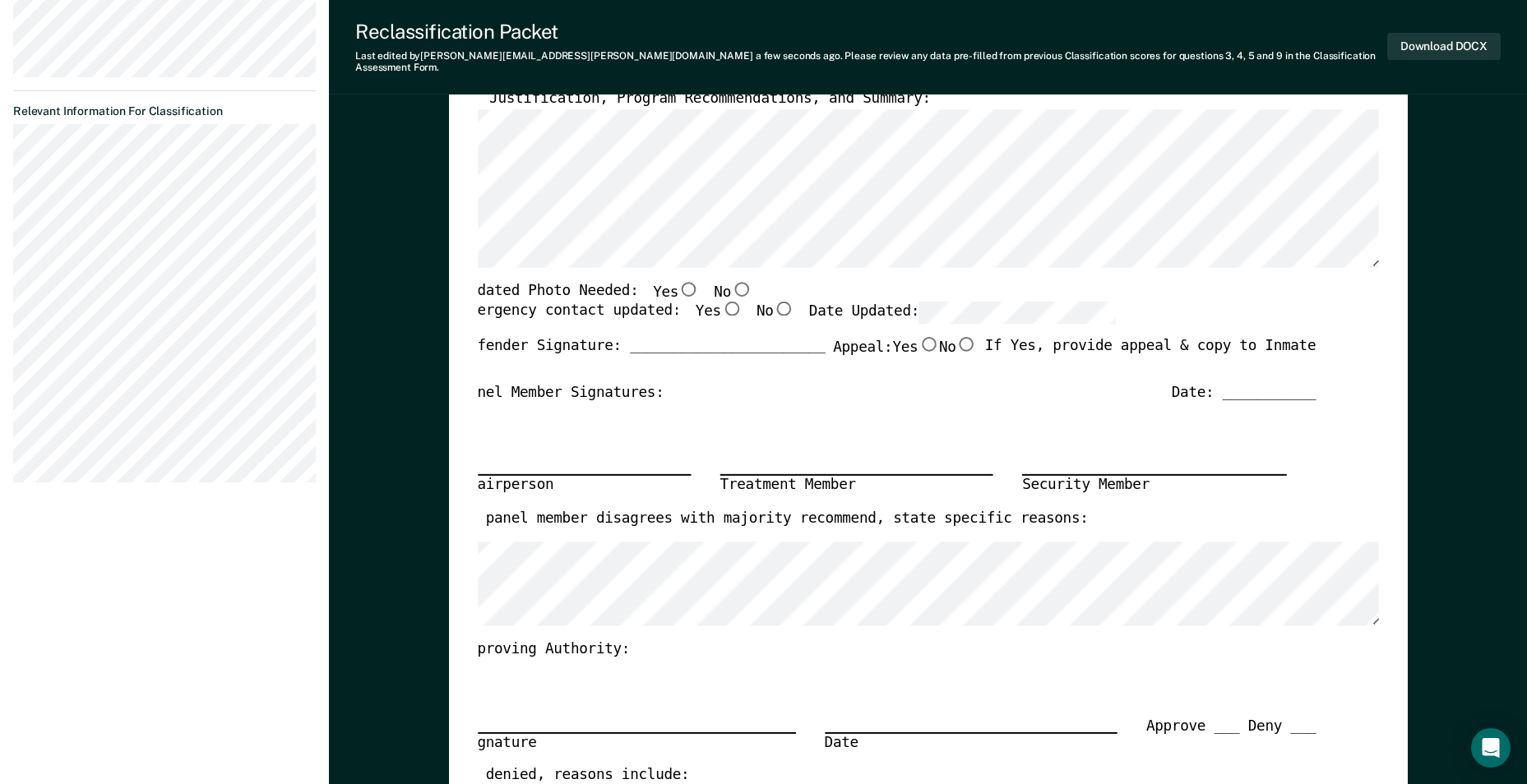
scroll to position [494, 0]
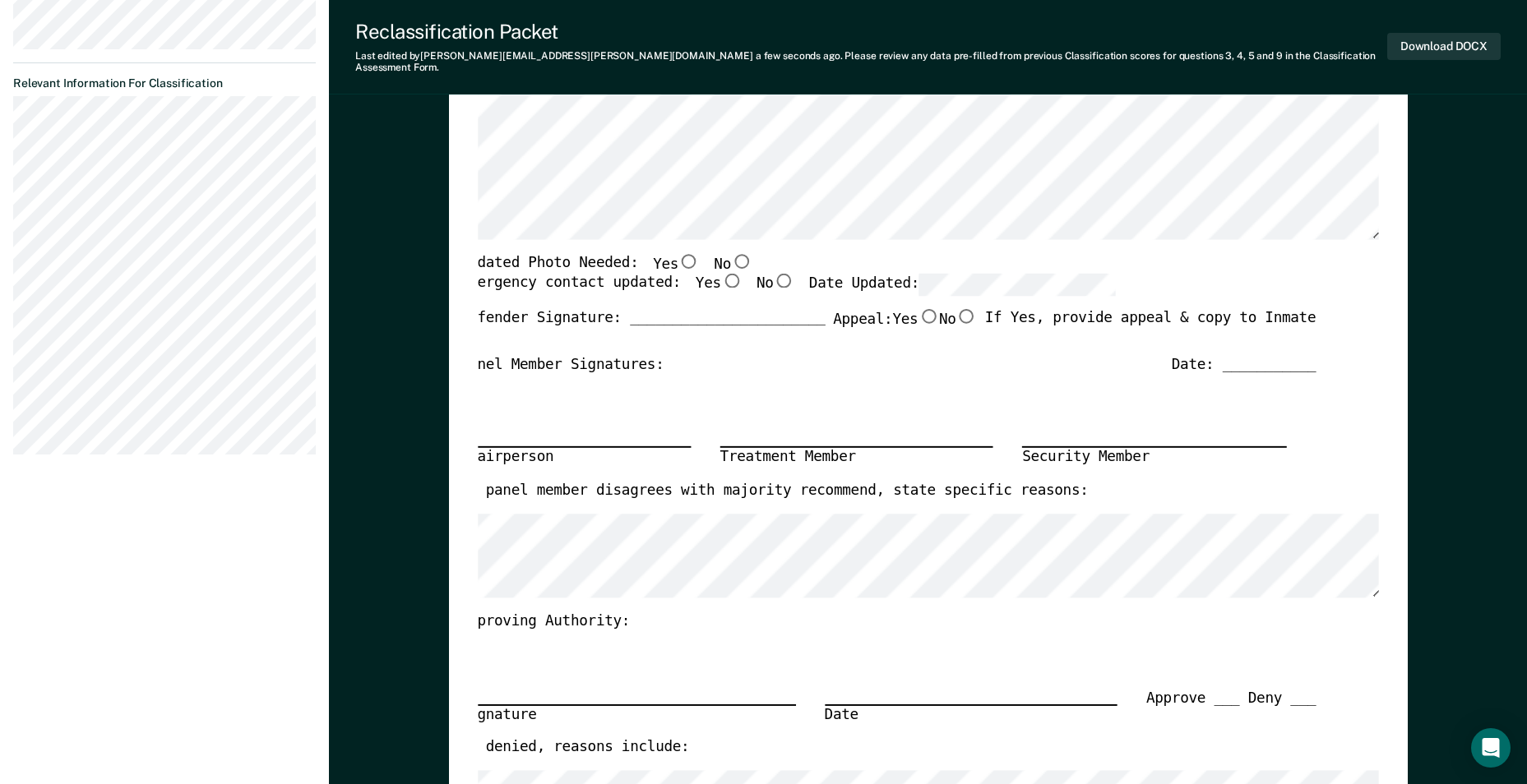
click at [731, 253] on input "No" at bounding box center [742, 260] width 22 height 15
type textarea "x"
radio input "true"
click at [870, 447] on div "Treatment Member" at bounding box center [856, 457] width 273 height 21
click at [1453, 48] on button "Download DOCX" at bounding box center [1444, 46] width 113 height 27
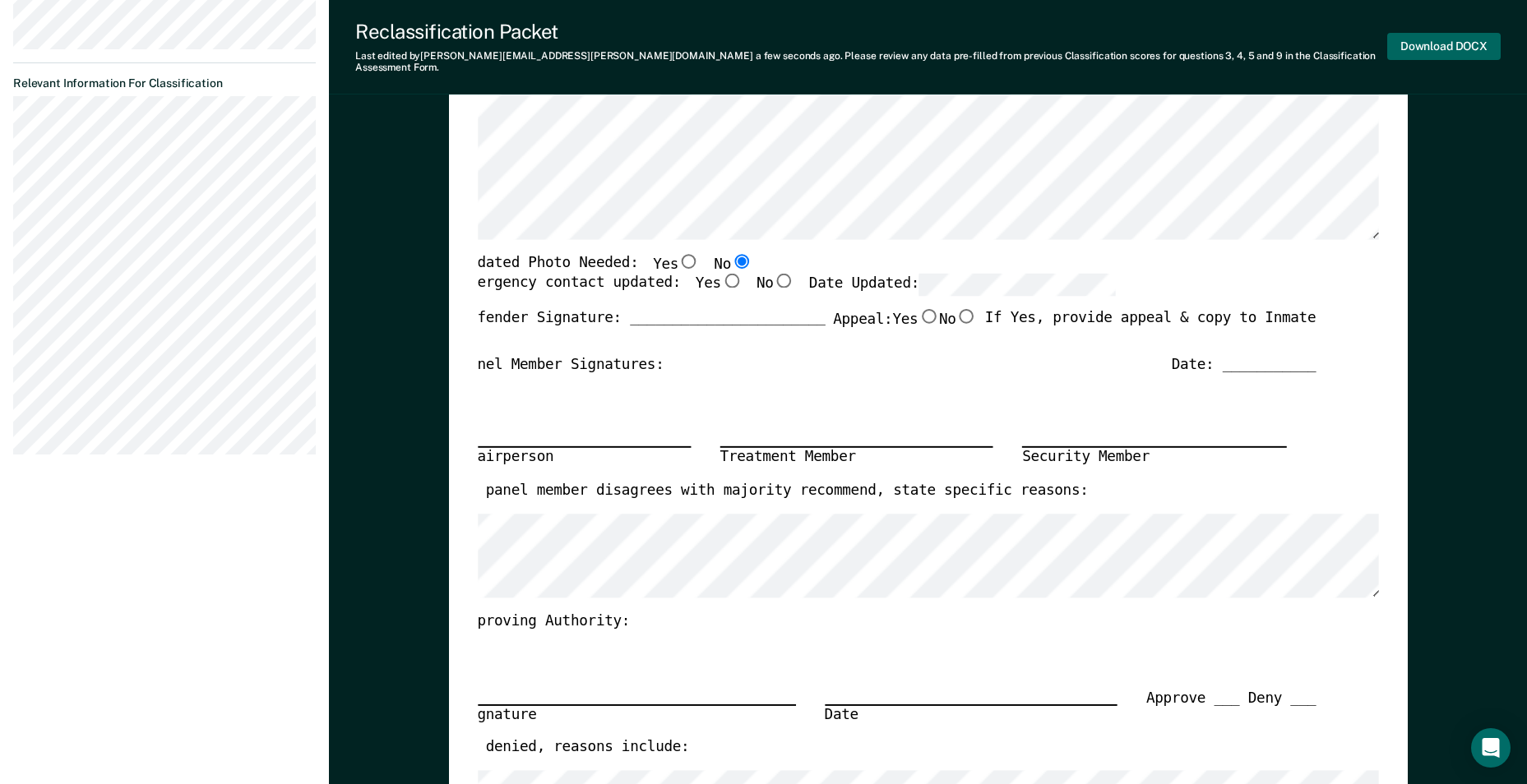
type textarea "x"
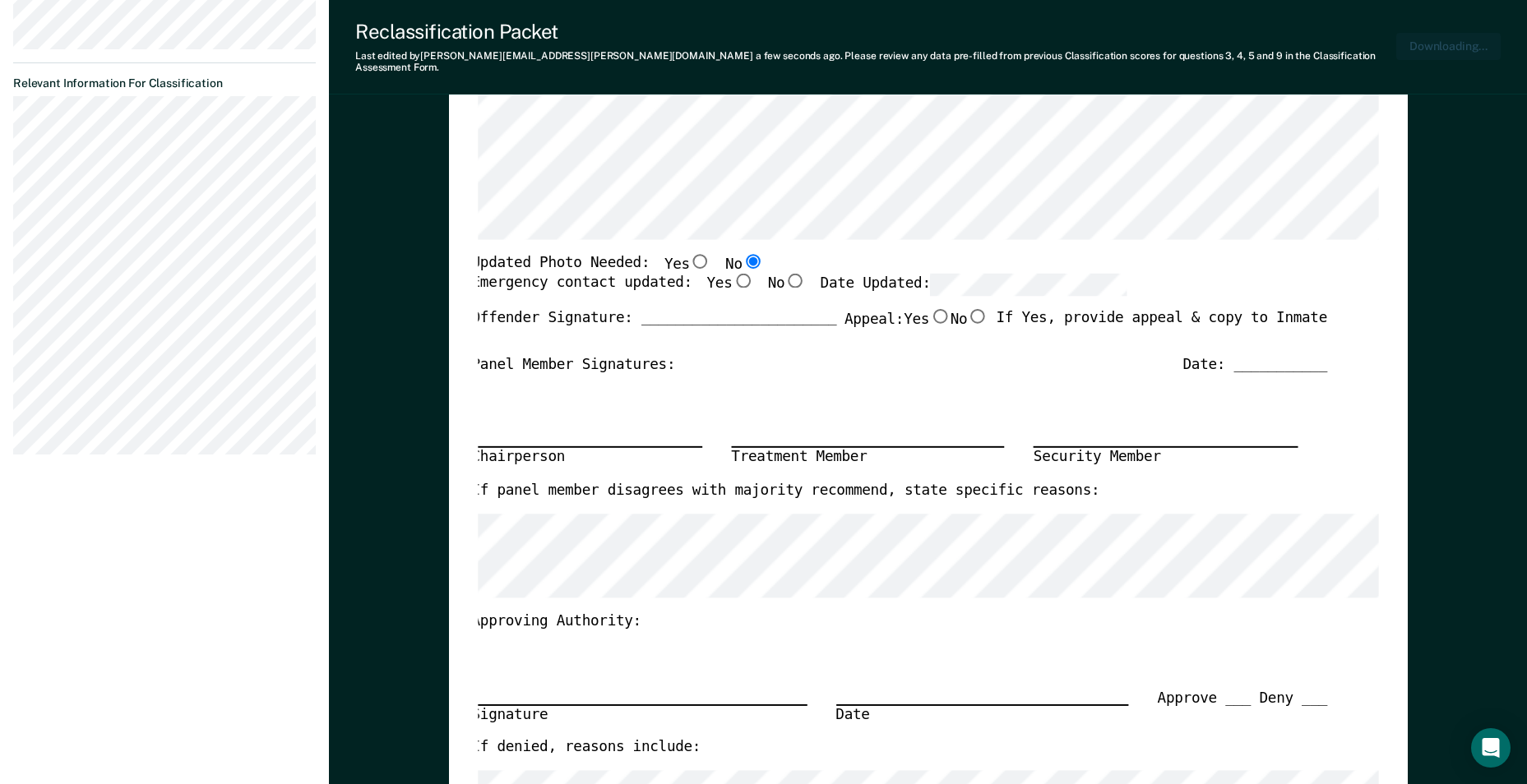
scroll to position [574, 0]
